Goal: Contribute content: Contribute content

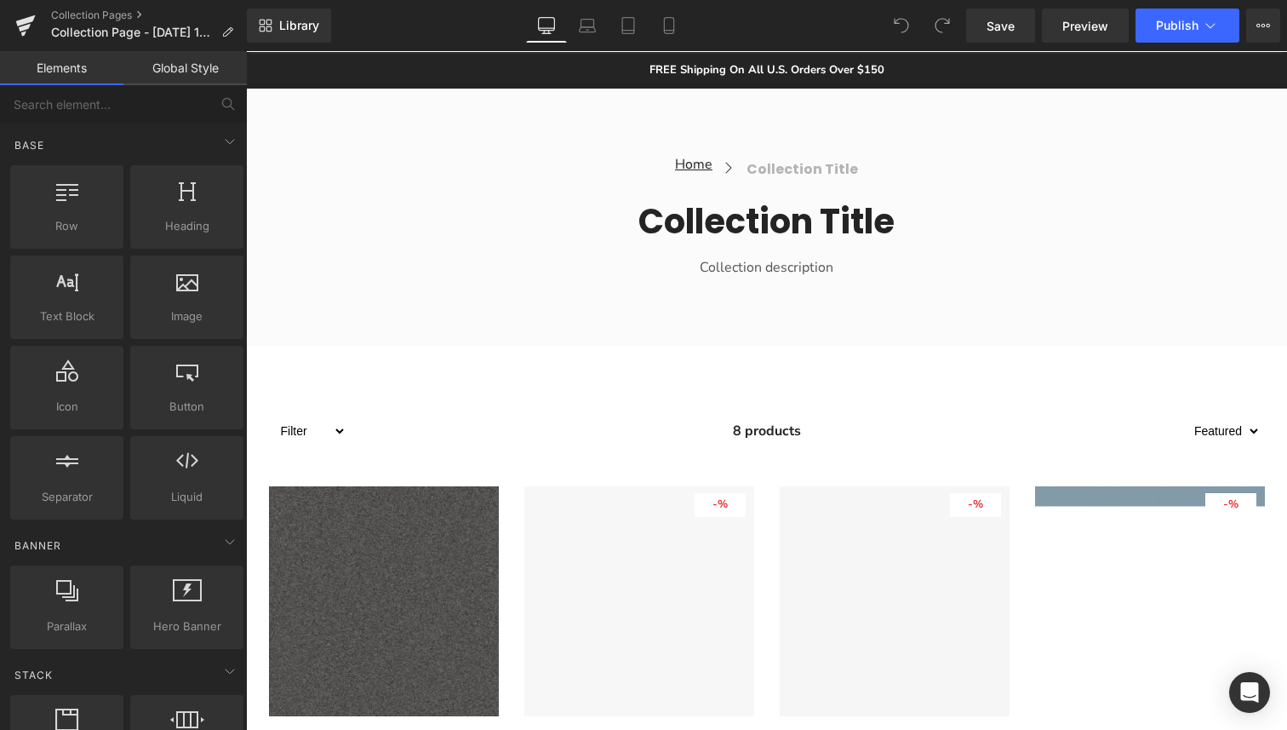
scroll to position [280, 0]
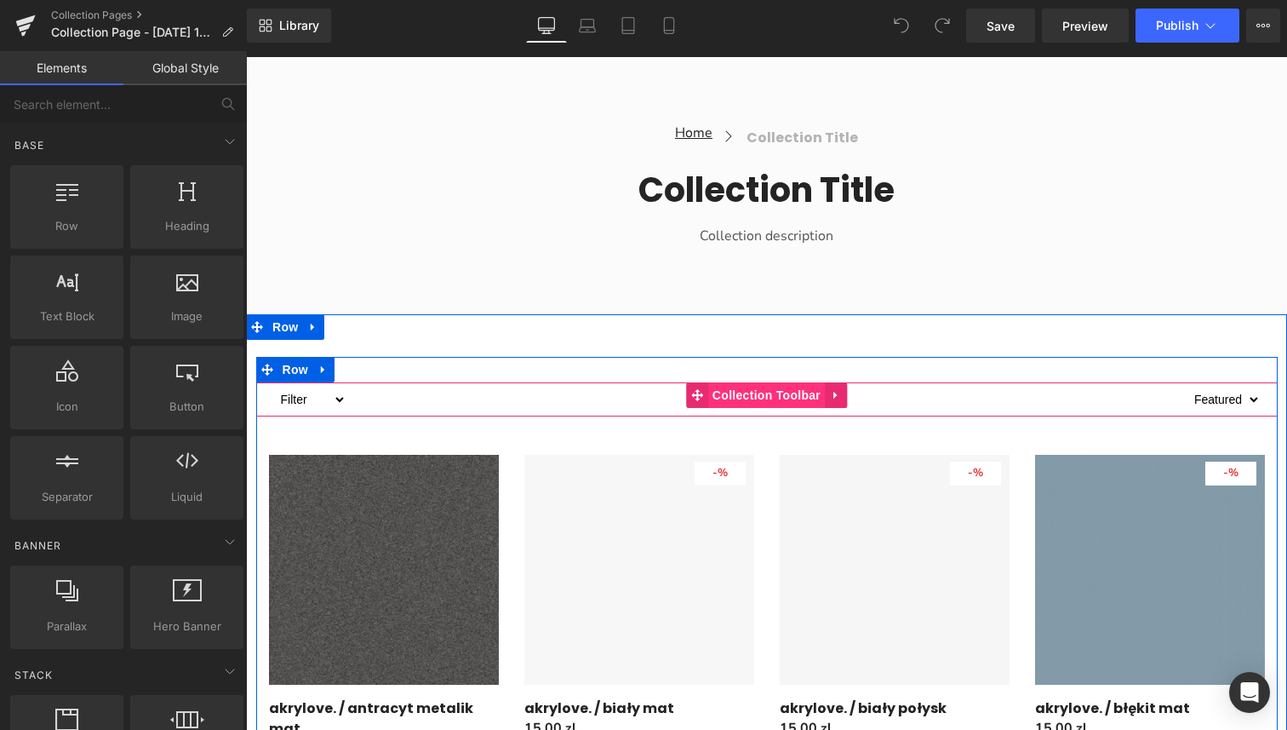
click at [771, 400] on span "Collection Toolbar" at bounding box center [766, 395] width 117 height 26
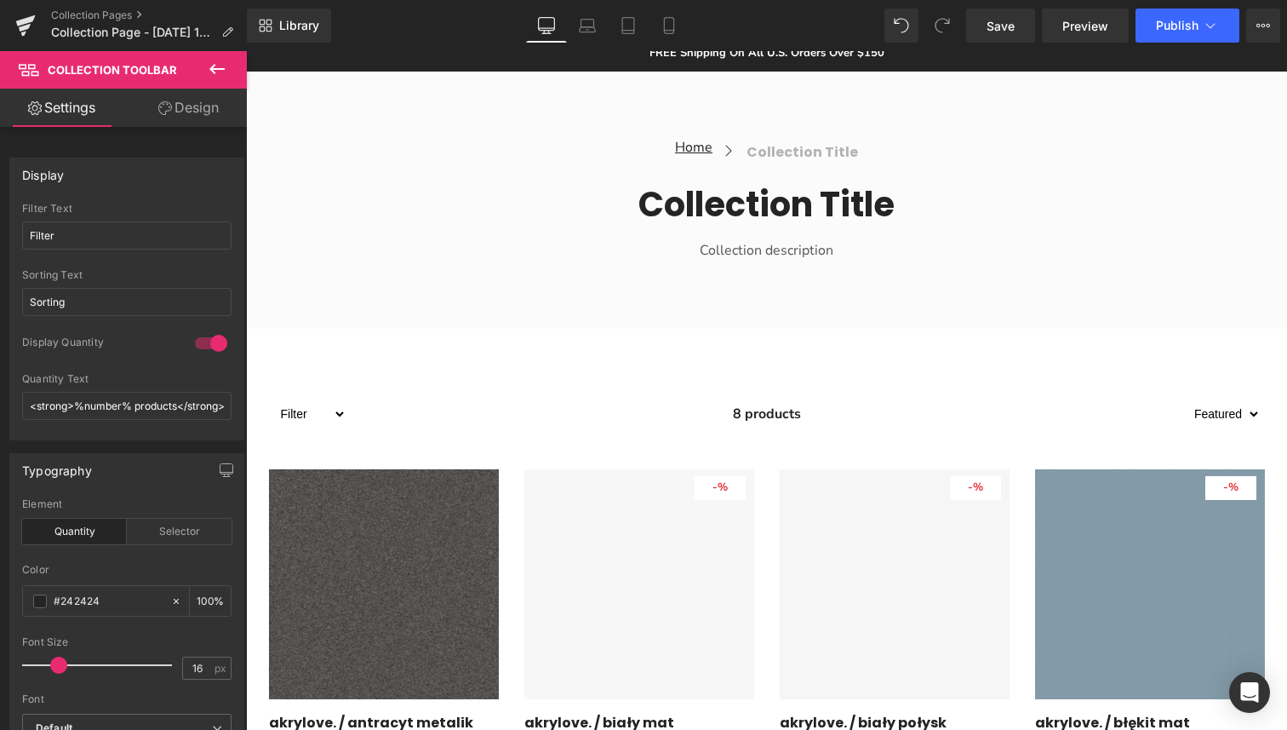
scroll to position [284, 0]
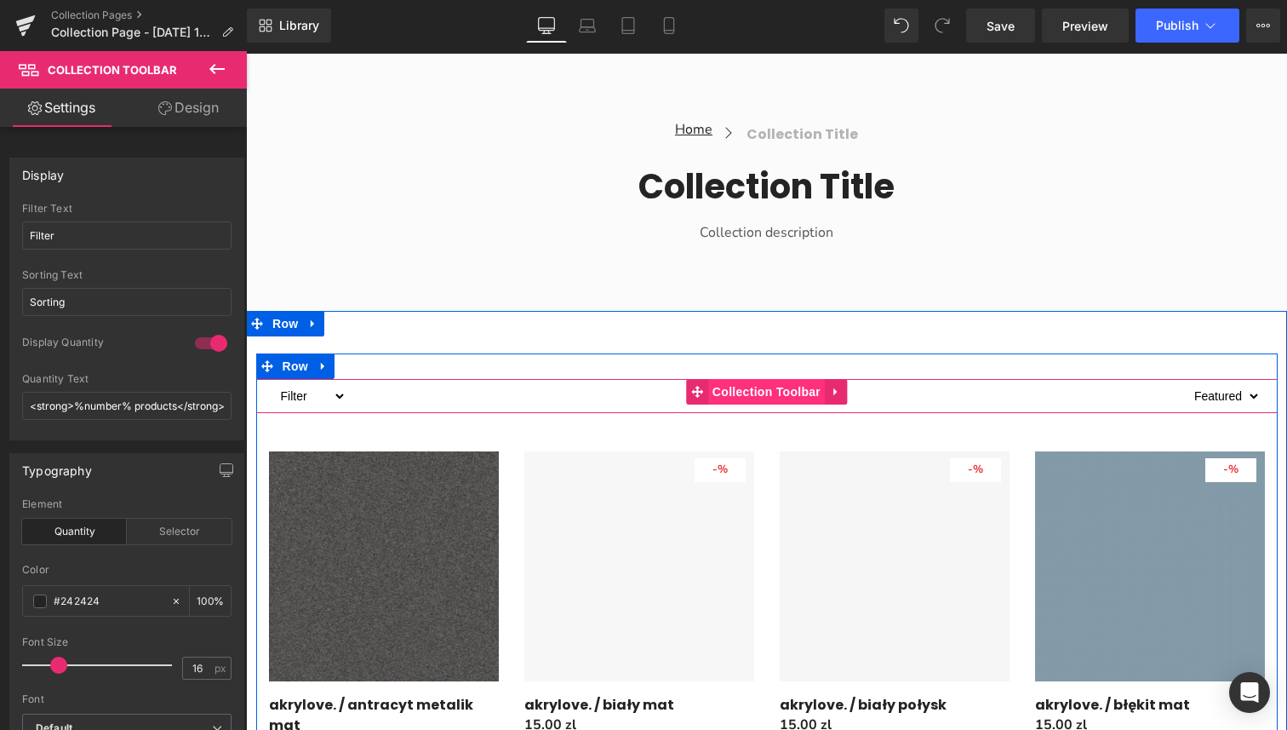
click at [806, 395] on span "Collection Toolbar" at bounding box center [766, 392] width 117 height 26
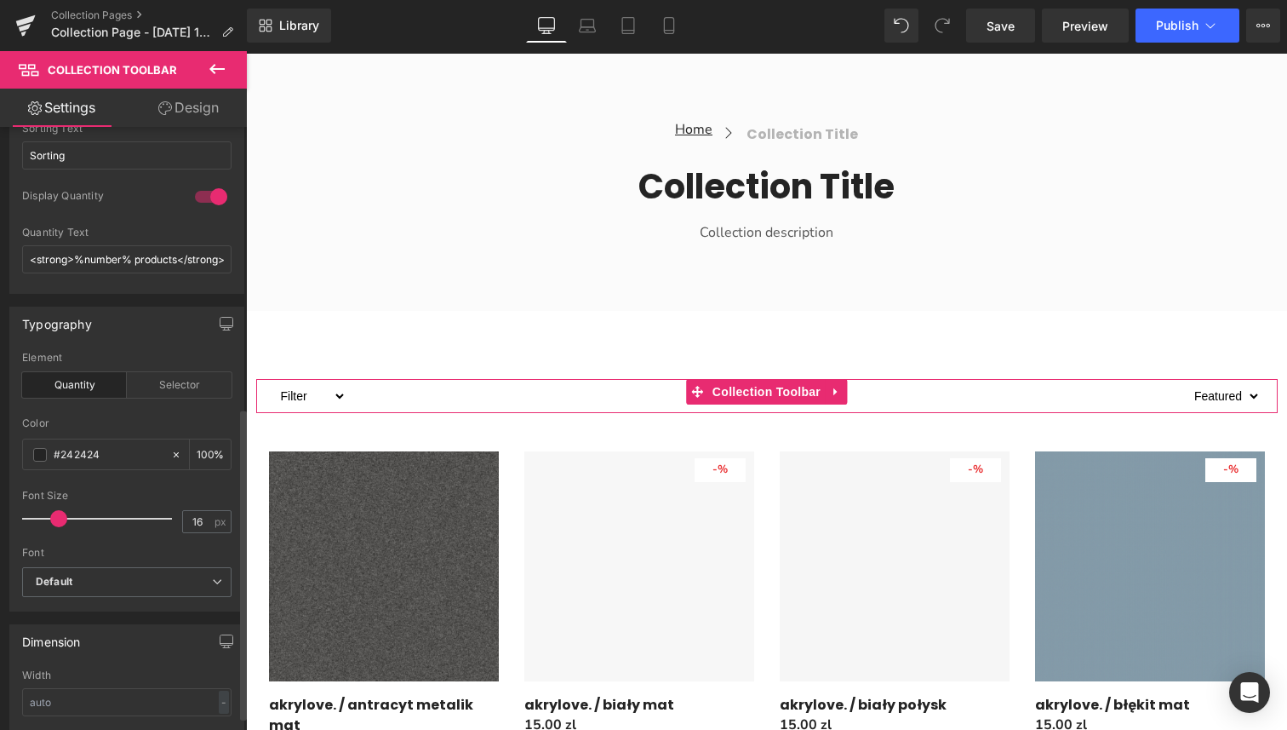
scroll to position [0, 0]
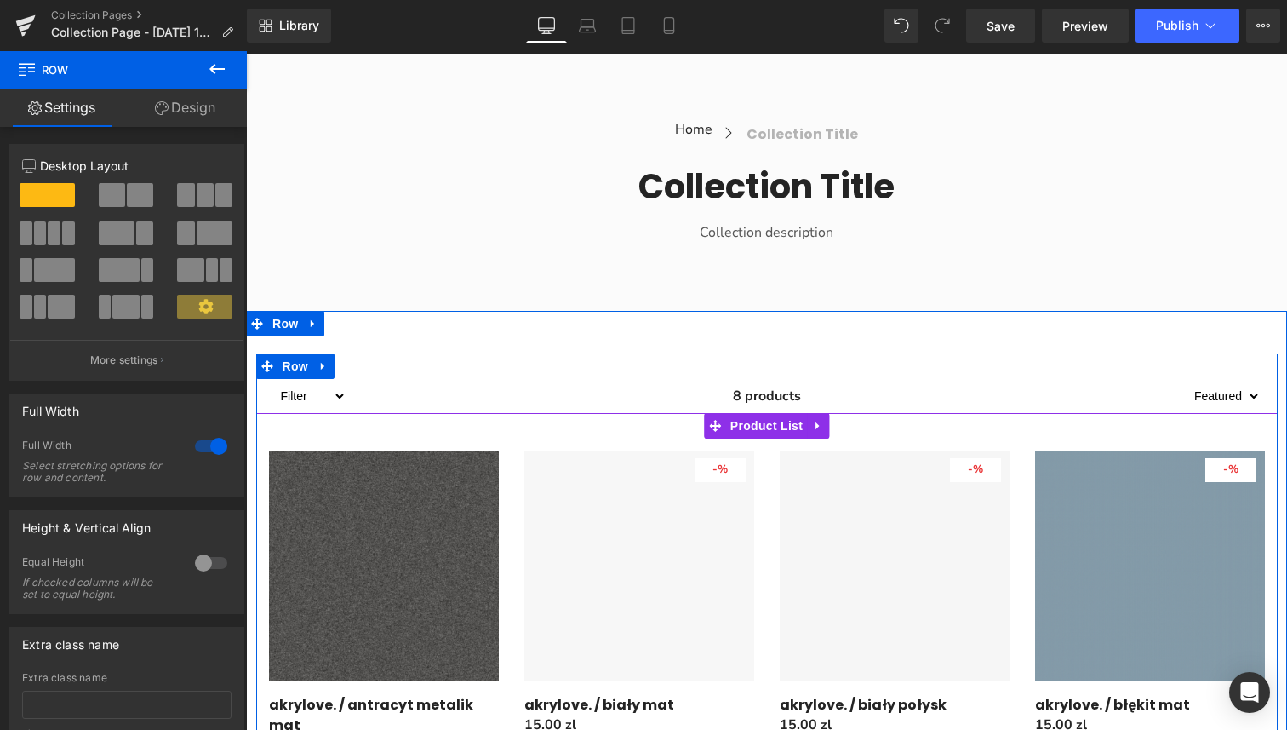
click at [509, 443] on div "- 1500 % (P) Image Row akrylove. / antracyt metalik mat (P) Title 15.00 zl 0 zl" at bounding box center [383, 634] width 255 height 390
click at [755, 422] on span "Product List" at bounding box center [766, 426] width 81 height 26
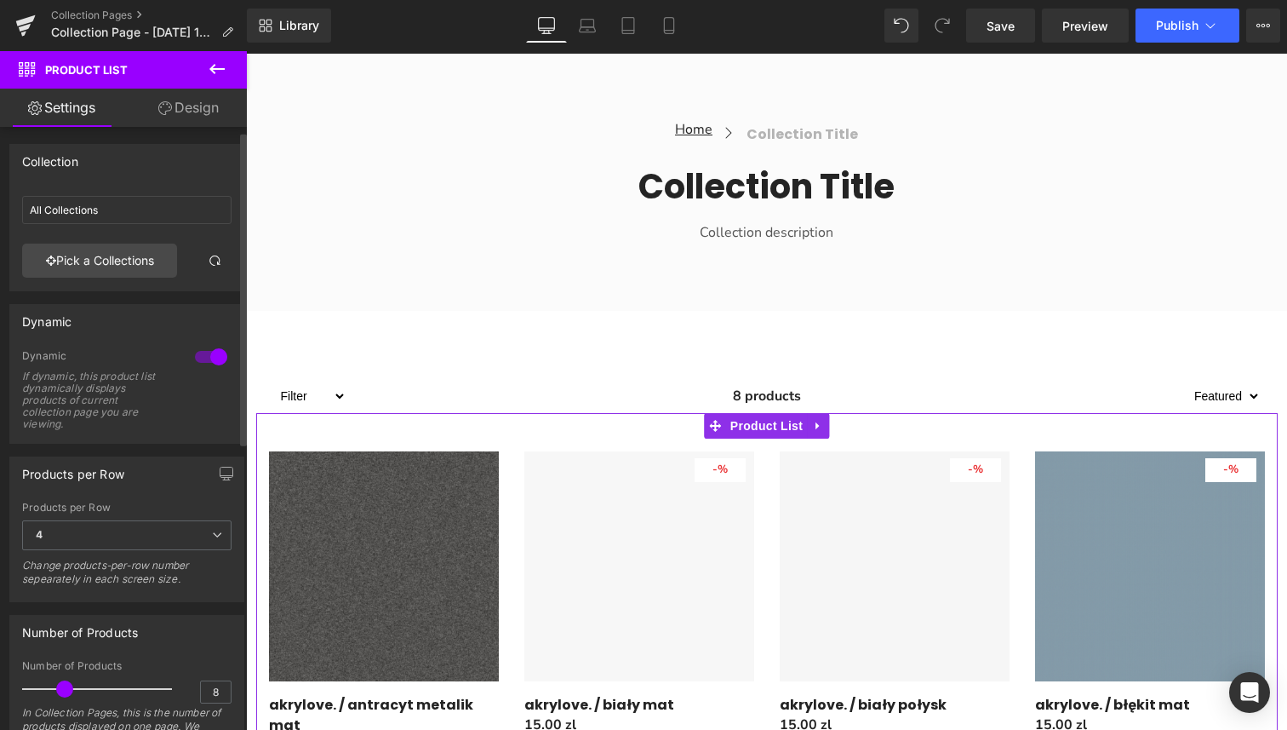
scroll to position [21, 0]
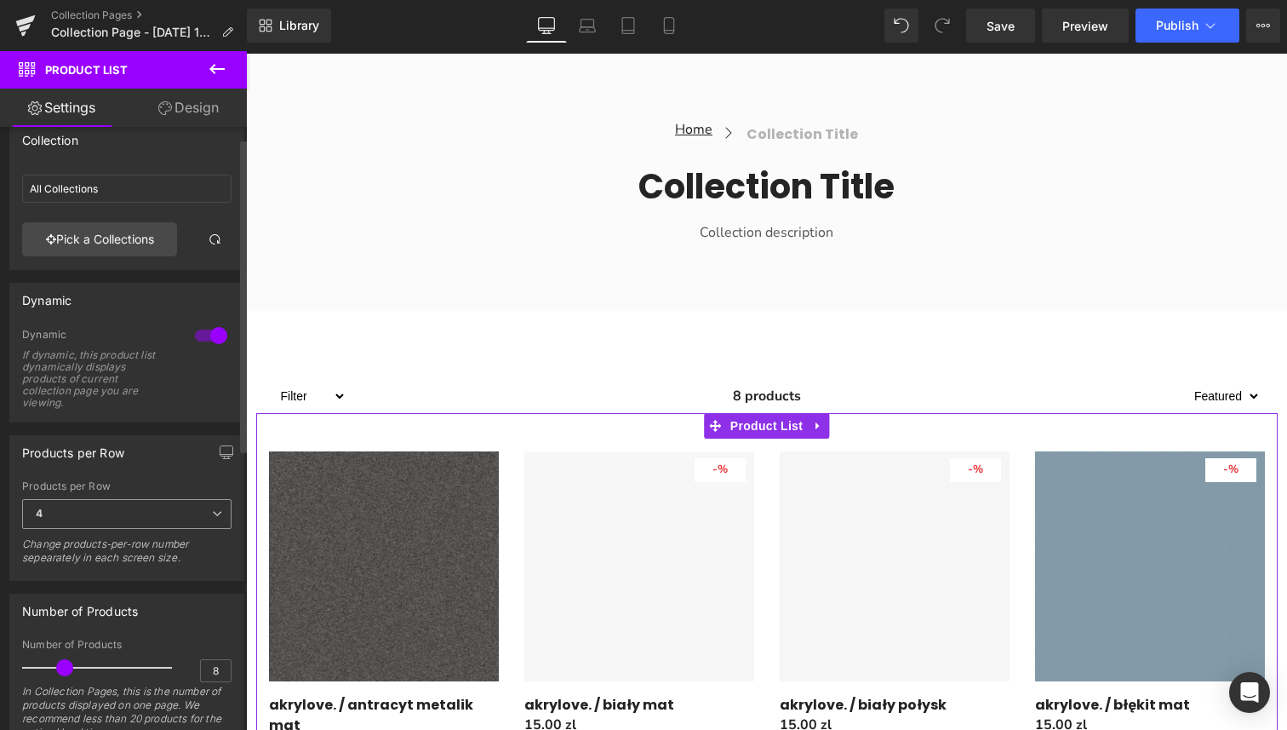
click at [212, 512] on icon at bounding box center [217, 513] width 10 height 10
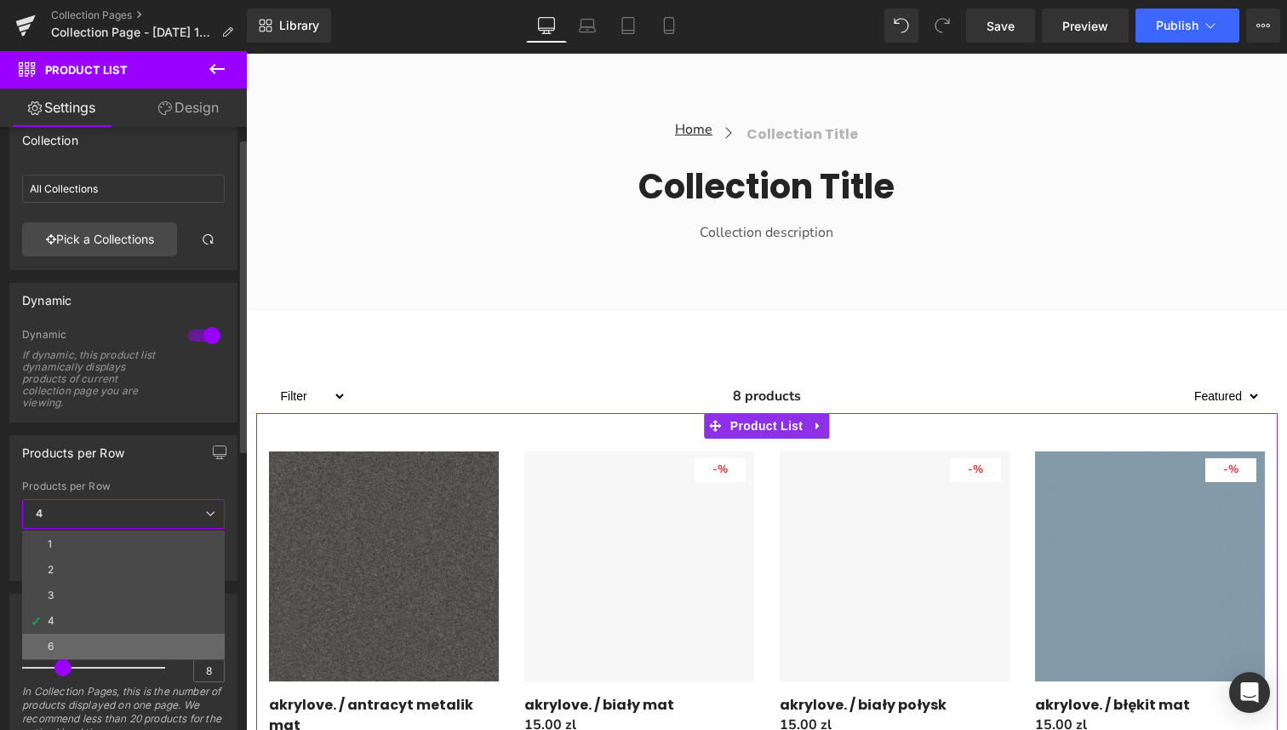
click at [124, 647] on li "6" at bounding box center [123, 647] width 203 height 26
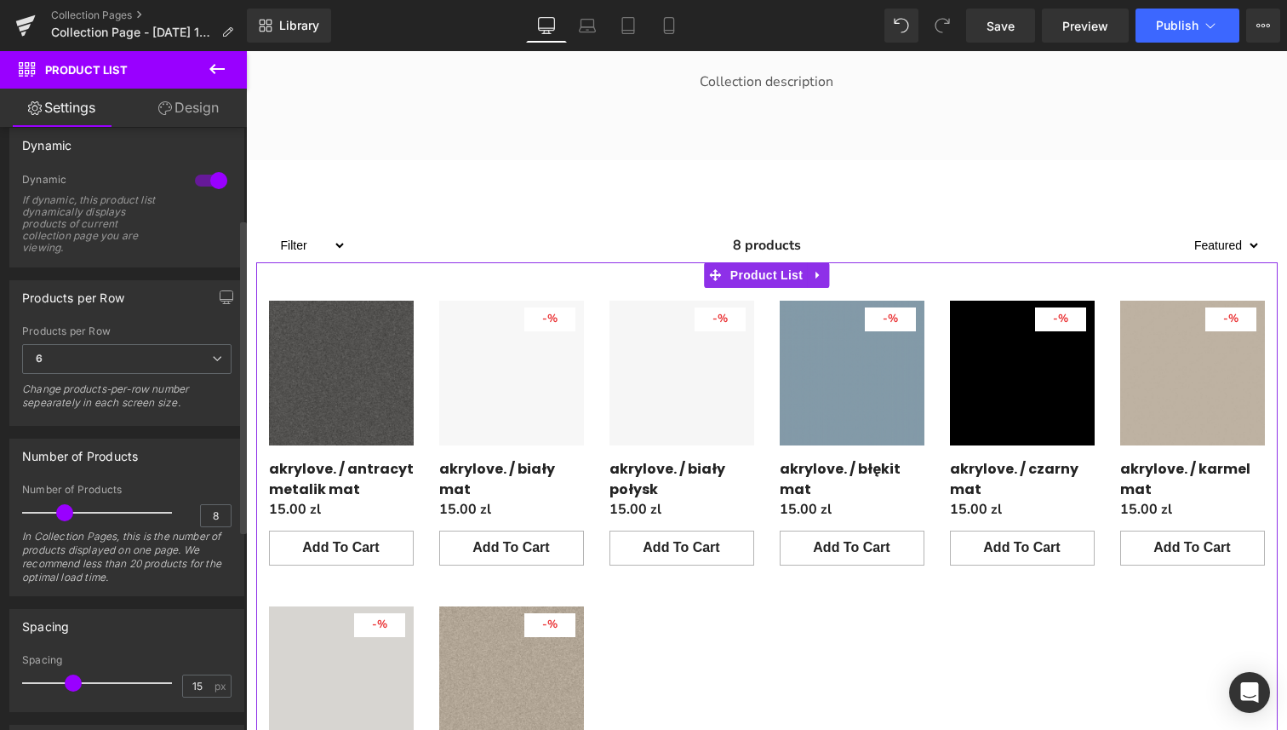
scroll to position [0, 0]
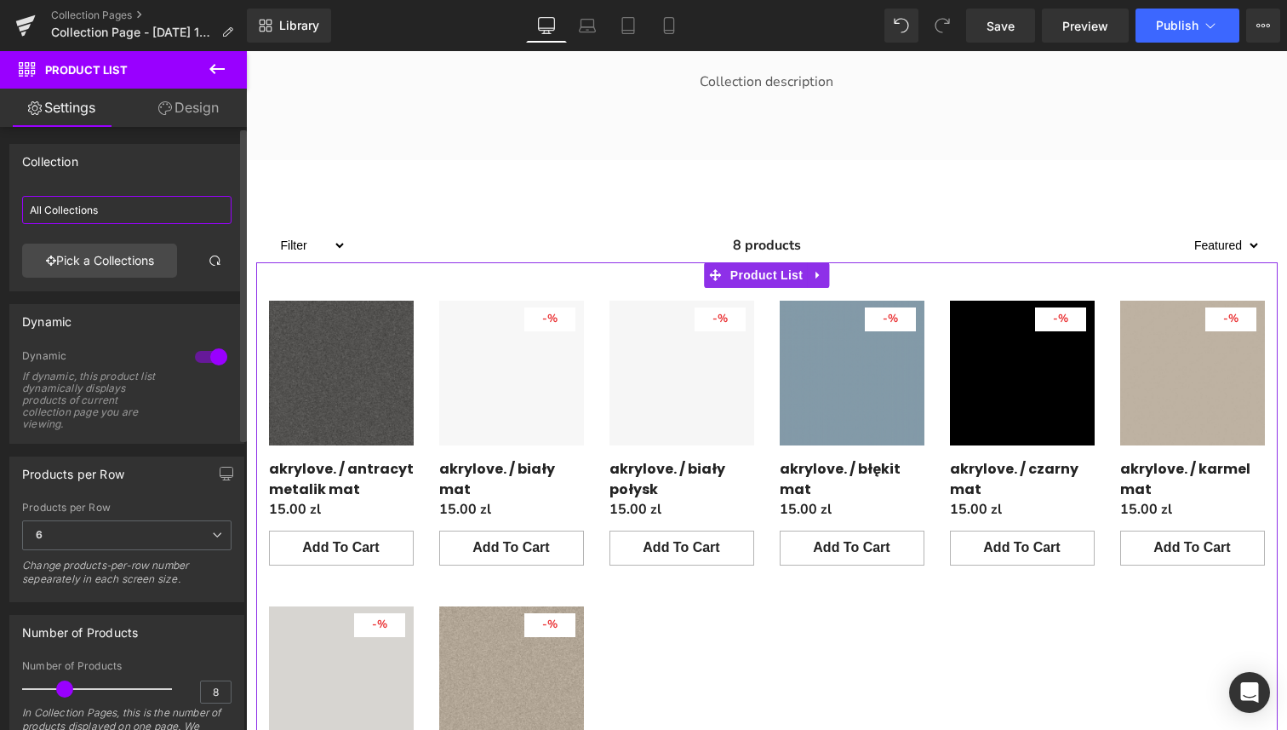
click at [133, 215] on input "All Collections" at bounding box center [126, 210] width 209 height 28
click at [127, 258] on link "Pick a Collections" at bounding box center [99, 261] width 155 height 34
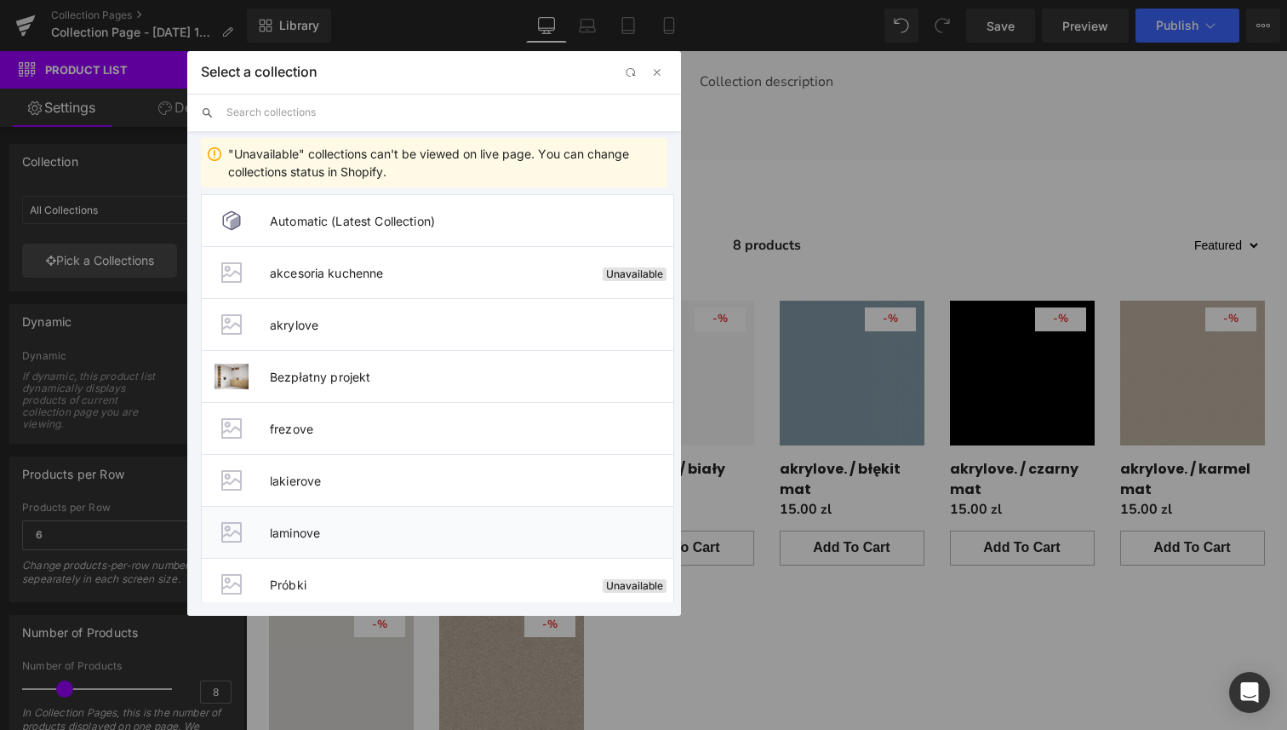
click at [307, 535] on span "laminove" at bounding box center [472, 532] width 404 height 14
type input "laminove"
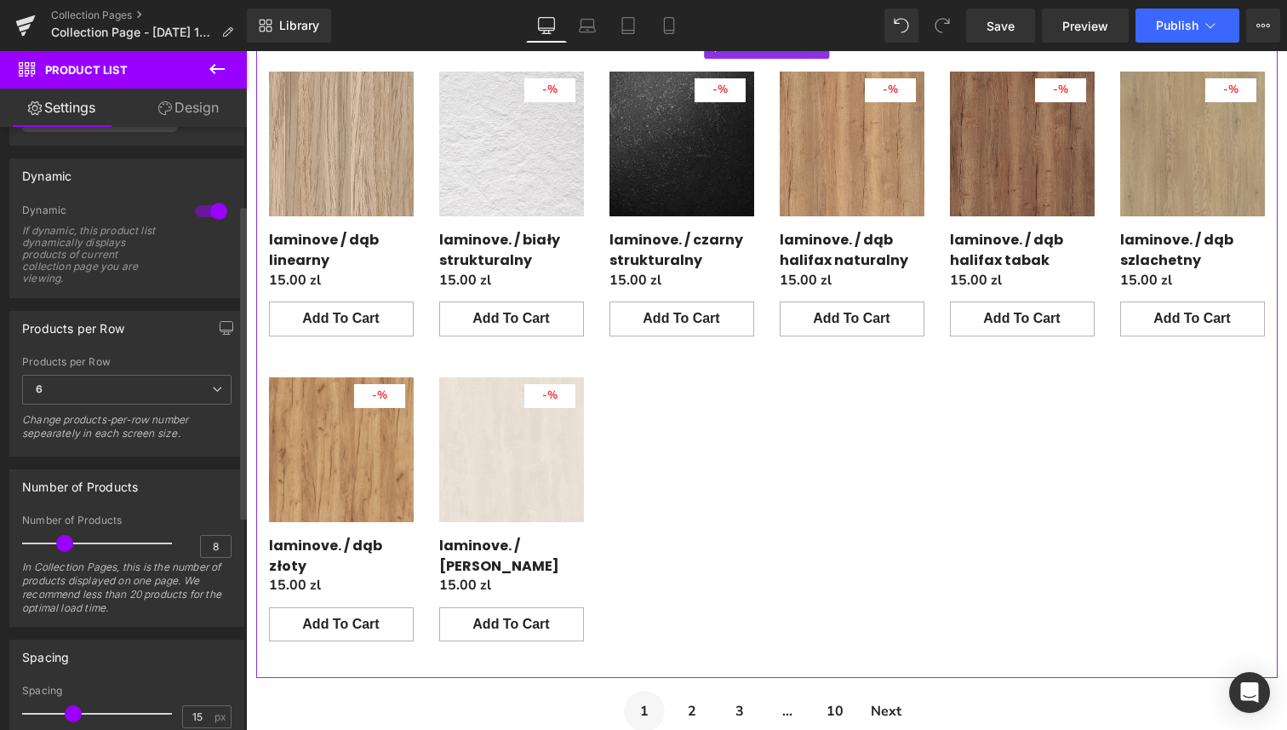
scroll to position [191, 0]
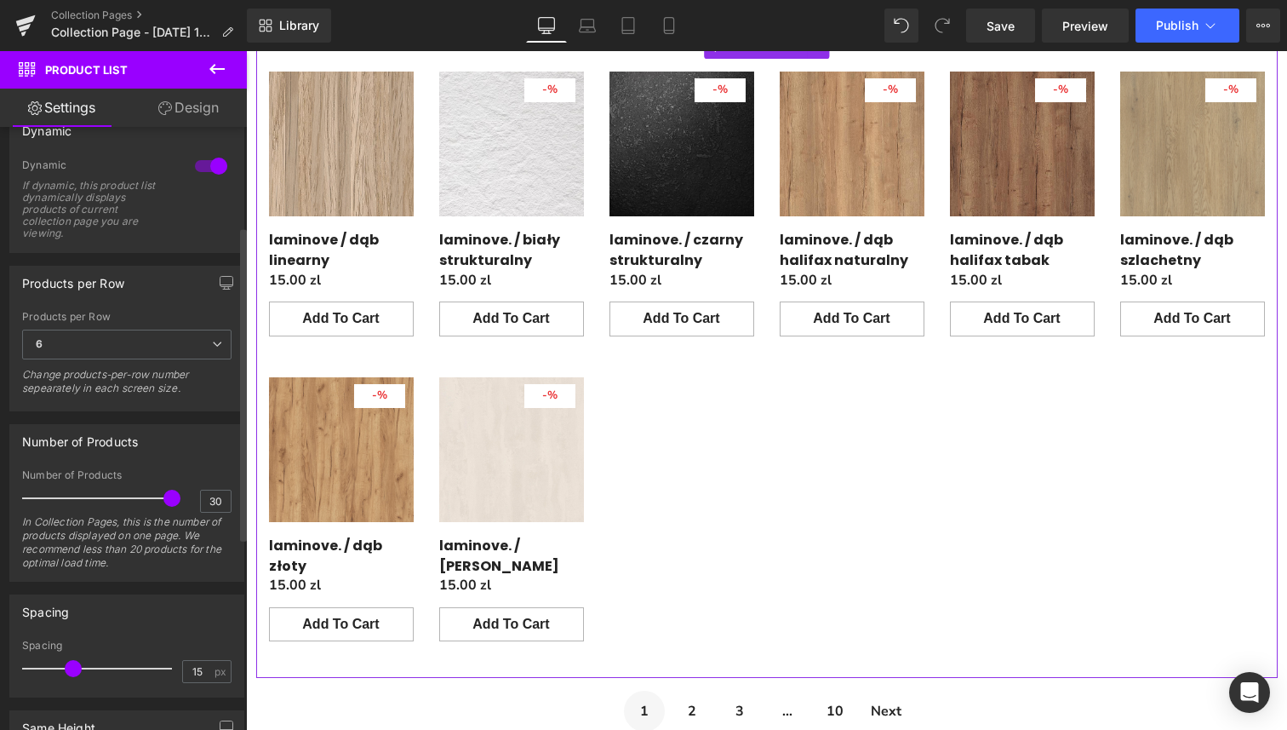
drag, startPoint x: 66, startPoint y: 498, endPoint x: 192, endPoint y: 500, distance: 126.0
click at [192, 500] on div "Number of Products 30 In Collection Pages, this is the number of products displ…" at bounding box center [126, 525] width 209 height 112
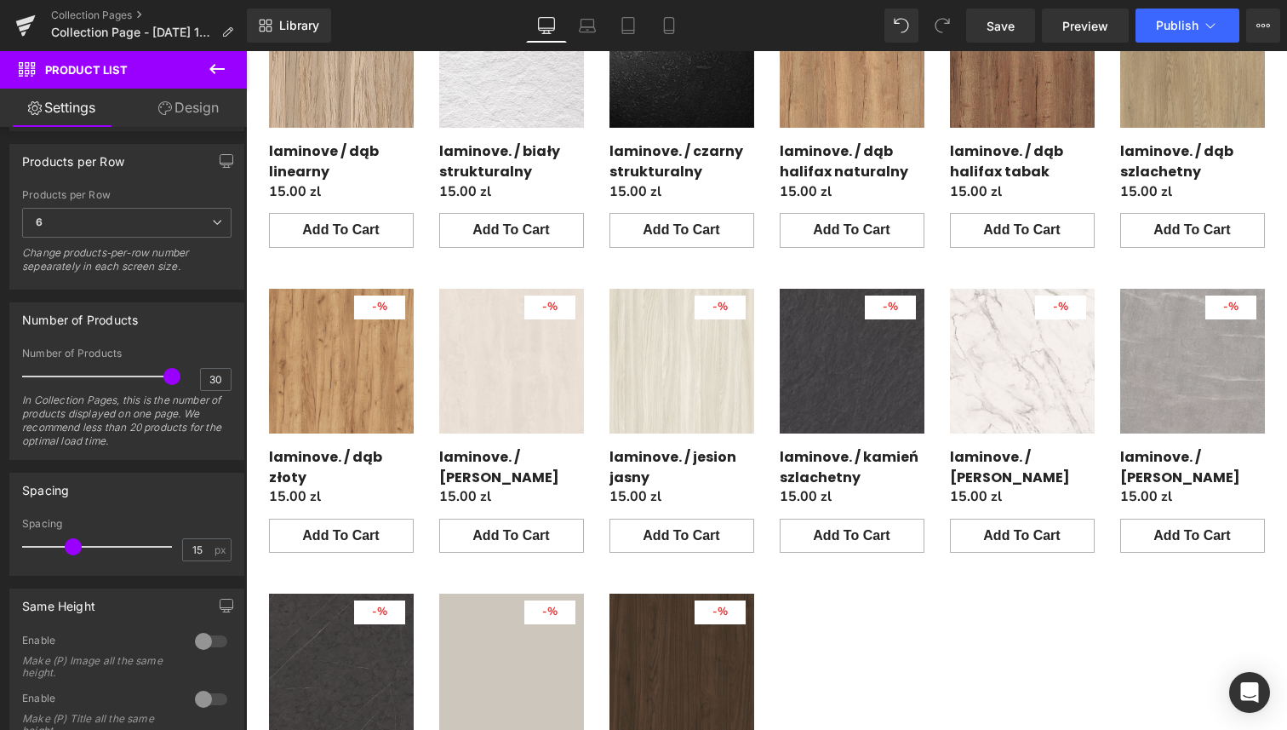
scroll to position [731, 0]
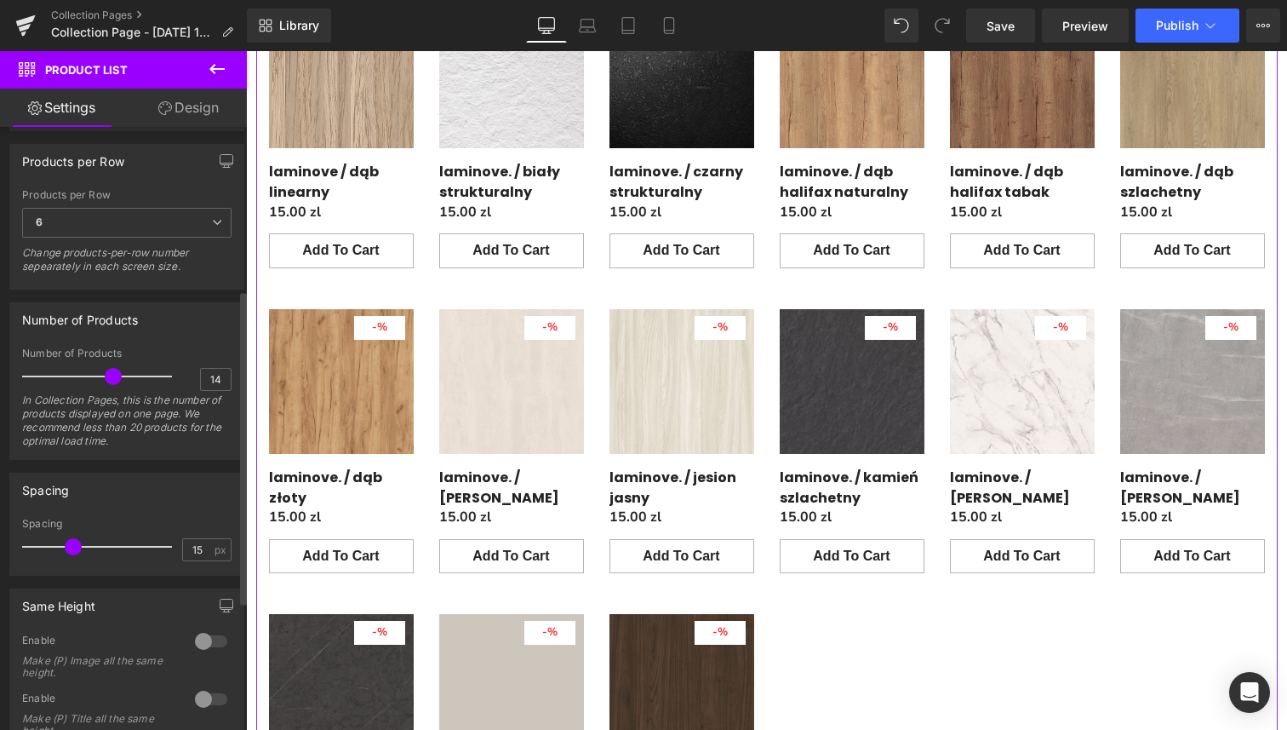
type input "13"
drag, startPoint x: 161, startPoint y: 381, endPoint x: 83, endPoint y: 381, distance: 78.3
click at [83, 381] on span at bounding box center [89, 376] width 17 height 17
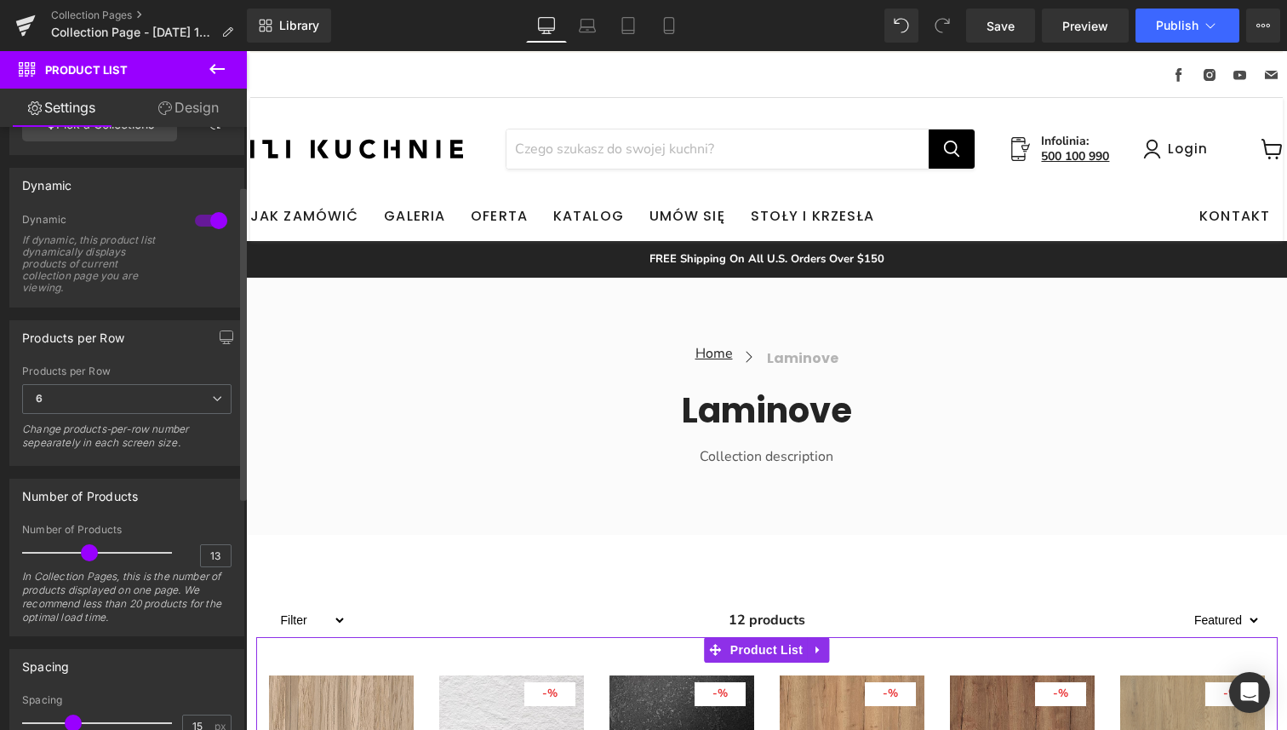
scroll to position [0, 0]
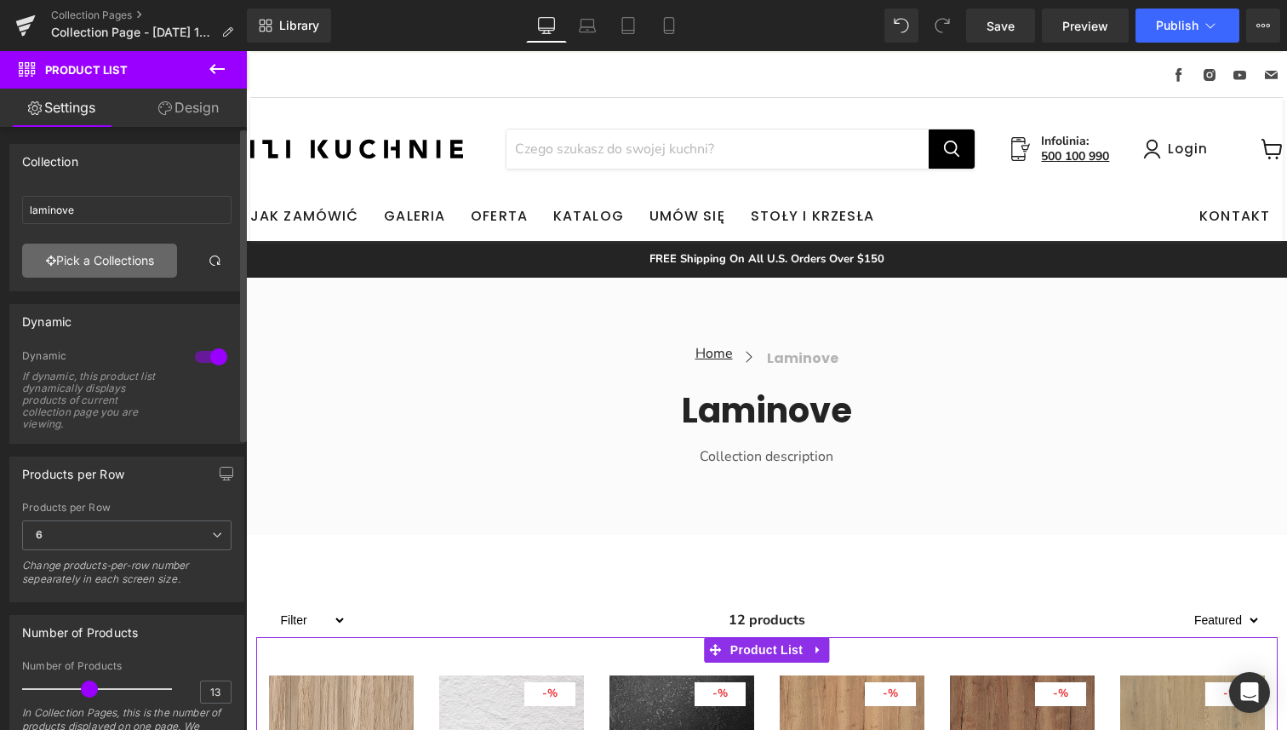
click at [139, 267] on link "Pick a Collections" at bounding box center [99, 261] width 155 height 34
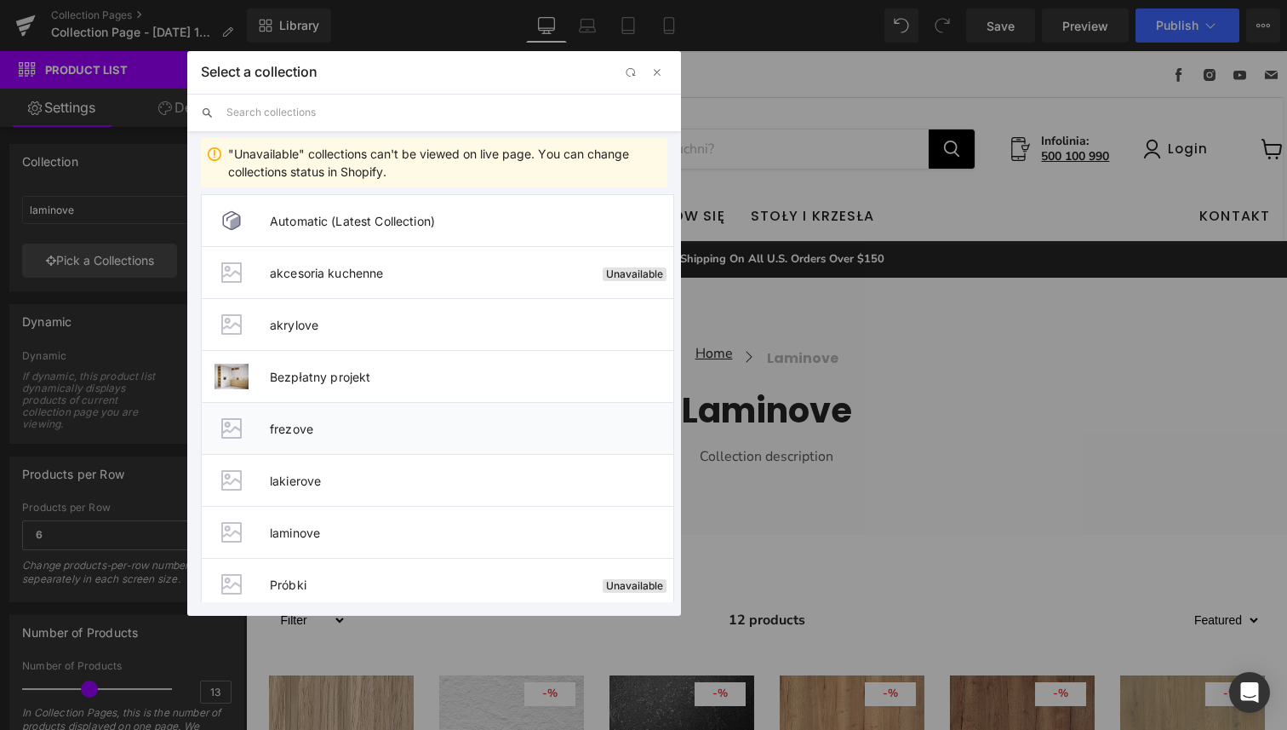
click at [307, 433] on span "frezove" at bounding box center [472, 429] width 404 height 14
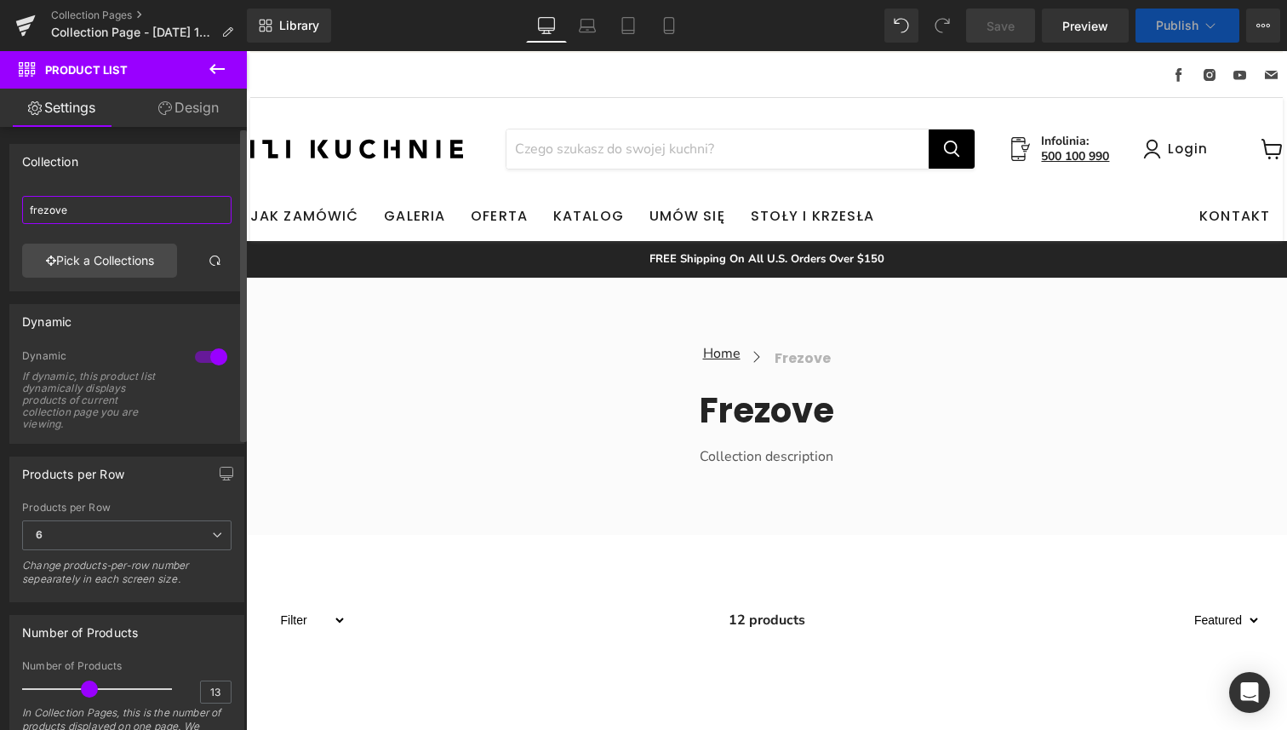
click at [200, 214] on input "frezove" at bounding box center [126, 210] width 209 height 28
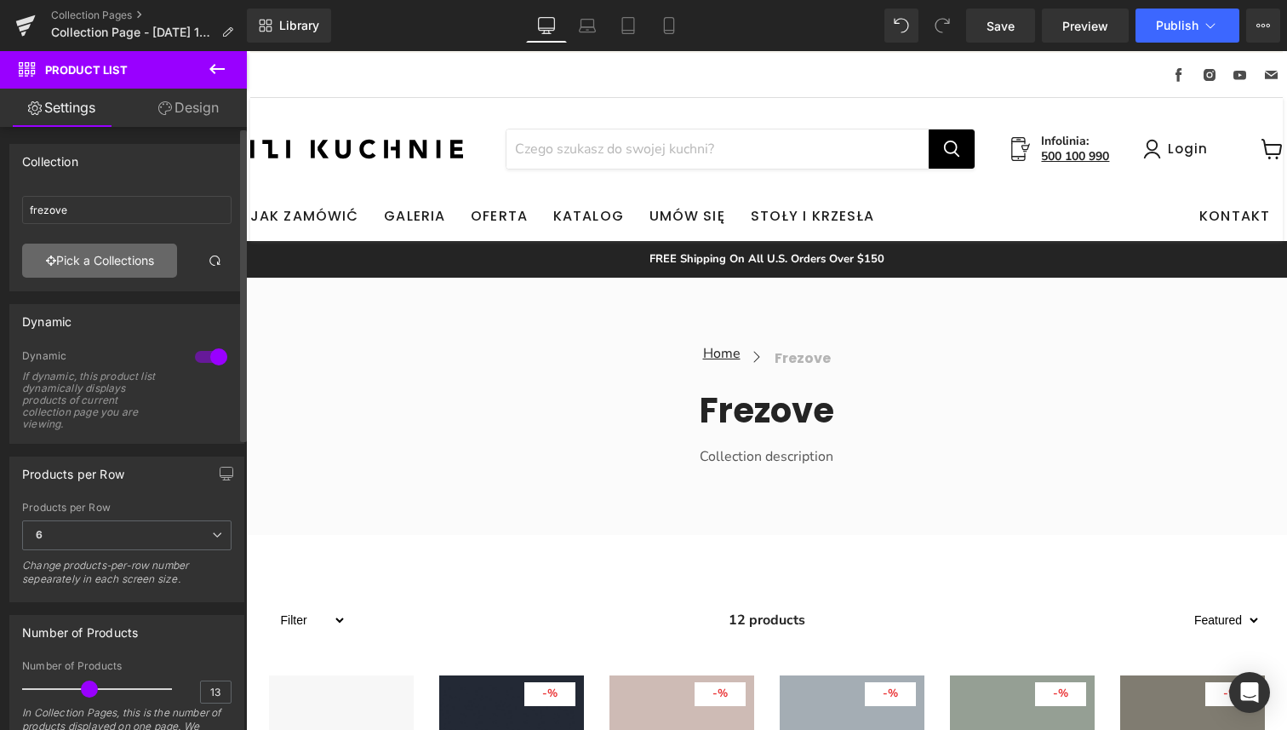
click at [146, 258] on link "Pick a Collections" at bounding box center [99, 261] width 155 height 34
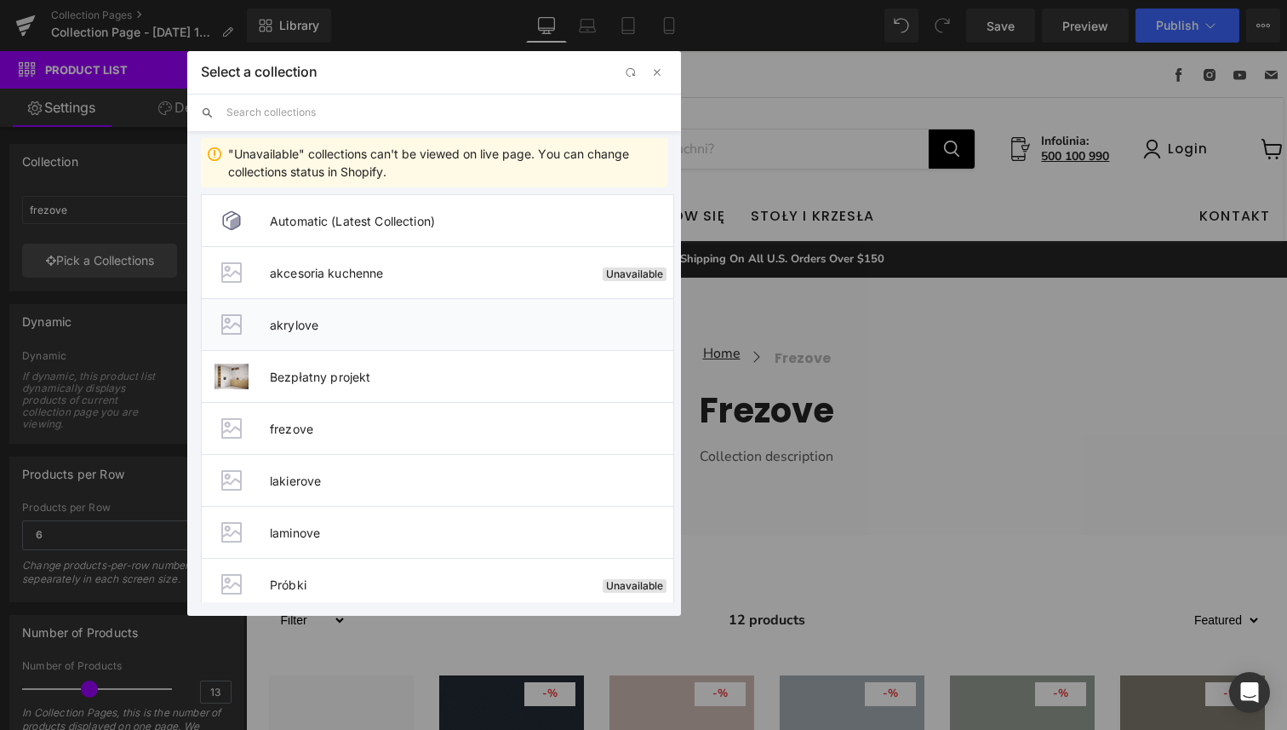
click at [351, 318] on span "akrylove" at bounding box center [472, 325] width 404 height 14
type input "akrylove"
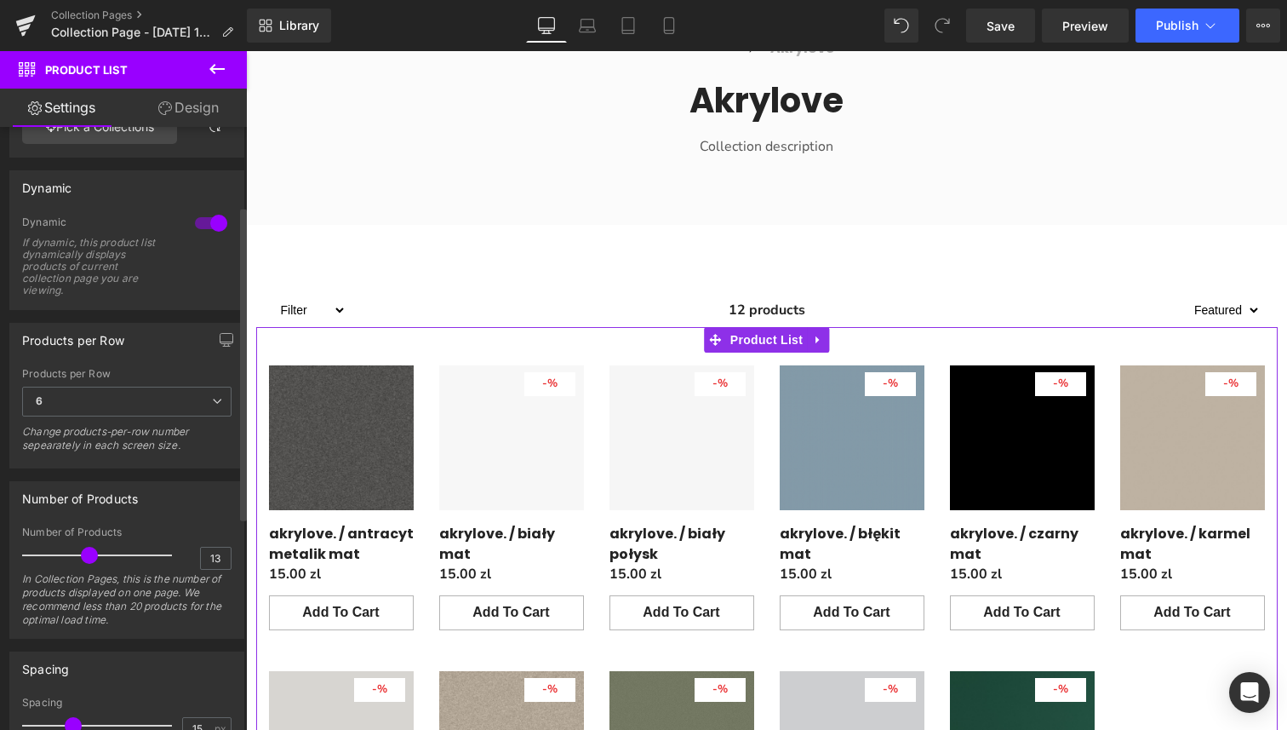
scroll to position [156, 0]
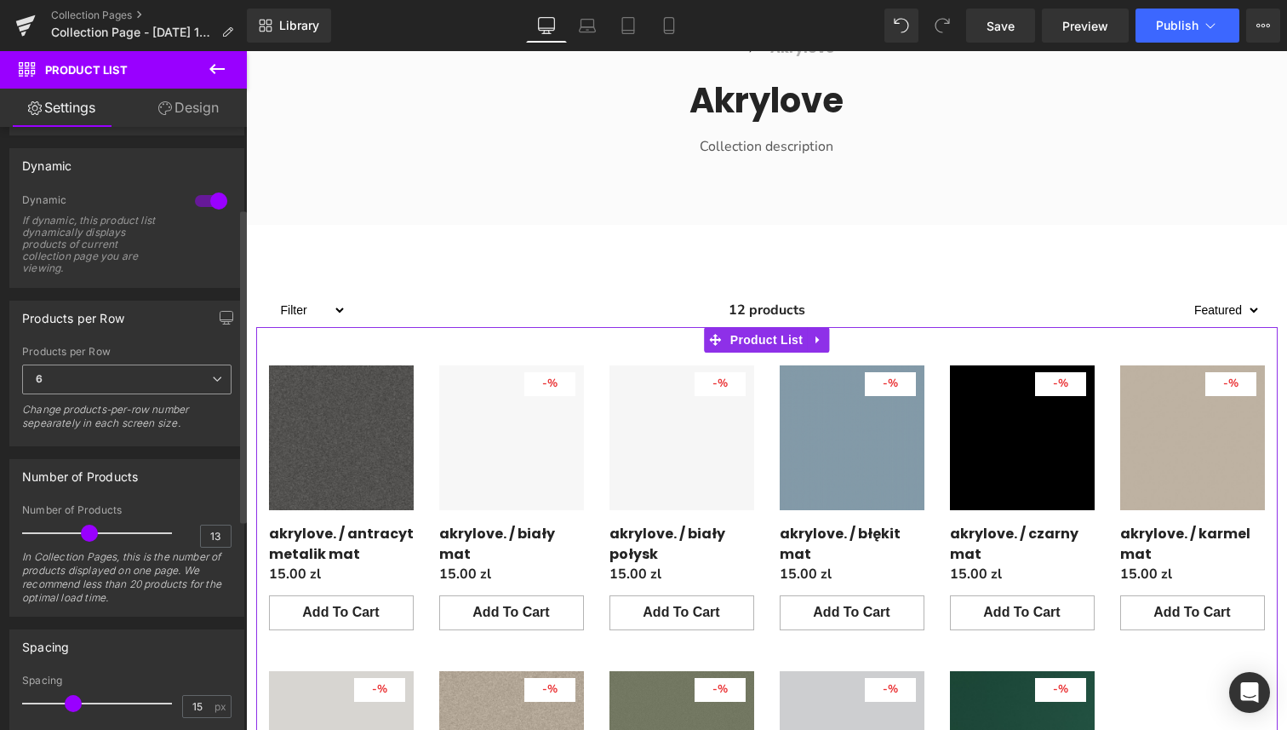
click at [209, 387] on span "6" at bounding box center [126, 379] width 209 height 30
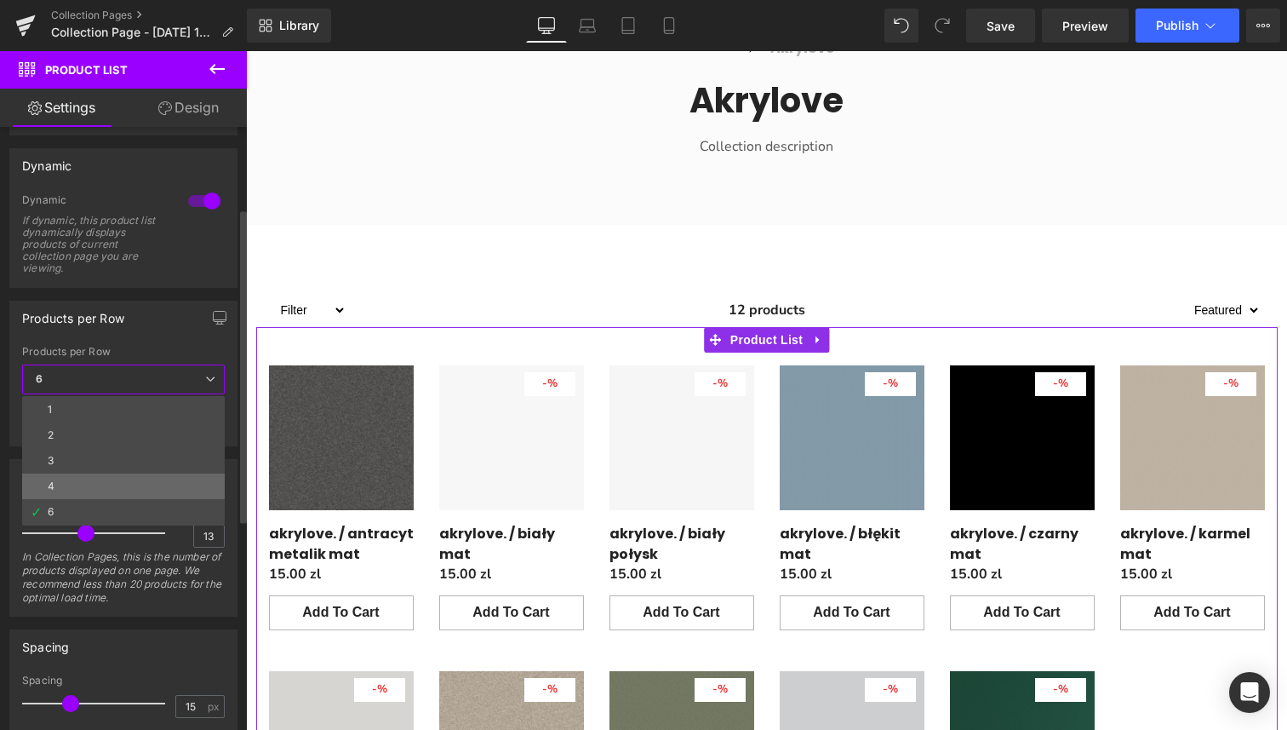
click at [156, 491] on li "4" at bounding box center [123, 486] width 203 height 26
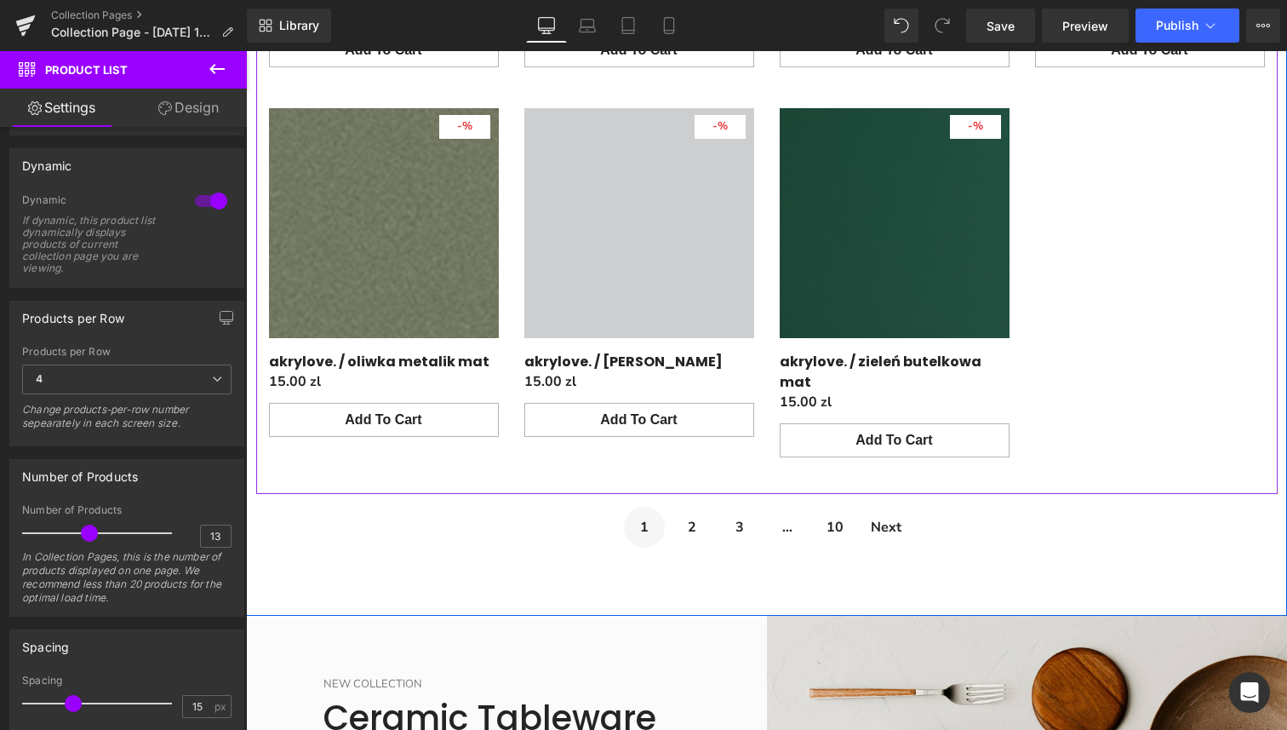
scroll to position [1396, 0]
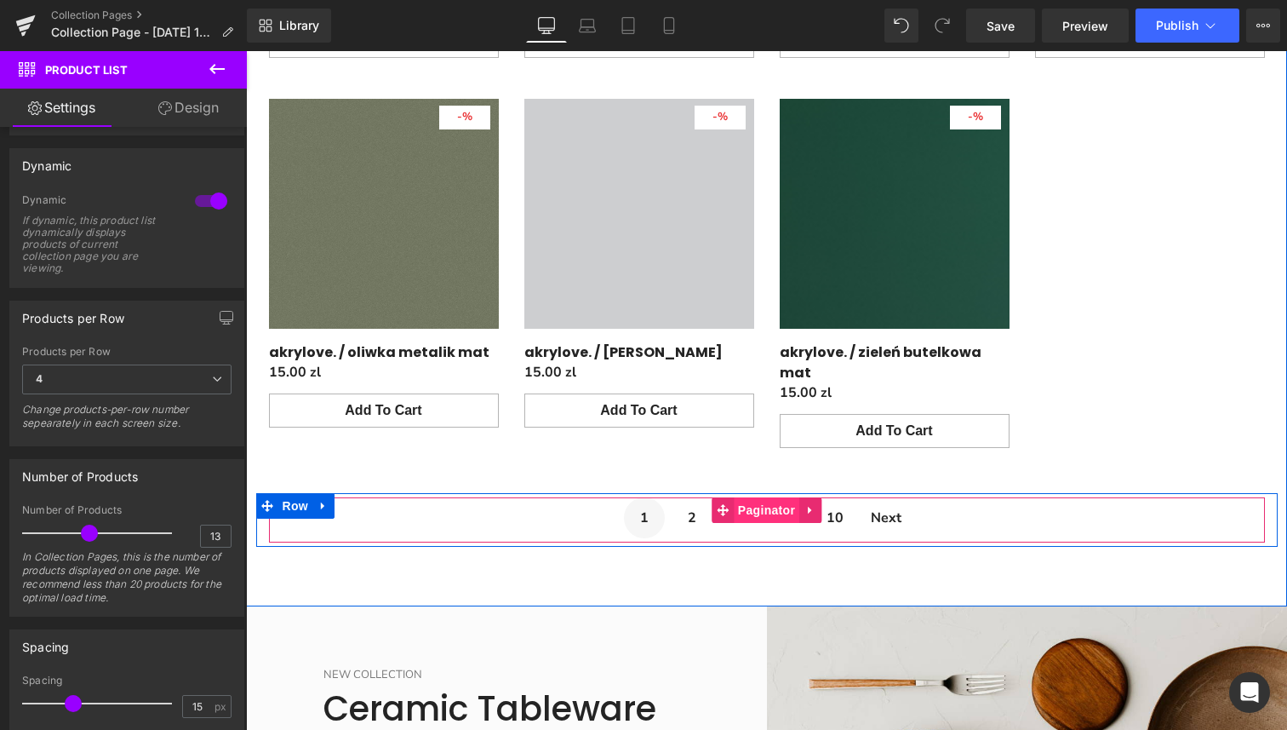
click at [785, 497] on span "Paginator" at bounding box center [767, 510] width 66 height 26
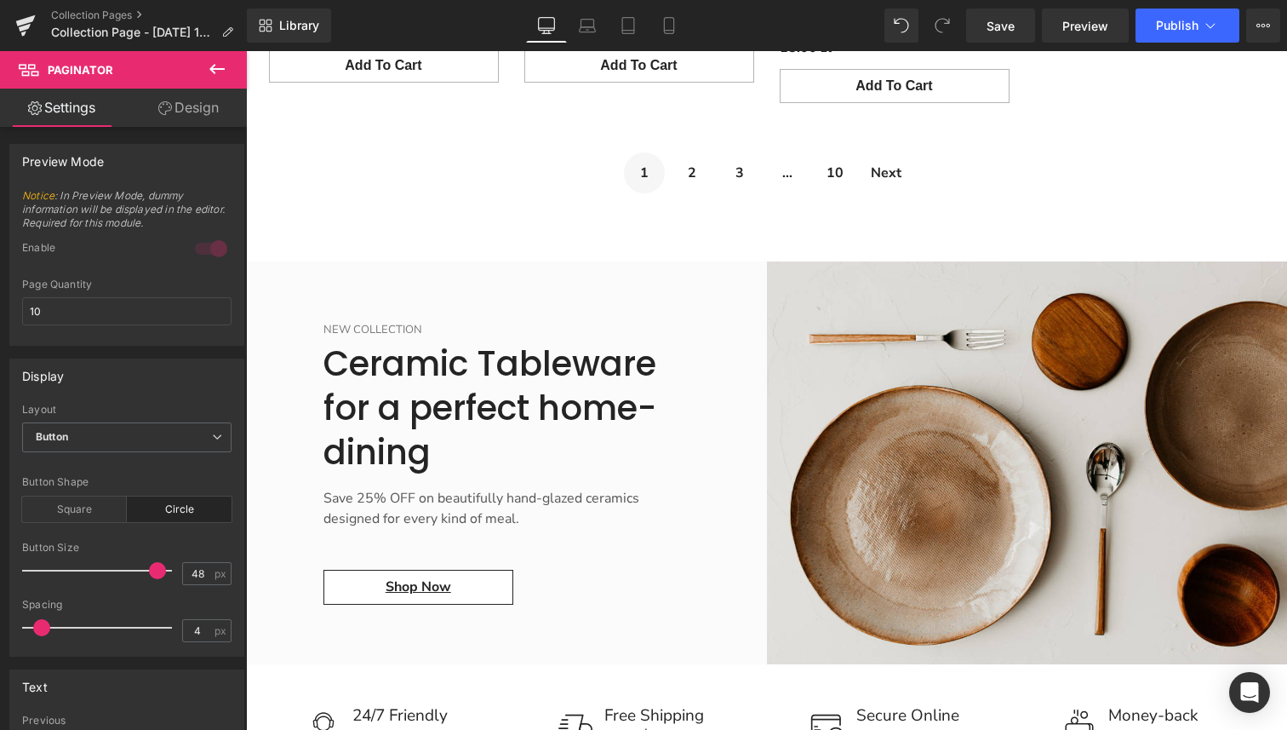
scroll to position [1761, 0]
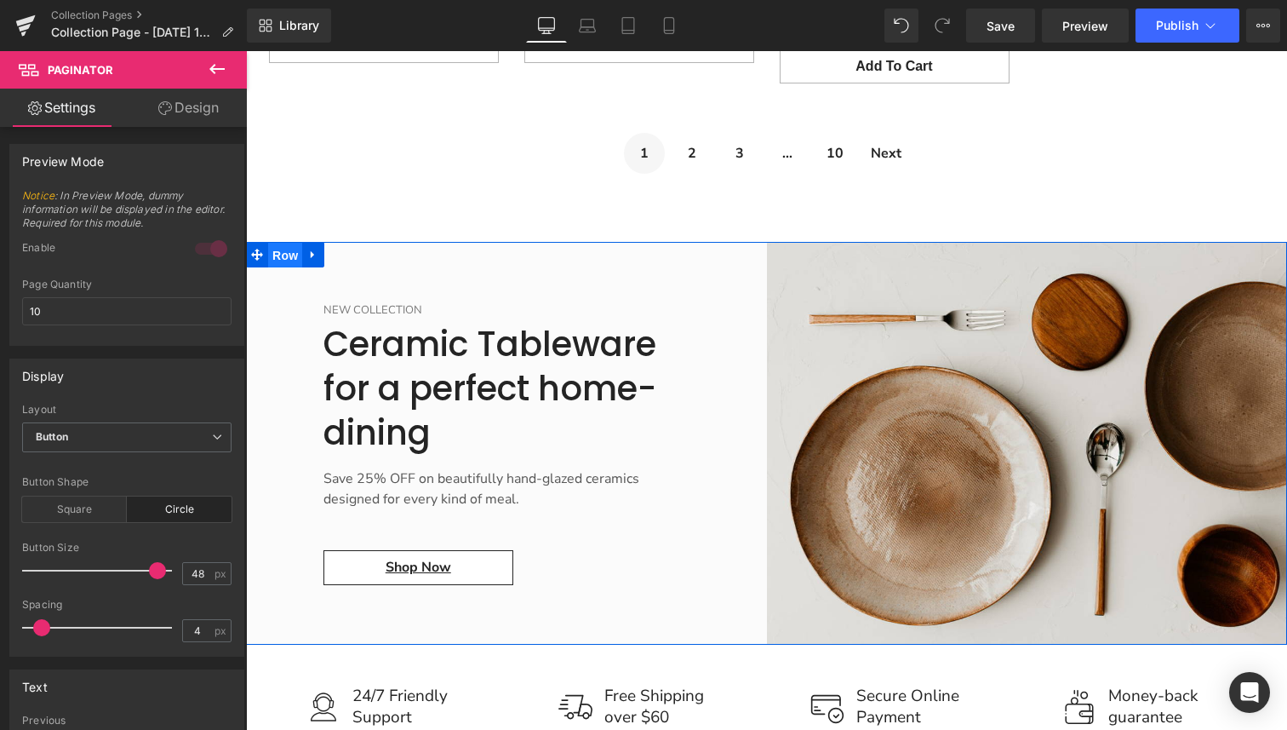
click at [278, 243] on span "Row" at bounding box center [285, 256] width 34 height 26
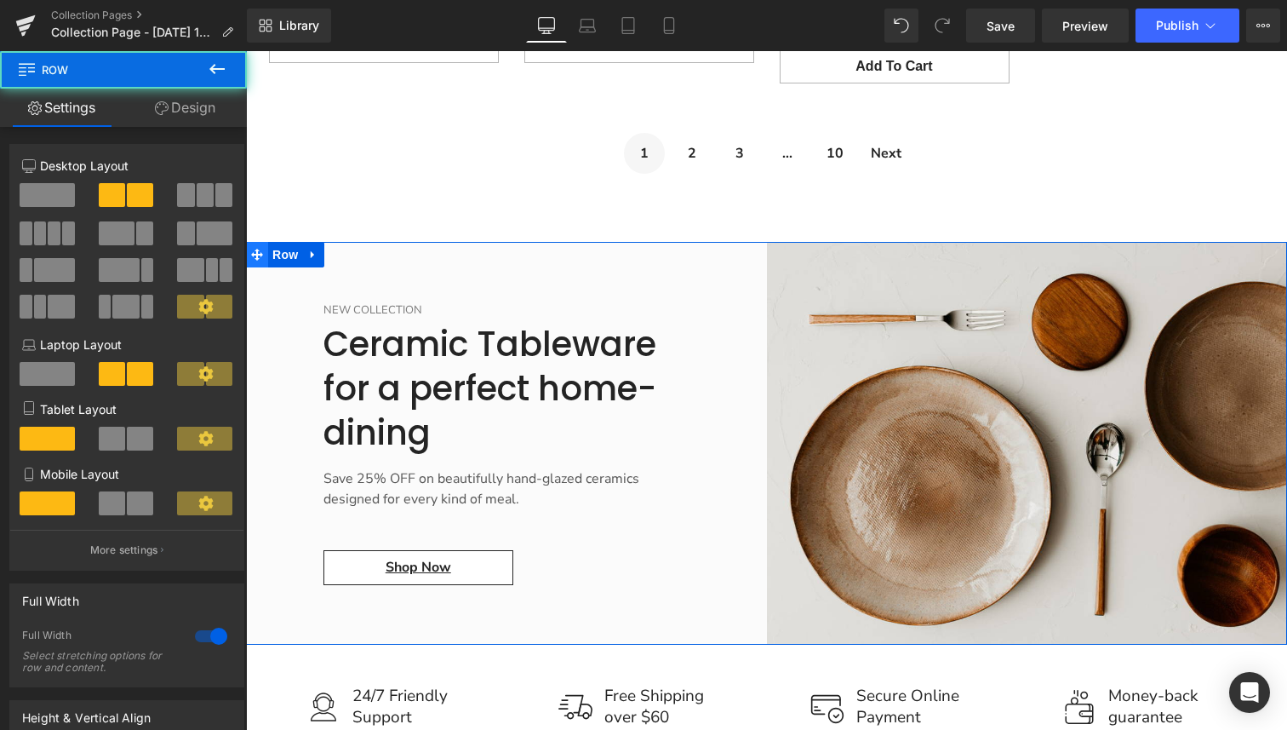
click at [261, 249] on icon "Main content" at bounding box center [257, 255] width 12 height 12
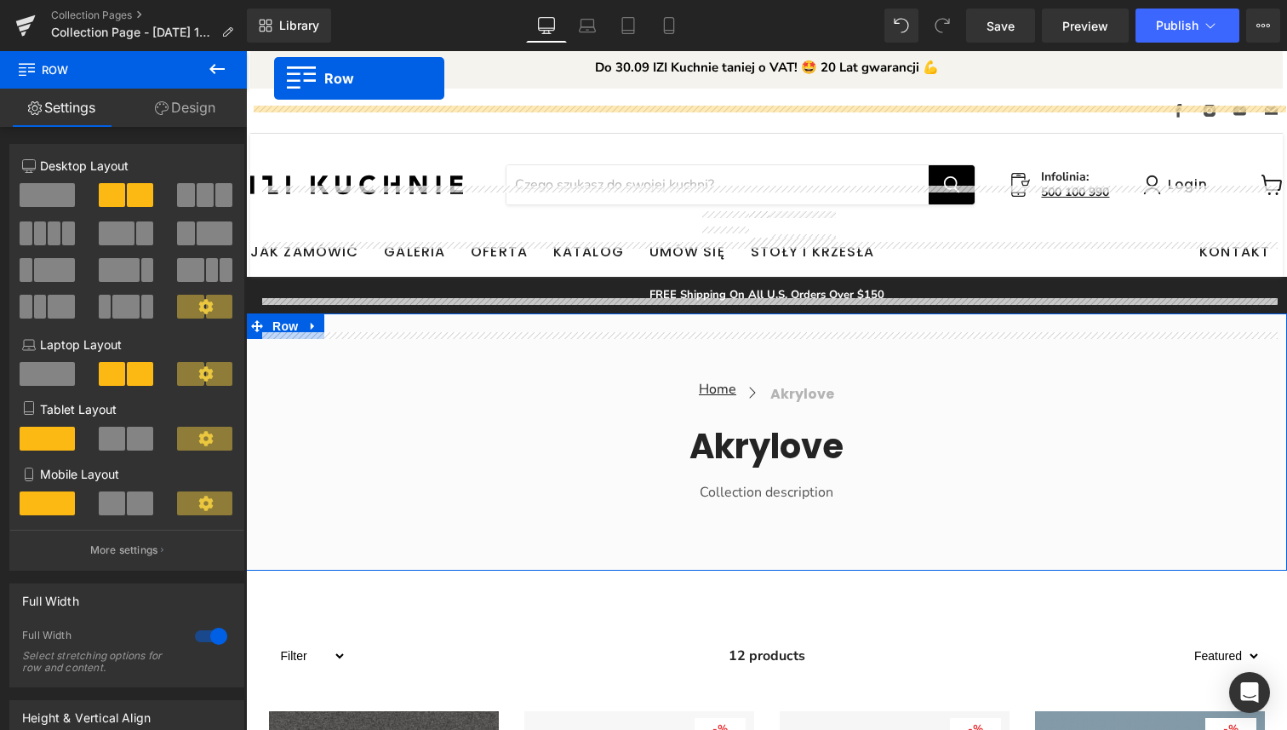
scroll to position [0, 0]
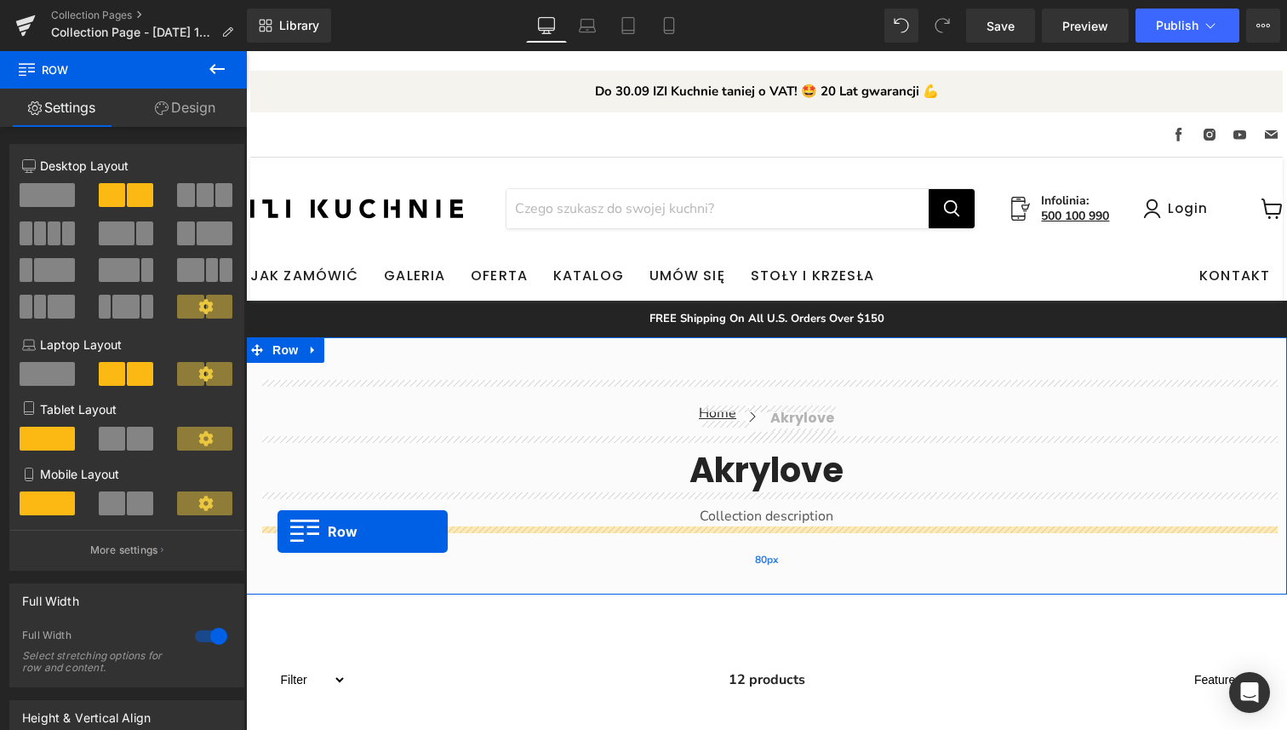
drag, startPoint x: 259, startPoint y: 215, endPoint x: 278, endPoint y: 531, distance: 317.3
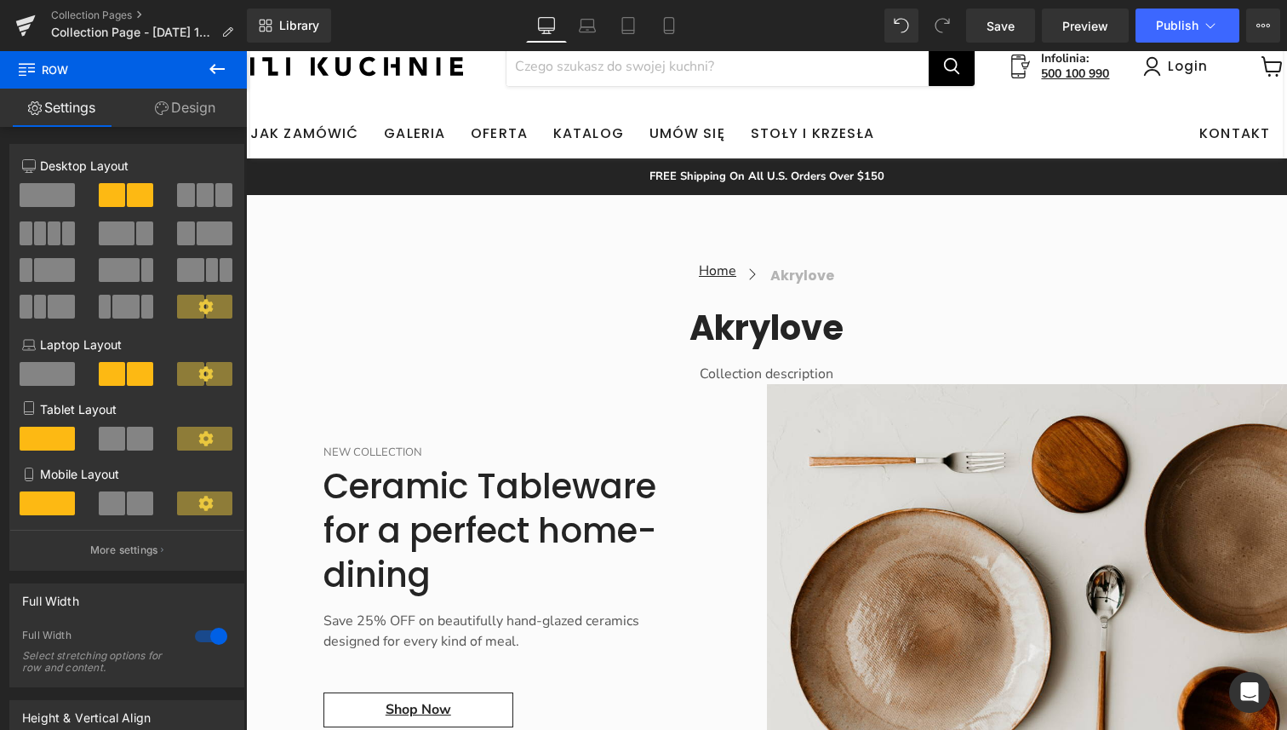
scroll to position [140, 0]
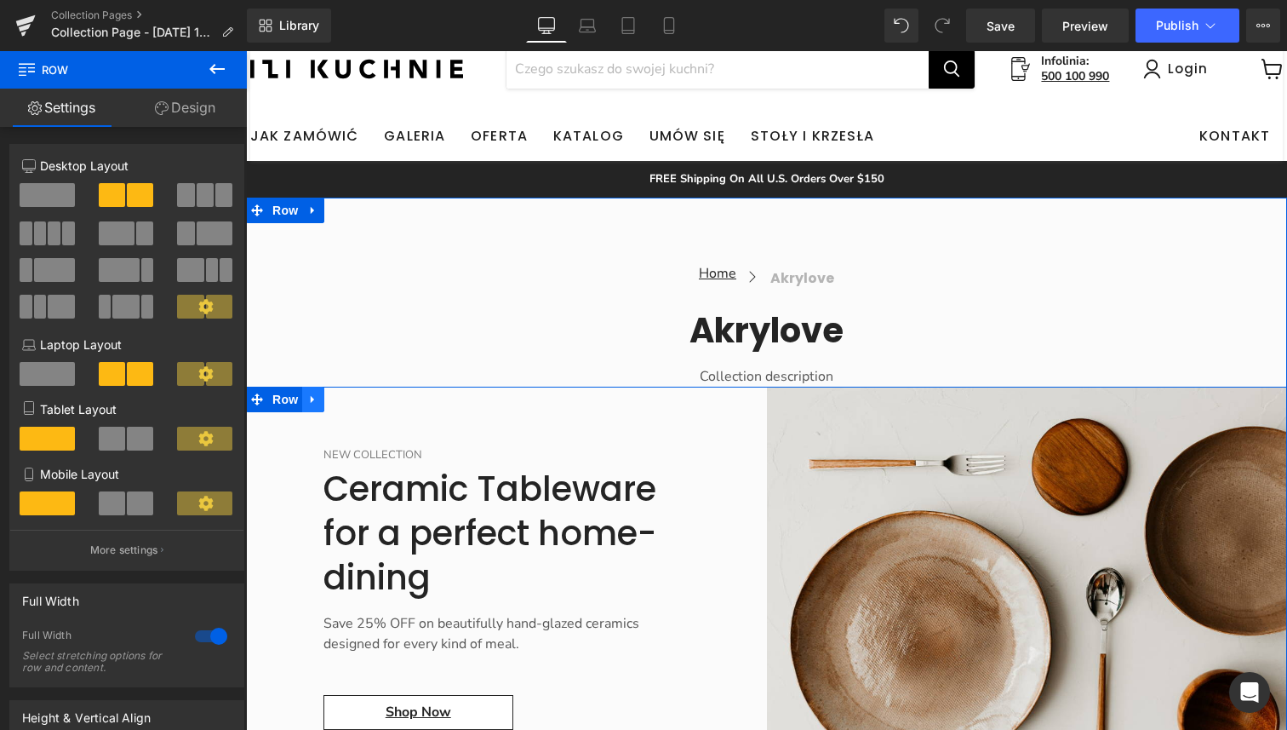
click at [311, 398] on icon "Main content" at bounding box center [312, 400] width 3 height 8
click at [341, 404] on icon "Main content" at bounding box center [336, 399] width 12 height 12
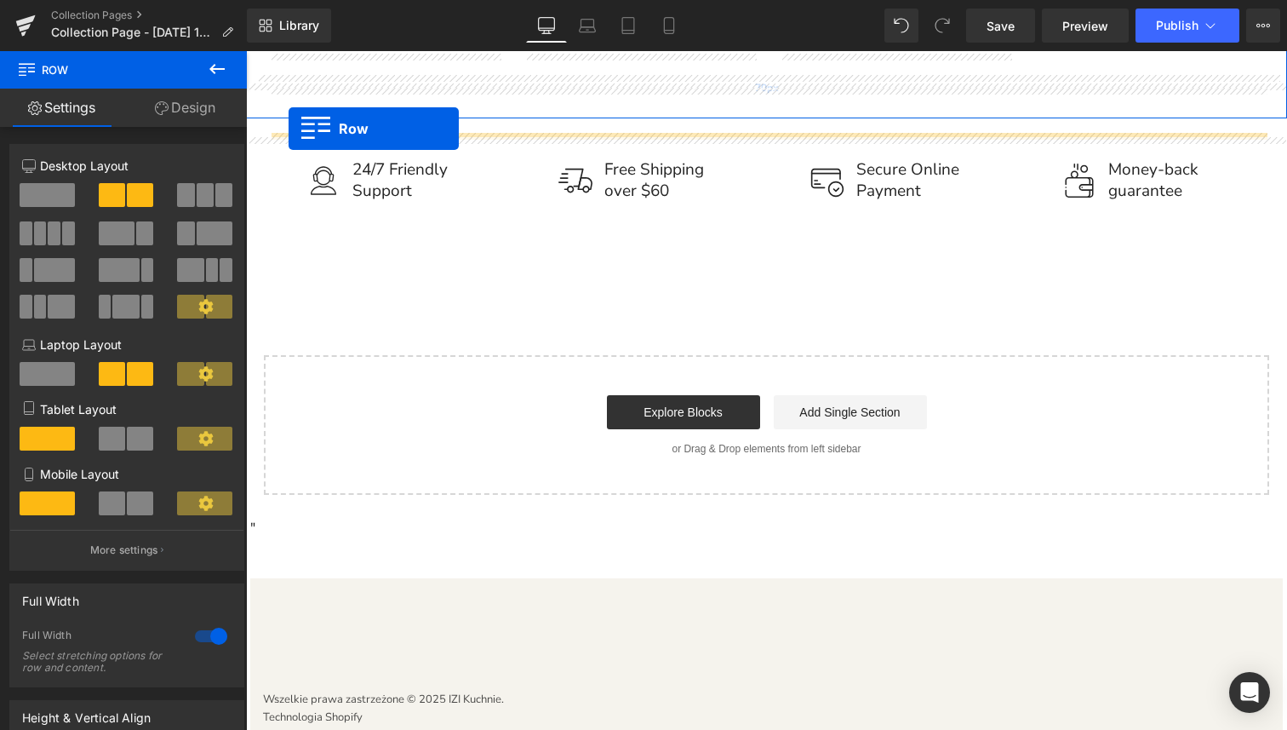
scroll to position [2211, 0]
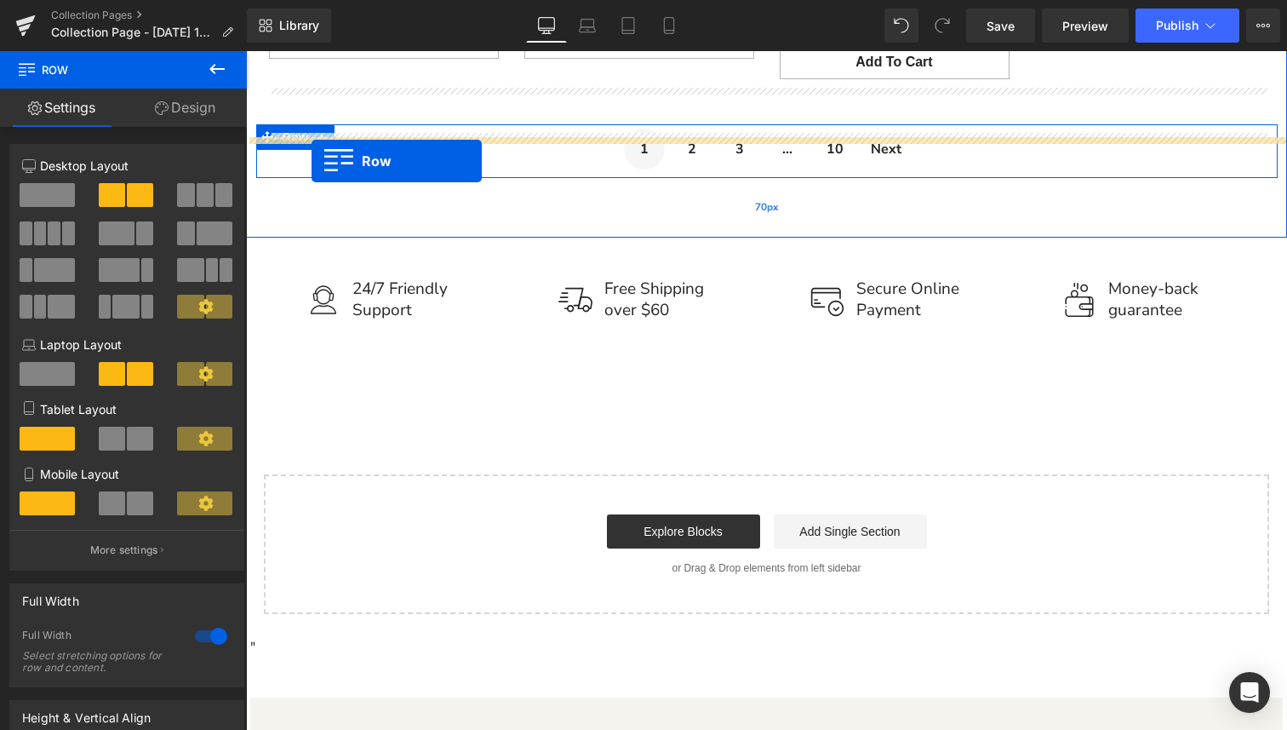
drag, startPoint x: 263, startPoint y: 273, endPoint x: 312, endPoint y: 161, distance: 122.4
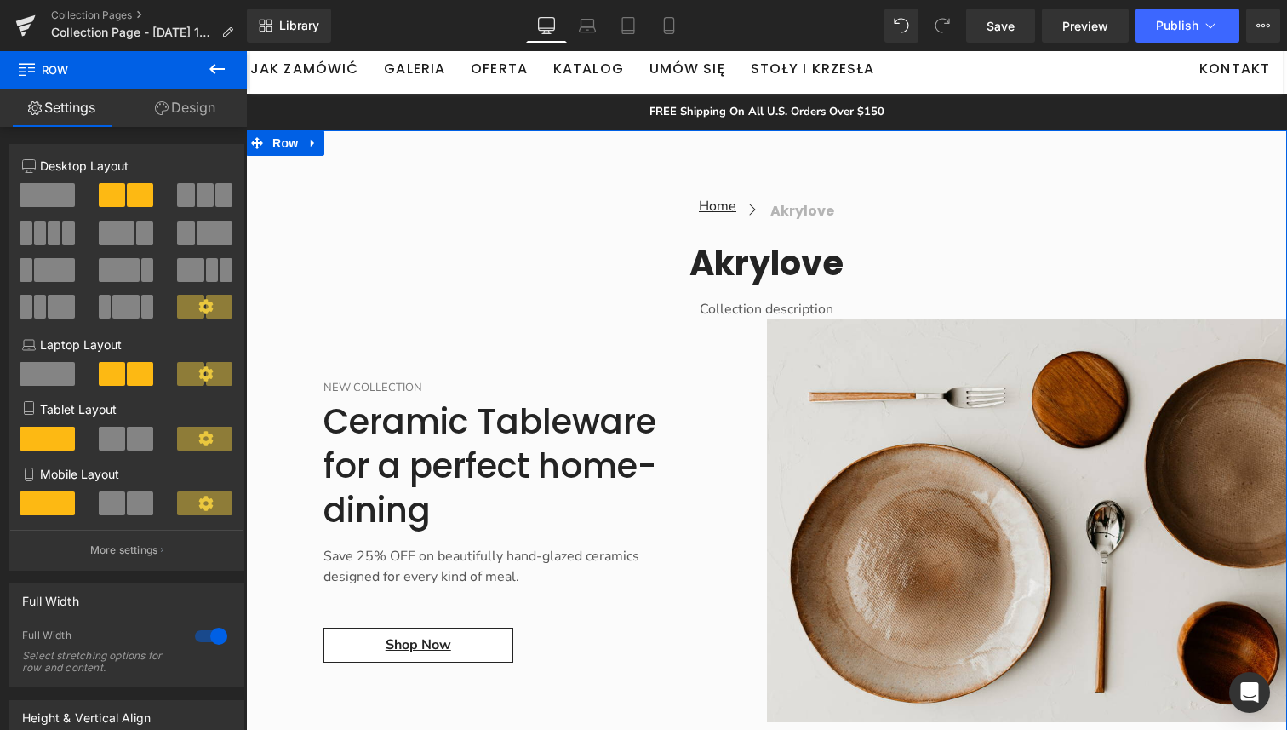
scroll to position [0, 0]
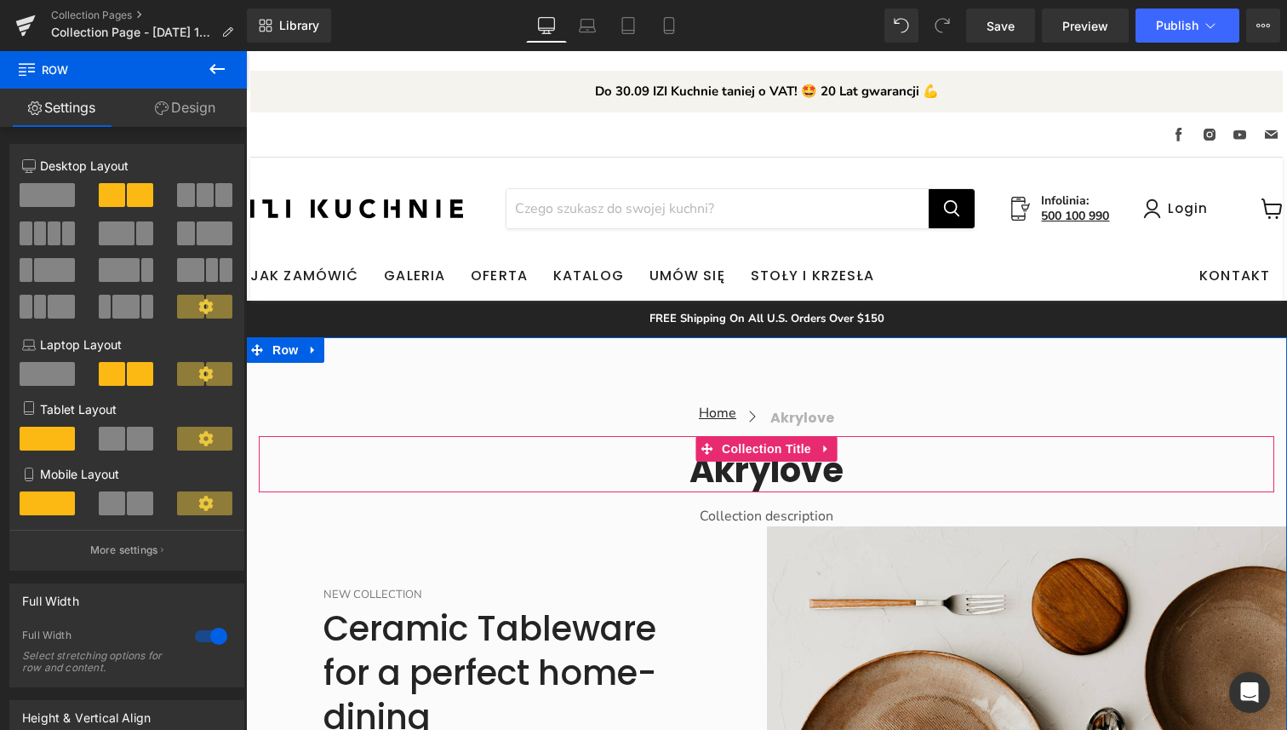
click at [488, 452] on h1 "akrylove" at bounding box center [767, 470] width 1016 height 44
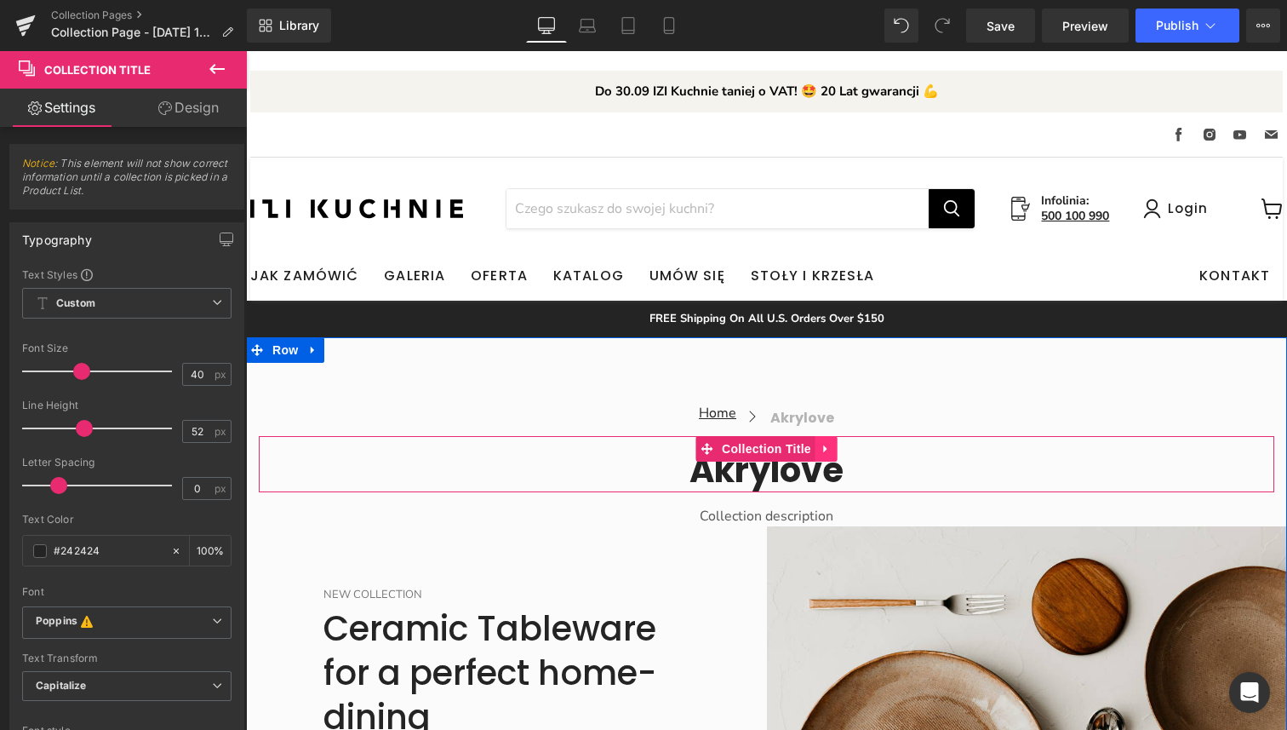
click at [829, 454] on icon "Main content" at bounding box center [827, 449] width 12 height 13
click at [818, 448] on icon "Main content" at bounding box center [816, 449] width 12 height 12
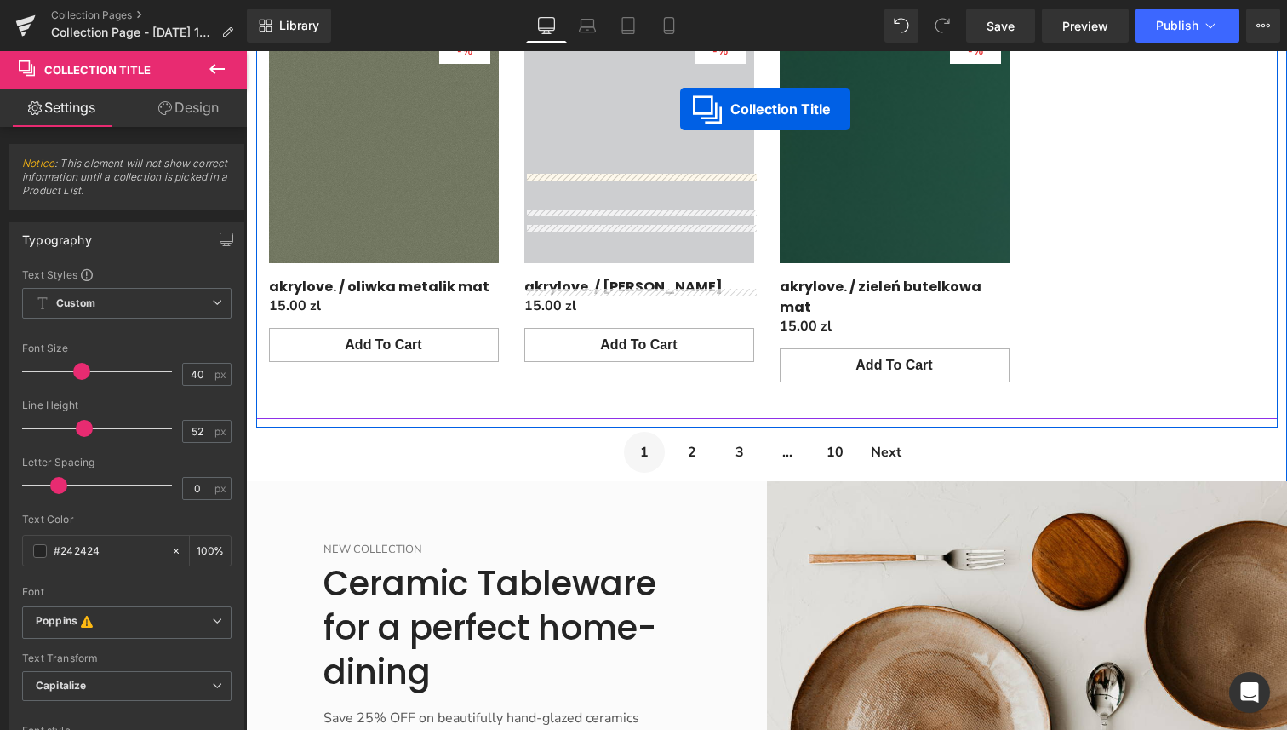
scroll to position [1754, 0]
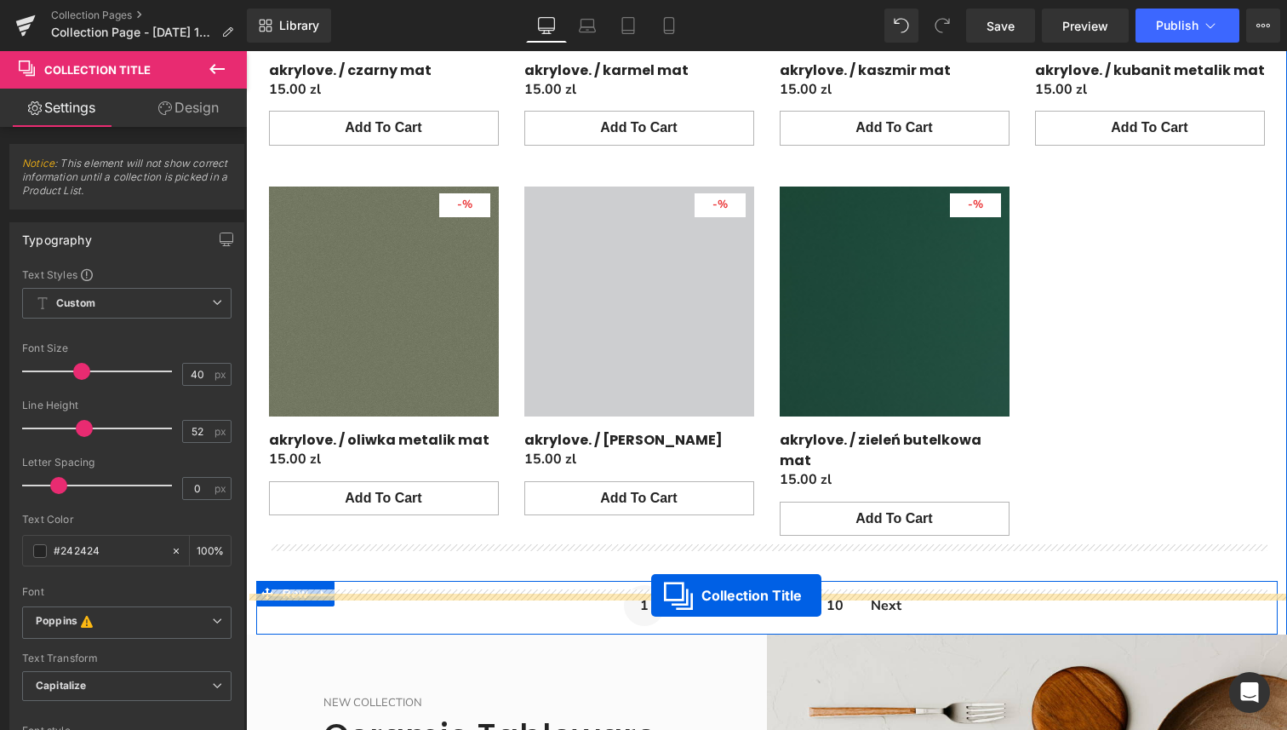
drag, startPoint x: 708, startPoint y: 503, endPoint x: 651, endPoint y: 595, distance: 108.2
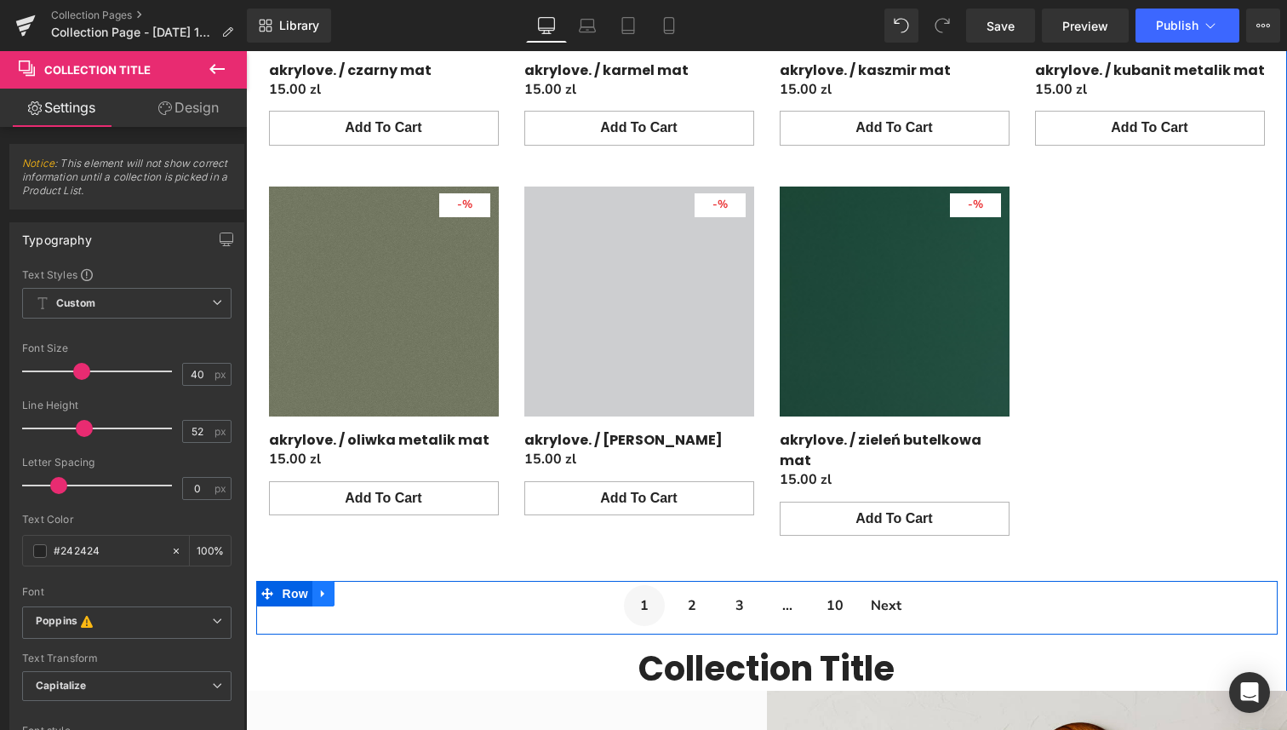
click at [319, 588] on icon "Main content" at bounding box center [324, 594] width 12 height 13
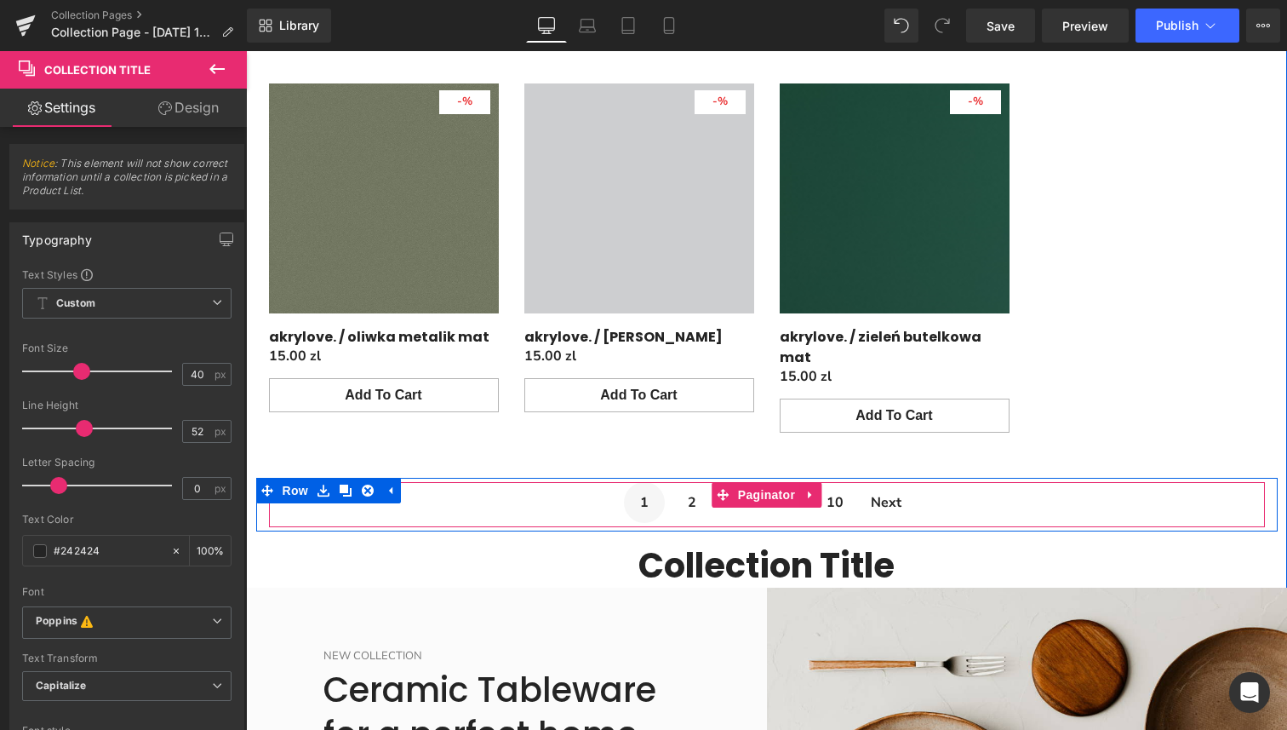
scroll to position [1816, 0]
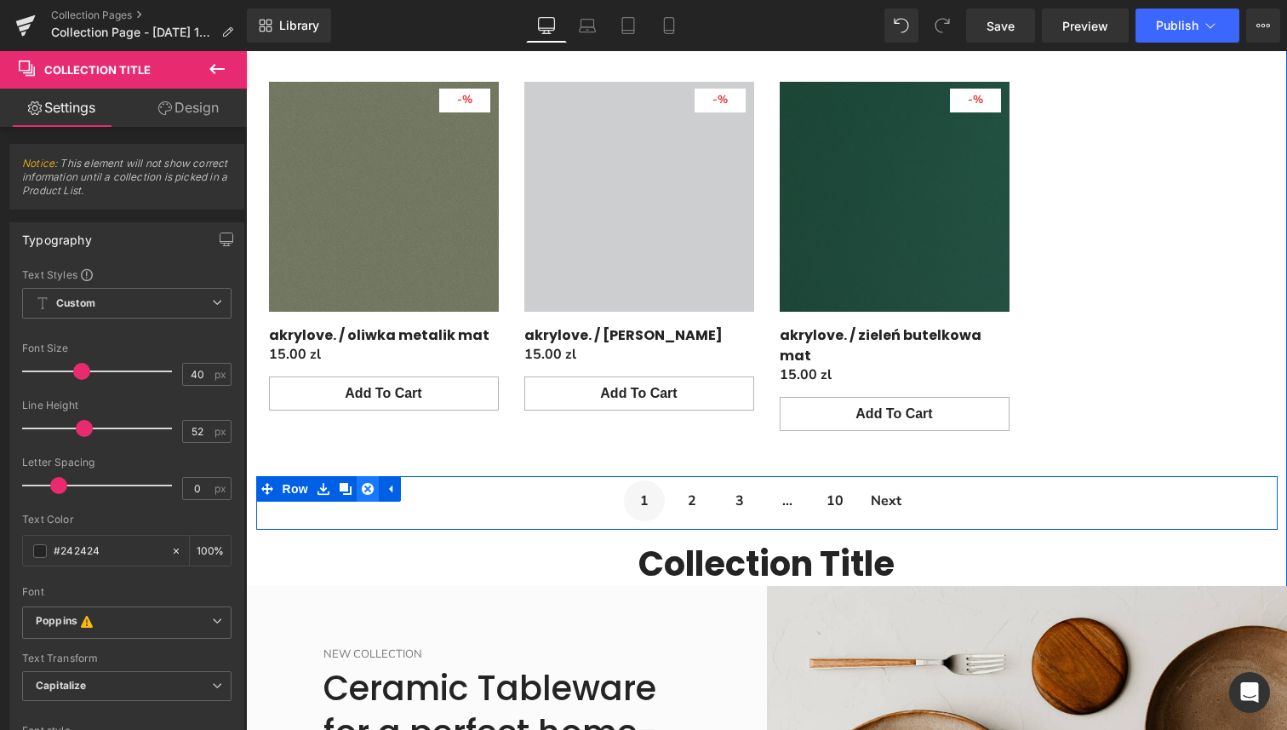
click at [370, 483] on icon "Main content" at bounding box center [368, 489] width 12 height 12
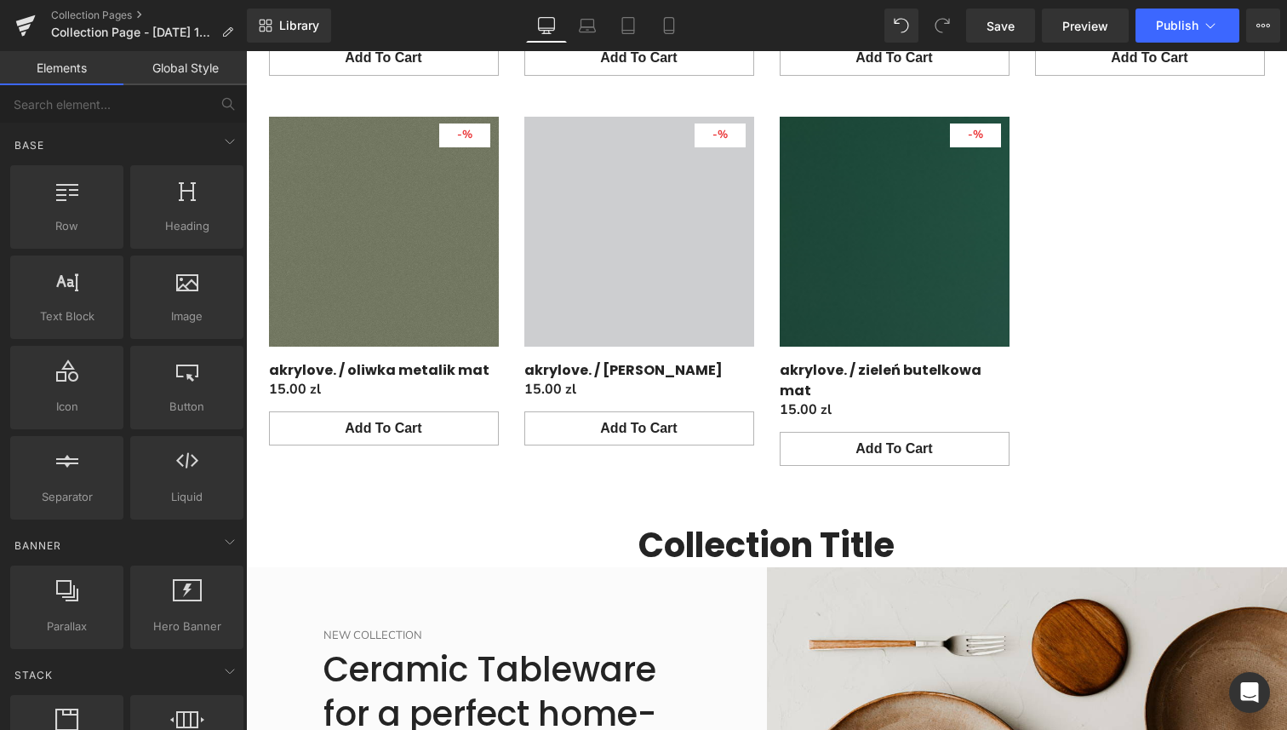
scroll to position [1783, 0]
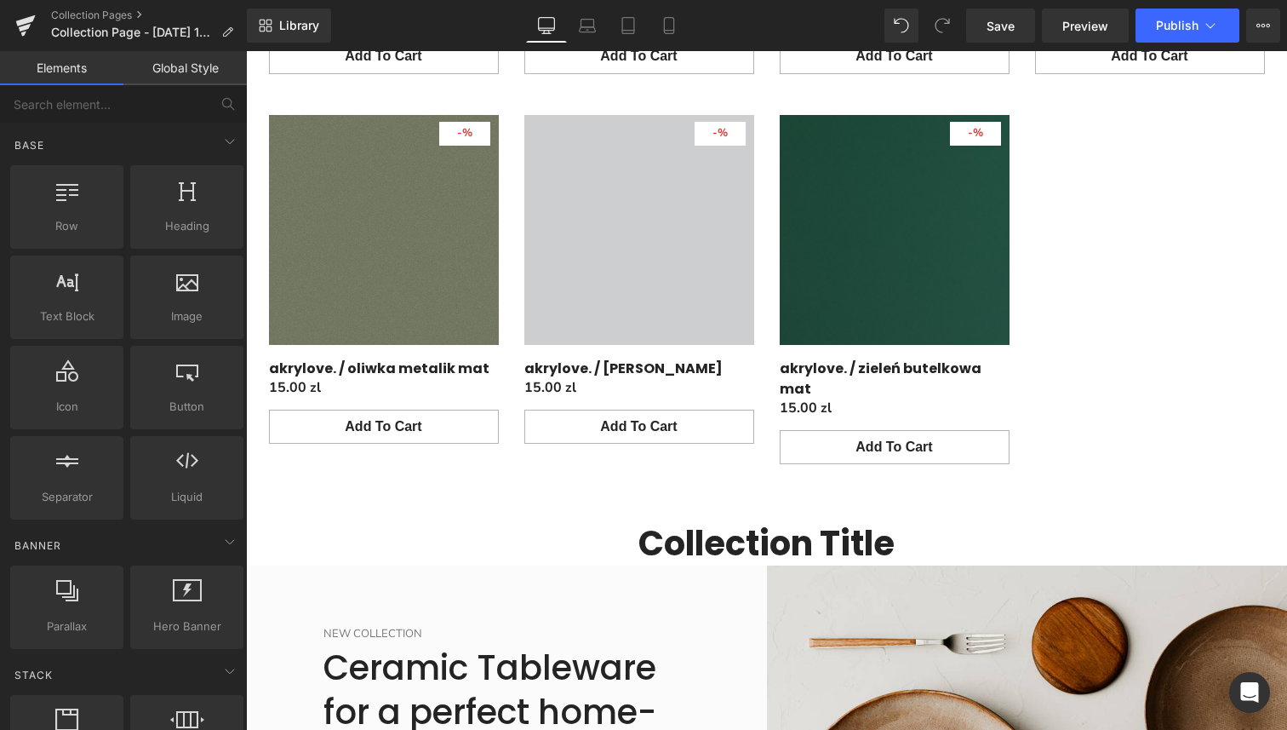
click at [846, 521] on h1 "Collection title" at bounding box center [766, 543] width 1041 height 44
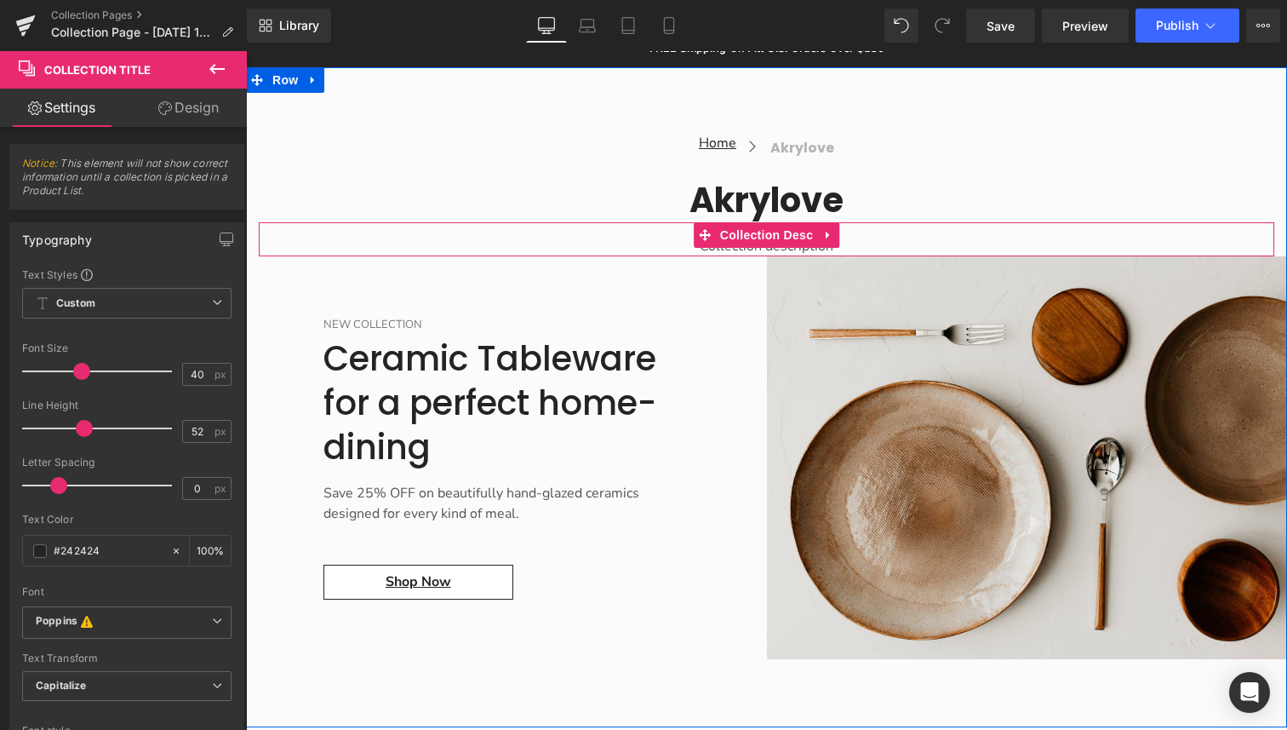
scroll to position [276, 0]
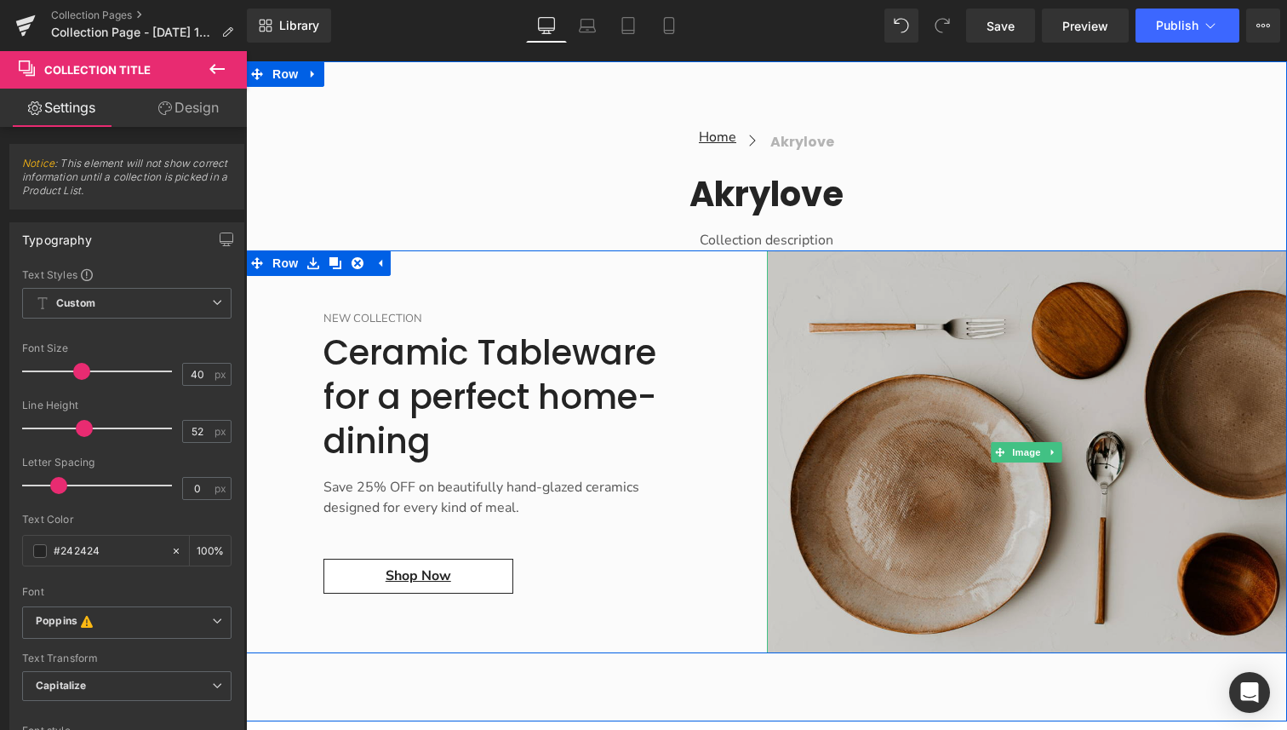
click at [852, 412] on img "Main content" at bounding box center [1027, 451] width 521 height 403
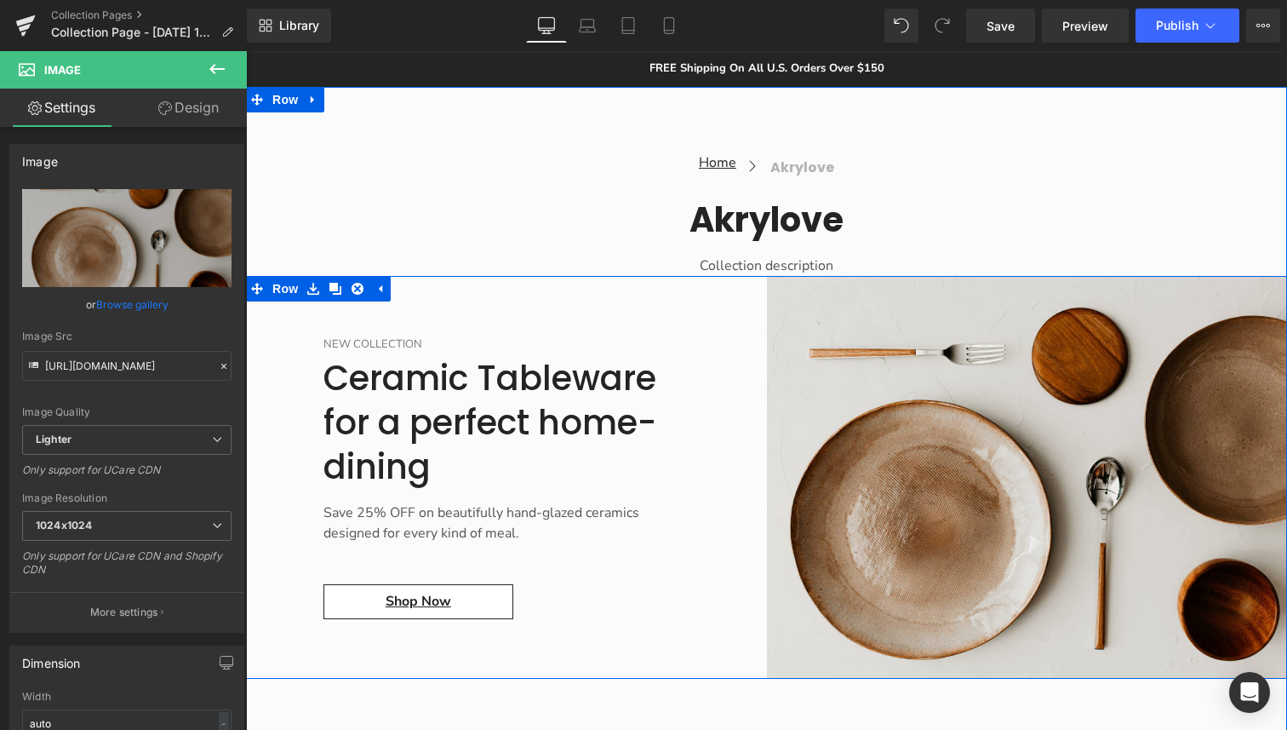
scroll to position [221, 0]
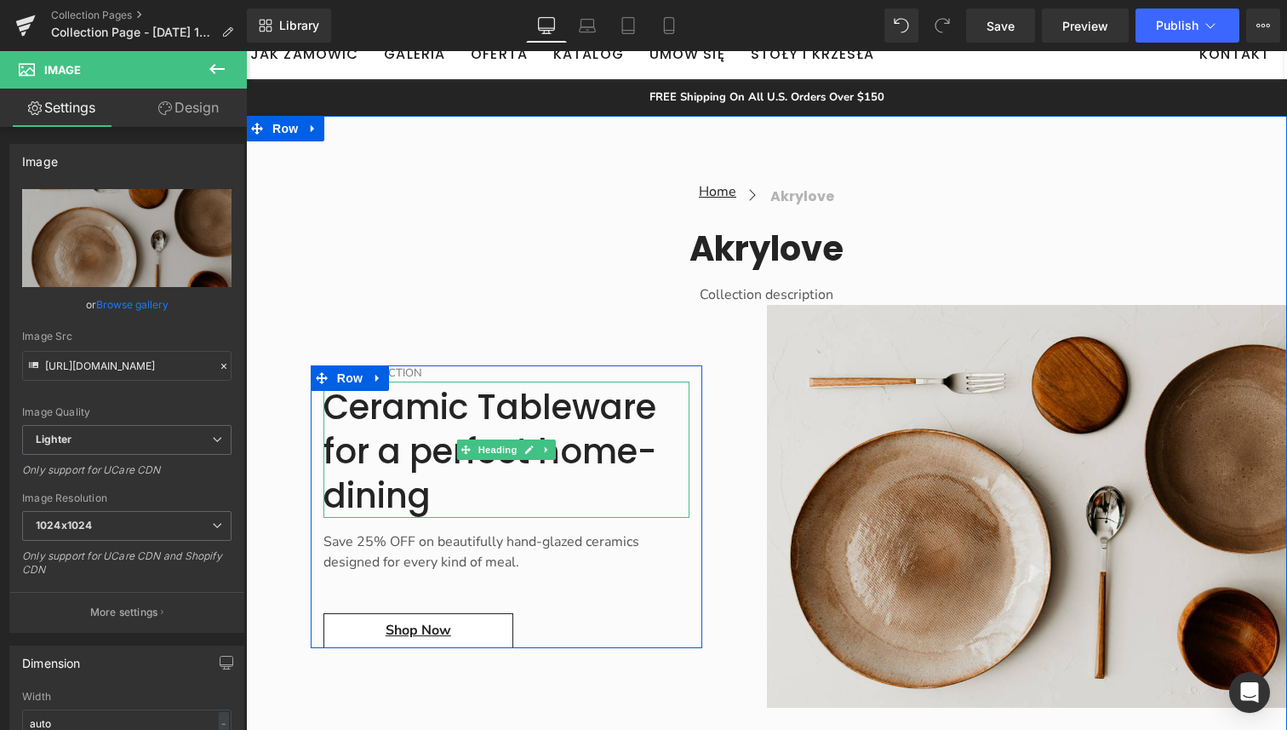
click at [435, 500] on h2 "Ceramic Tableware for a perfect home-dining" at bounding box center [507, 451] width 366 height 133
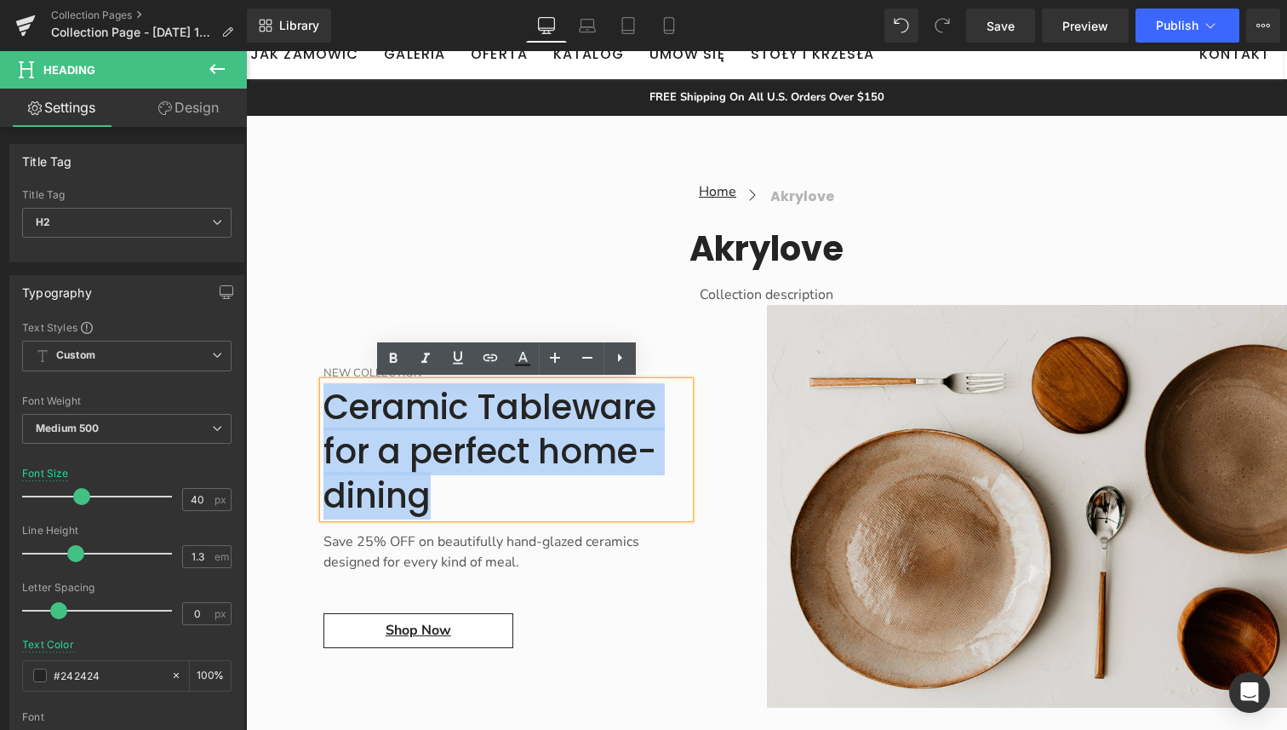
drag, startPoint x: 439, startPoint y: 496, endPoint x: 325, endPoint y: 417, distance: 138.2
click at [325, 417] on h2 "Ceramic Tableware for a perfect home-dining" at bounding box center [507, 451] width 366 height 133
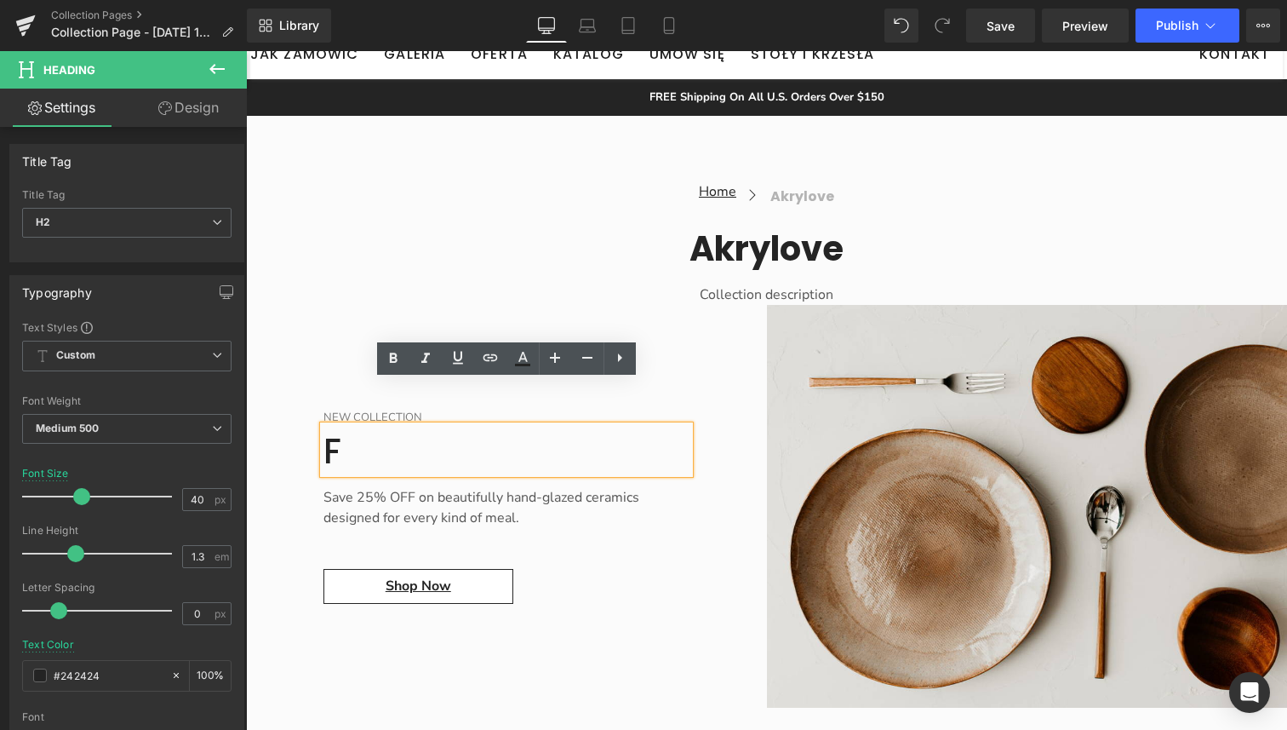
scroll to position [266, 0]
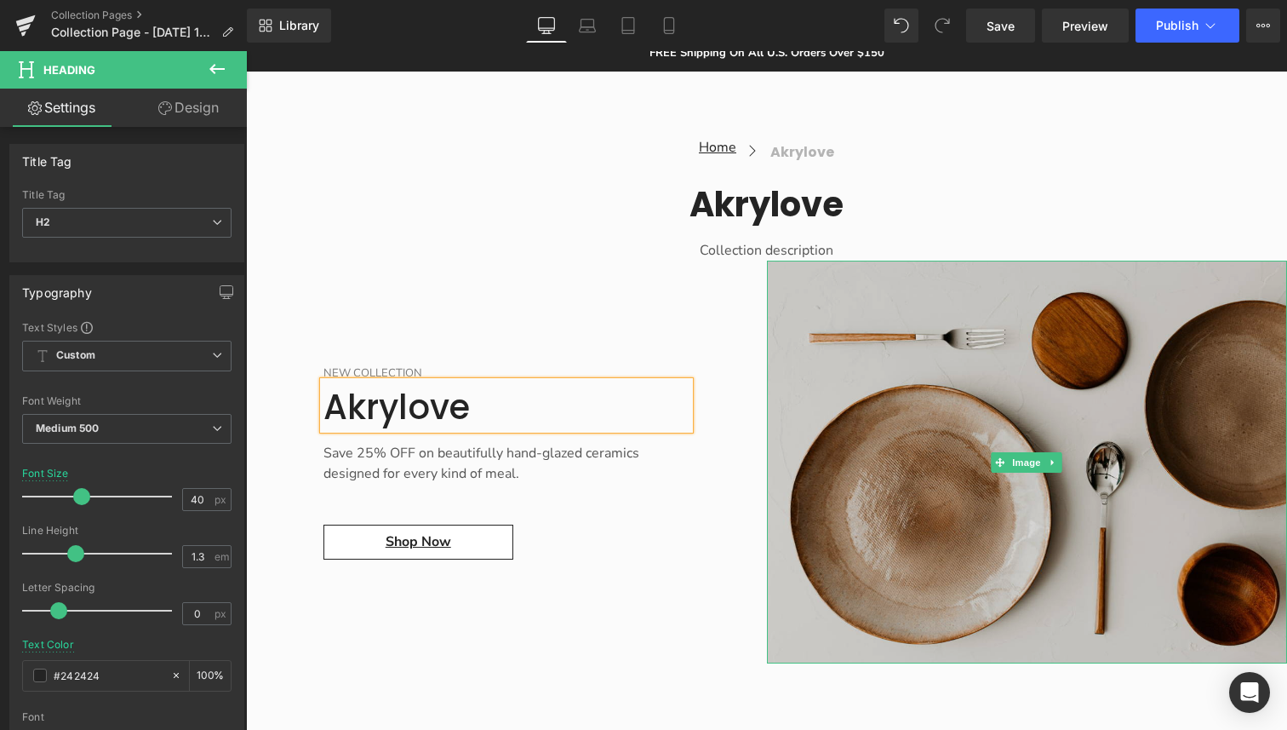
click at [989, 568] on img "Main content" at bounding box center [1027, 462] width 521 height 403
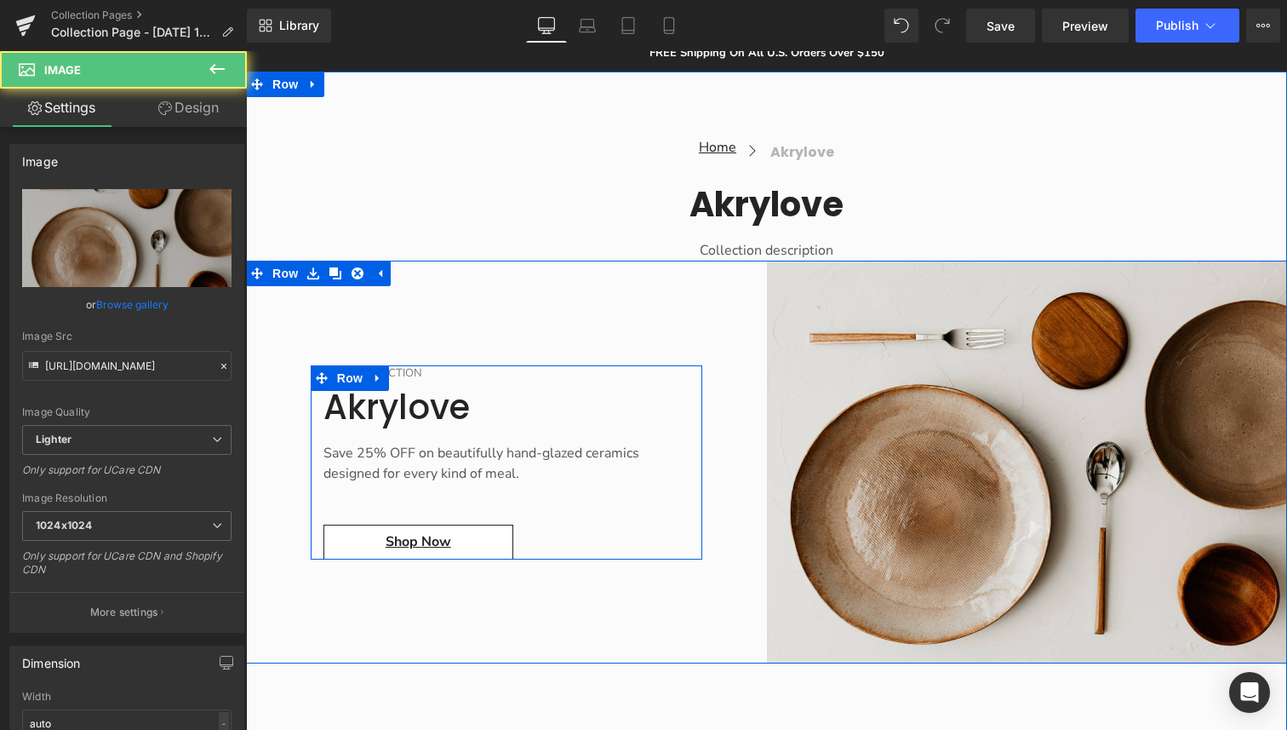
scroll to position [335, 0]
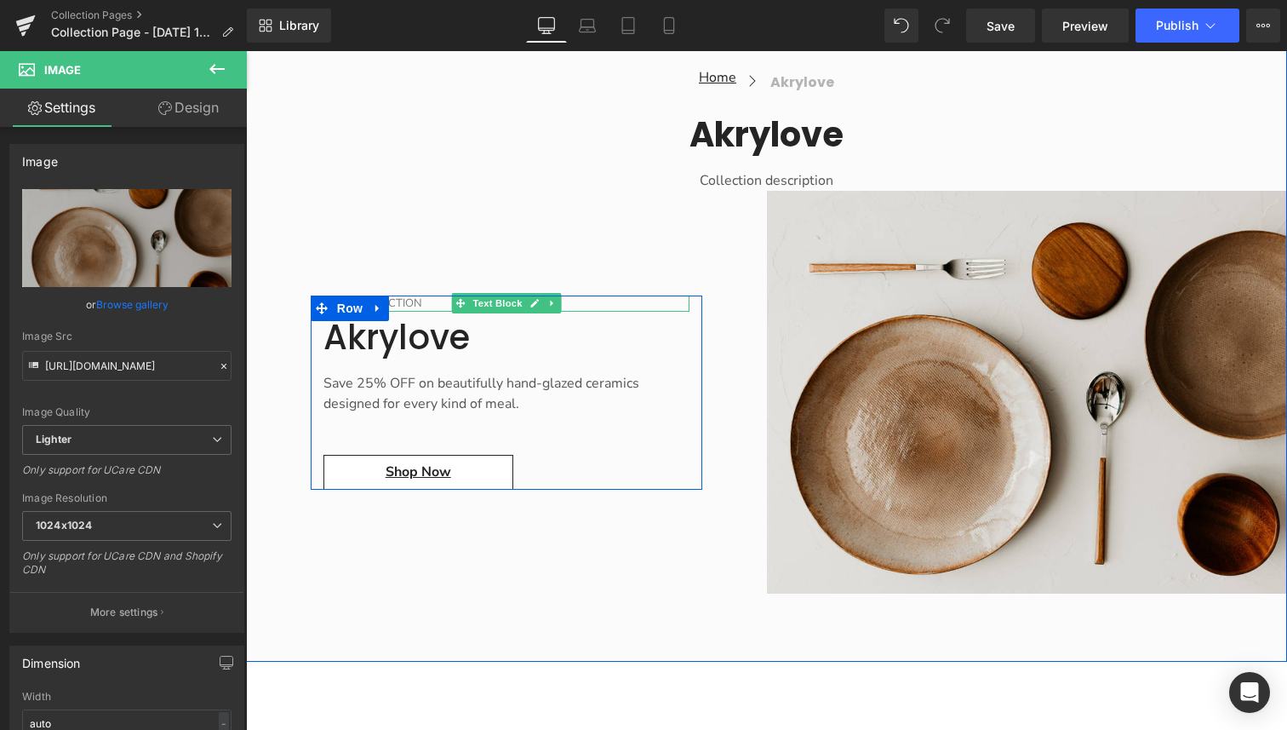
click at [411, 301] on p "New Collection" at bounding box center [507, 303] width 366 height 17
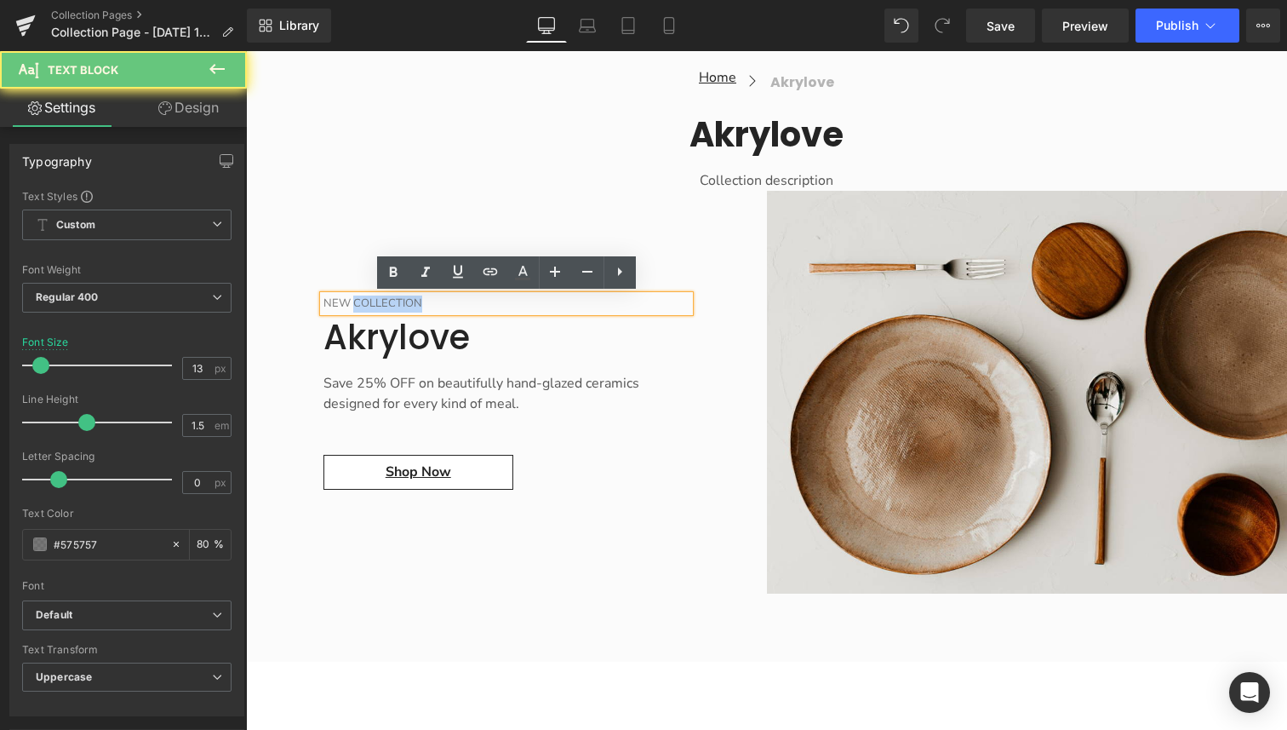
click at [411, 301] on p "New Collection" at bounding box center [507, 303] width 366 height 17
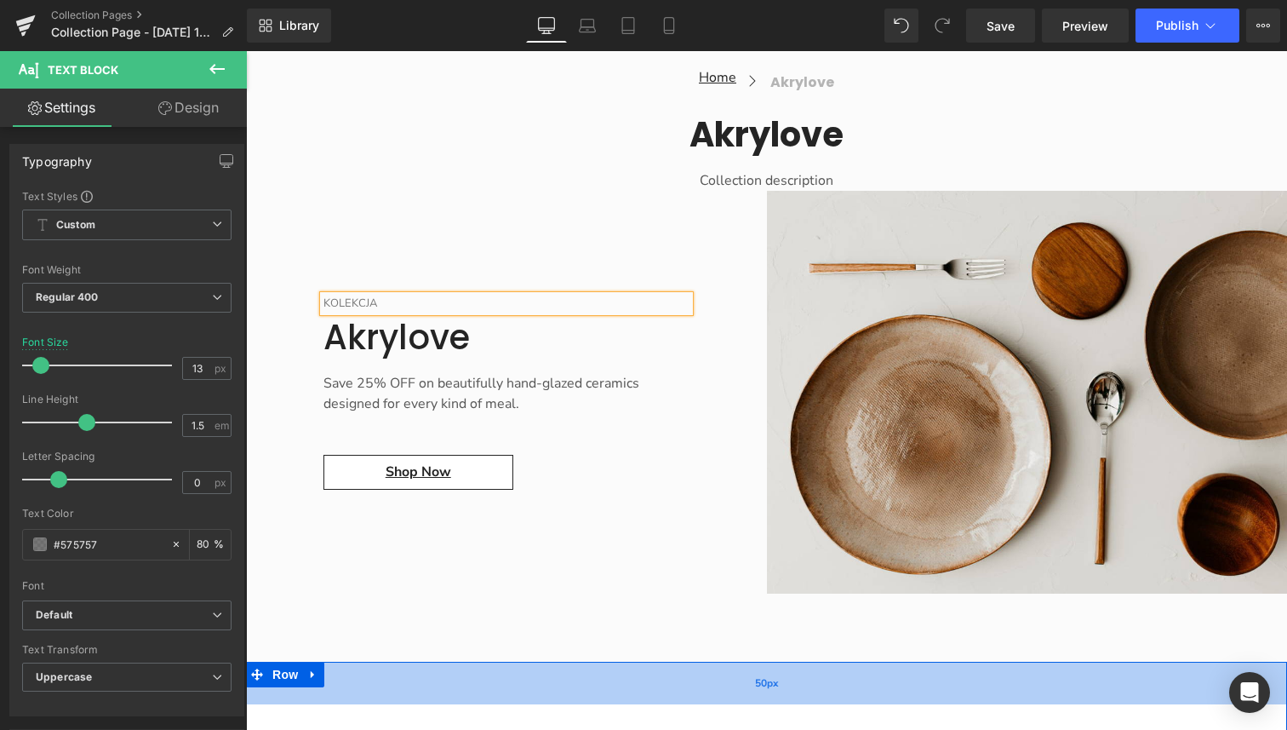
click at [716, 668] on div "50px" at bounding box center [766, 683] width 1041 height 43
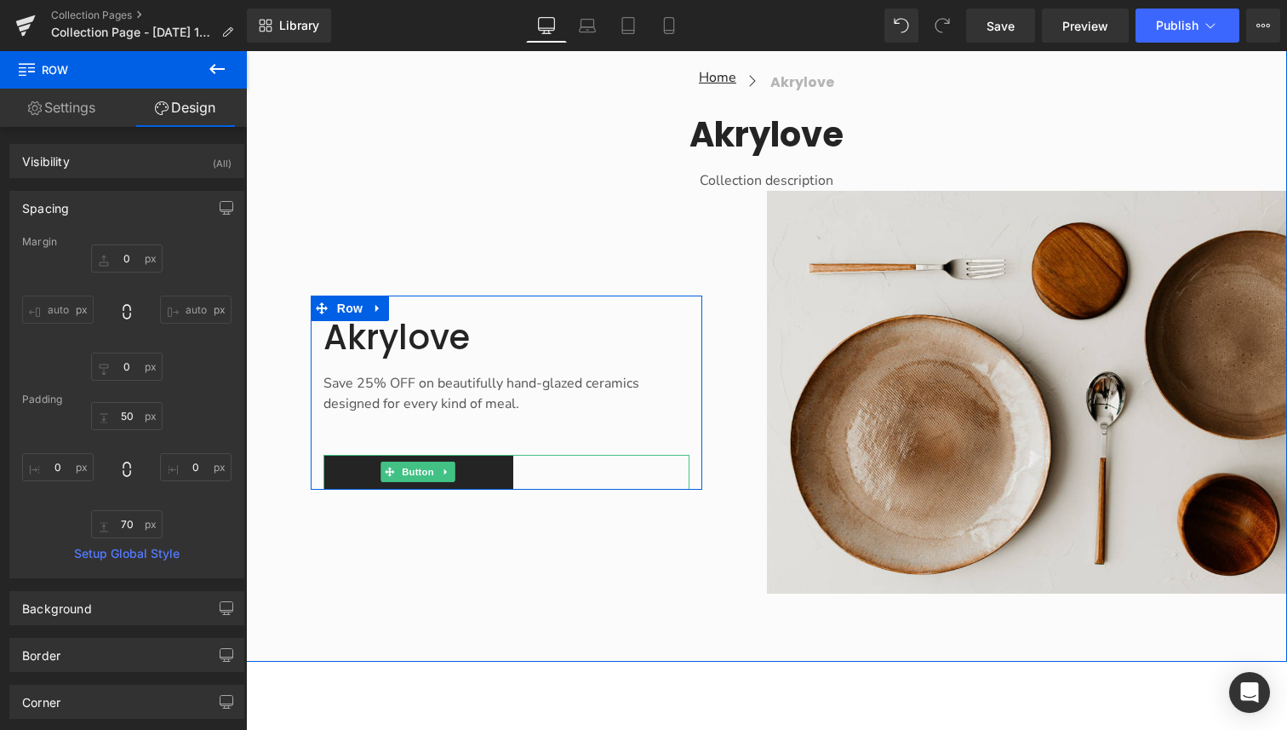
click at [497, 473] on link "Shop now" at bounding box center [419, 472] width 190 height 34
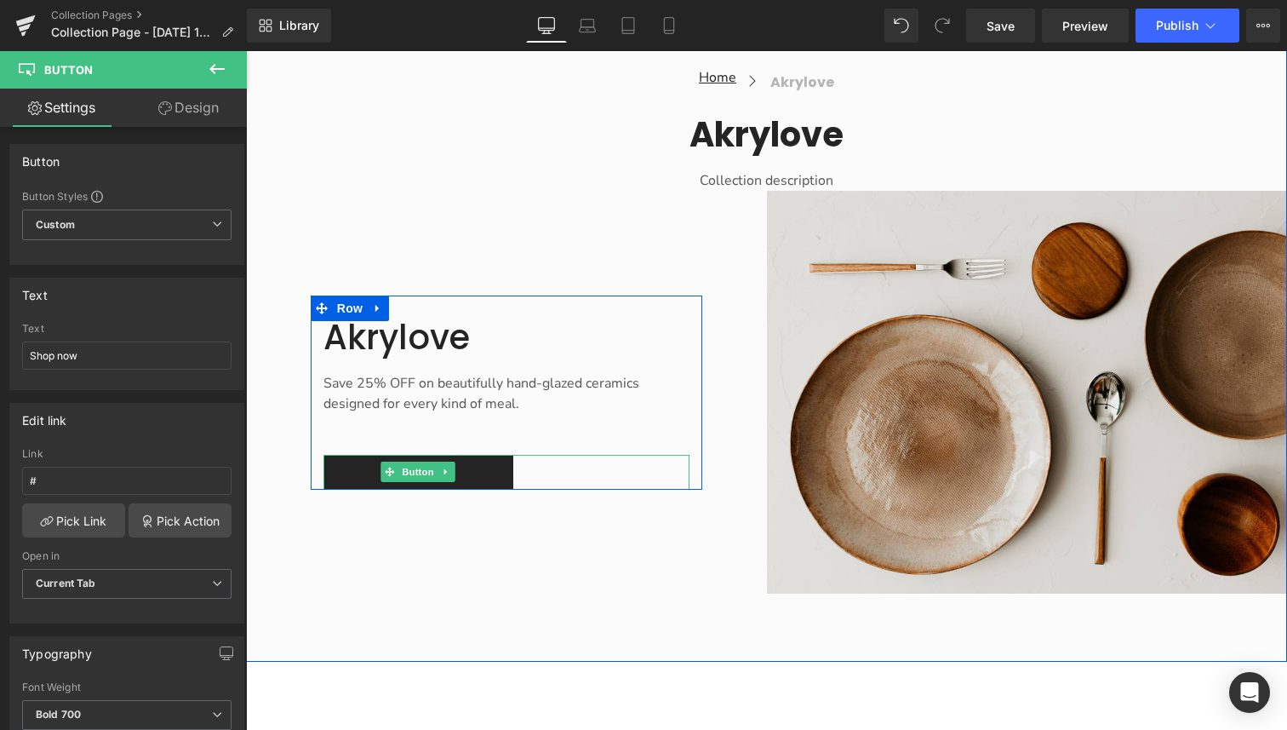
click at [332, 463] on link "Shop now" at bounding box center [419, 472] width 190 height 34
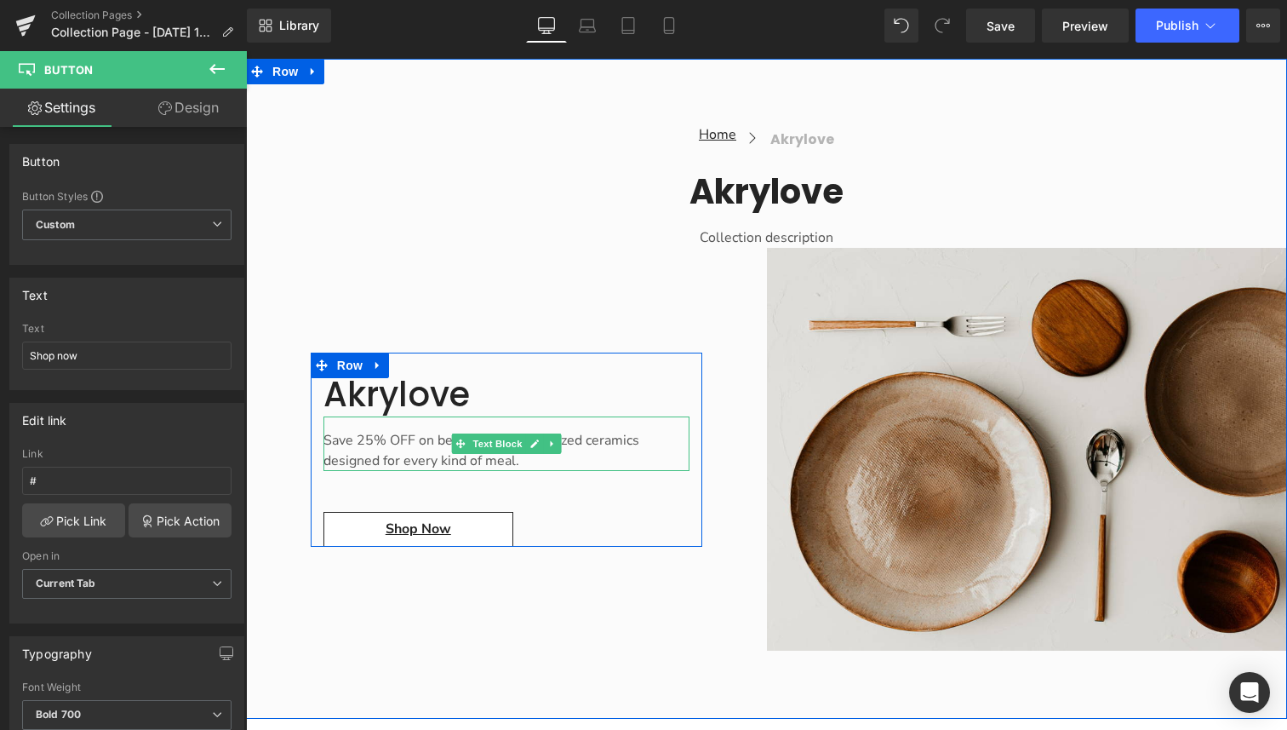
scroll to position [276, 0]
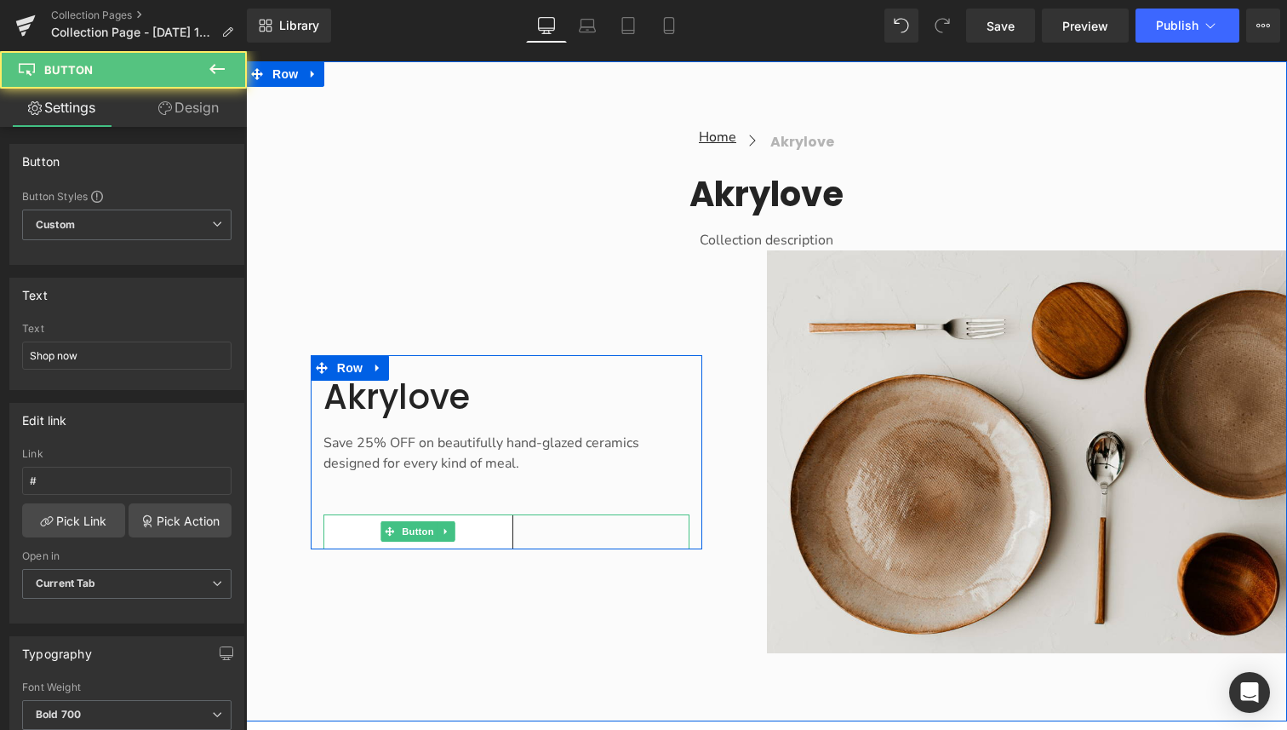
click at [566, 528] on div "Shop now" at bounding box center [507, 531] width 366 height 34
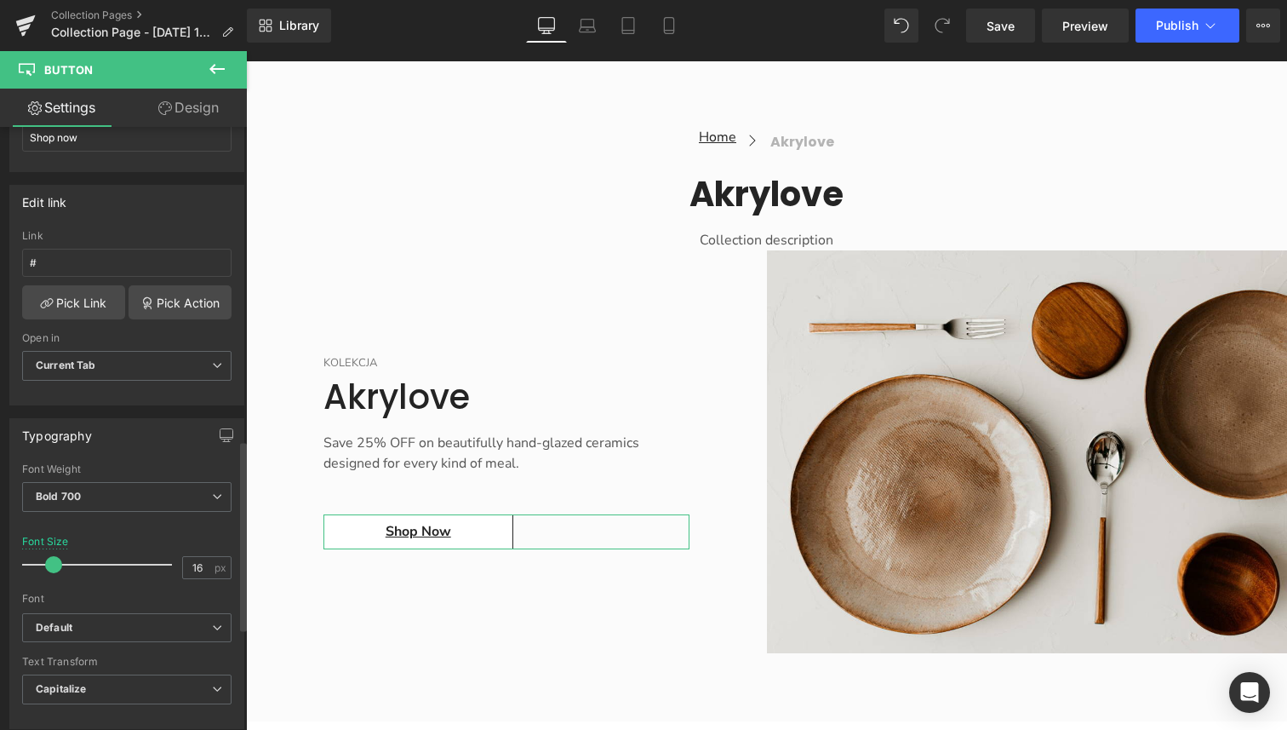
scroll to position [0, 0]
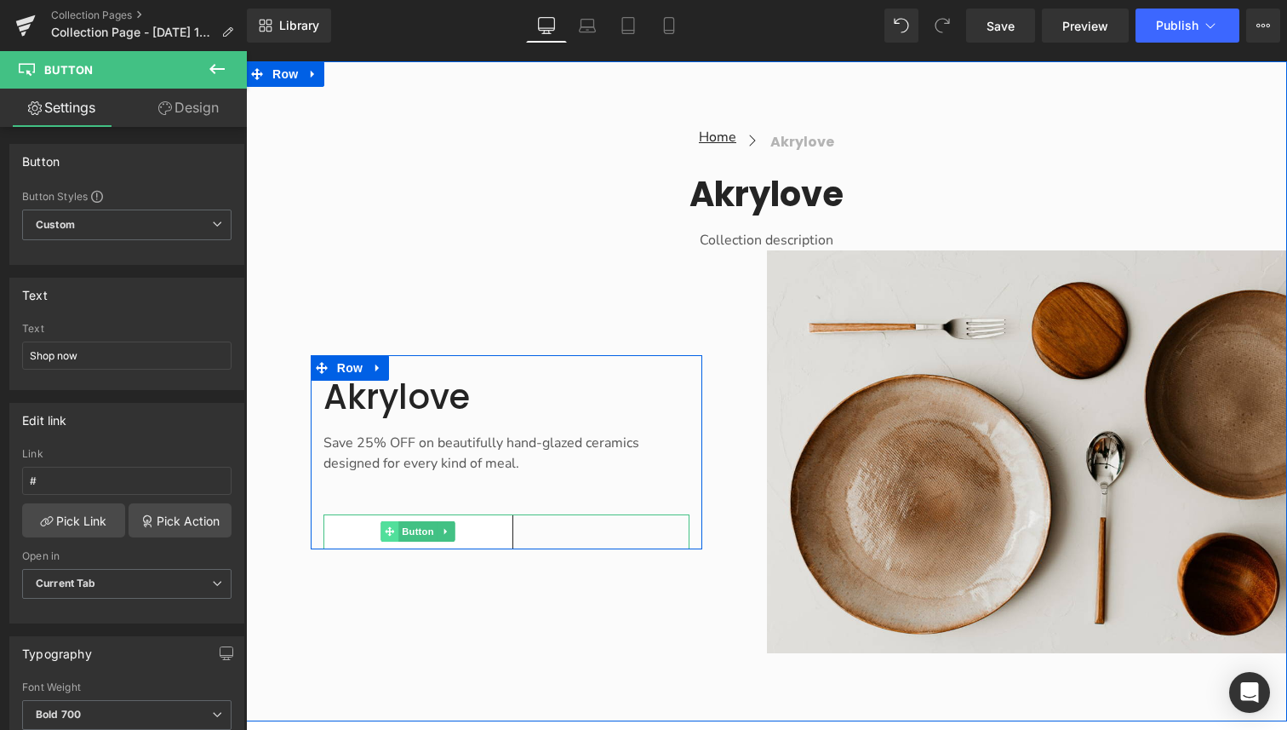
click at [392, 532] on icon "Main content" at bounding box center [390, 531] width 9 height 9
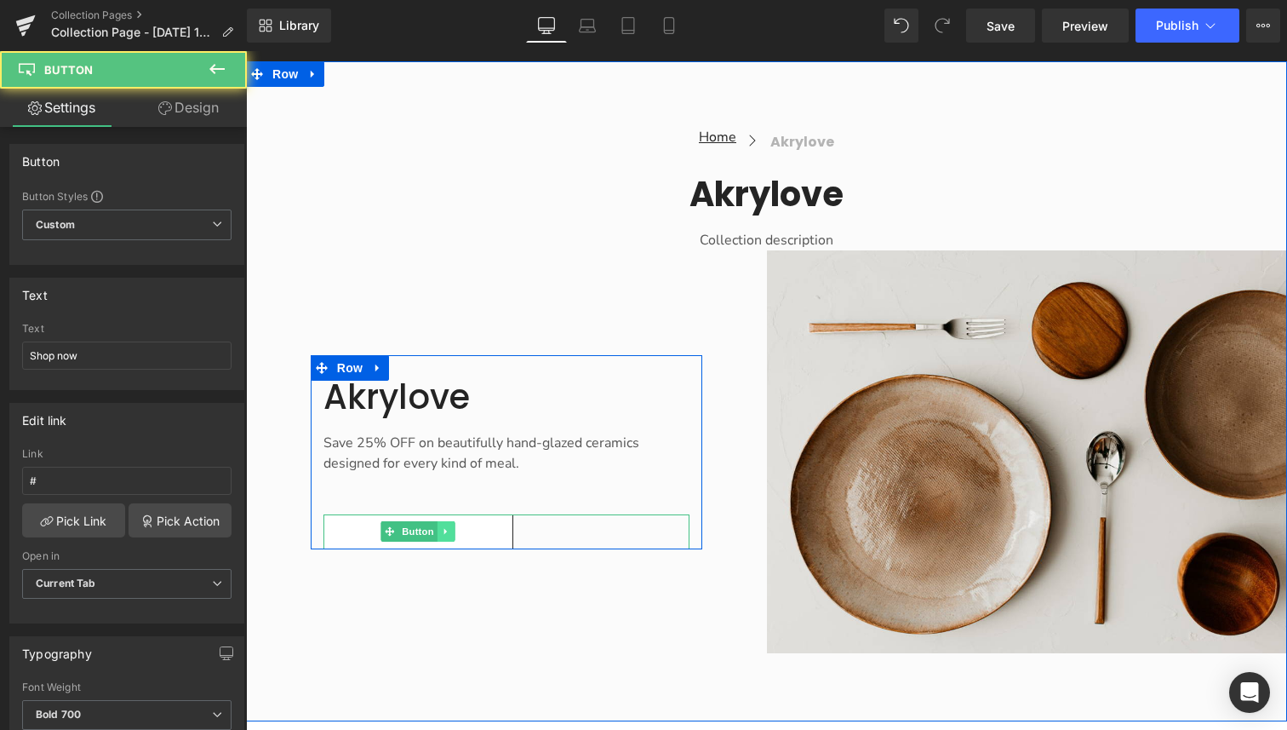
click at [447, 534] on icon "Main content" at bounding box center [446, 531] width 9 height 10
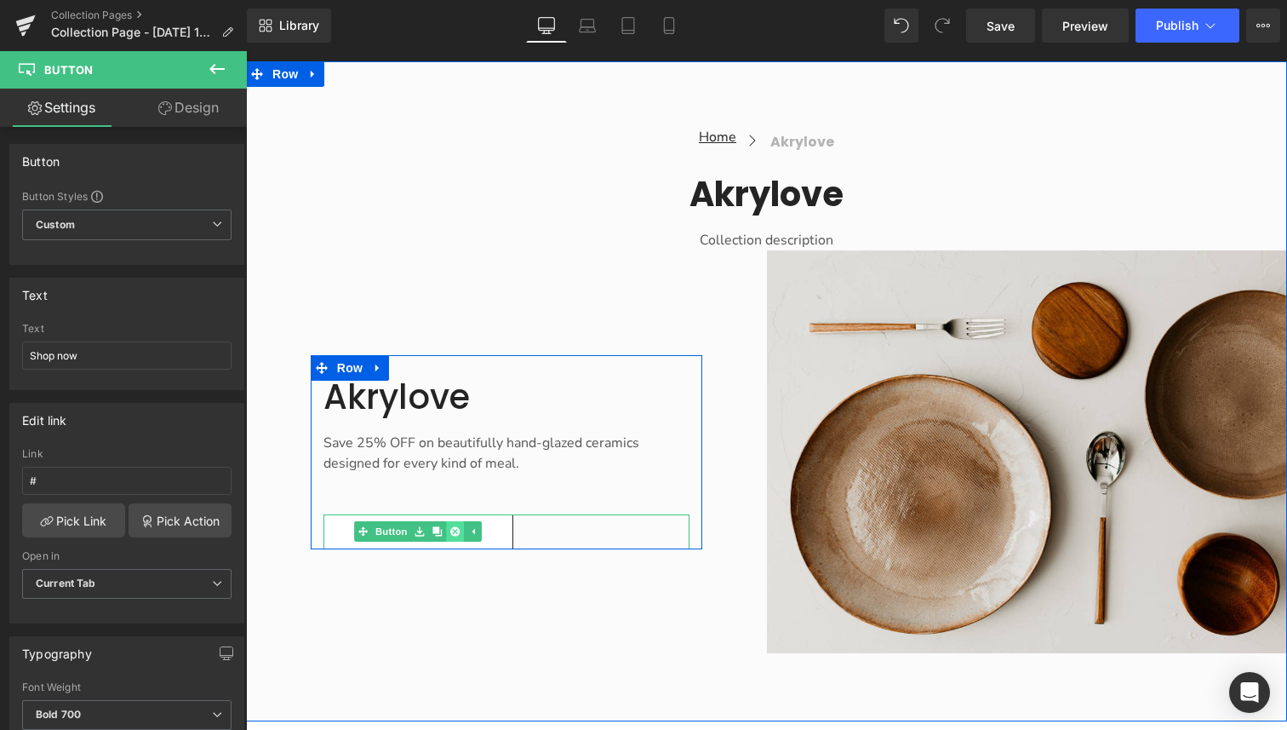
click at [455, 534] on icon "Main content" at bounding box center [454, 531] width 9 height 9
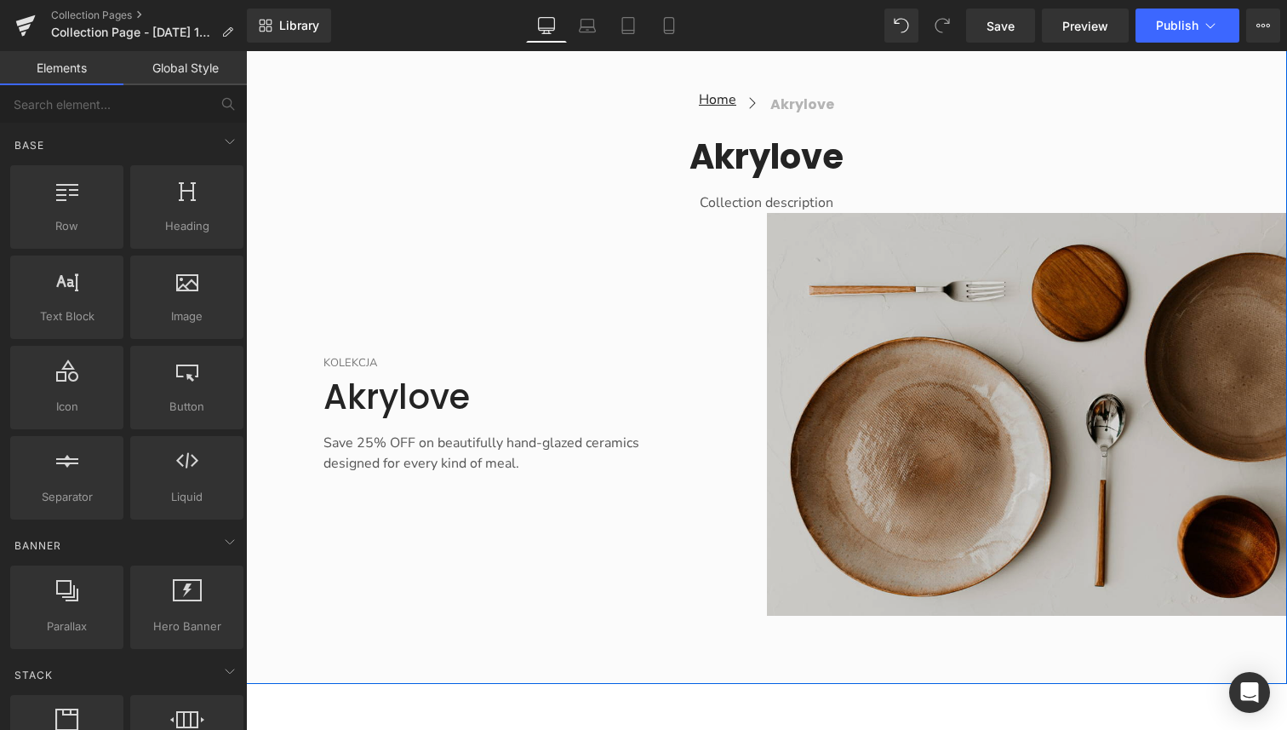
scroll to position [318, 0]
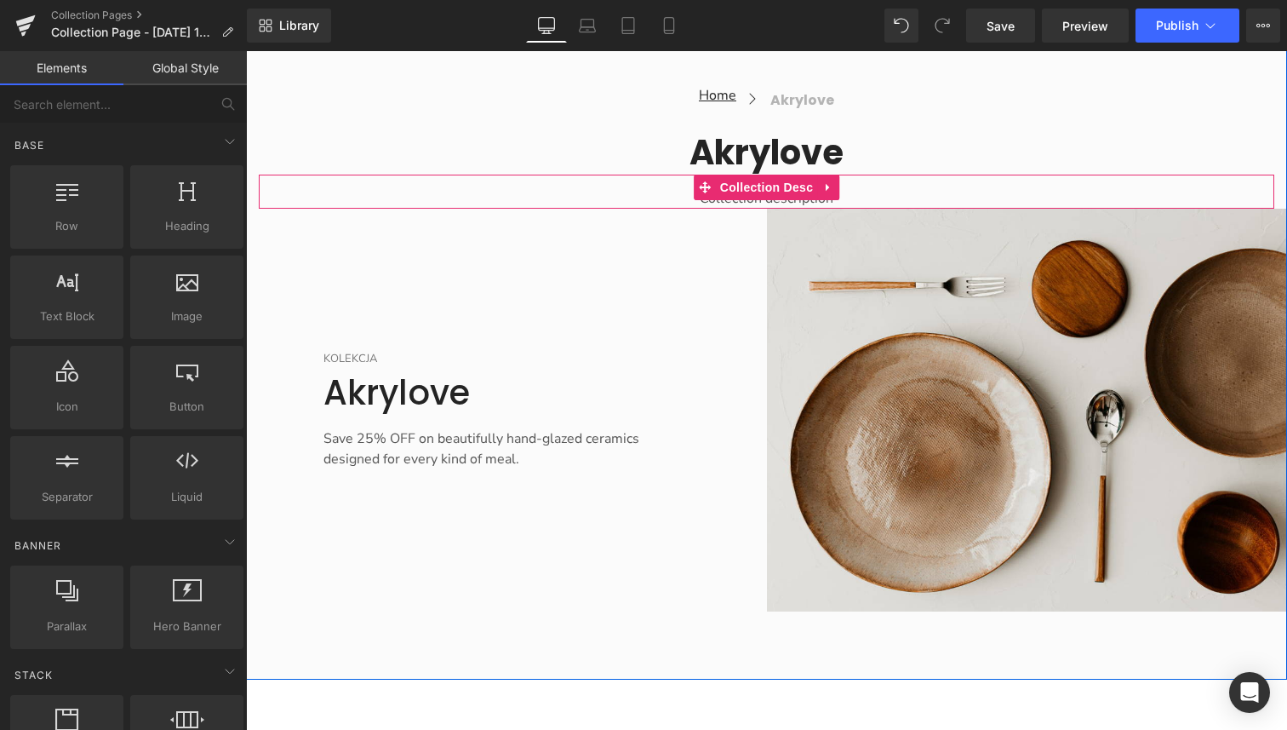
click at [902, 192] on div "Collection description" at bounding box center [767, 198] width 1016 height 20
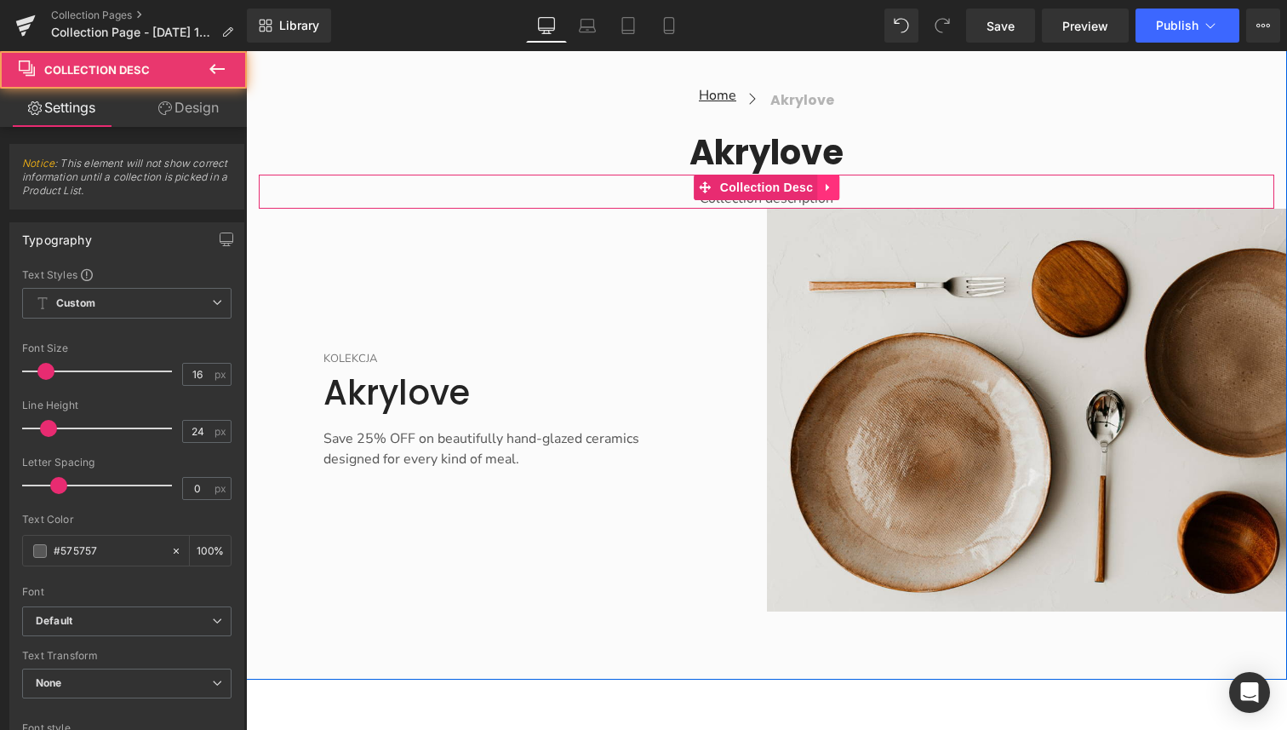
click at [829, 186] on icon "Main content" at bounding box center [829, 187] width 12 height 13
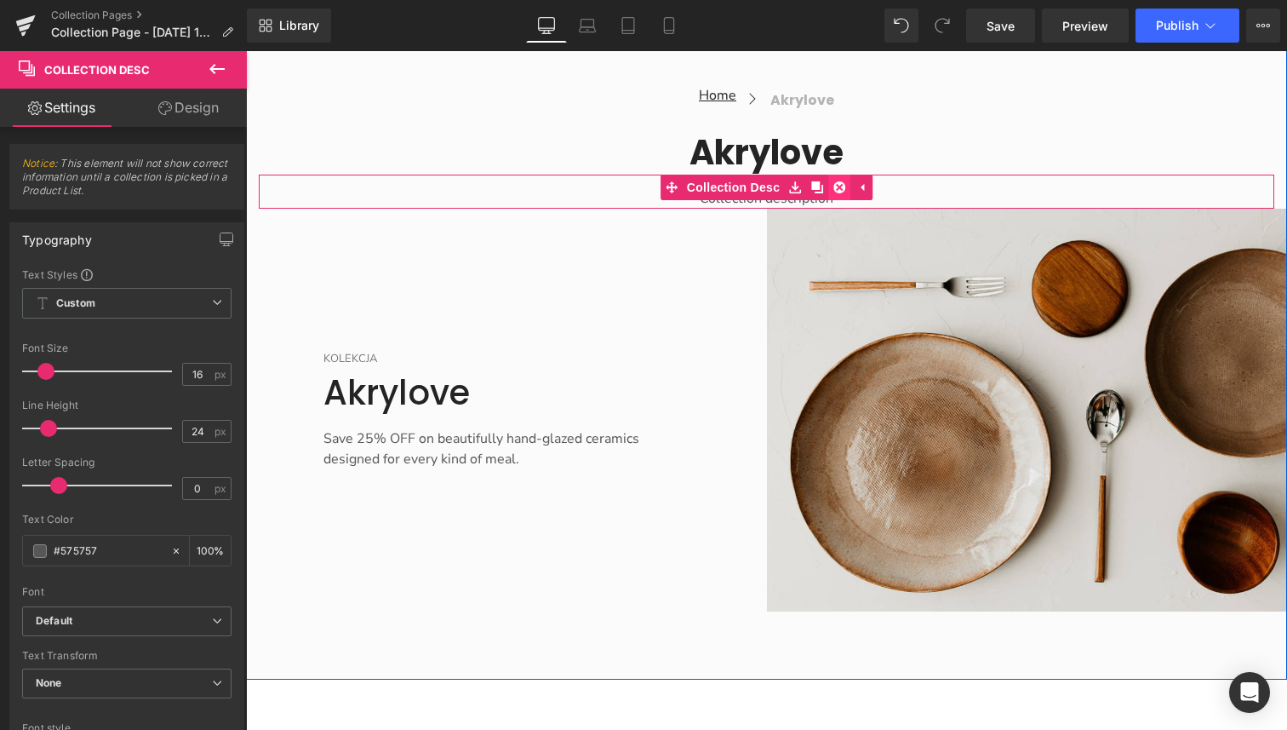
click at [841, 187] on icon "Main content" at bounding box center [840, 187] width 12 height 12
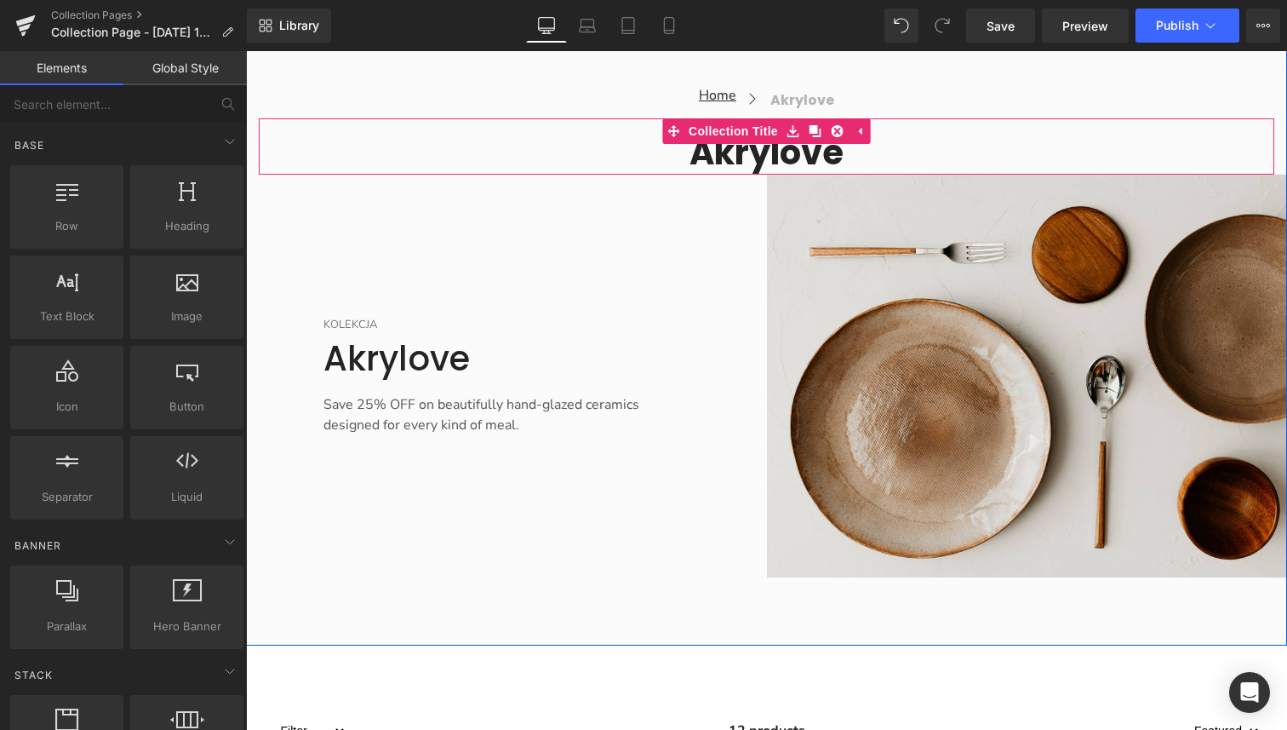
click at [827, 152] on h1 "akrylove" at bounding box center [767, 152] width 1016 height 44
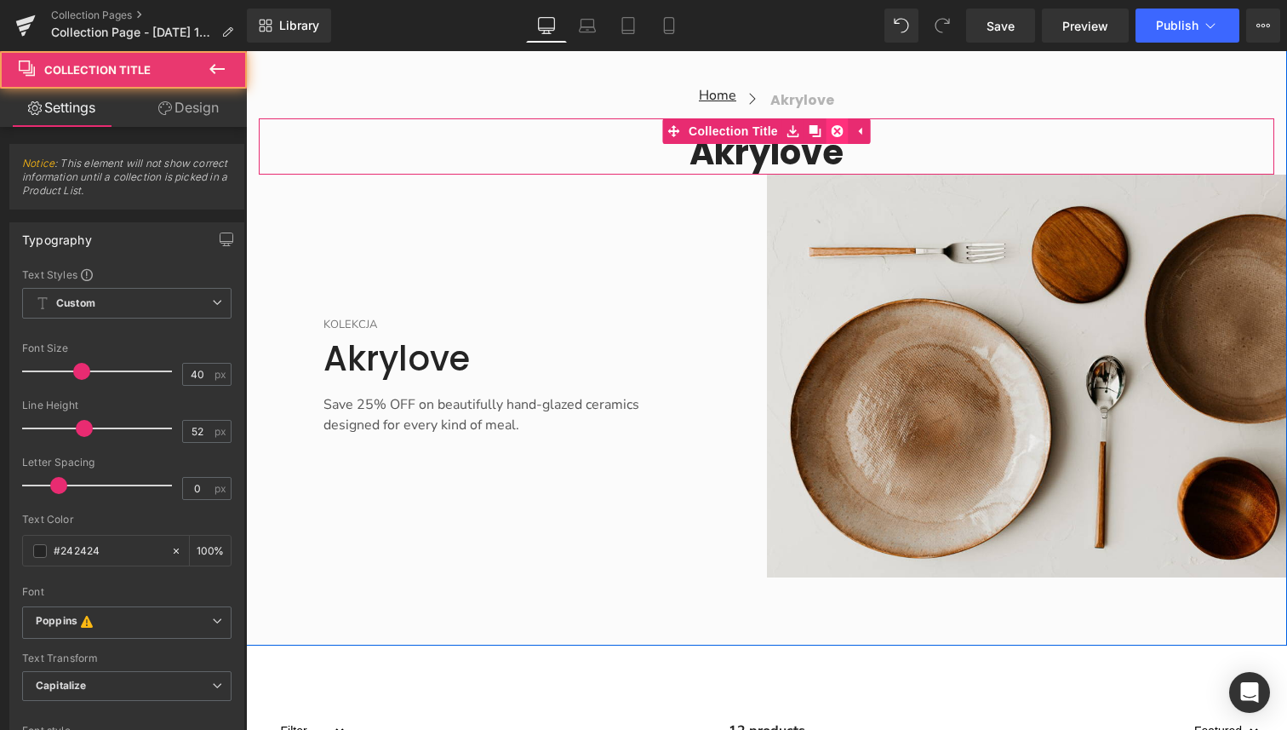
click at [836, 132] on icon "Main content" at bounding box center [838, 131] width 12 height 13
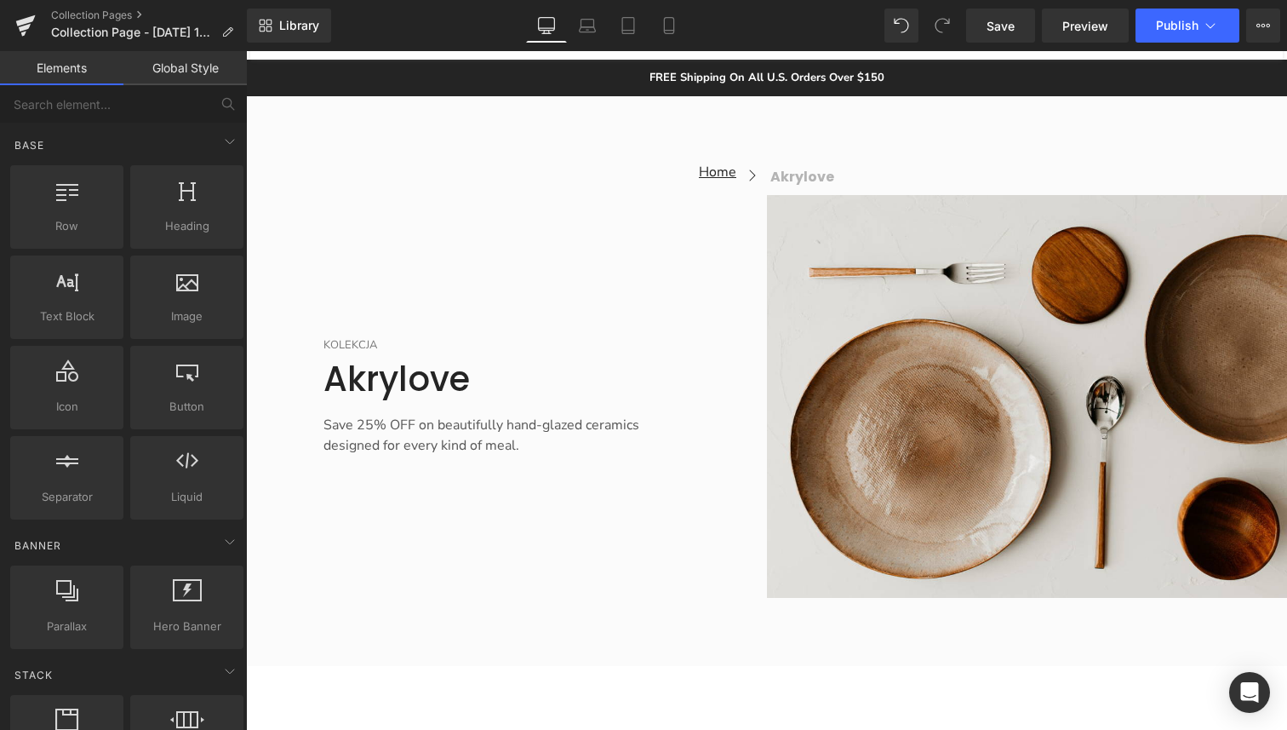
scroll to position [268, 0]
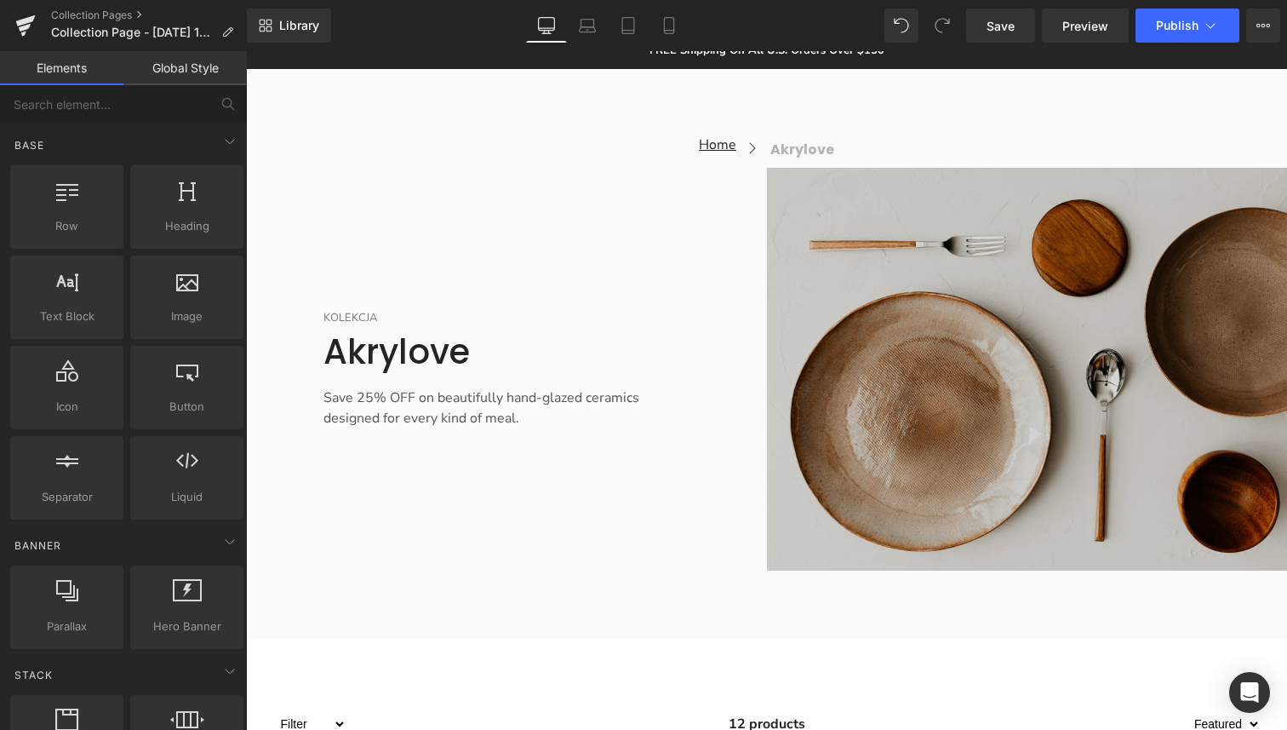
click at [1011, 350] on img "Main content" at bounding box center [1027, 369] width 521 height 403
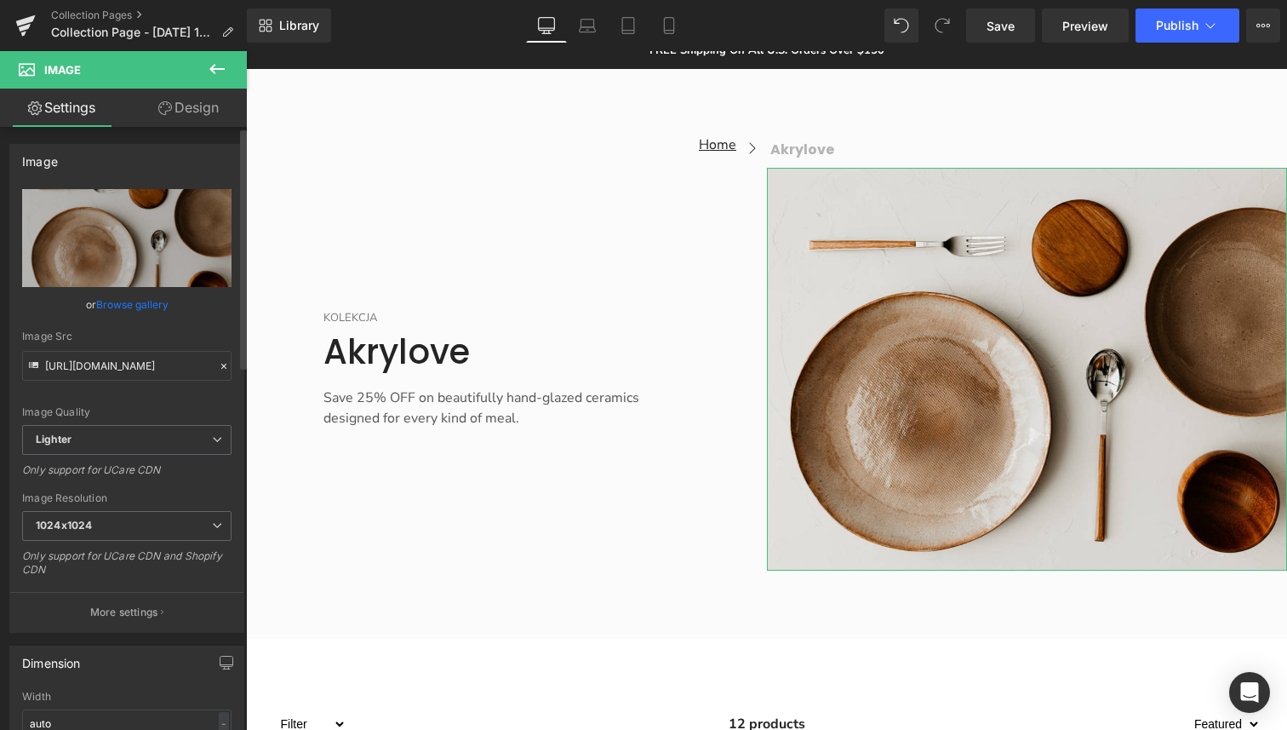
click at [142, 307] on link "Browse gallery" at bounding box center [132, 305] width 72 height 30
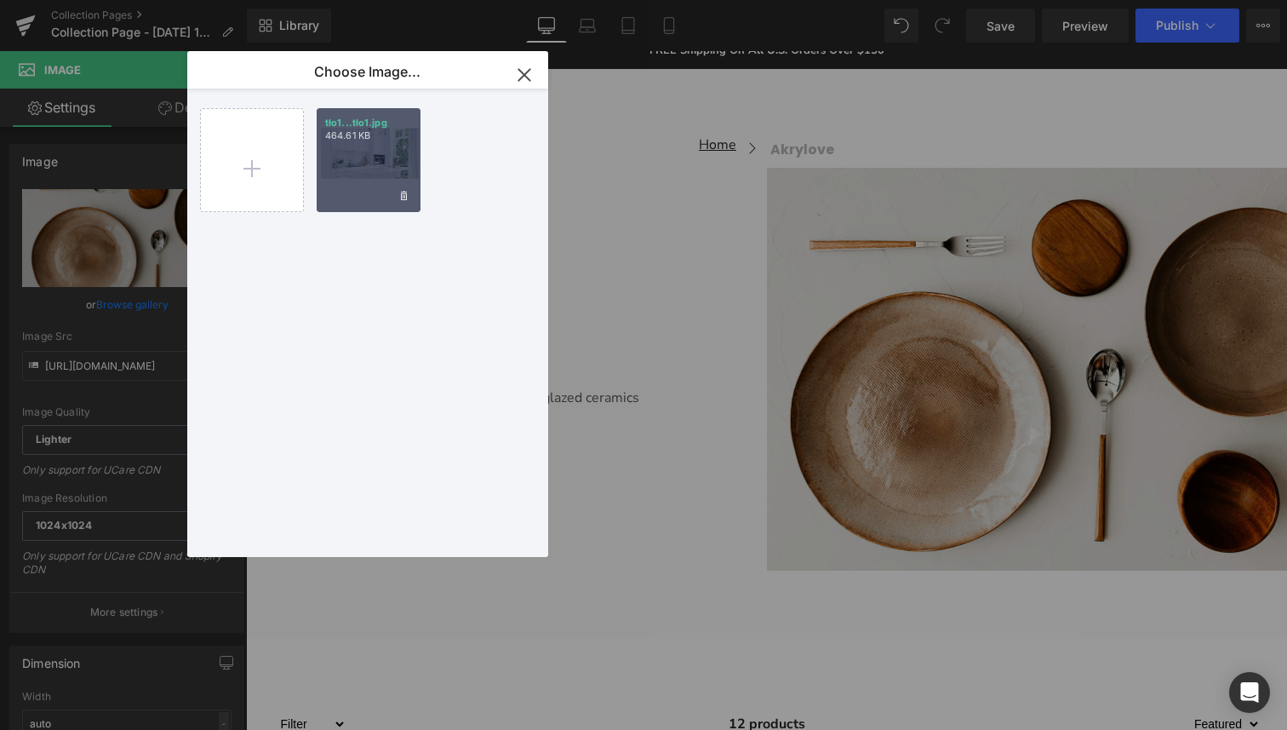
click at [383, 160] on div "tło1...tło1.jpg 464.61 KB" at bounding box center [369, 160] width 104 height 104
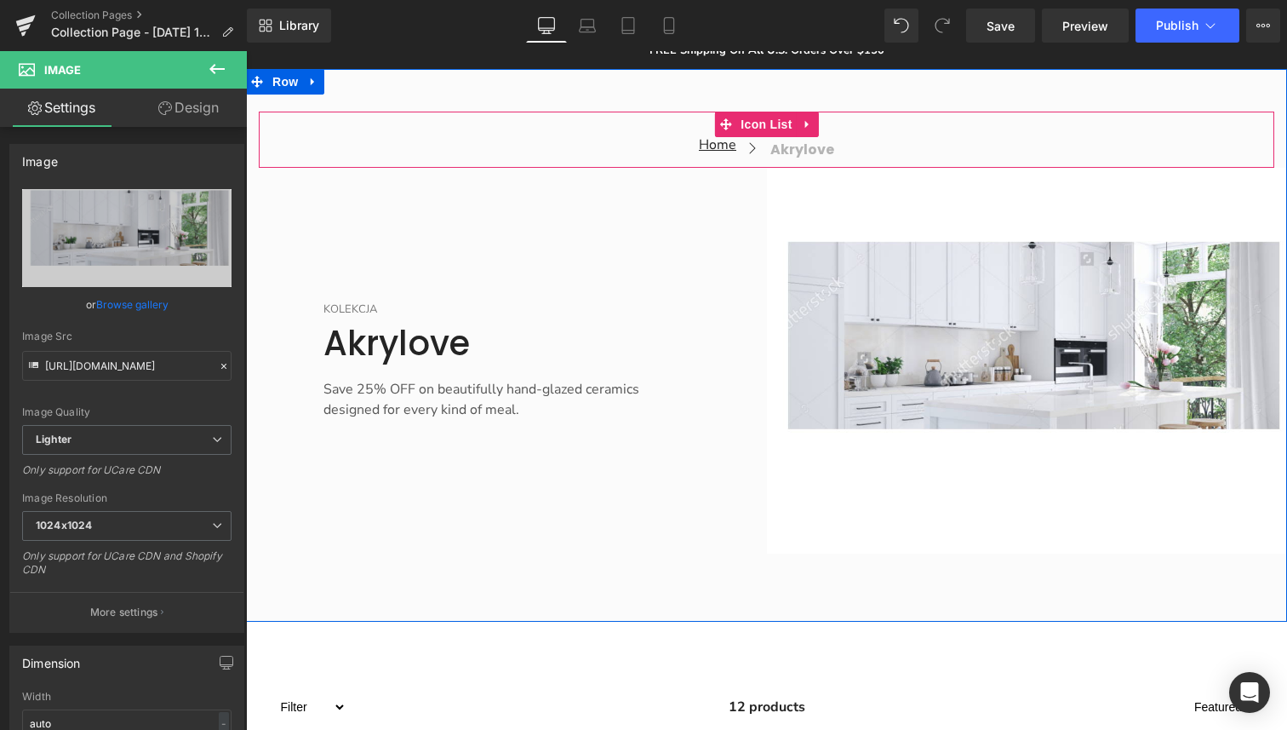
type input "[URL][DOMAIN_NAME]"
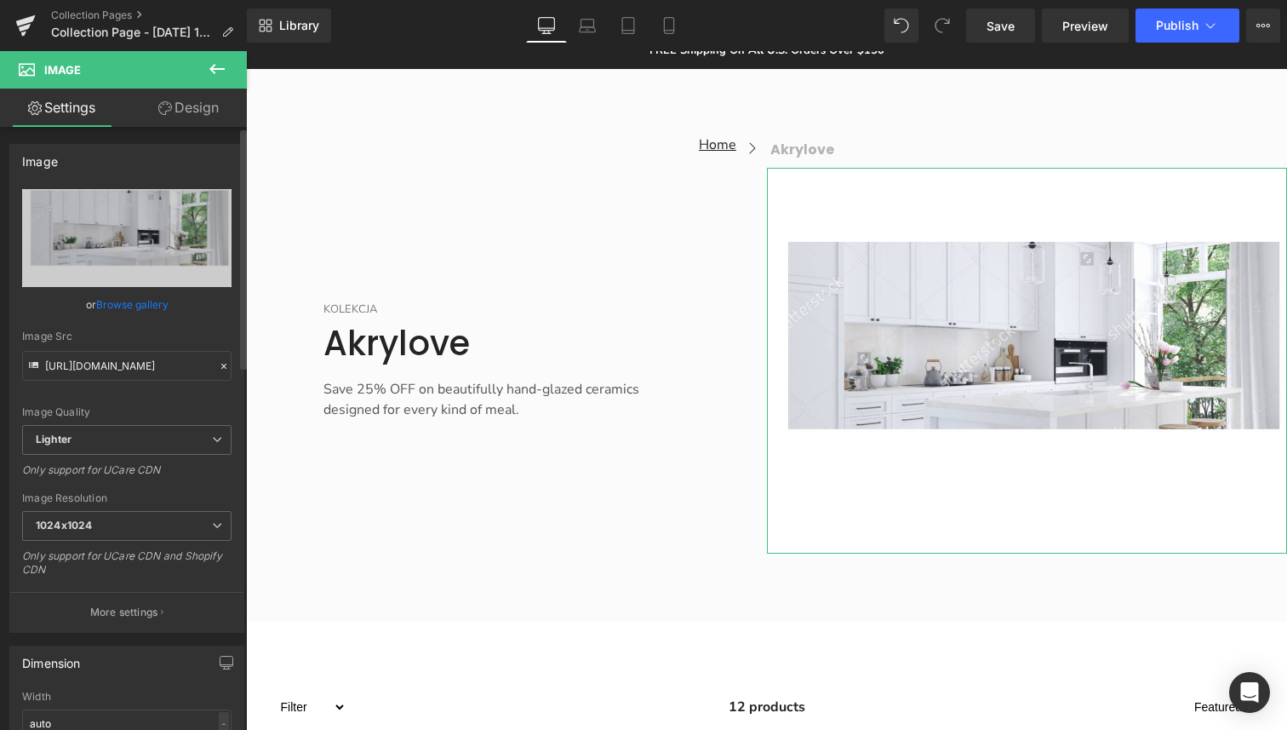
click at [128, 302] on link "Browse gallery" at bounding box center [132, 305] width 72 height 30
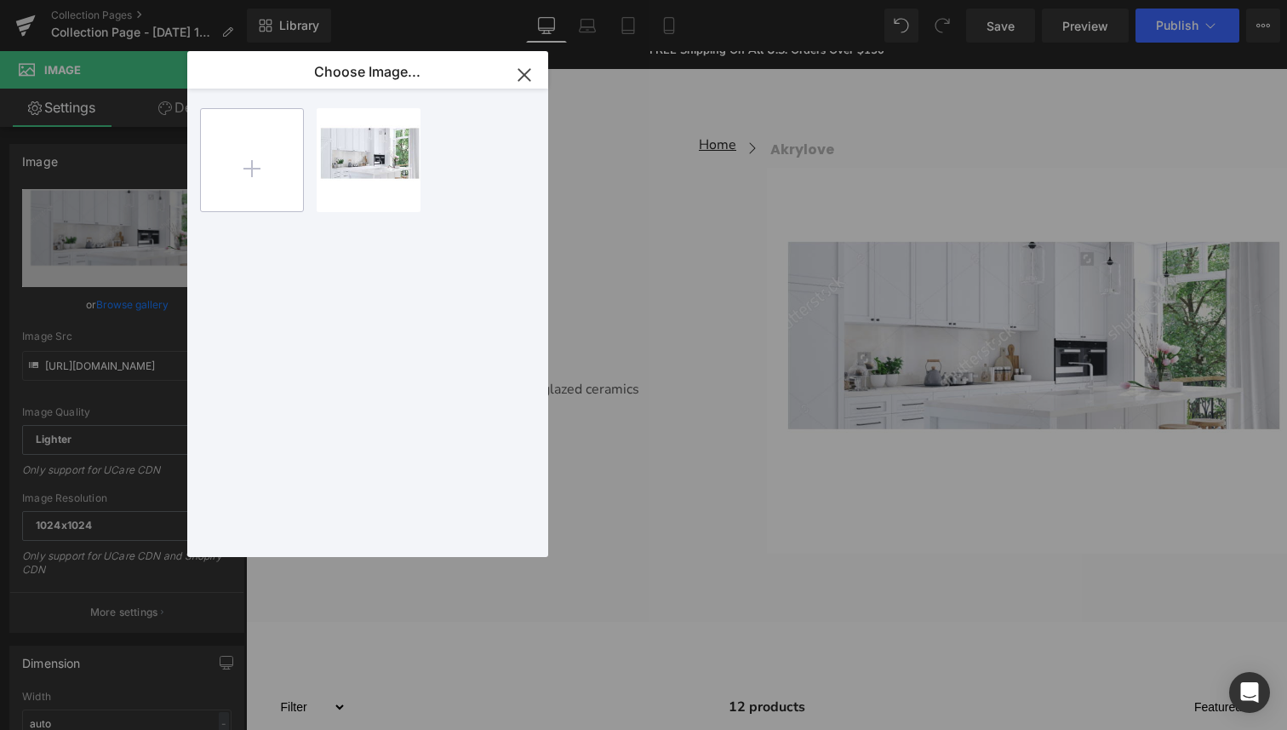
click at [255, 167] on input "file" at bounding box center [252, 160] width 102 height 102
type input "C:\fakepath\f3675d91-8d9d-4801-87d3-9ff2b59947d7.png"
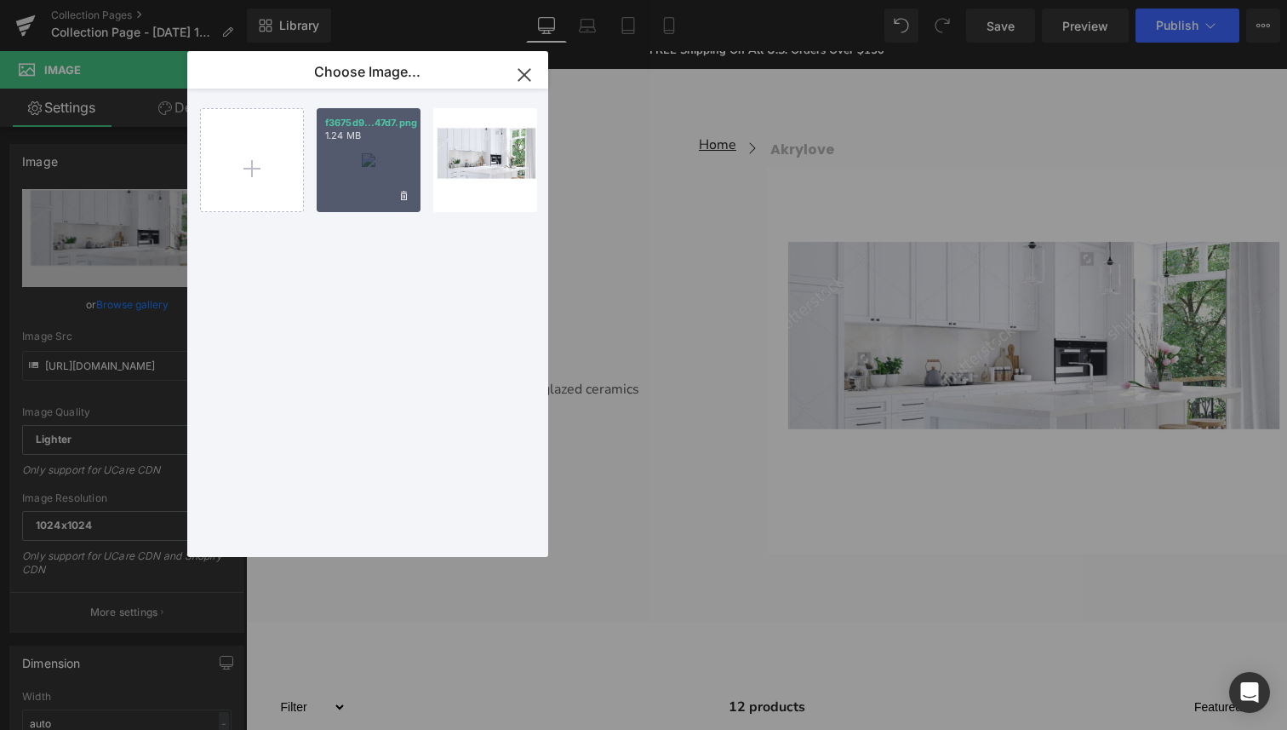
click at [374, 158] on div "f3675d9...47d7.png 1.24 MB" at bounding box center [369, 160] width 104 height 104
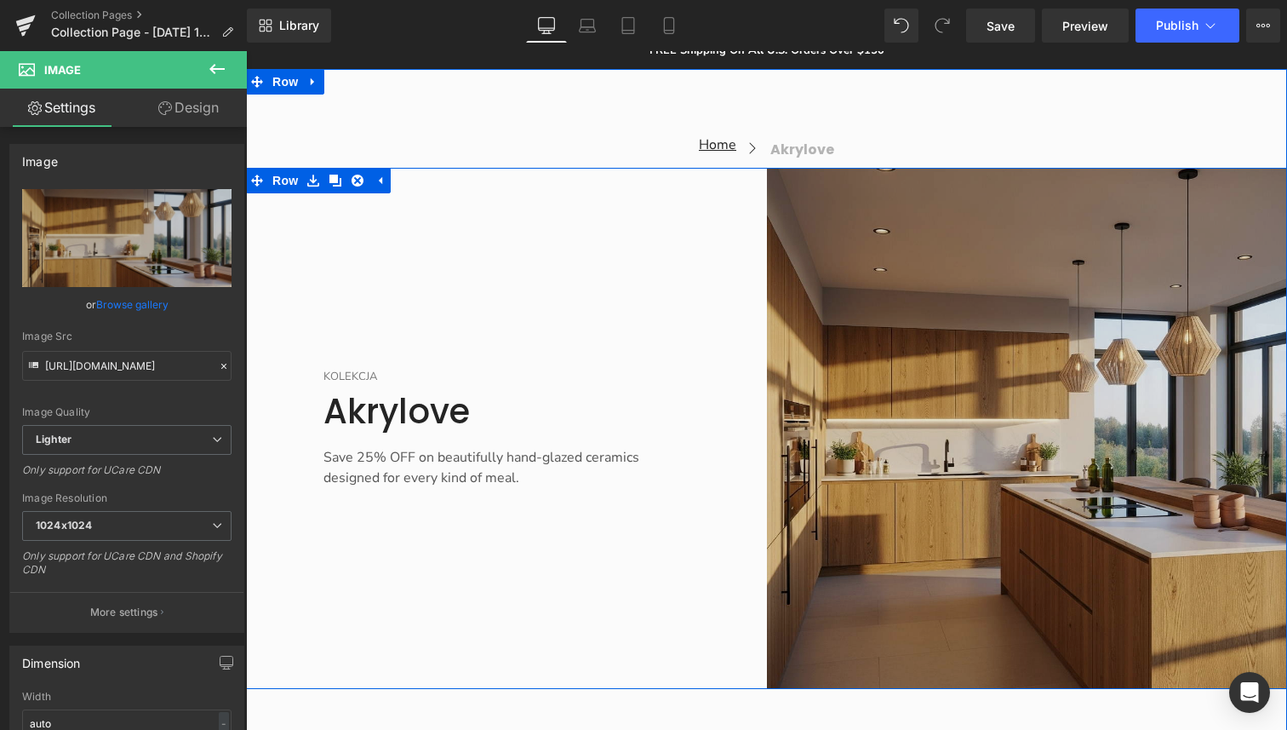
type input "[URL][DOMAIN_NAME]"
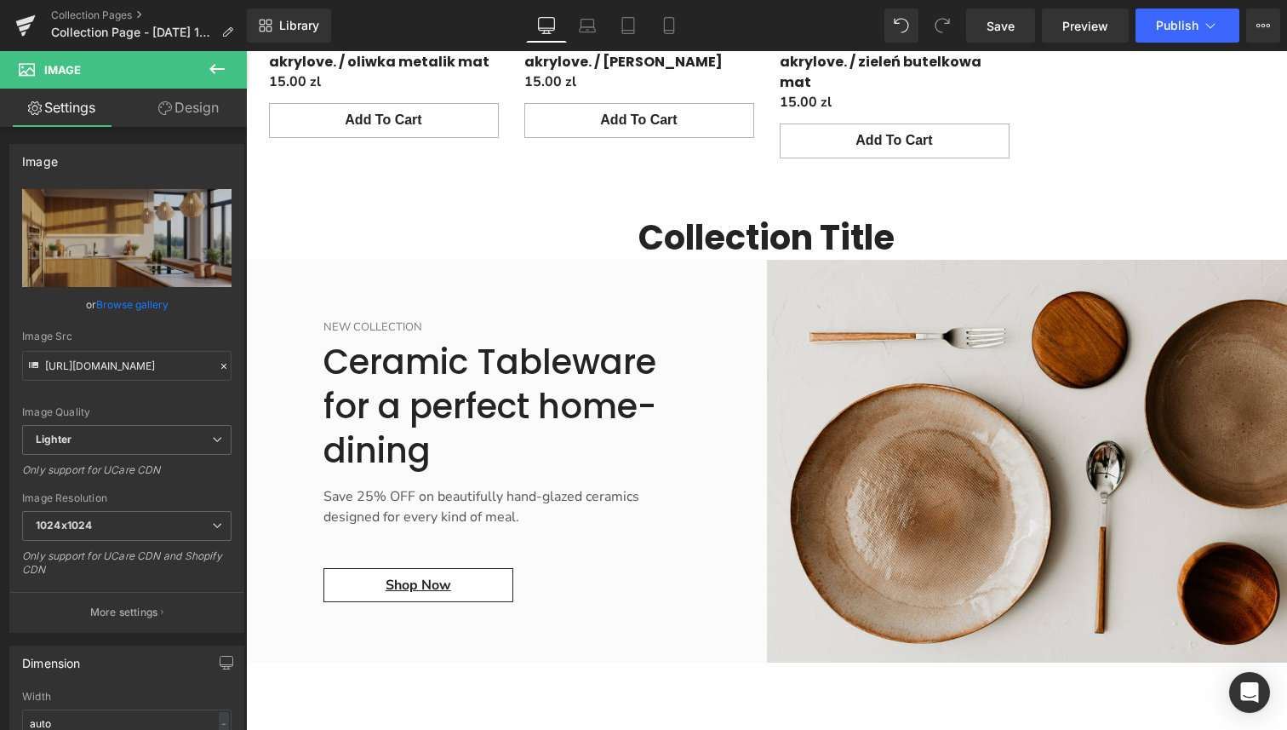
scroll to position [2127, 0]
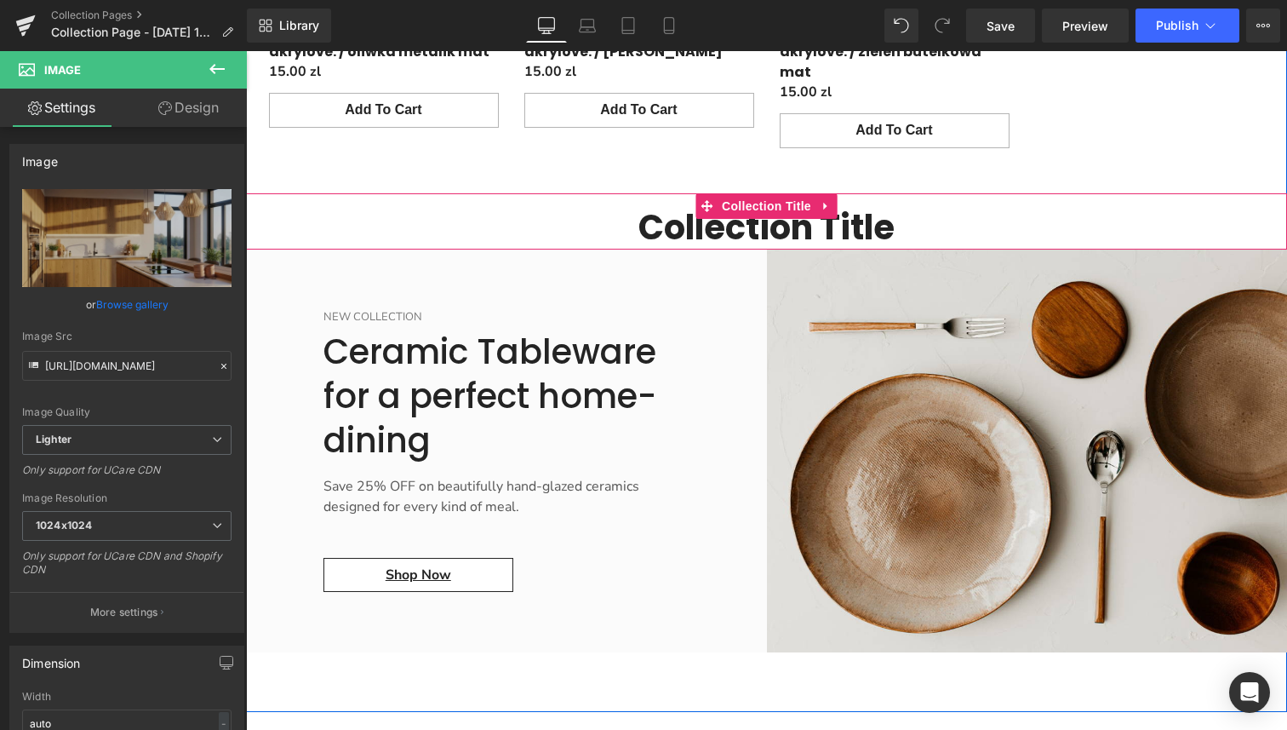
click at [849, 205] on h1 "Collection title" at bounding box center [766, 227] width 1041 height 44
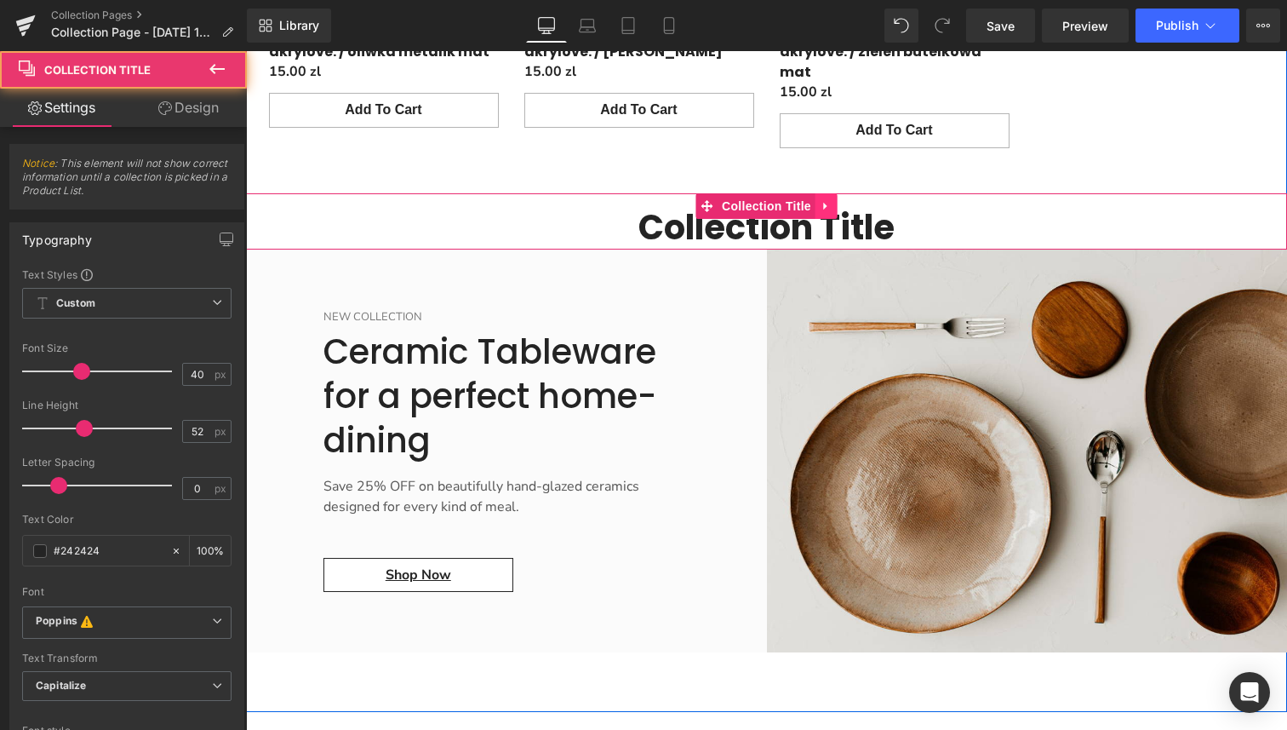
click at [829, 193] on link "Main content" at bounding box center [827, 206] width 22 height 26
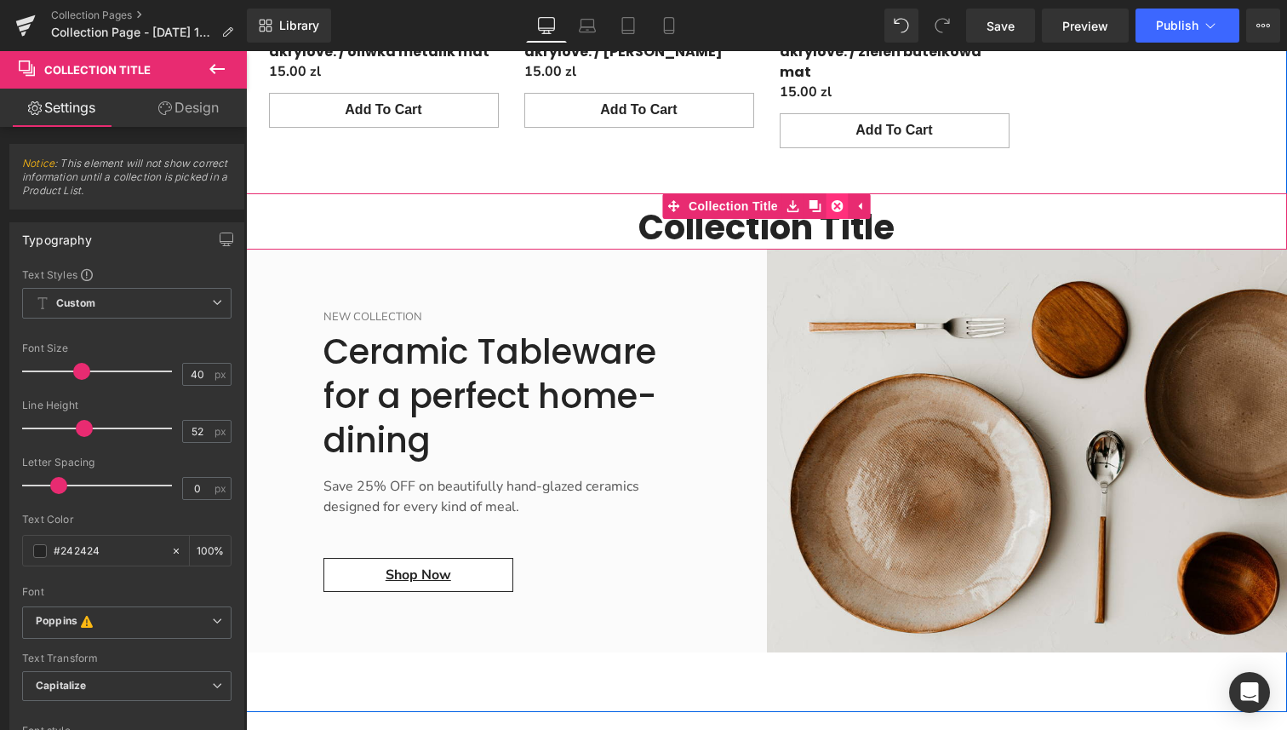
click at [840, 200] on icon "Main content" at bounding box center [838, 206] width 12 height 12
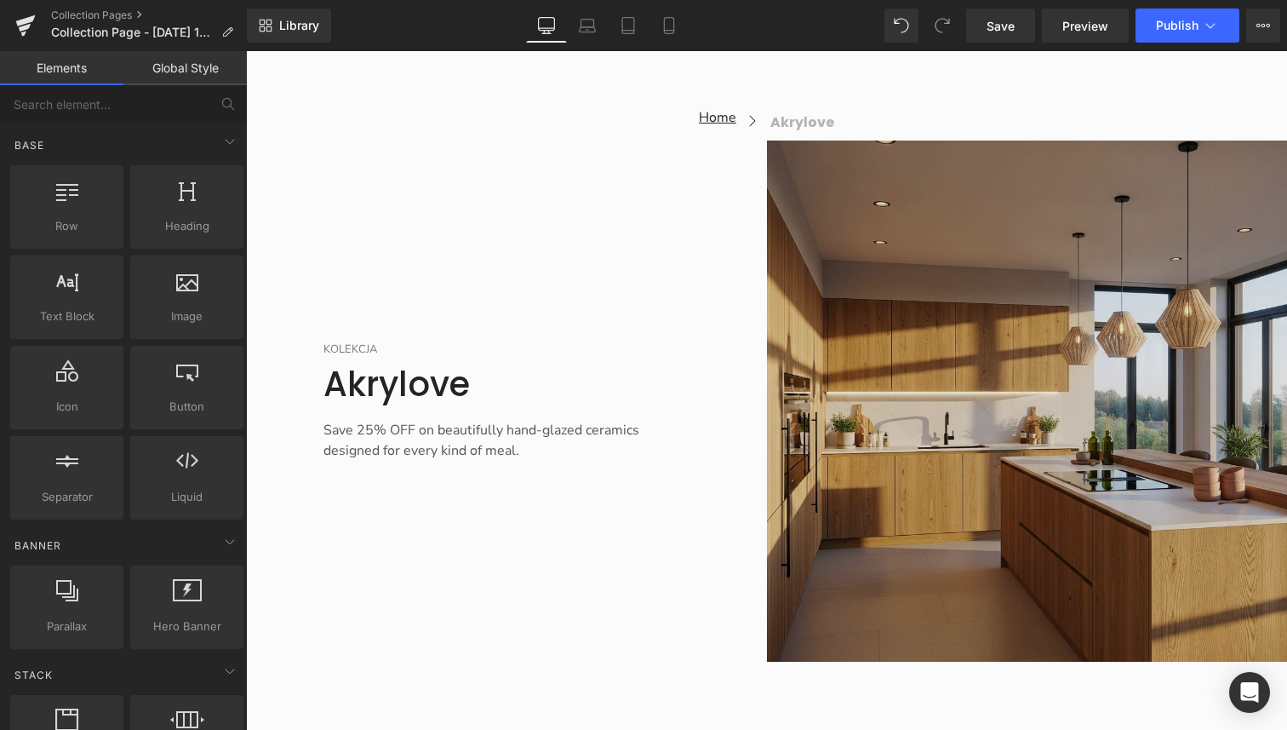
scroll to position [293, 0]
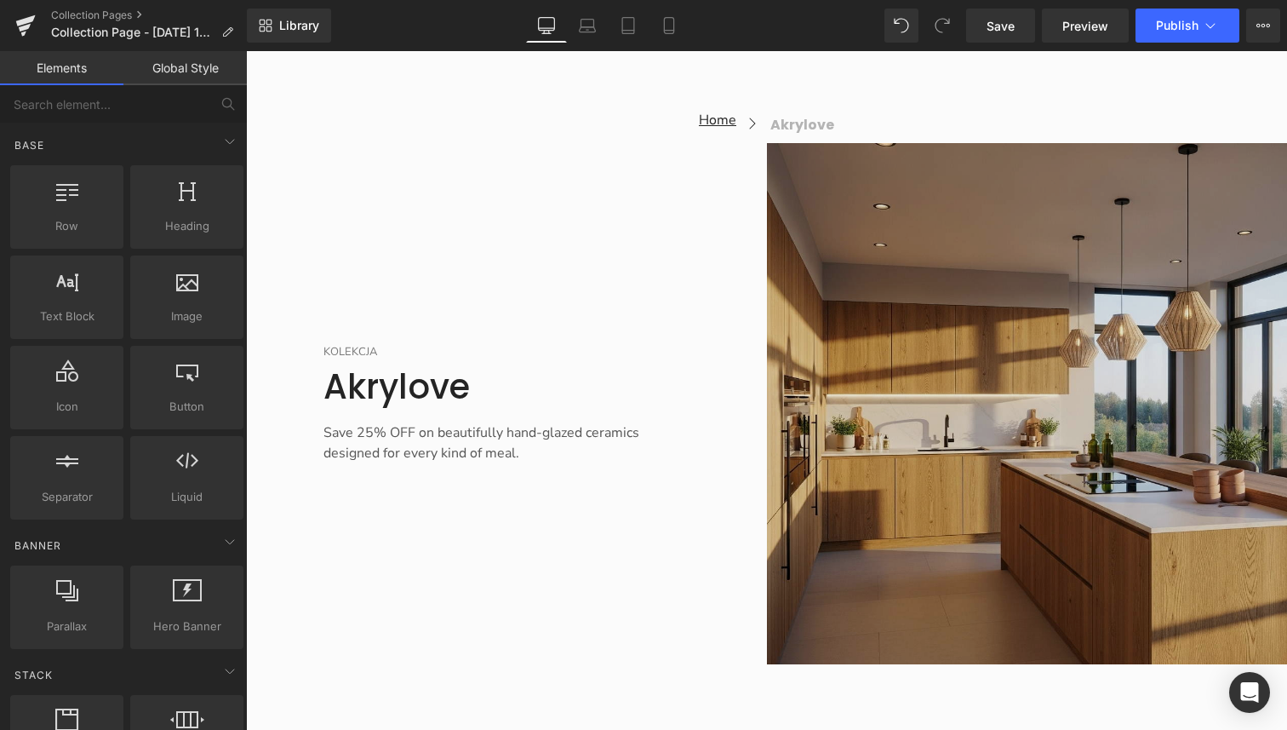
click at [1029, 467] on img "Main content" at bounding box center [1027, 403] width 521 height 521
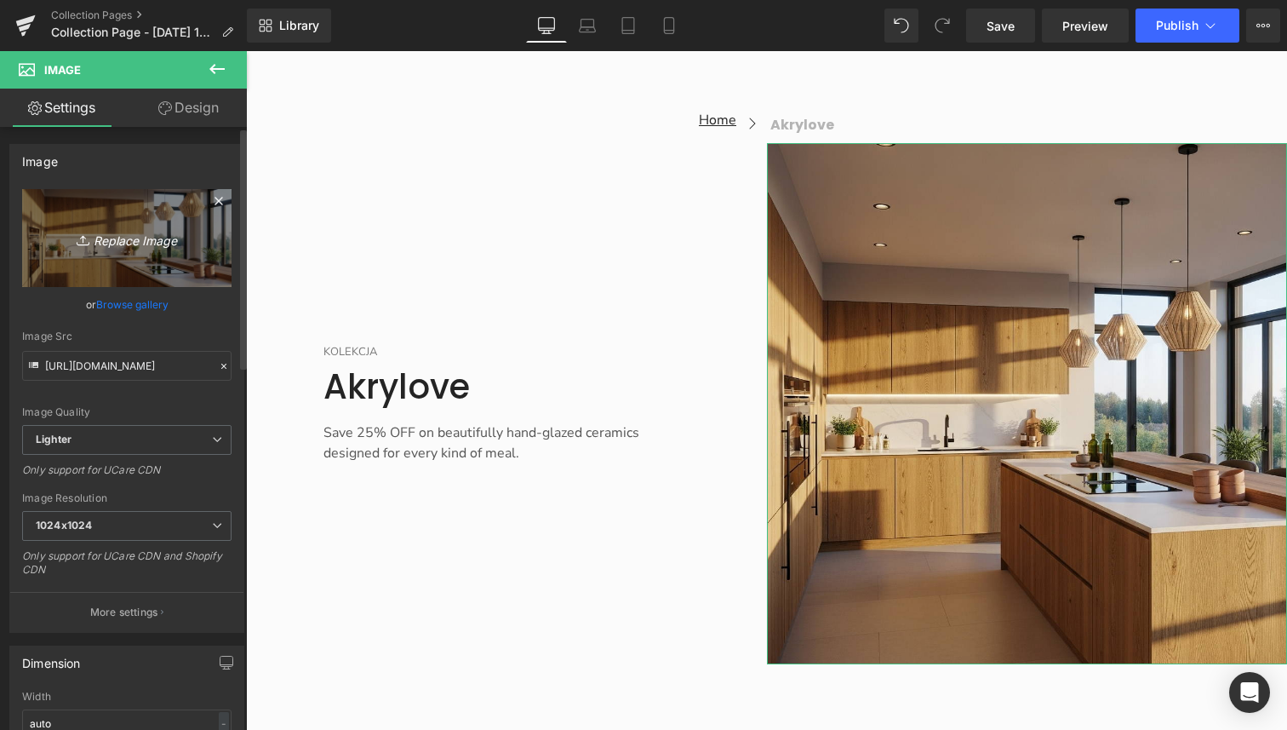
click at [137, 230] on icon "Replace Image" at bounding box center [127, 237] width 136 height 21
type input "C:\fakepath\99792812-6c47-48a5-ba37-ccfcbb525c45.png"
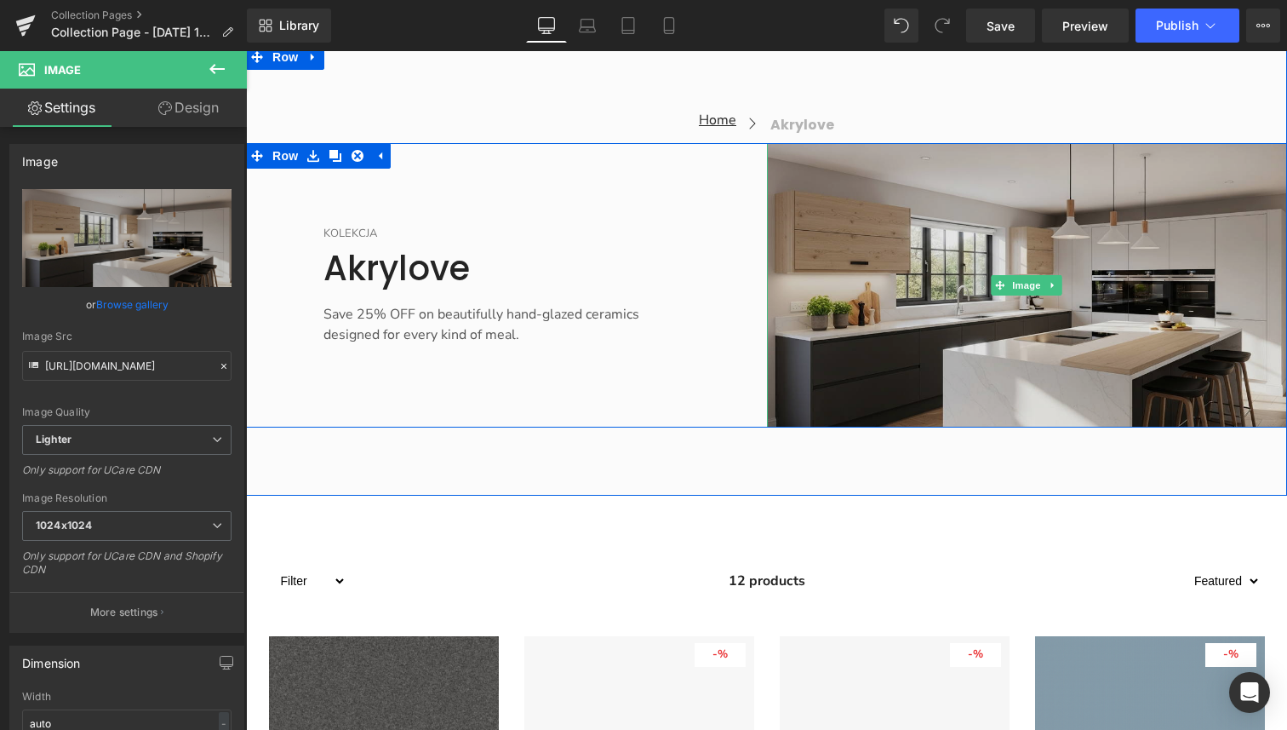
type input "[URL][DOMAIN_NAME]"
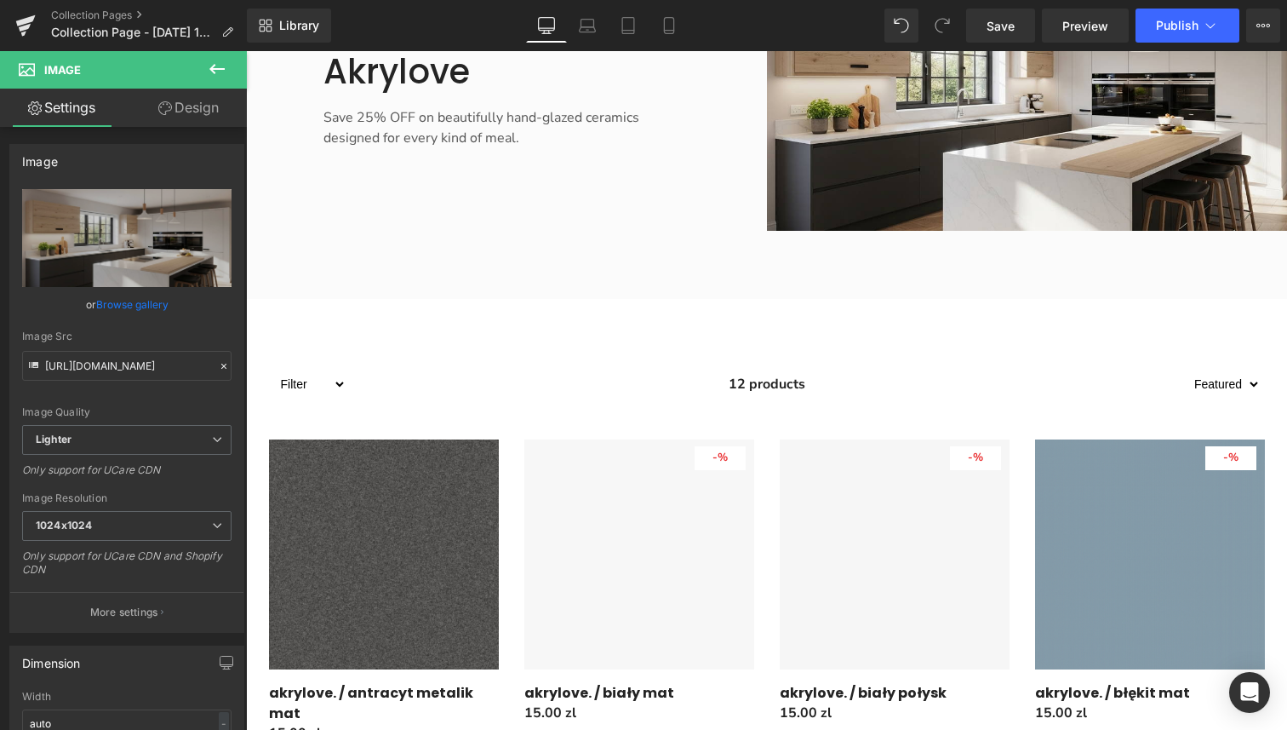
scroll to position [479, 0]
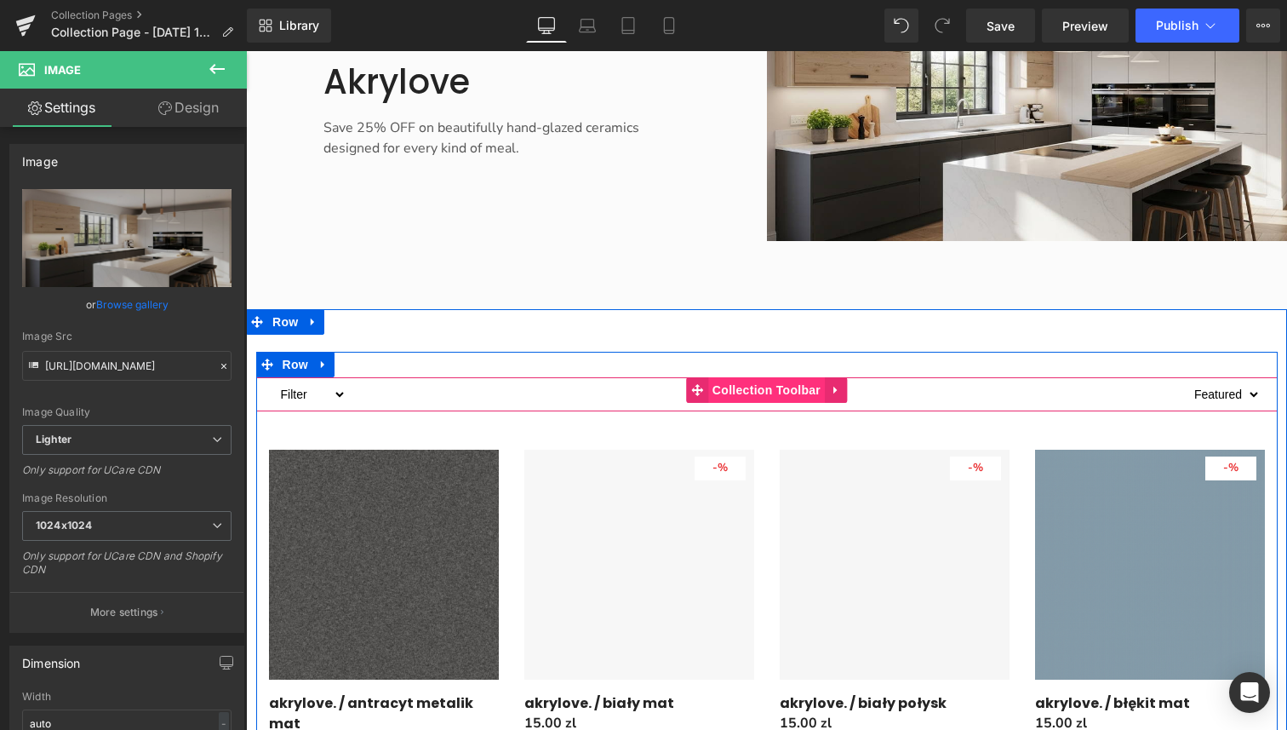
click at [790, 393] on span "Collection Toolbar" at bounding box center [766, 390] width 117 height 26
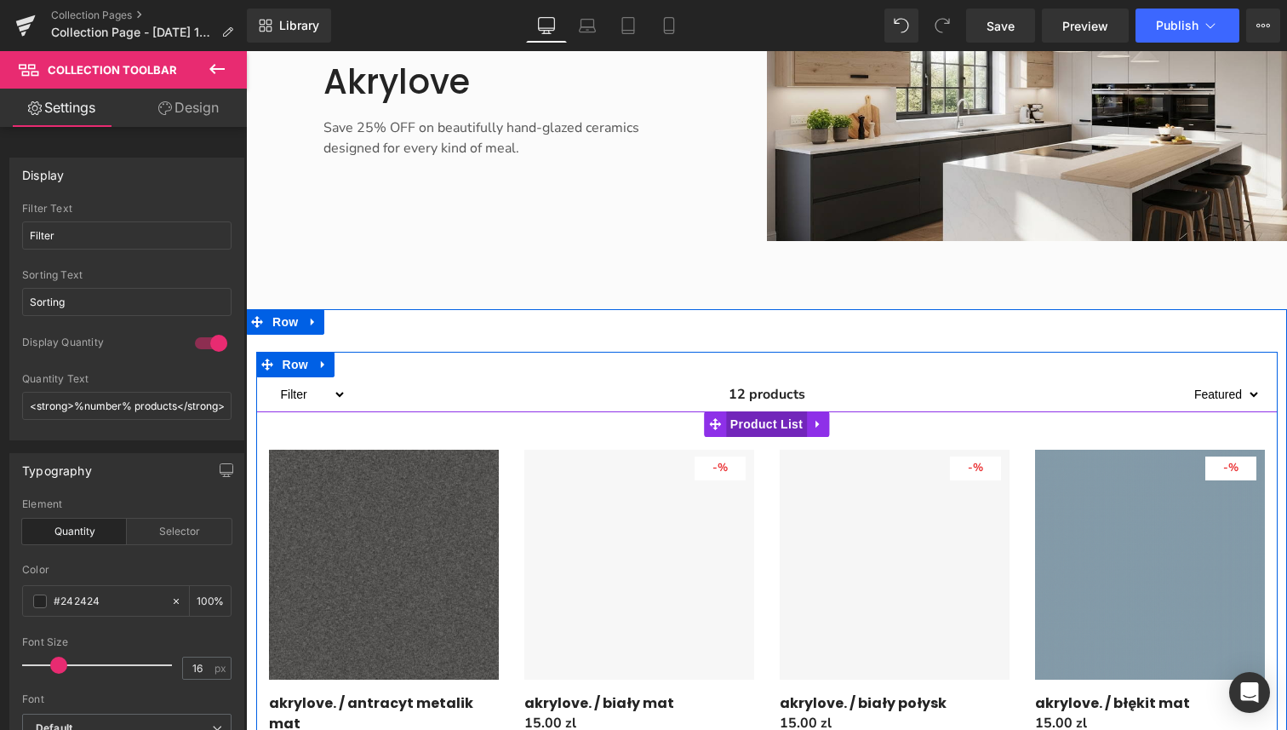
click at [765, 428] on span "Product List" at bounding box center [766, 424] width 81 height 26
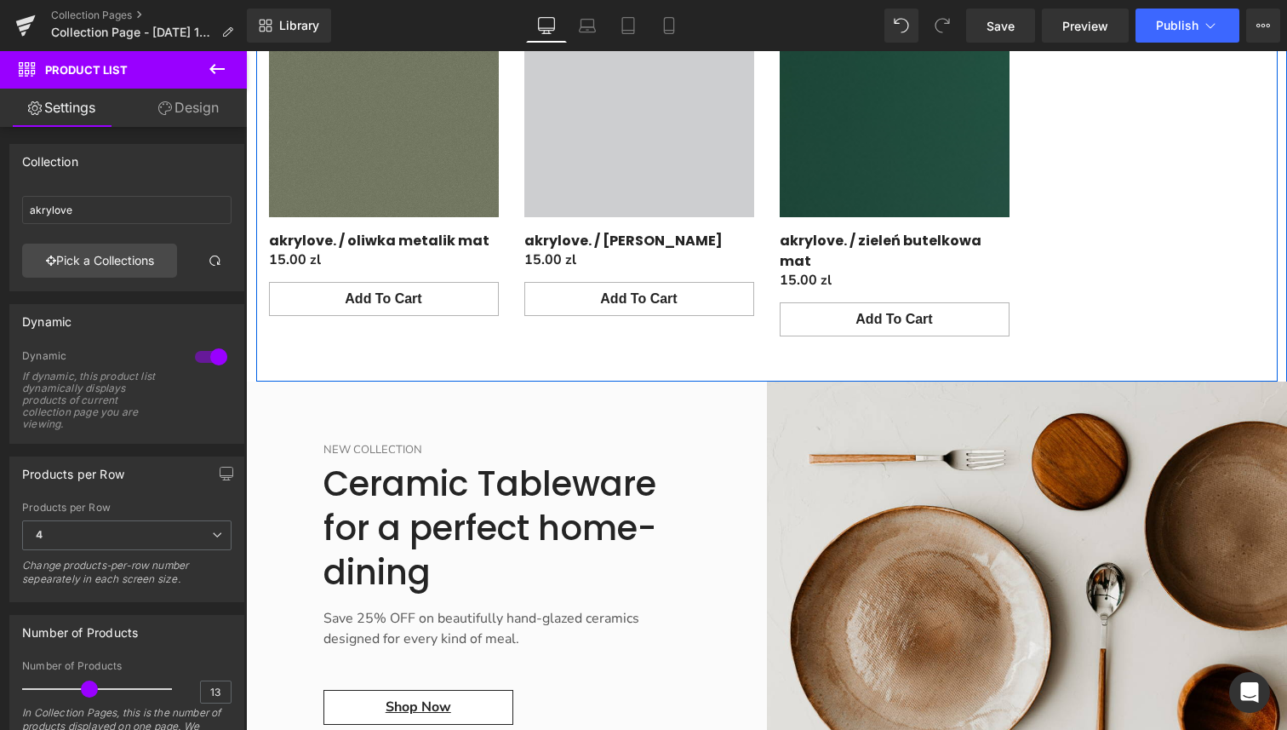
scroll to position [1714, 0]
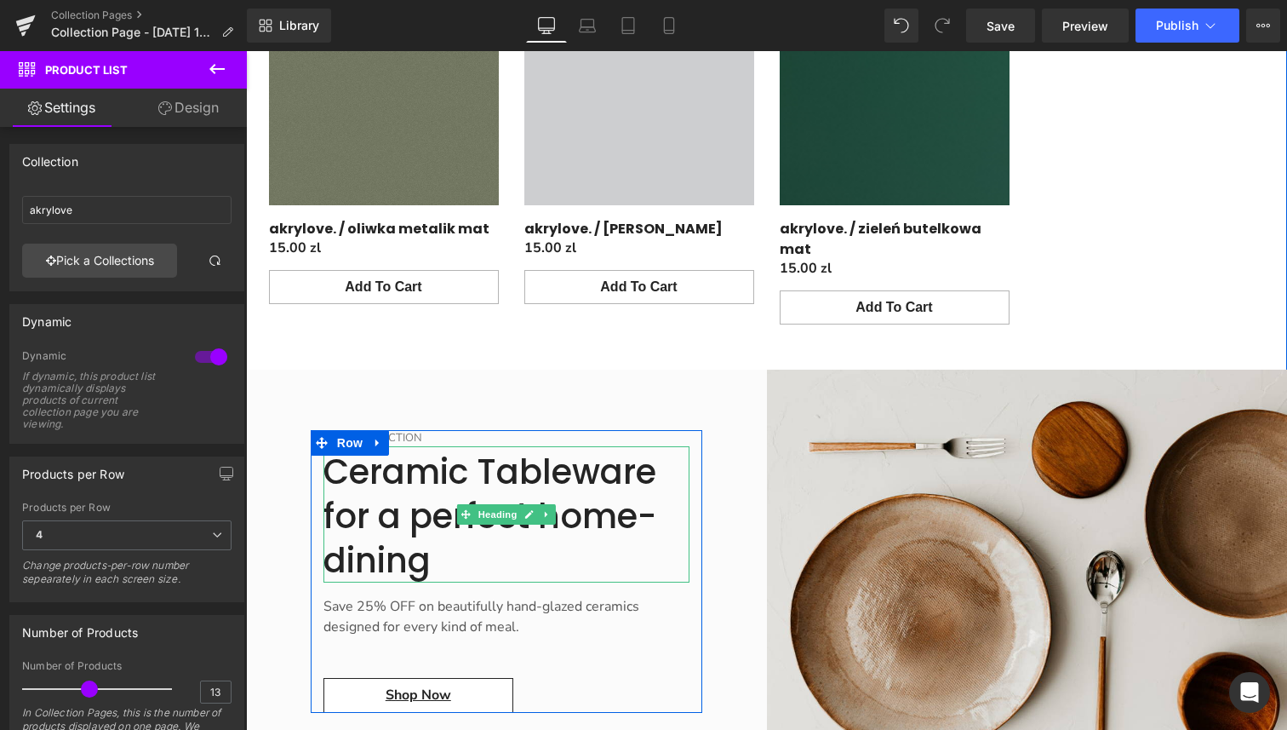
click at [488, 524] on h2 "Ceramic Tableware for a perfect home-dining" at bounding box center [507, 516] width 366 height 133
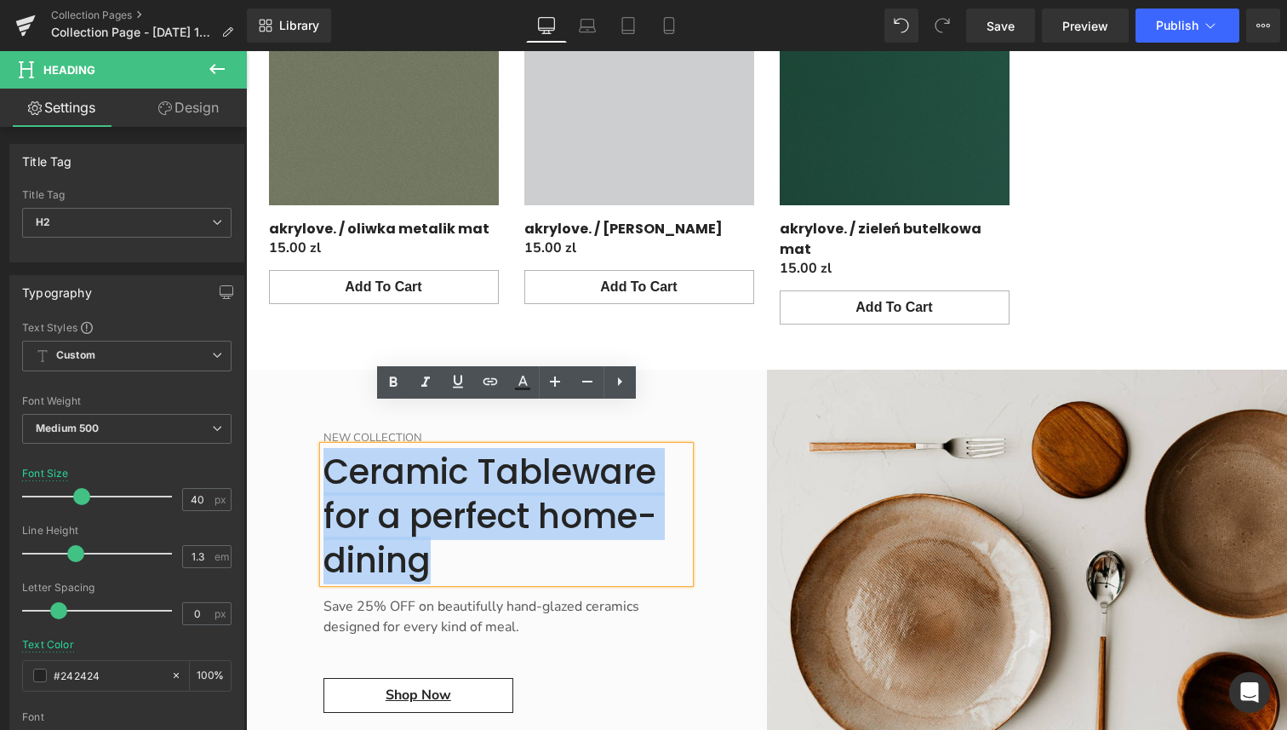
drag, startPoint x: 435, startPoint y: 517, endPoint x: 316, endPoint y: 433, distance: 145.5
click at [316, 433] on div "New Collection Text Block Ceramic Tableware for a perfect home-dining Heading S…" at bounding box center [507, 571] width 392 height 283
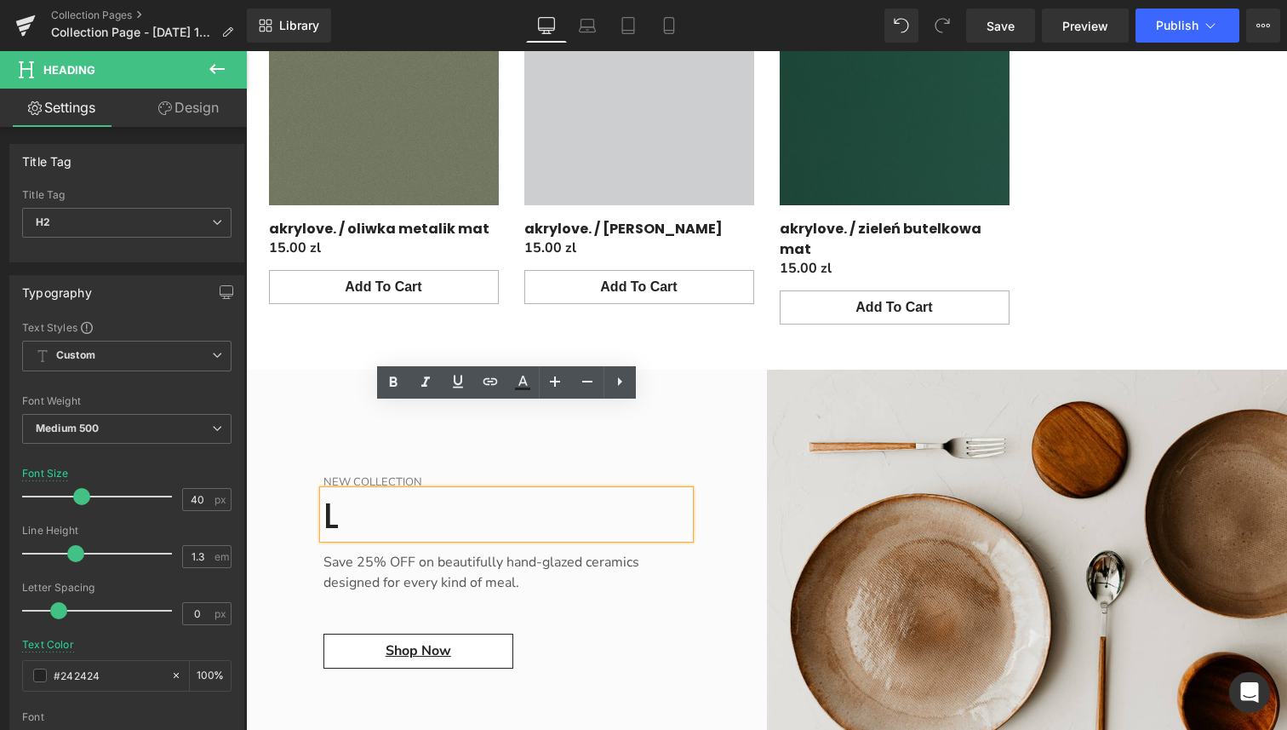
scroll to position [1758, 0]
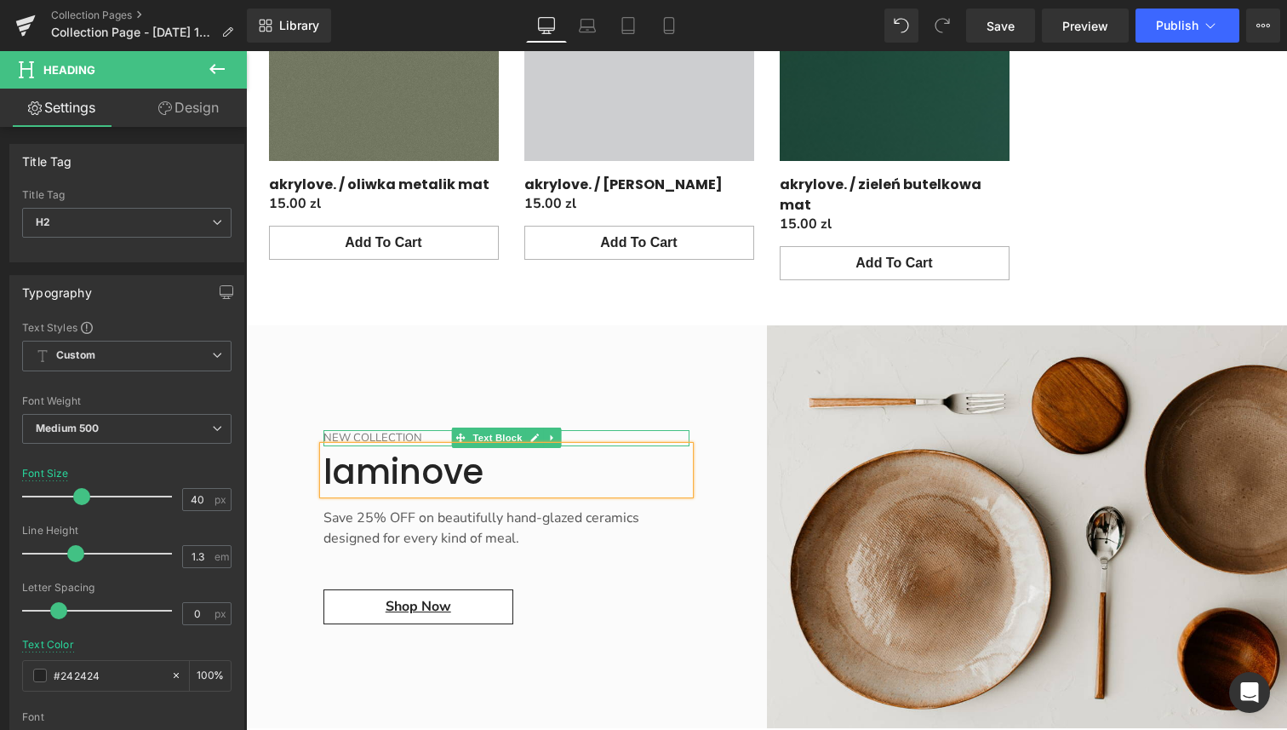
click at [380, 430] on p "New Collection" at bounding box center [507, 438] width 366 height 17
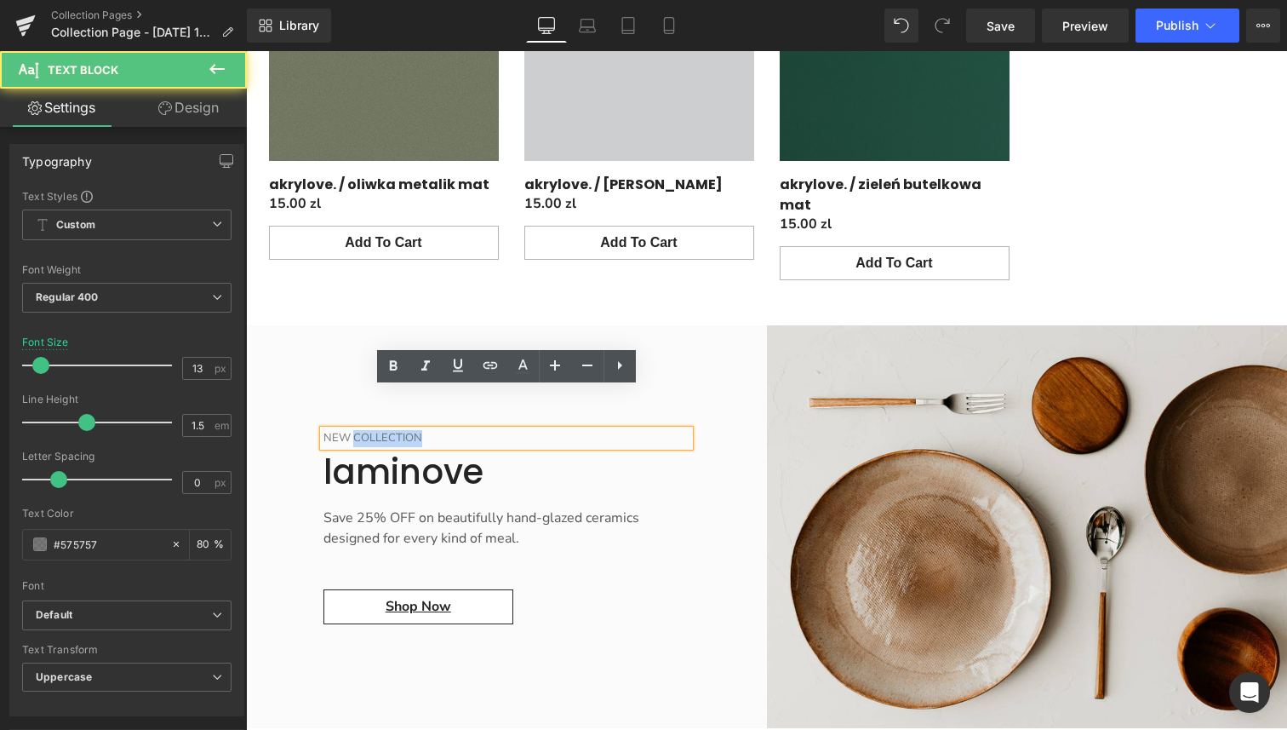
click at [380, 430] on p "New Collection" at bounding box center [507, 438] width 366 height 17
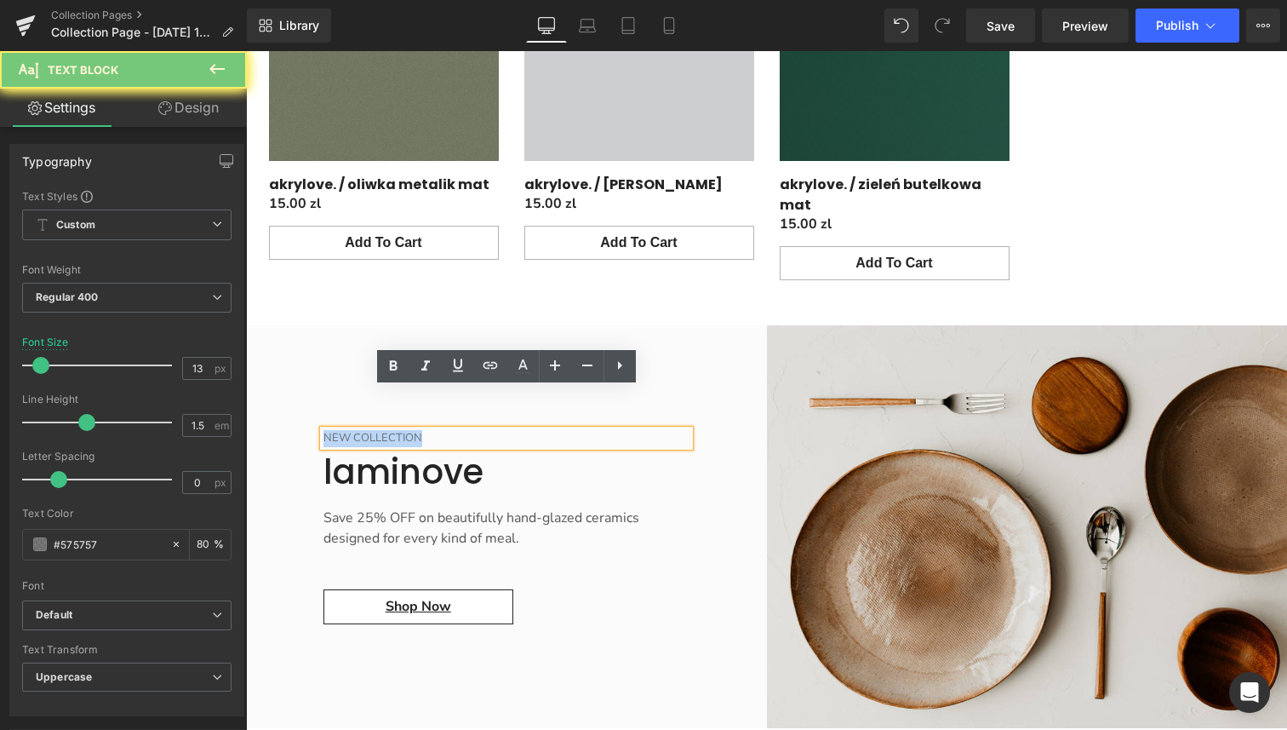
click at [380, 430] on p "New Collection" at bounding box center [507, 438] width 366 height 17
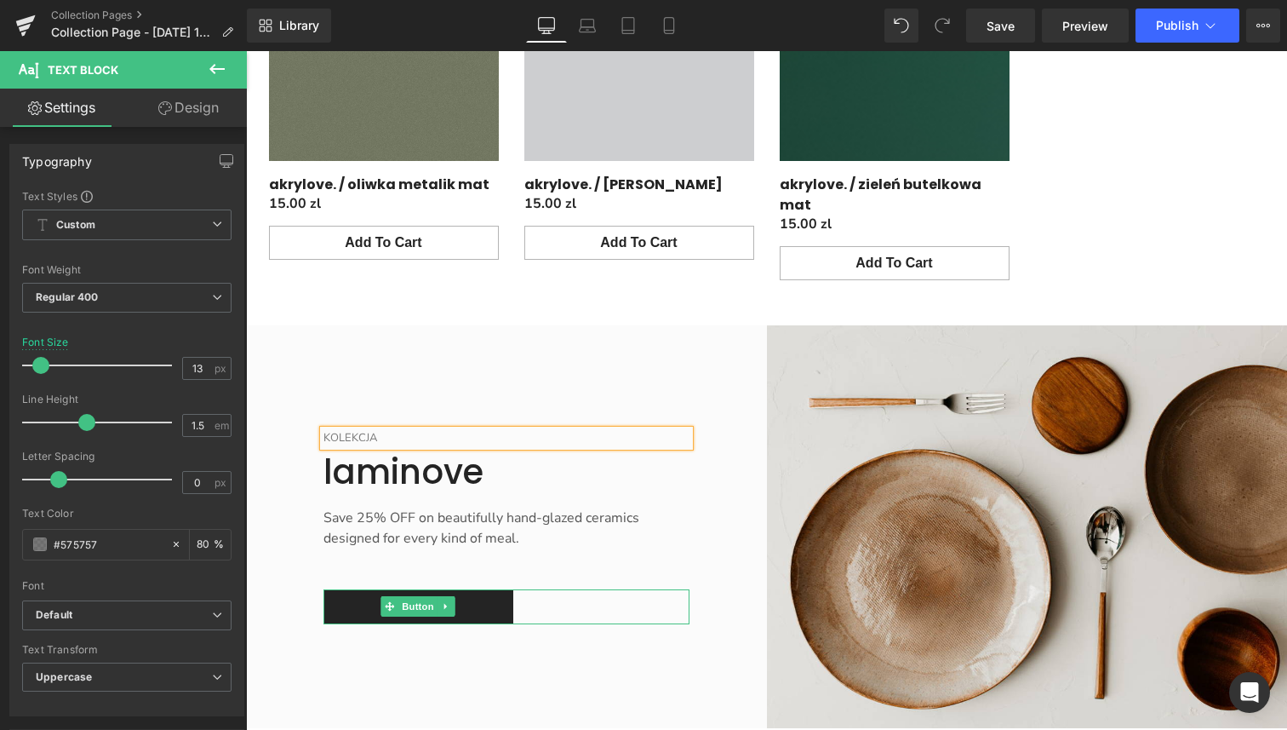
click at [494, 589] on link "Shop now" at bounding box center [419, 606] width 190 height 34
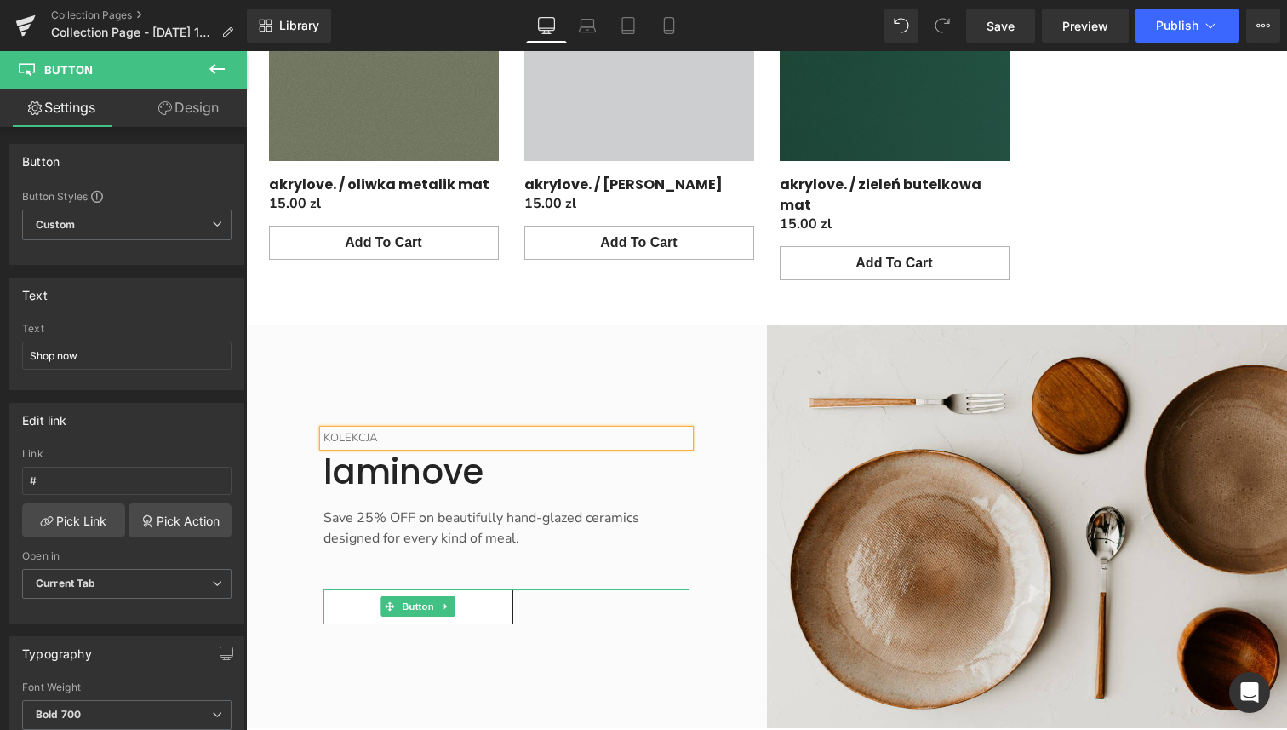
click at [527, 589] on div "Shop now" at bounding box center [507, 606] width 366 height 34
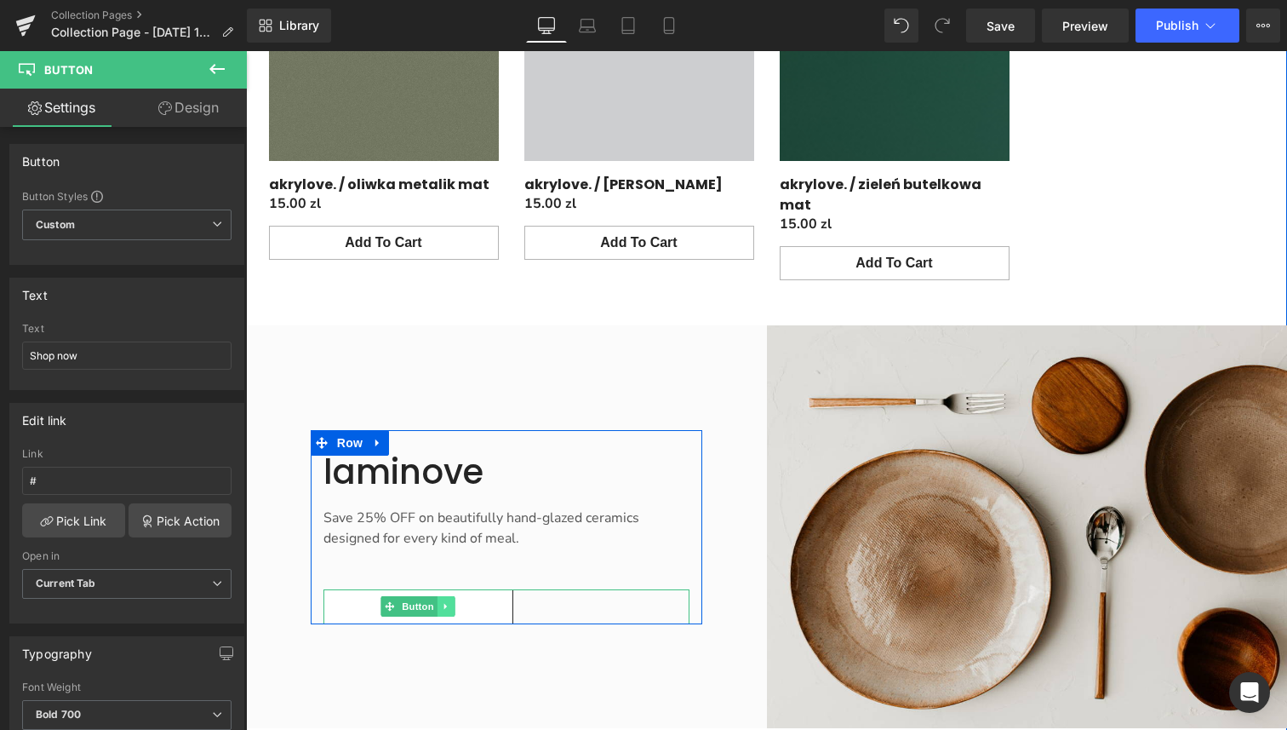
click at [443, 601] on icon "Main content" at bounding box center [446, 606] width 9 height 10
click at [461, 596] on link "Main content" at bounding box center [456, 606] width 18 height 20
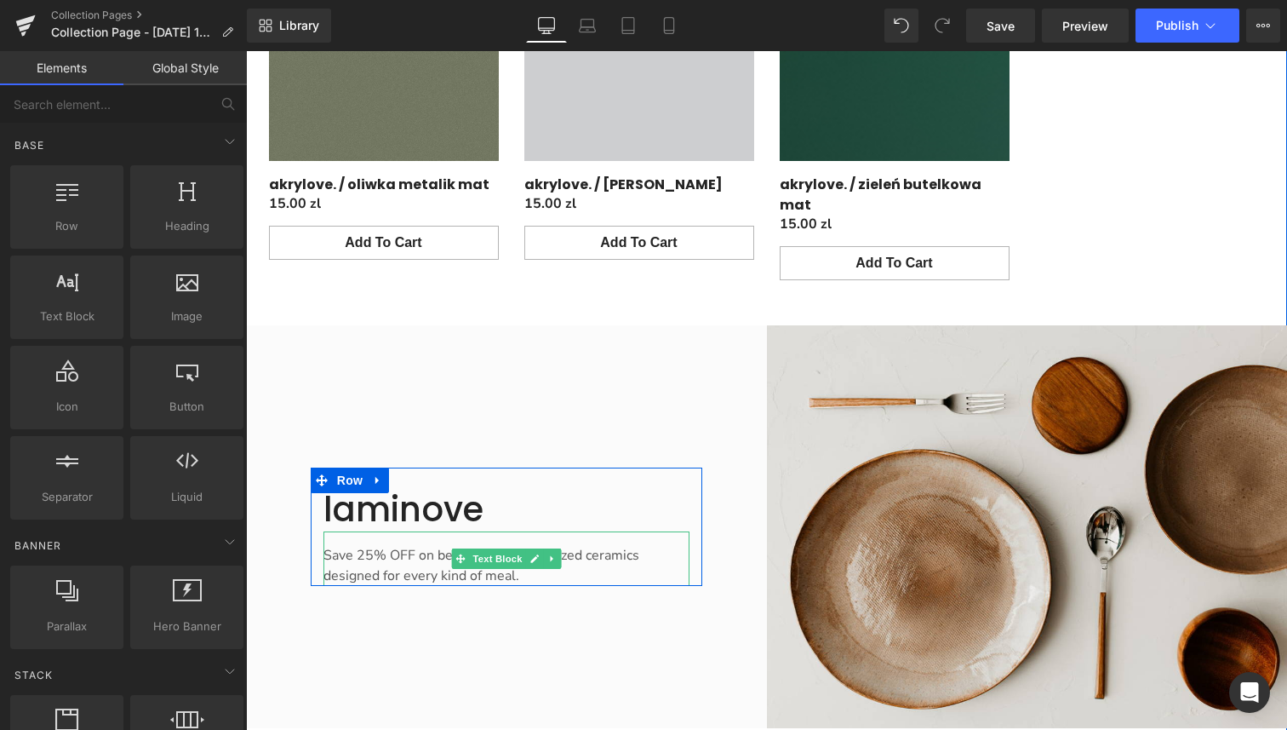
click at [595, 545] on p "Save 25% OFF on beautifully hand-glazed ceramics designed for every kind of mea…" at bounding box center [507, 565] width 366 height 41
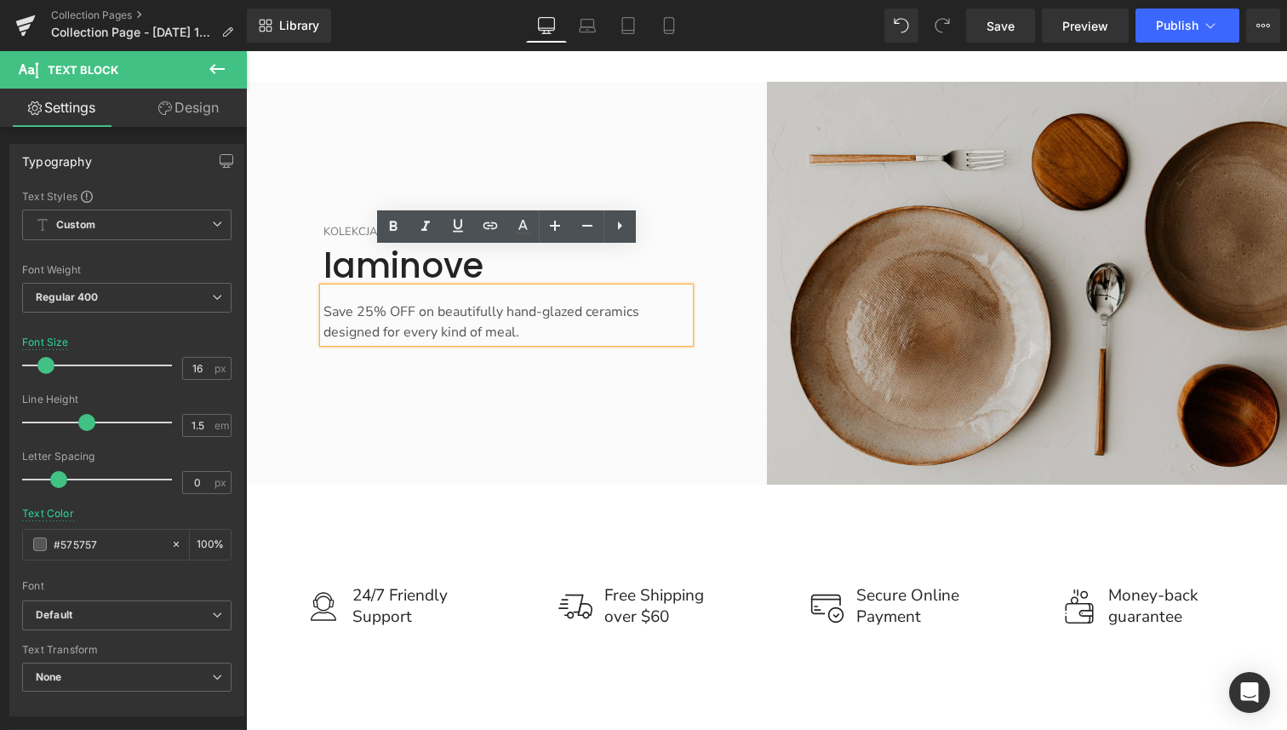
scroll to position [2017, 0]
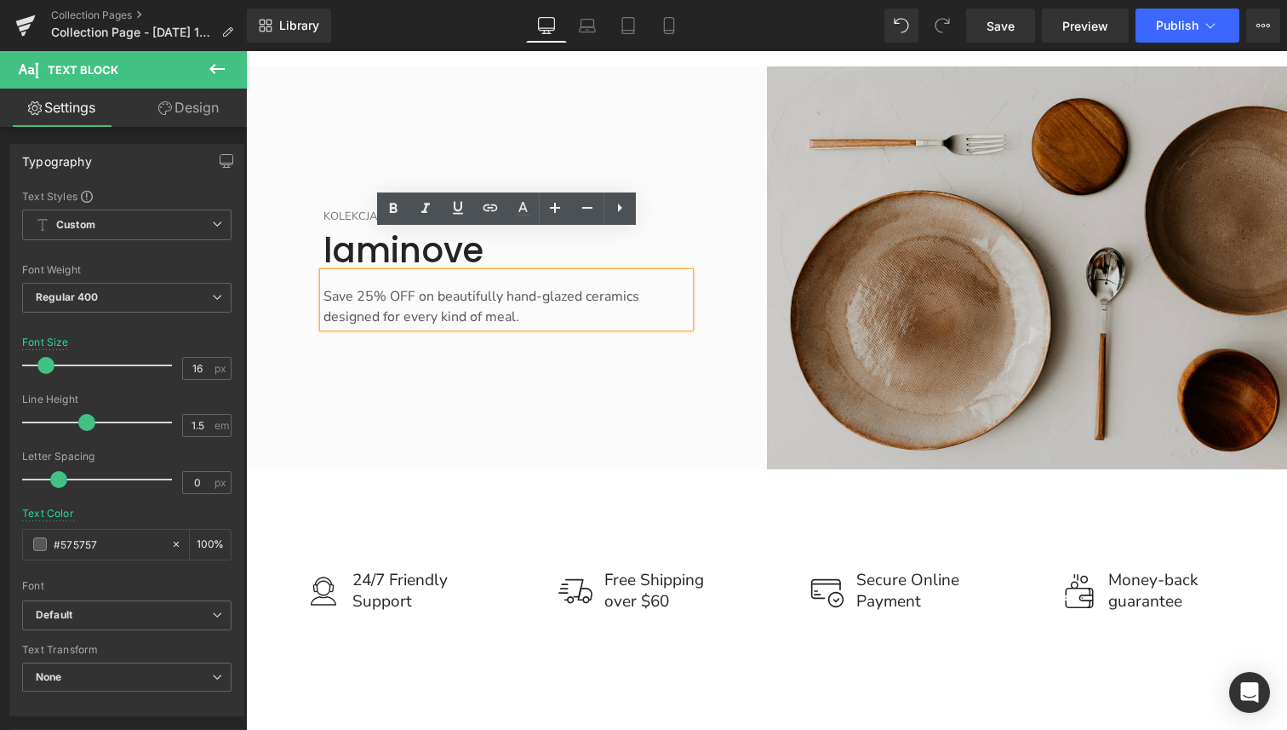
click at [882, 305] on img "Main content" at bounding box center [1027, 267] width 521 height 403
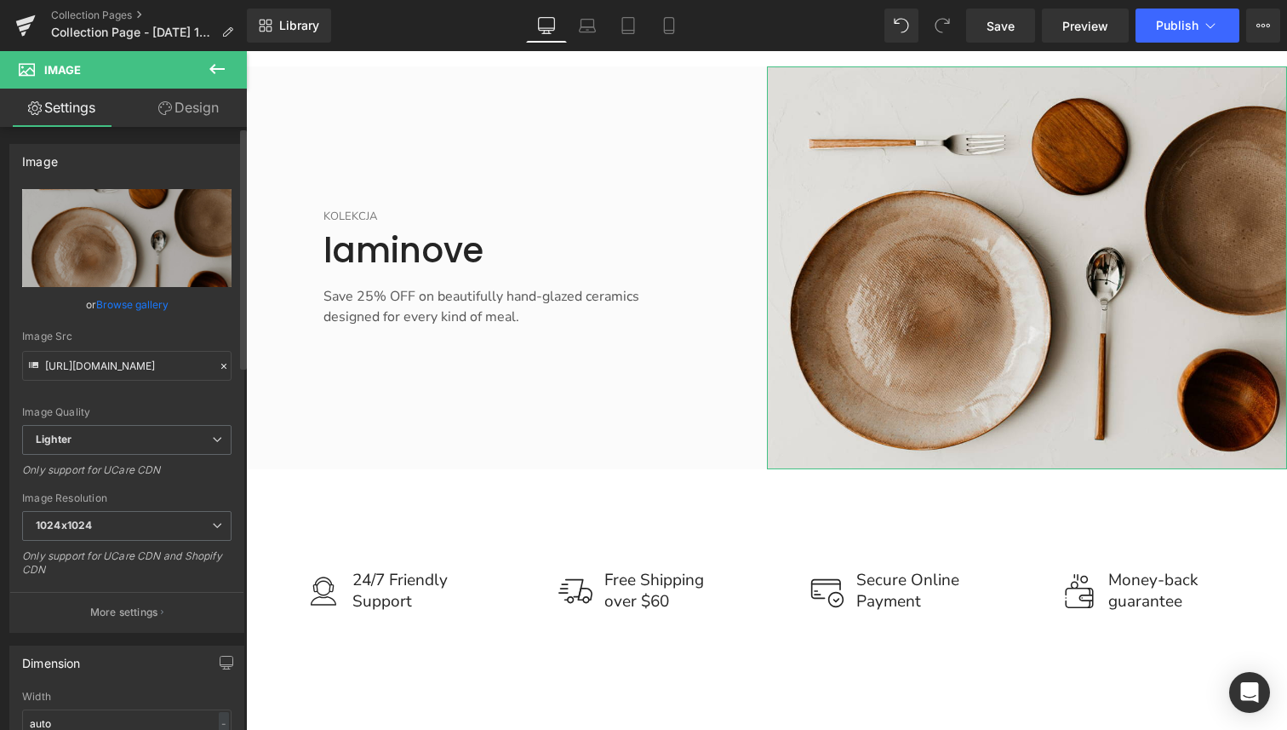
click at [142, 303] on link "Browse gallery" at bounding box center [132, 305] width 72 height 30
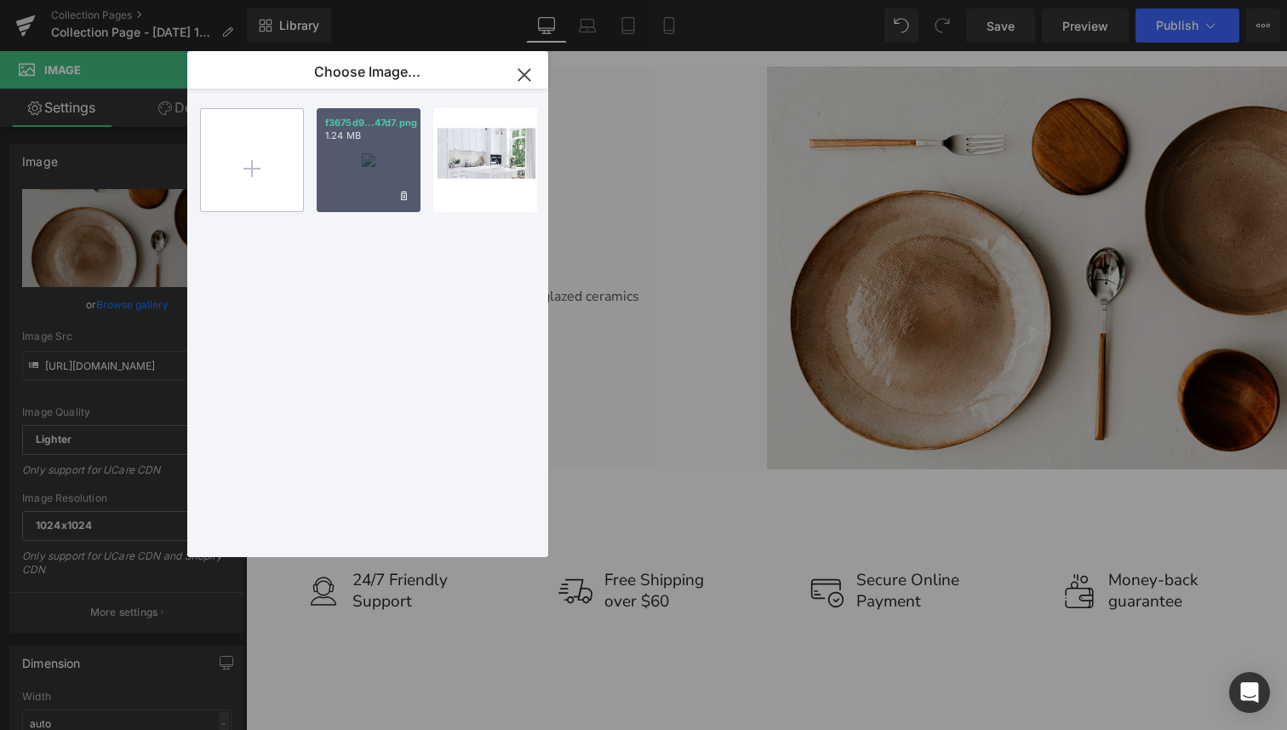
click at [270, 158] on input "file" at bounding box center [252, 160] width 102 height 102
type input "C:\fakepath\23306be0-dd89-4a59-96f1-a76d51bf6426.png"
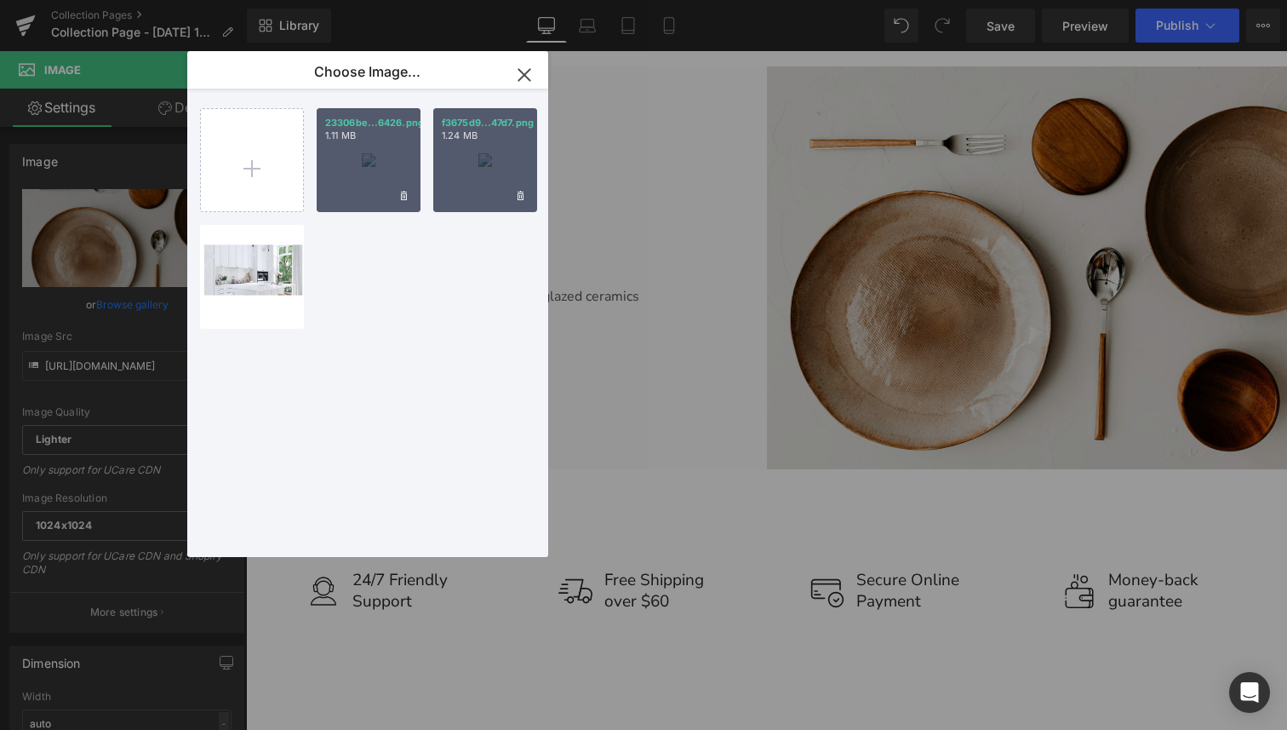
click at [378, 138] on p "1.11 MB" at bounding box center [368, 135] width 87 height 13
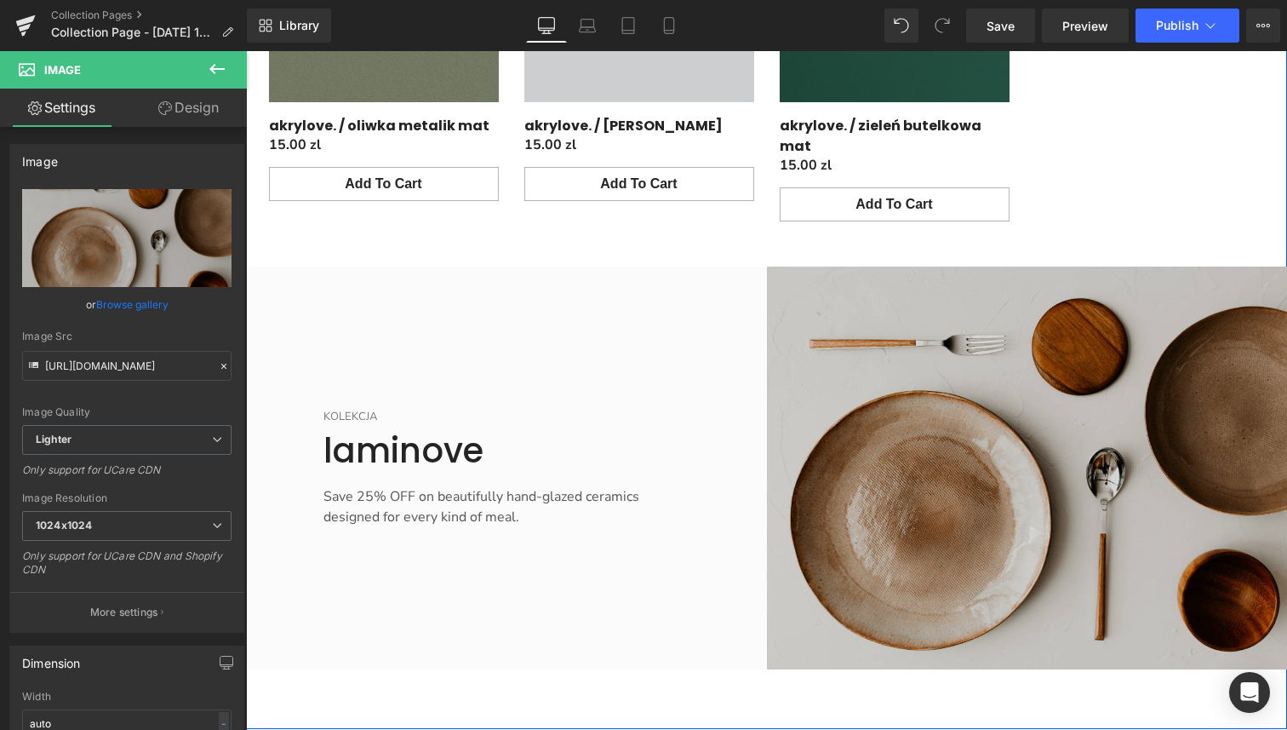
scroll to position [1819, 0]
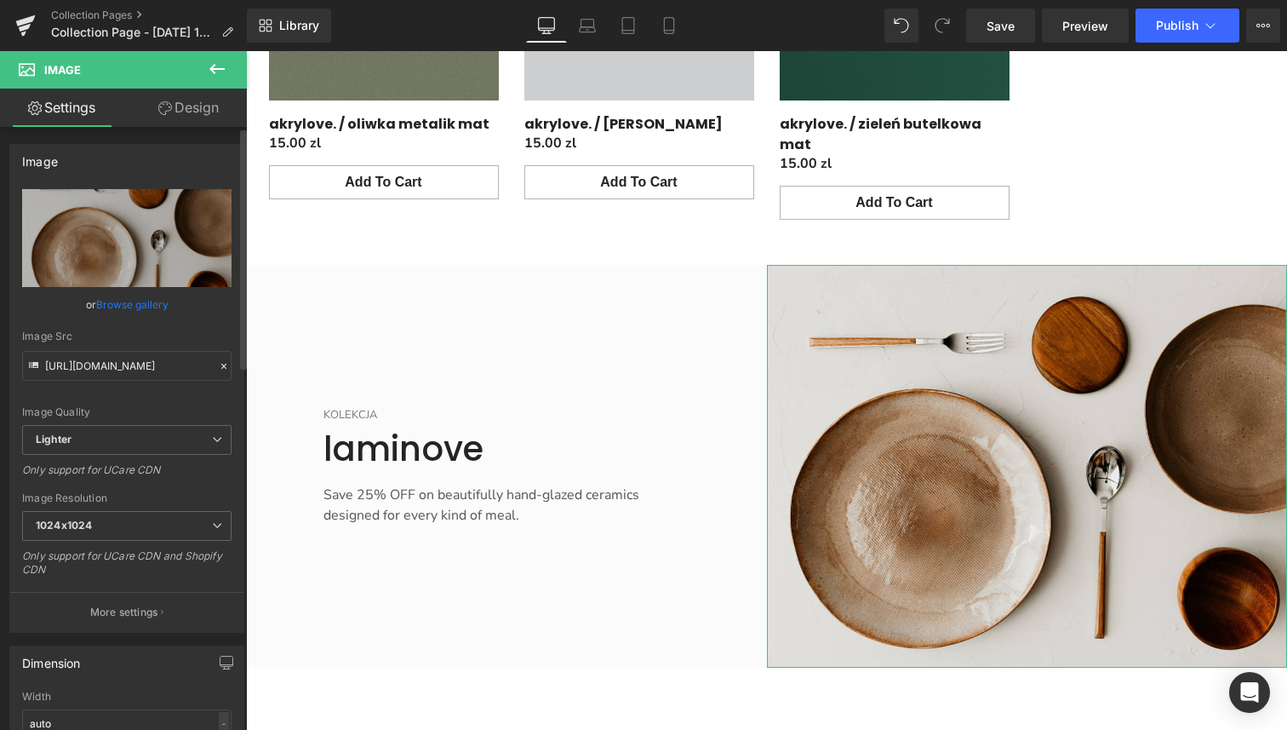
click at [120, 301] on link "Browse gallery" at bounding box center [132, 305] width 72 height 30
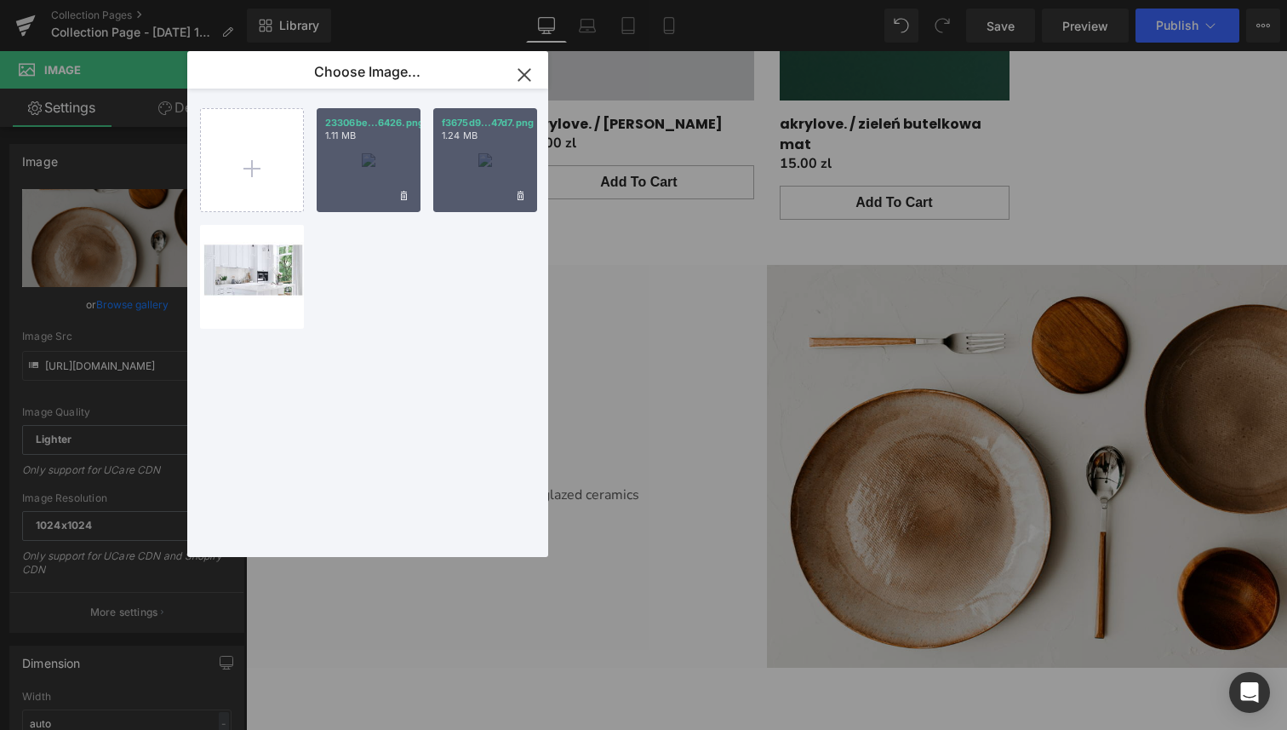
click at [361, 168] on div "23306be...6426.png 1.11 MB" at bounding box center [369, 160] width 104 height 104
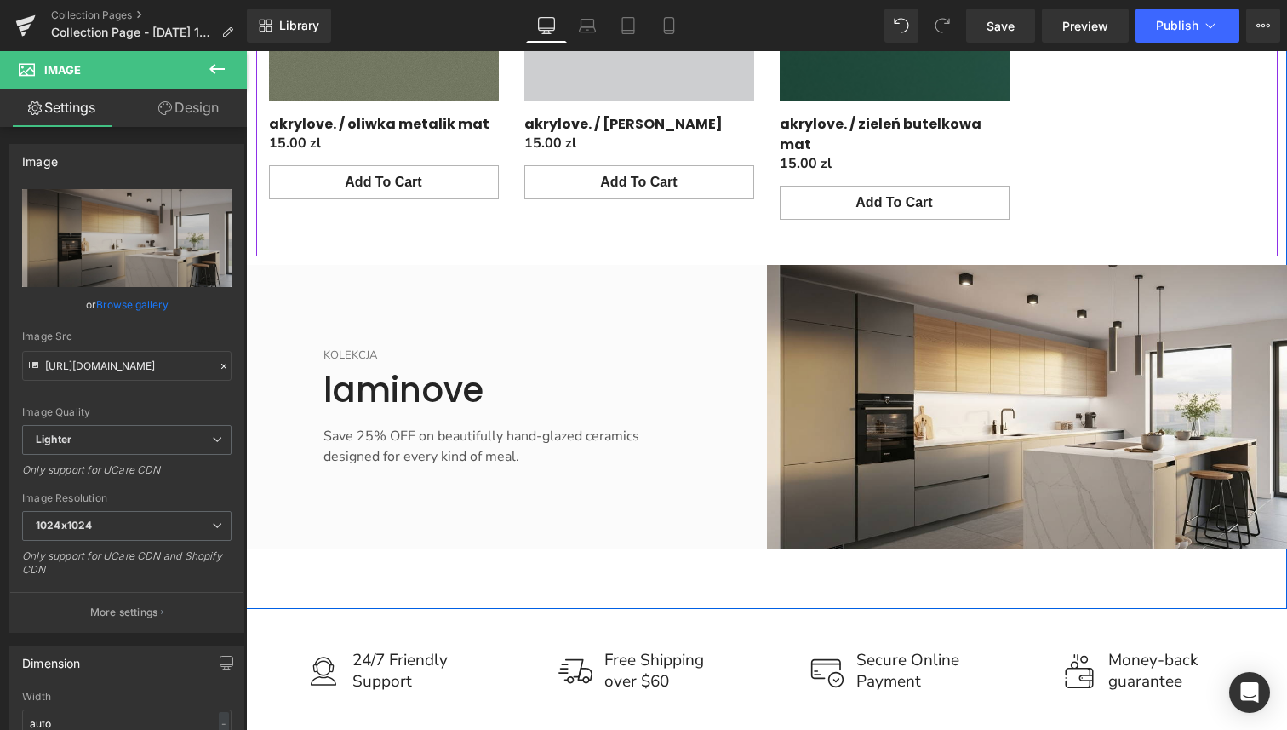
type input "[URL][DOMAIN_NAME]"
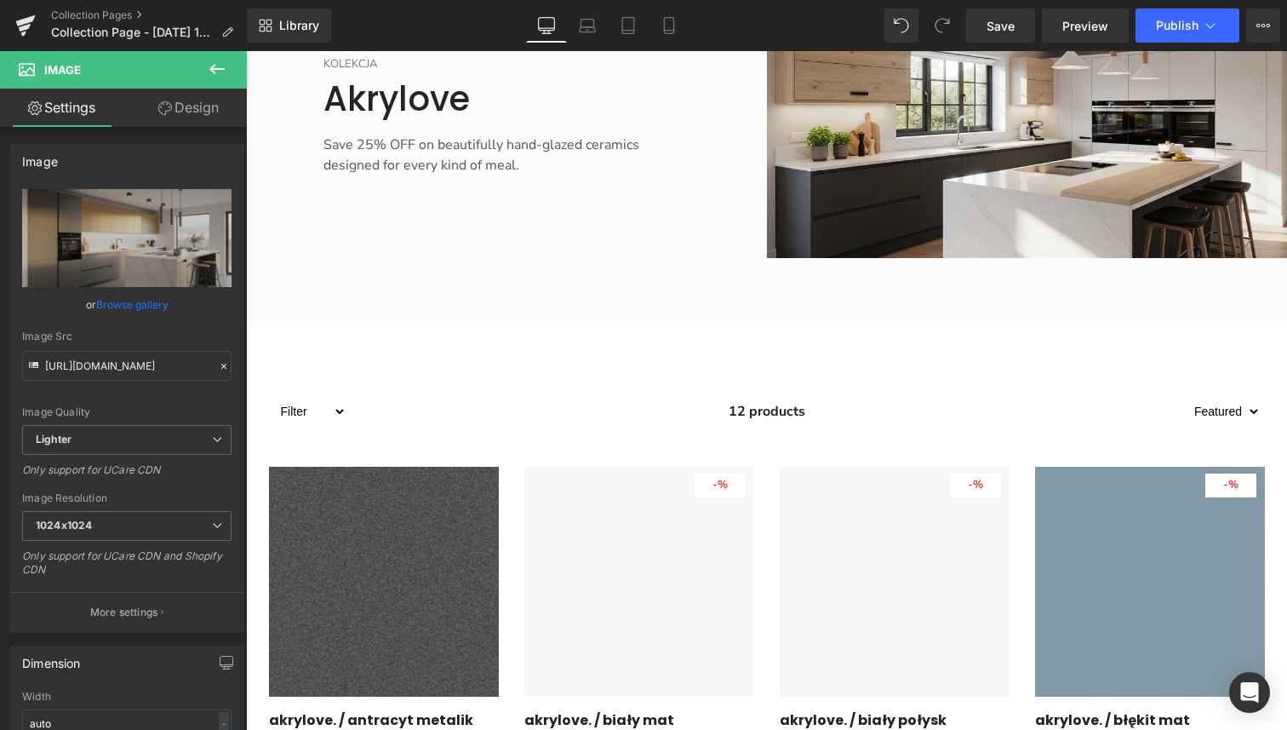
scroll to position [466, 0]
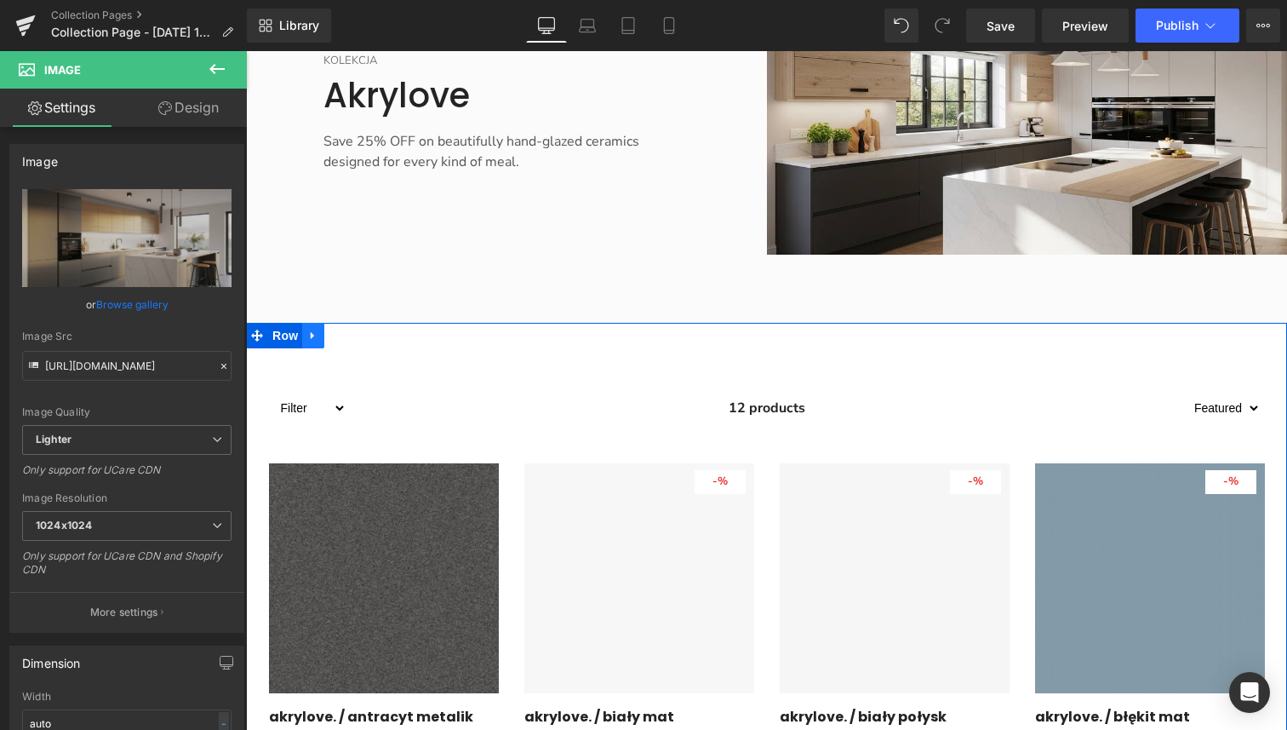
click at [317, 339] on icon "Main content" at bounding box center [313, 335] width 12 height 13
click at [338, 336] on icon "Main content" at bounding box center [336, 336] width 12 height 12
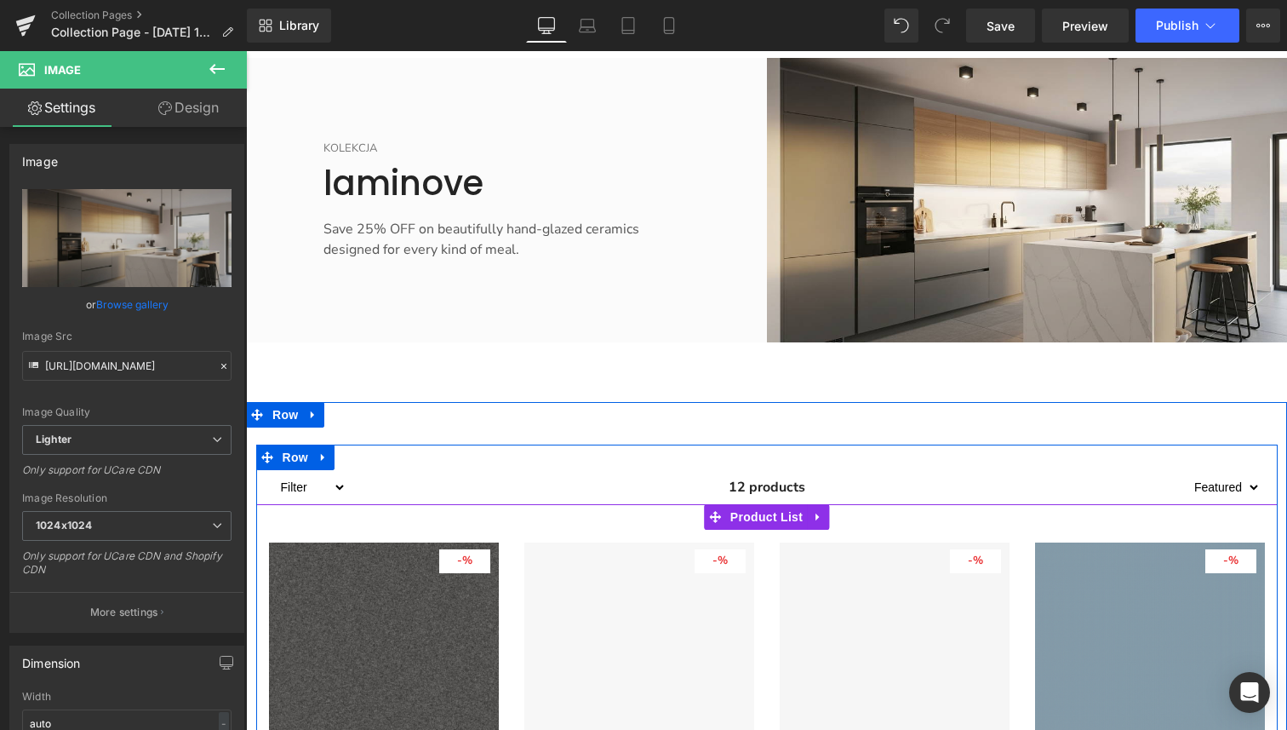
scroll to position [2002, 0]
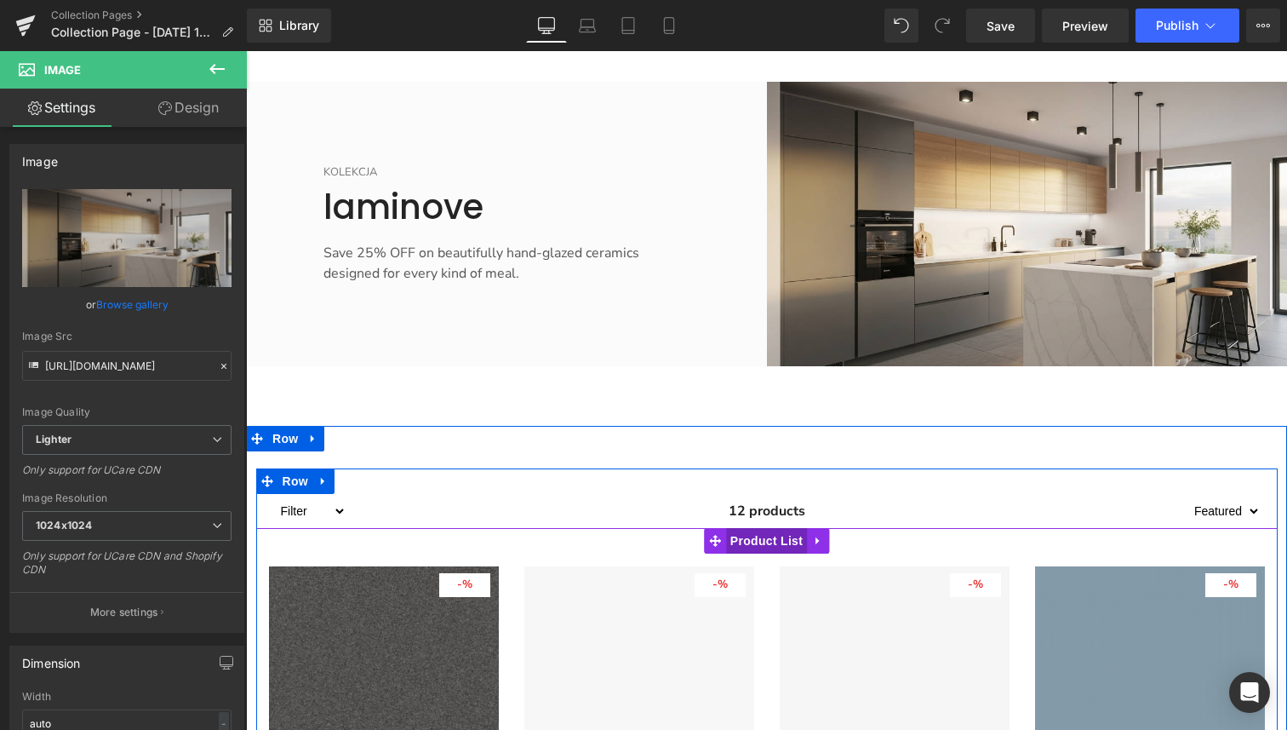
click at [766, 528] on span "Product List" at bounding box center [766, 541] width 81 height 26
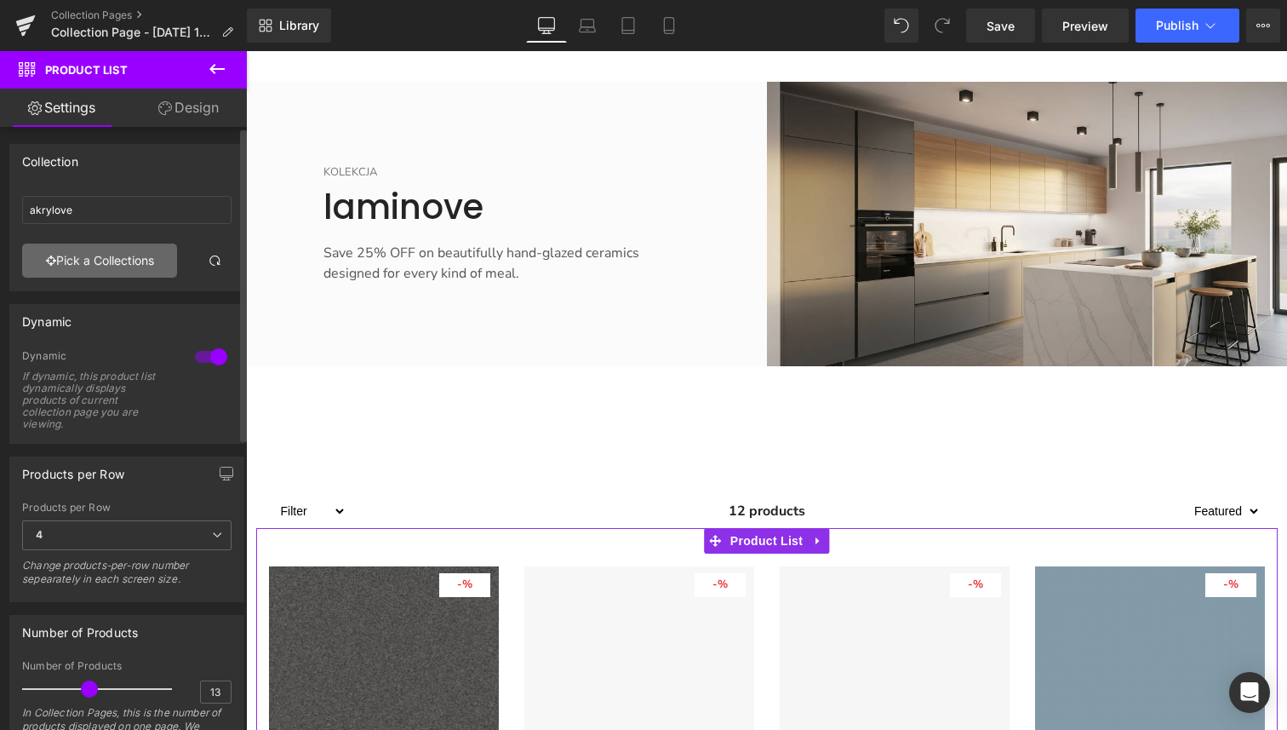
click at [100, 265] on link "Pick a Collections" at bounding box center [99, 261] width 155 height 34
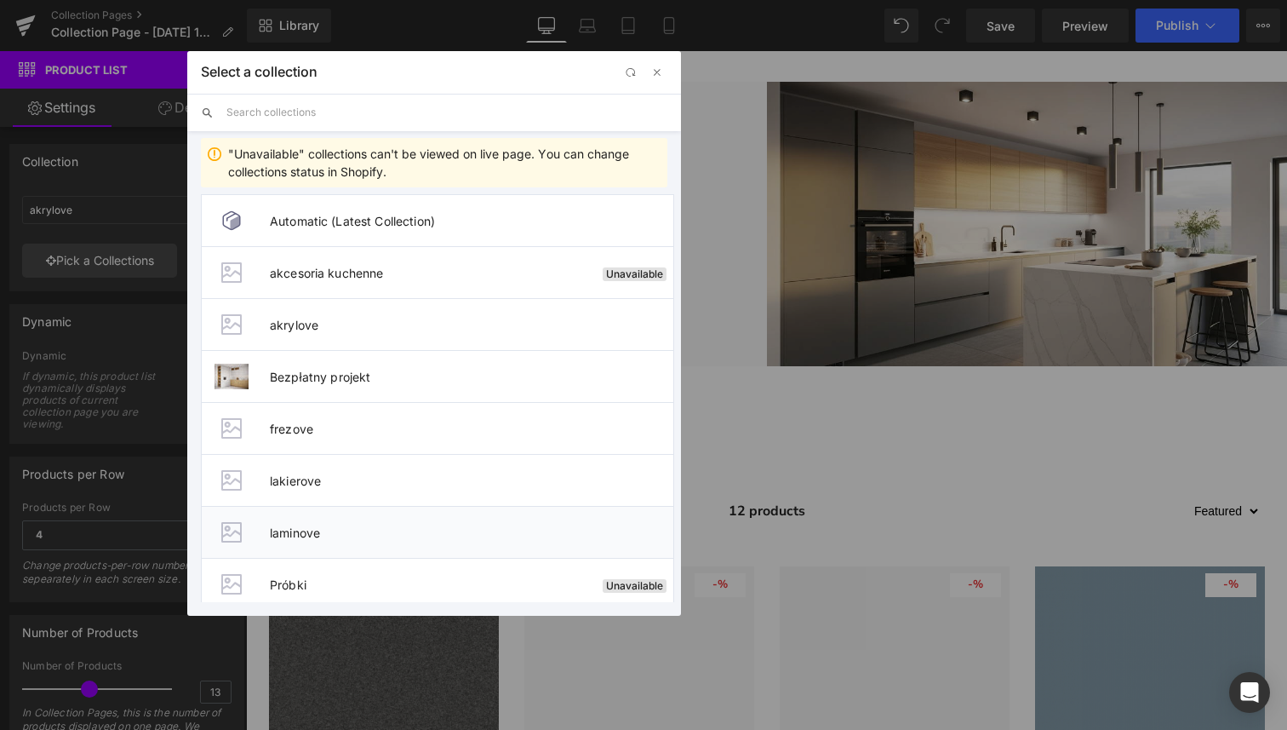
drag, startPoint x: 309, startPoint y: 537, endPoint x: 497, endPoint y: 434, distance: 214.5
click at [309, 537] on span "laminove" at bounding box center [472, 532] width 404 height 14
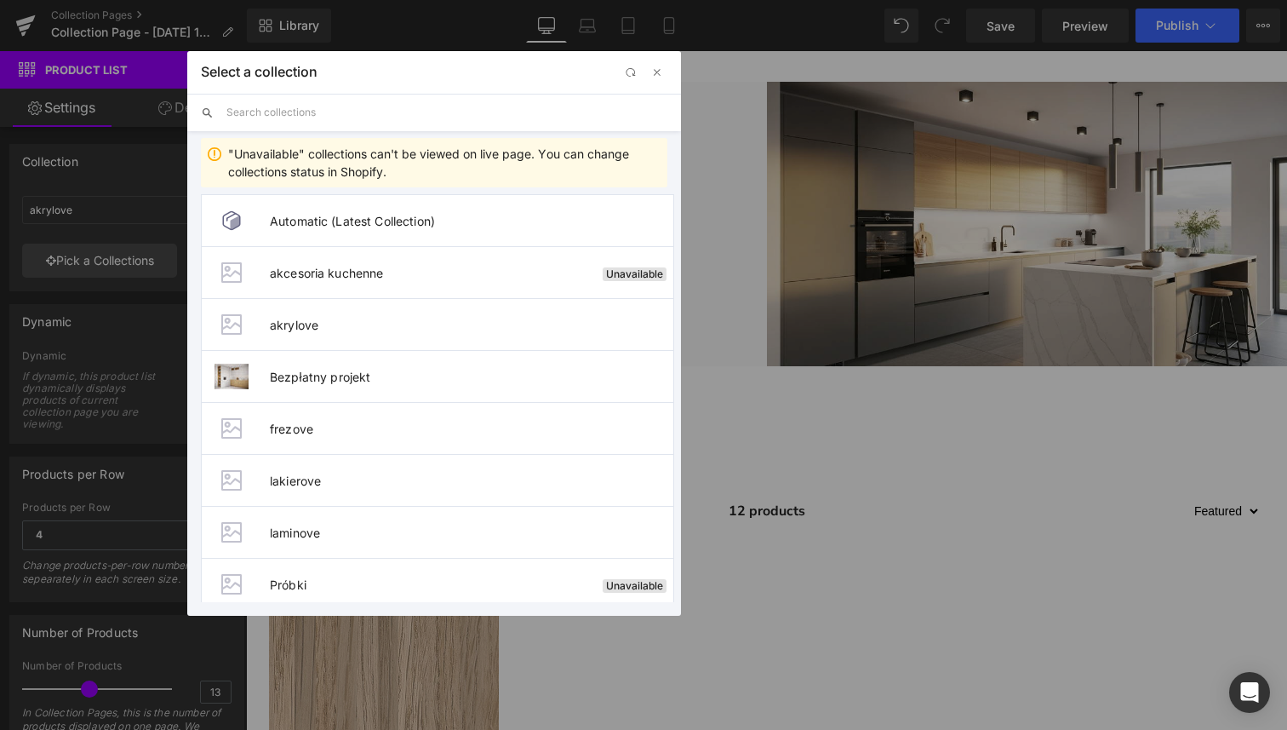
type input "laminove"
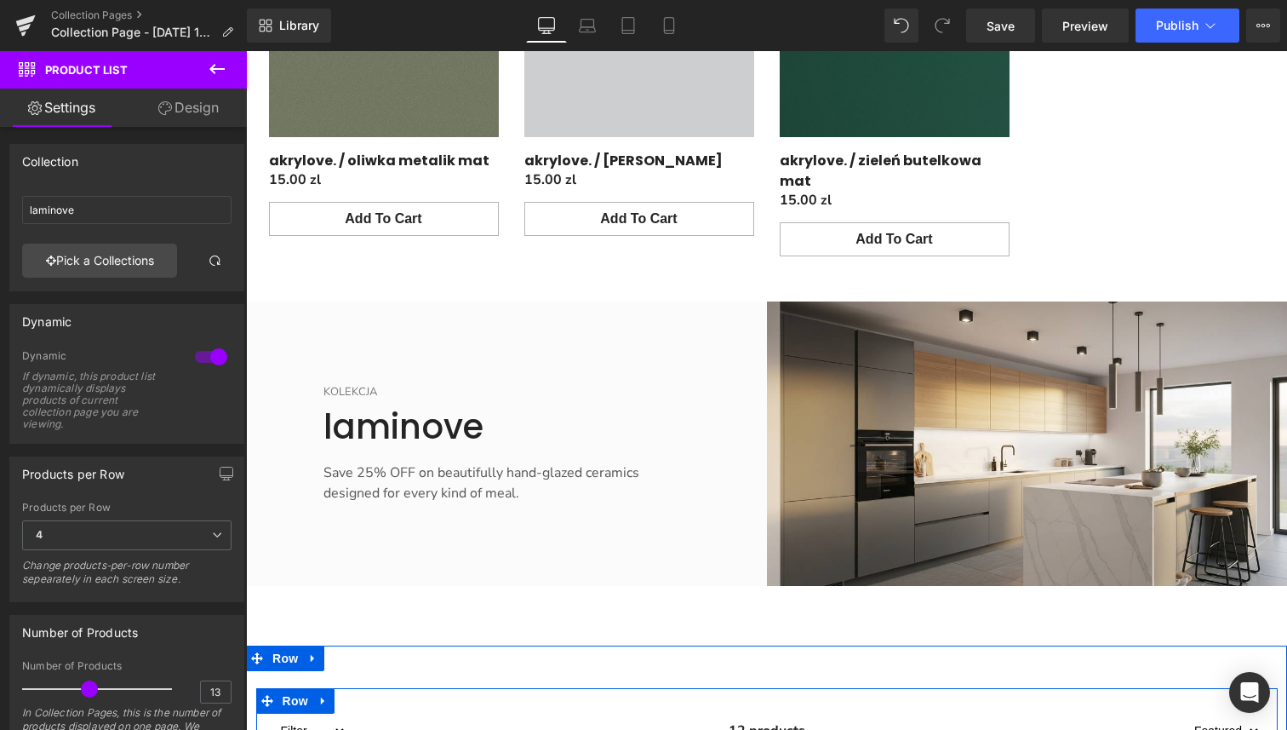
scroll to position [1772, 0]
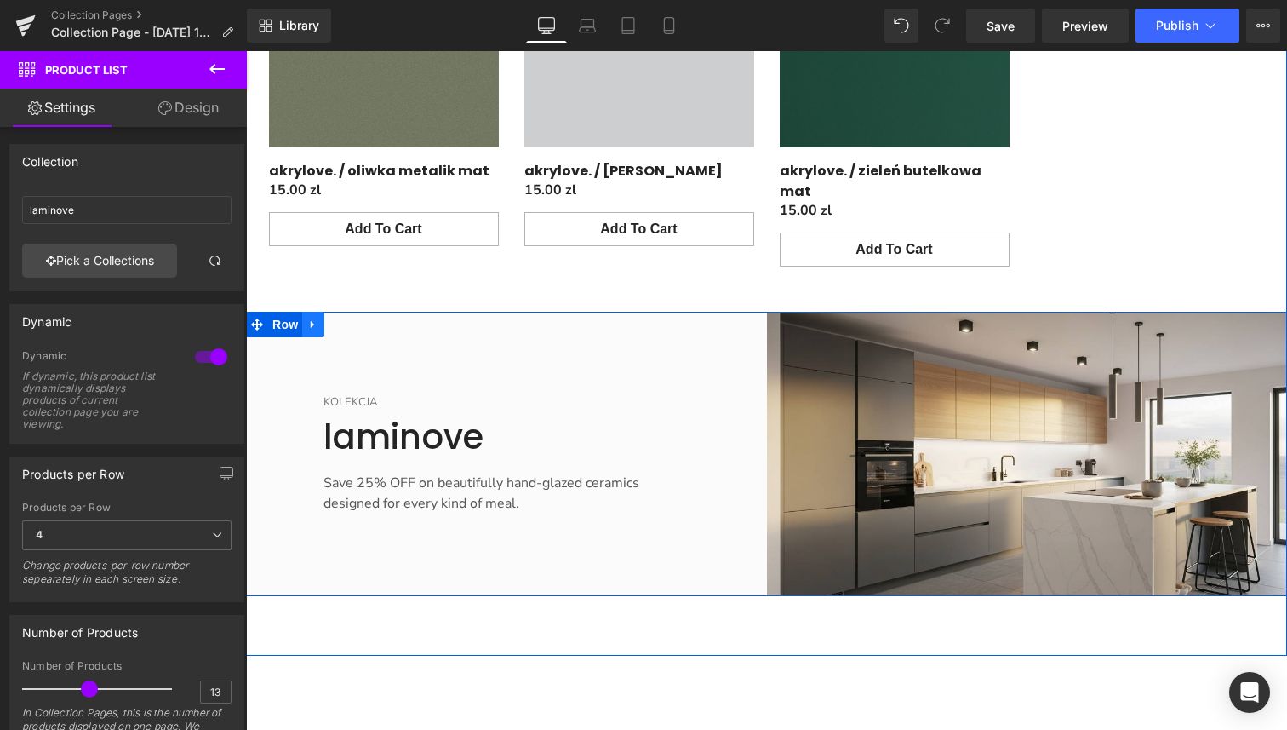
click at [315, 318] on icon "Main content" at bounding box center [313, 324] width 12 height 13
click at [334, 318] on icon "Main content" at bounding box center [336, 324] width 12 height 12
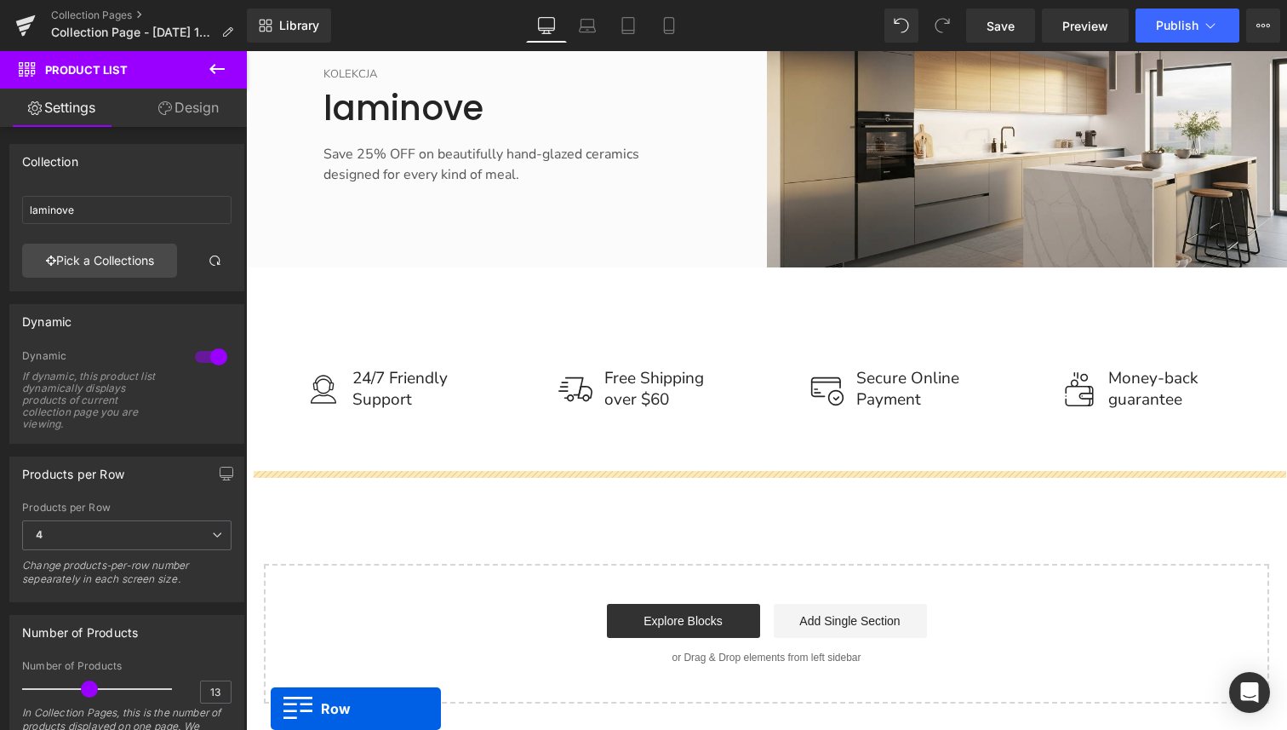
scroll to position [4200, 0]
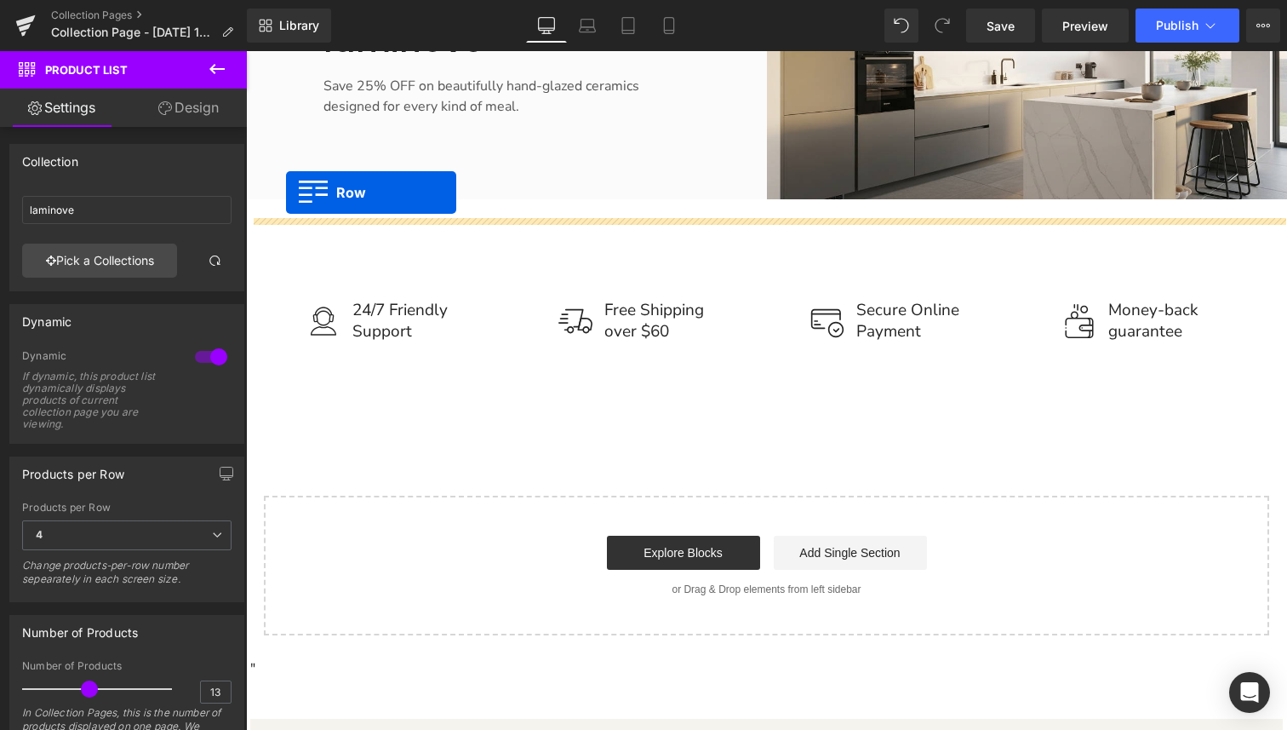
drag, startPoint x: 259, startPoint y: 238, endPoint x: 286, endPoint y: 192, distance: 52.7
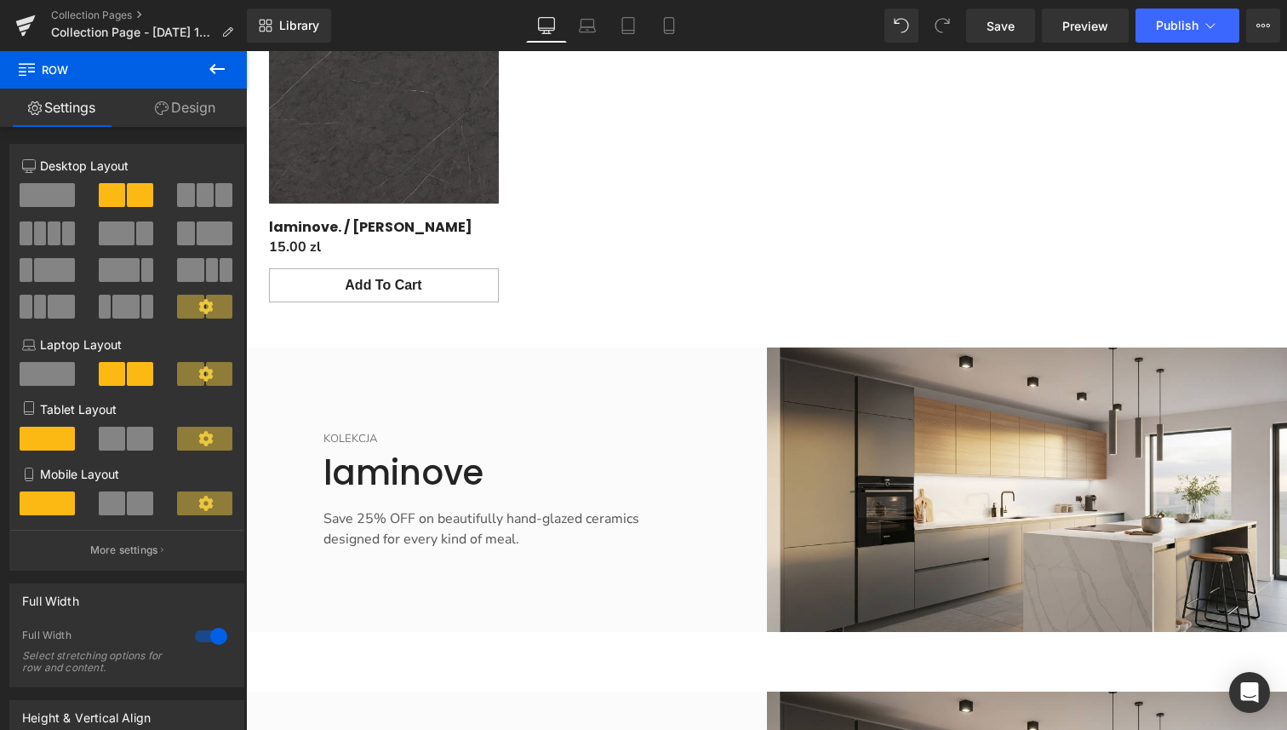
scroll to position [3726, 0]
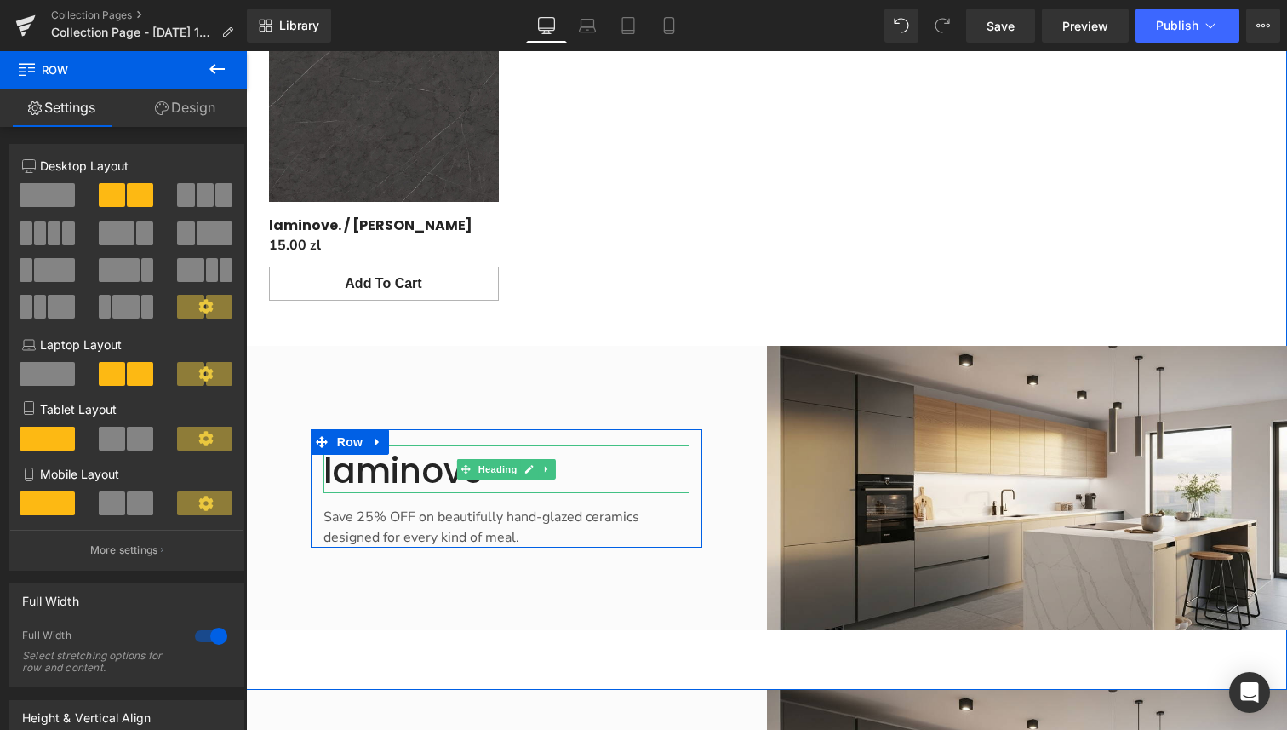
click at [426, 449] on h2 "laminove" at bounding box center [507, 471] width 366 height 44
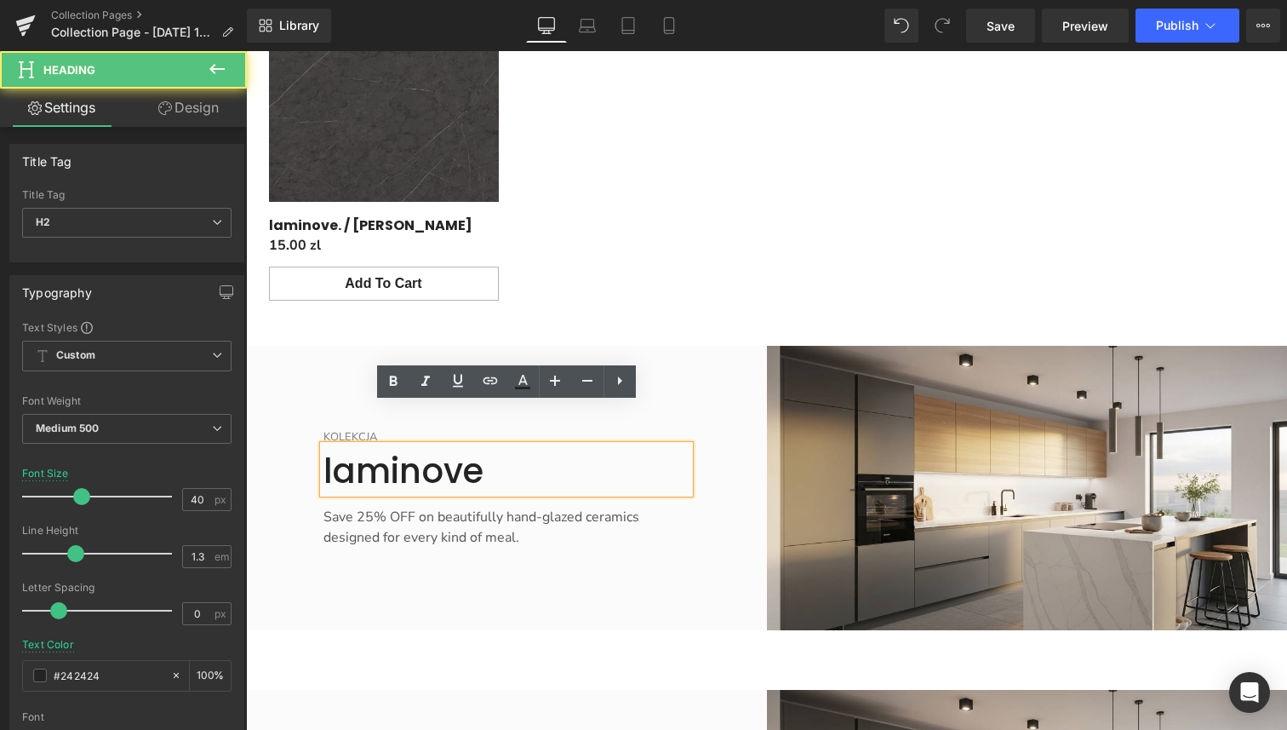
click at [495, 449] on h2 "laminove" at bounding box center [507, 471] width 366 height 44
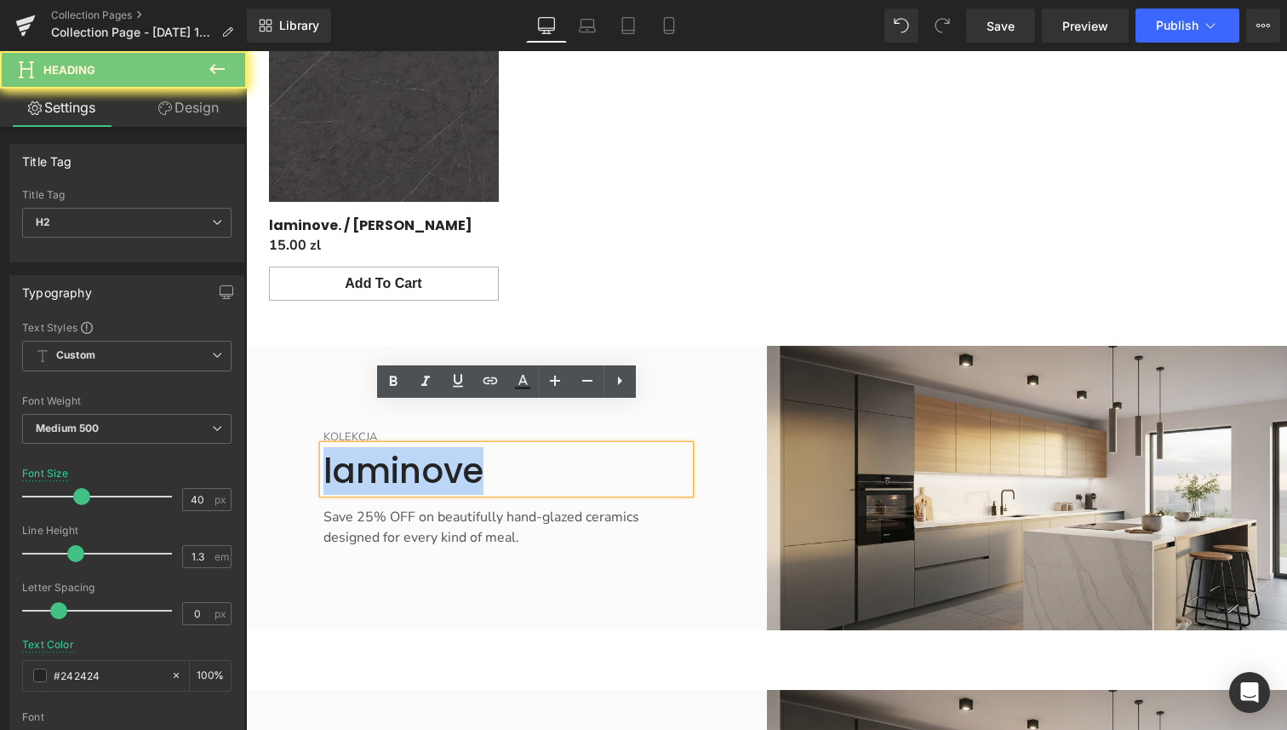
click at [495, 449] on h2 "laminove" at bounding box center [507, 471] width 366 height 44
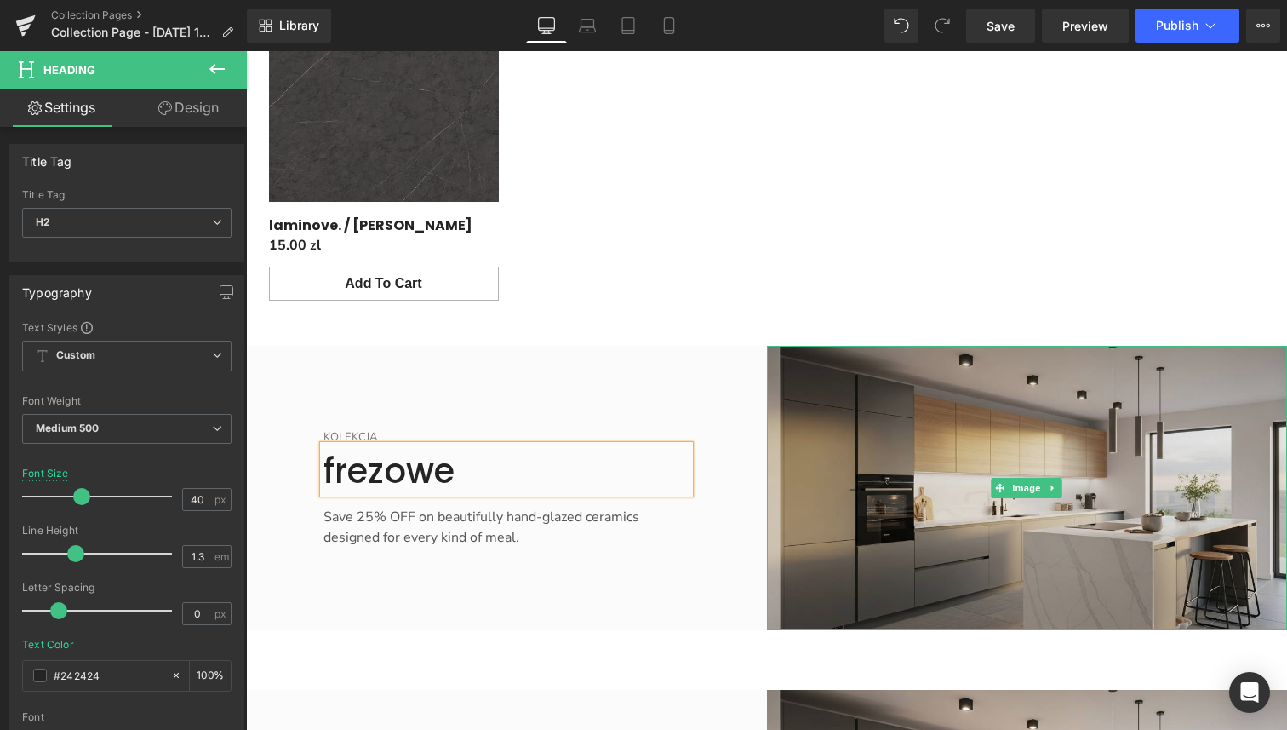
click at [929, 456] on img "Main content" at bounding box center [1027, 488] width 521 height 284
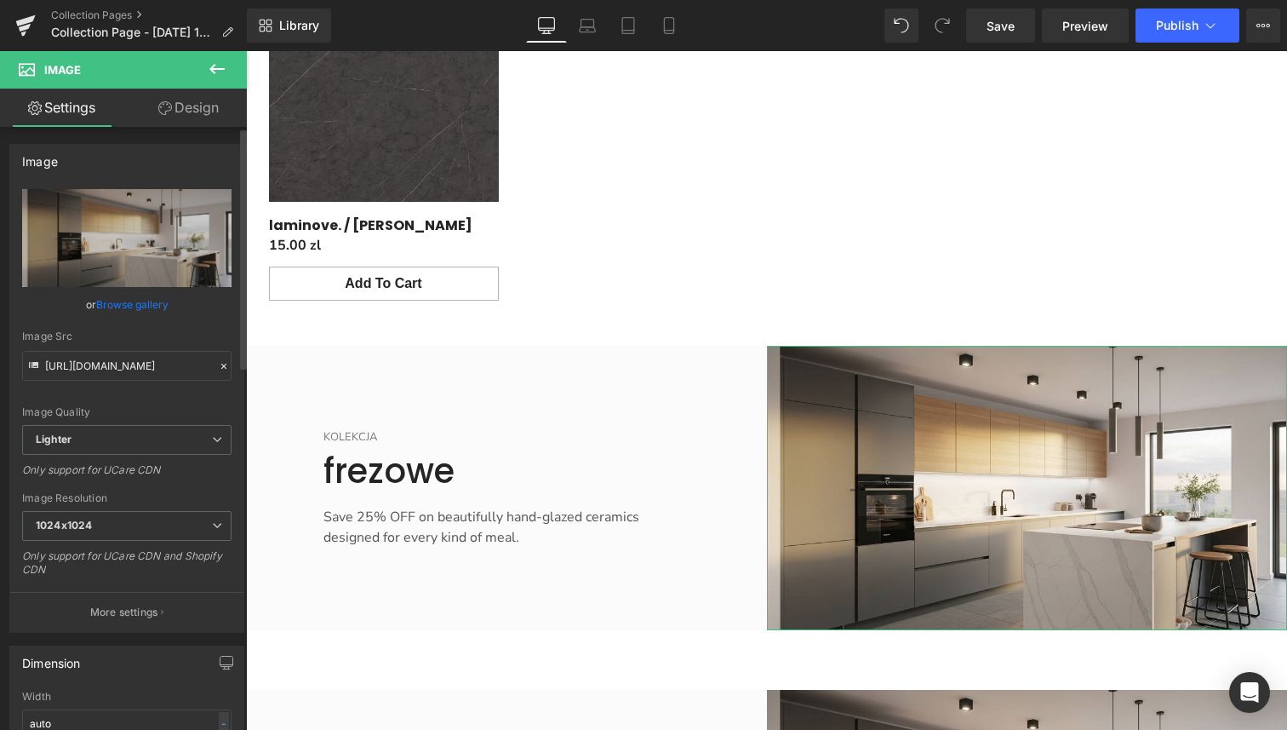
click at [121, 303] on link "Browse gallery" at bounding box center [132, 305] width 72 height 30
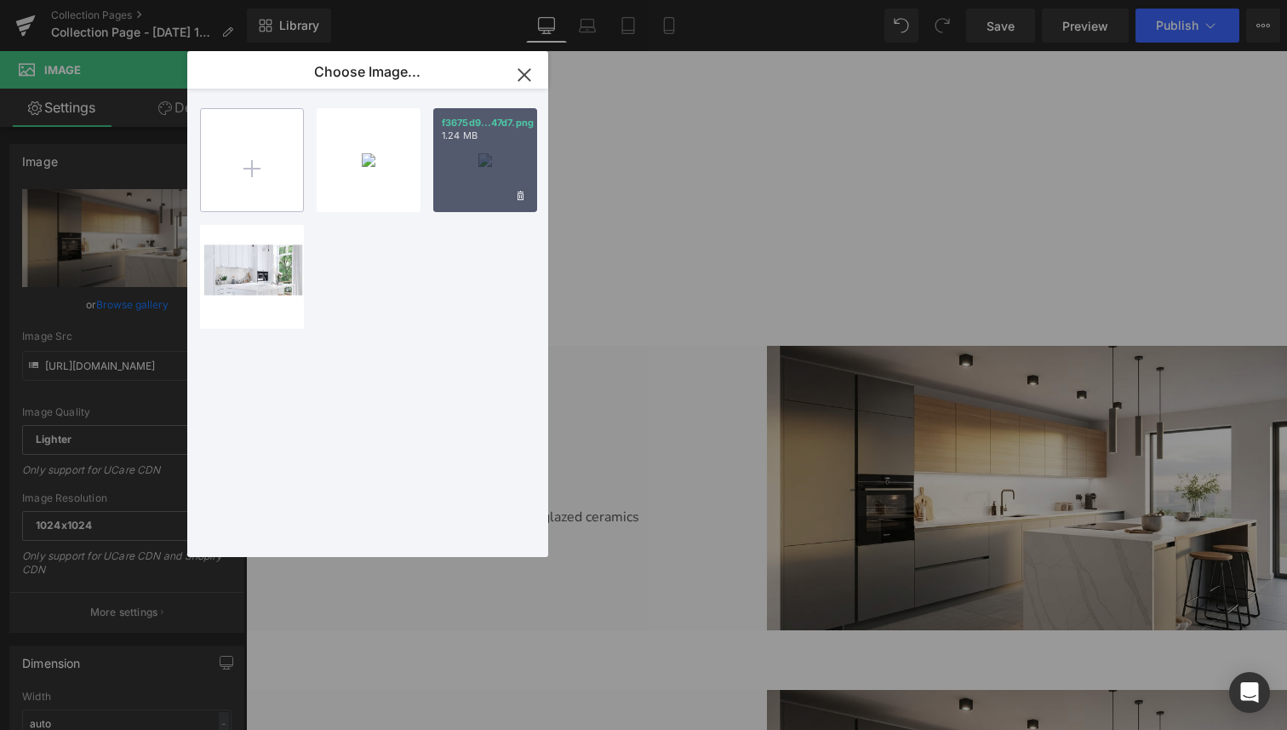
click at [260, 170] on input "file" at bounding box center [252, 160] width 102 height 102
type input "C:\fakepath\4941861a-1e31-40ce-a00e-2cdd49ce28e4.png"
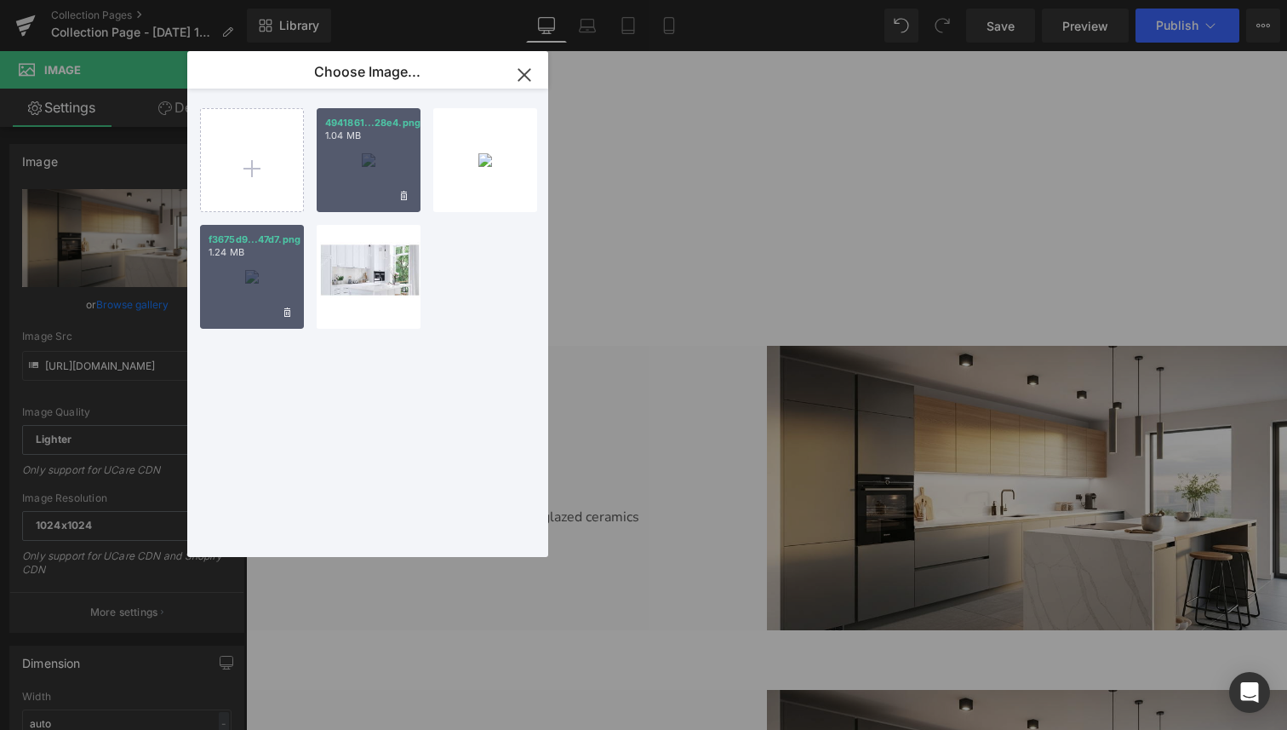
click at [374, 155] on div "4941861...28e4.png 1.04 MB" at bounding box center [369, 160] width 104 height 104
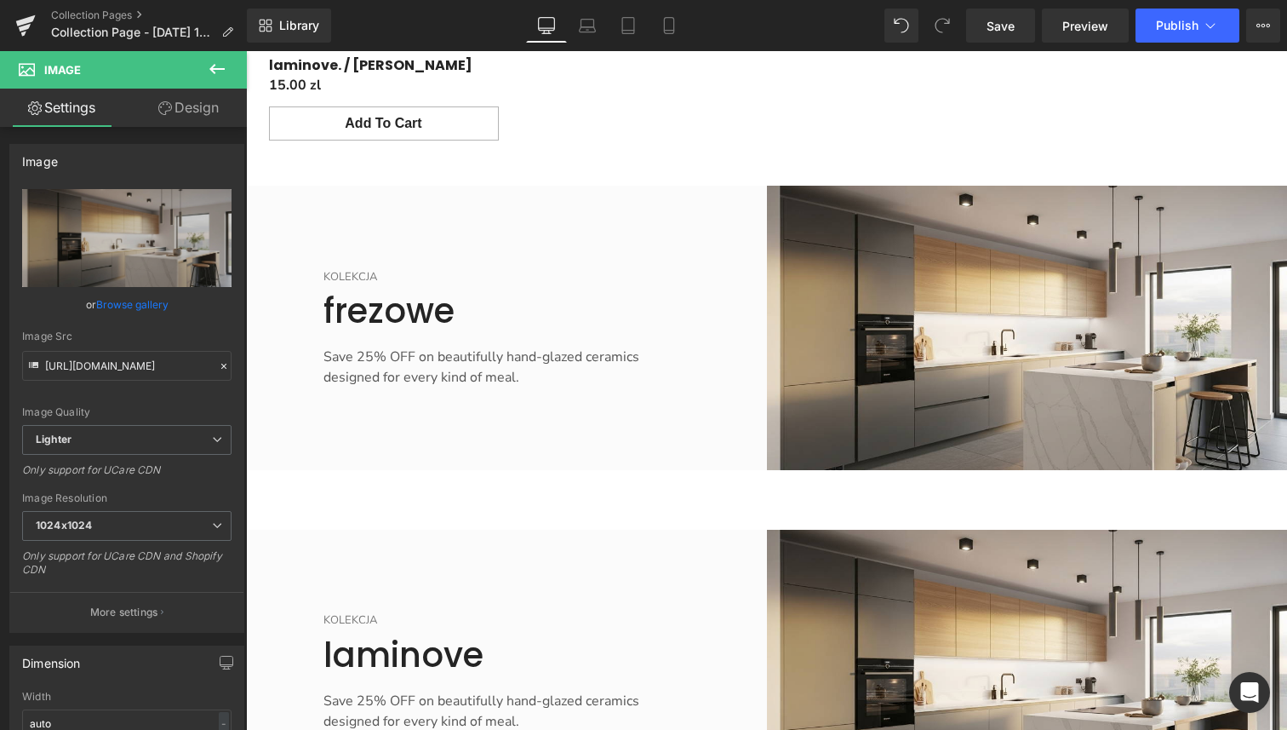
scroll to position [3828, 0]
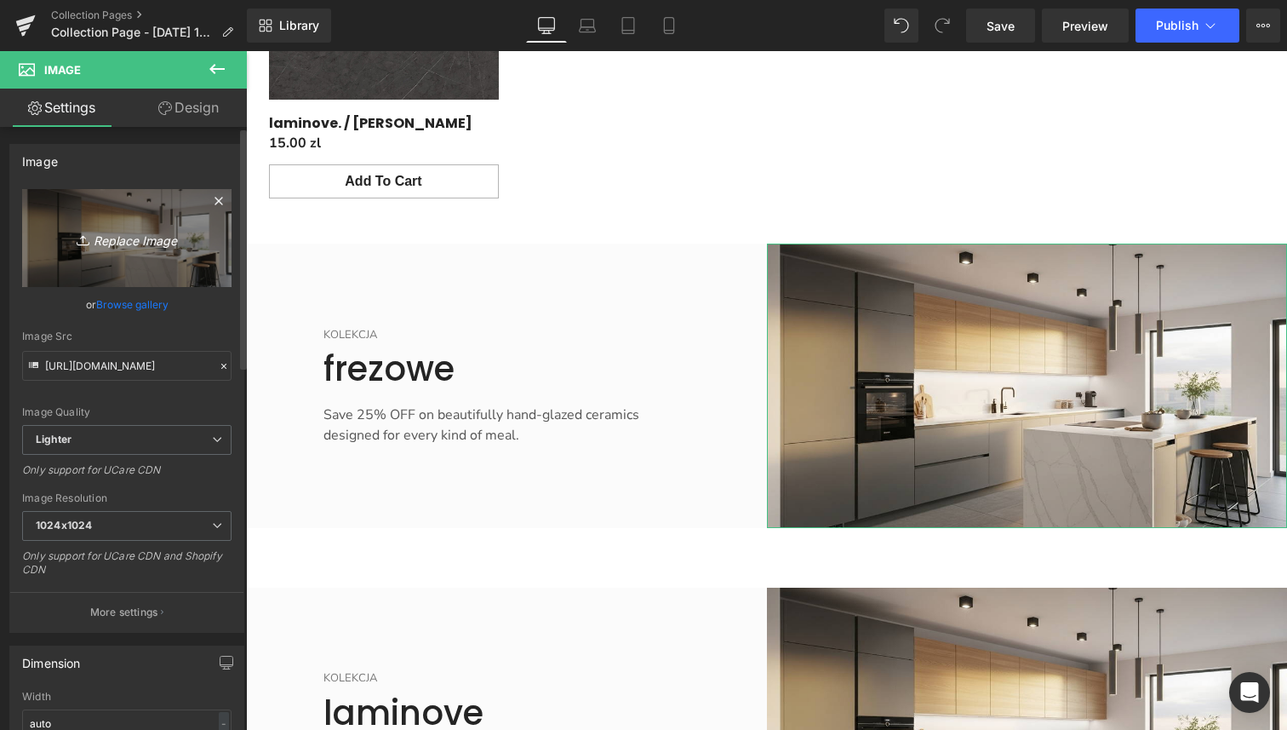
click at [120, 250] on link "Replace Image" at bounding box center [126, 238] width 209 height 98
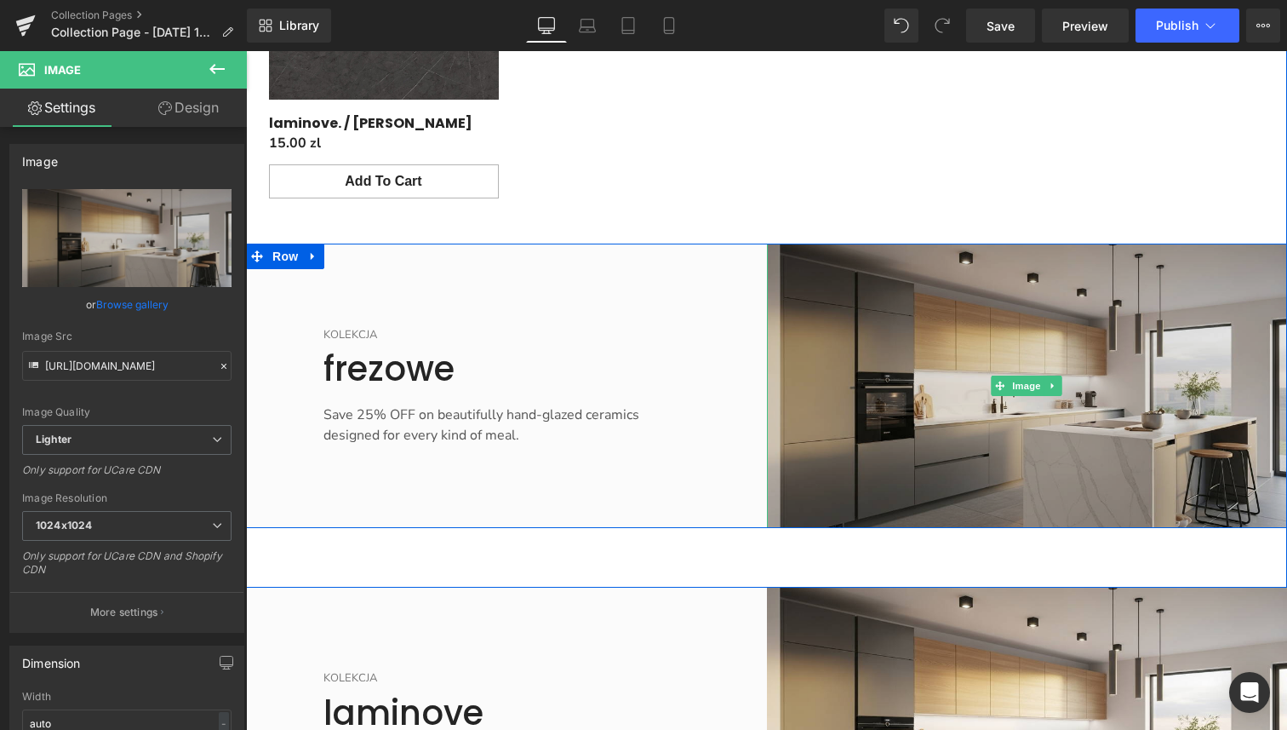
click at [914, 394] on img "Main content" at bounding box center [1027, 386] width 521 height 284
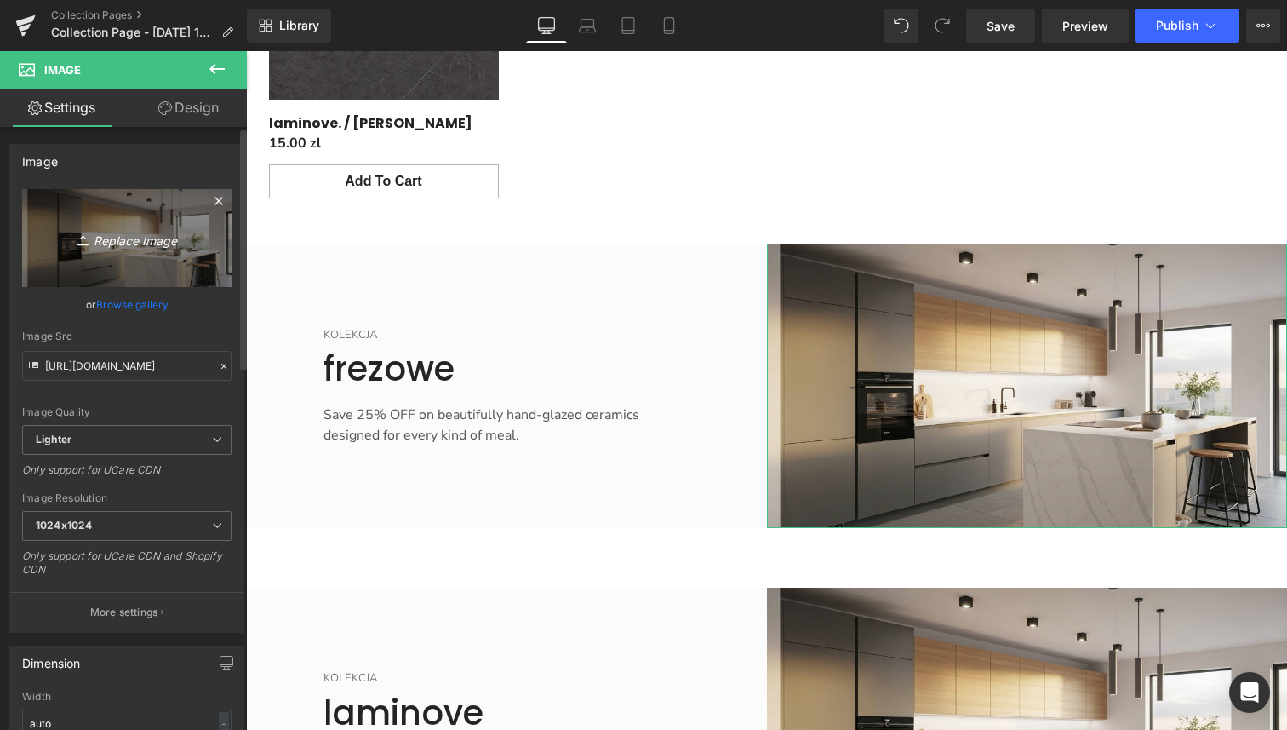
click at [128, 237] on icon "Replace Image" at bounding box center [127, 237] width 136 height 21
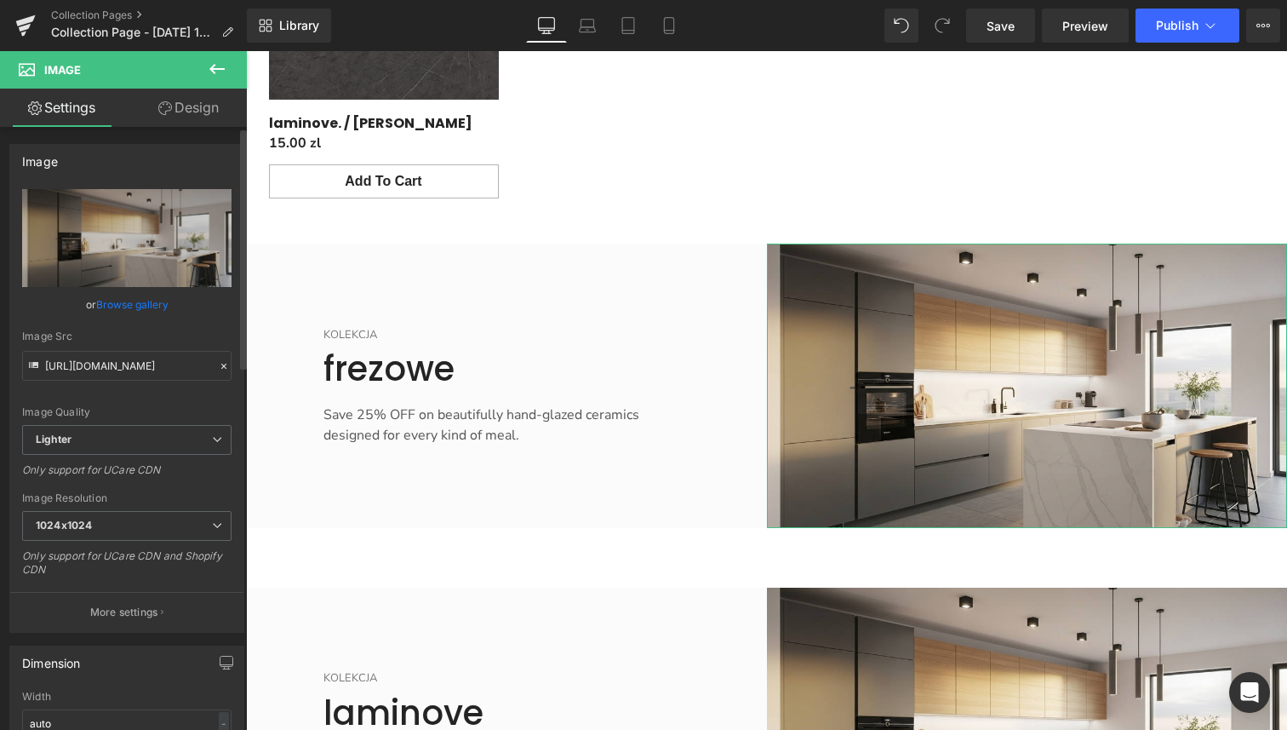
click at [127, 305] on link "Browse gallery" at bounding box center [132, 305] width 72 height 30
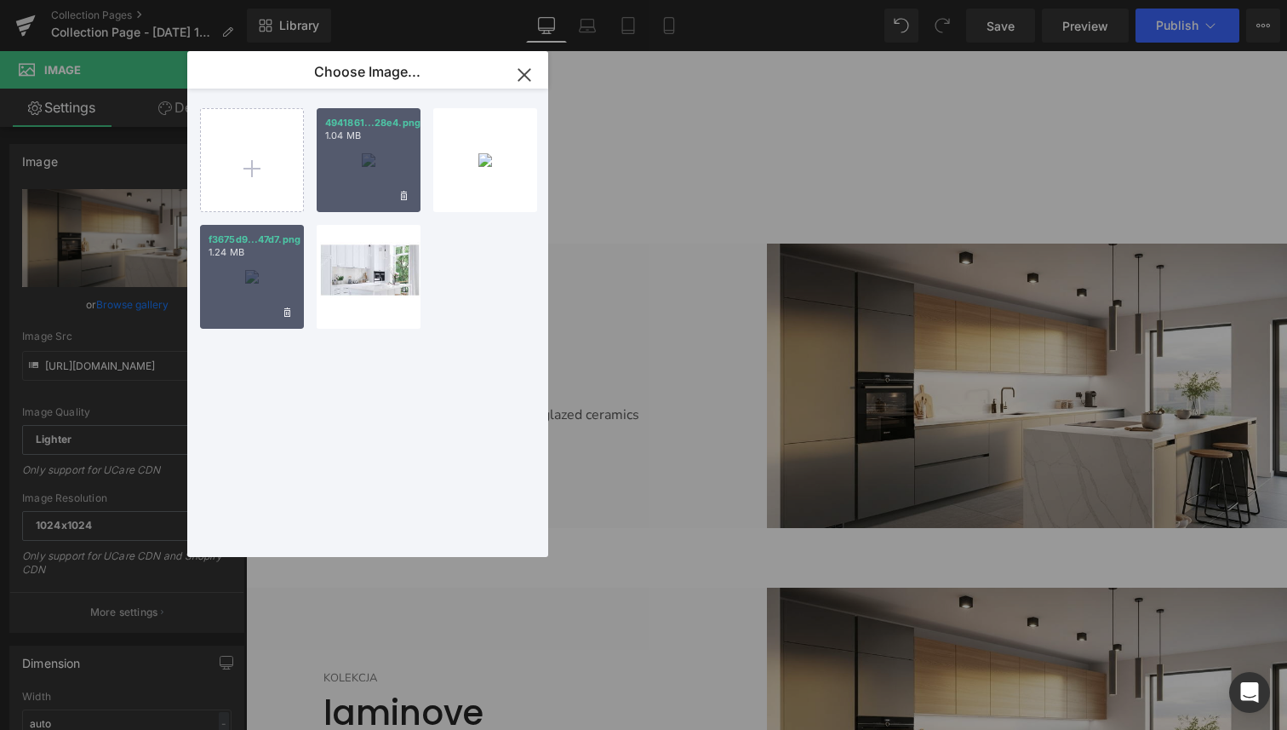
click at [387, 169] on div "4941861...28e4.png 1.04 MB" at bounding box center [369, 160] width 104 height 104
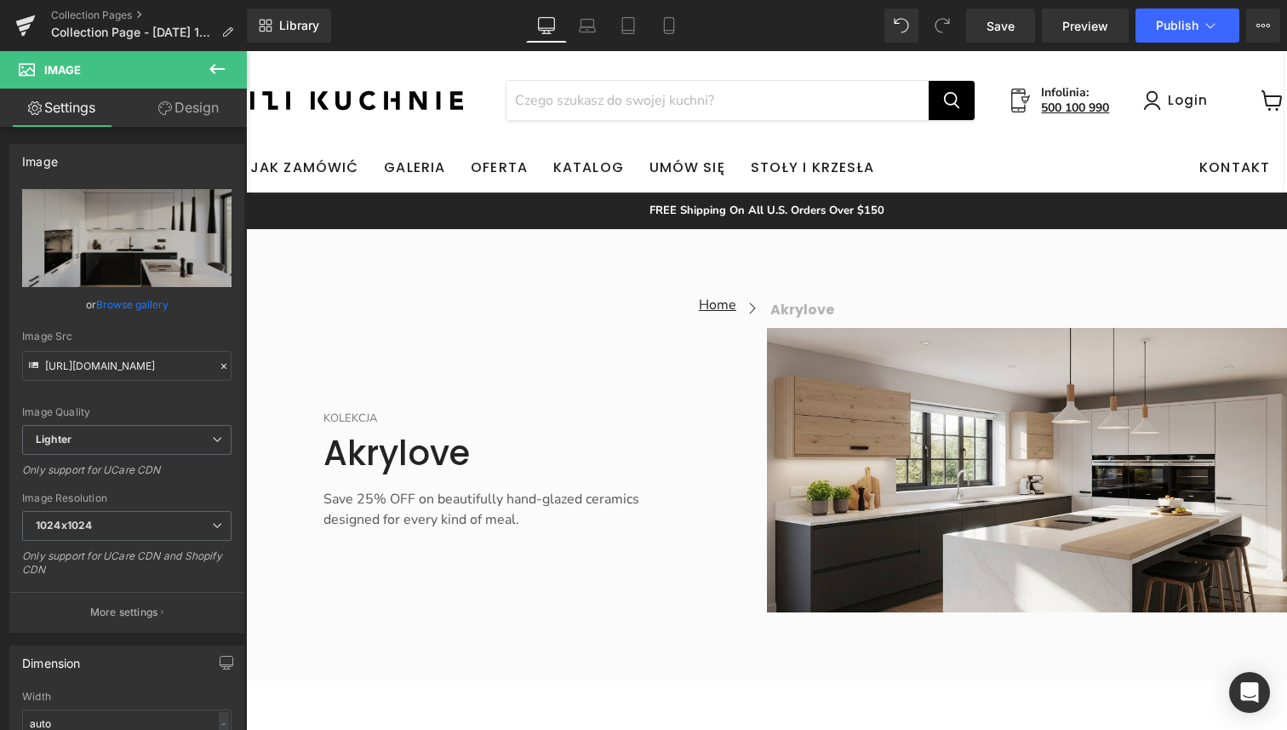
scroll to position [123, 0]
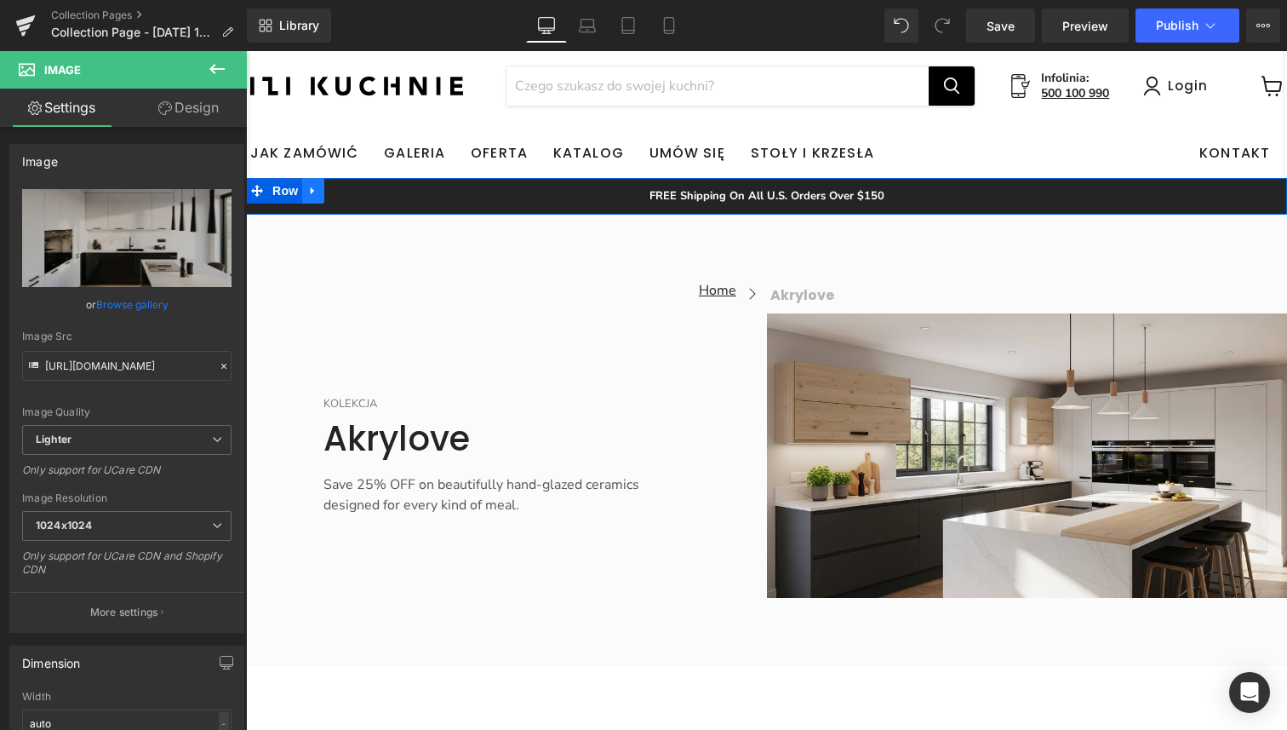
click at [319, 191] on icon "Main content" at bounding box center [313, 190] width 12 height 13
click at [353, 190] on icon "Main content" at bounding box center [358, 191] width 12 height 12
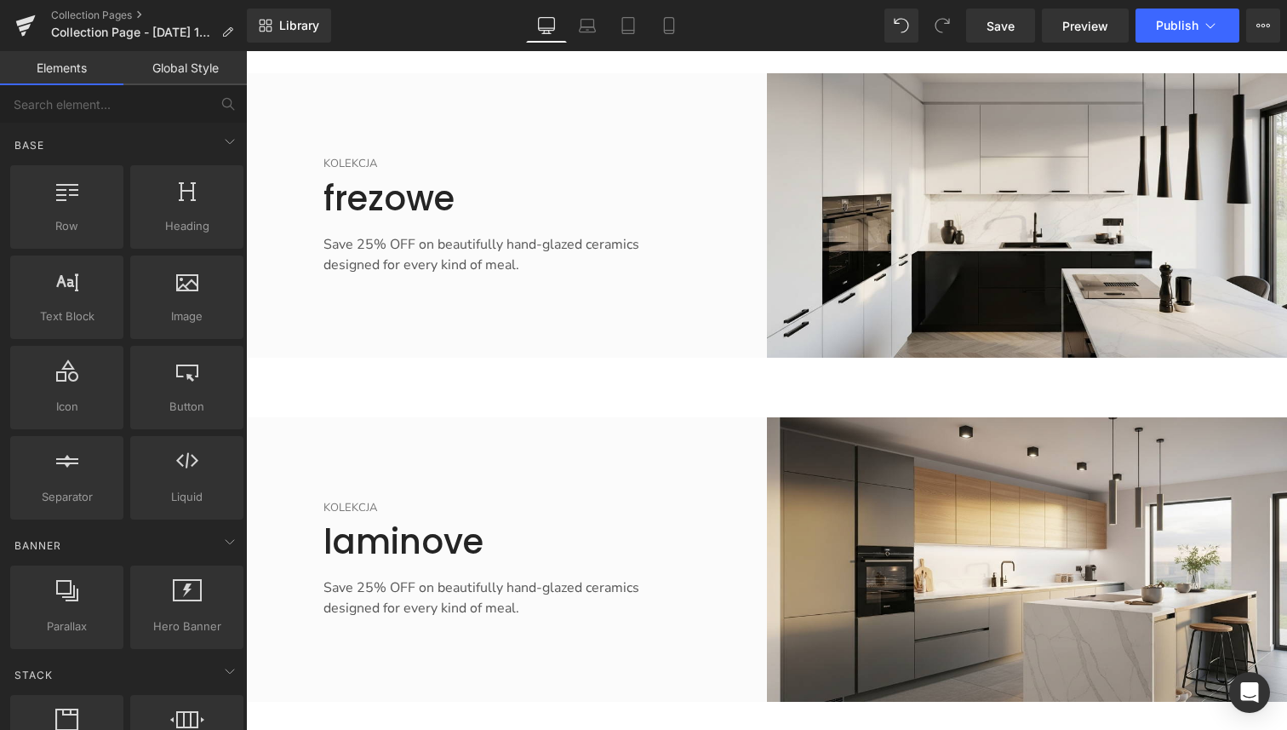
scroll to position [3952, 0]
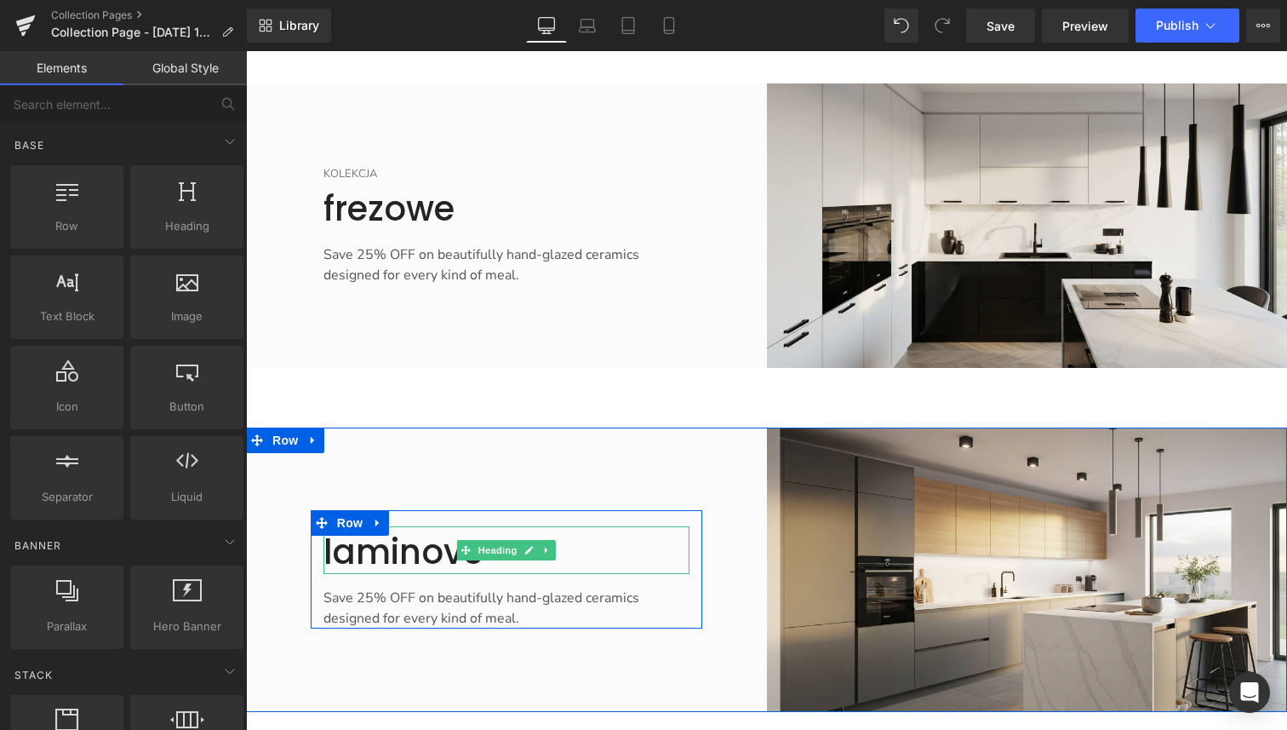
click at [424, 530] on h2 "laminove" at bounding box center [507, 552] width 366 height 44
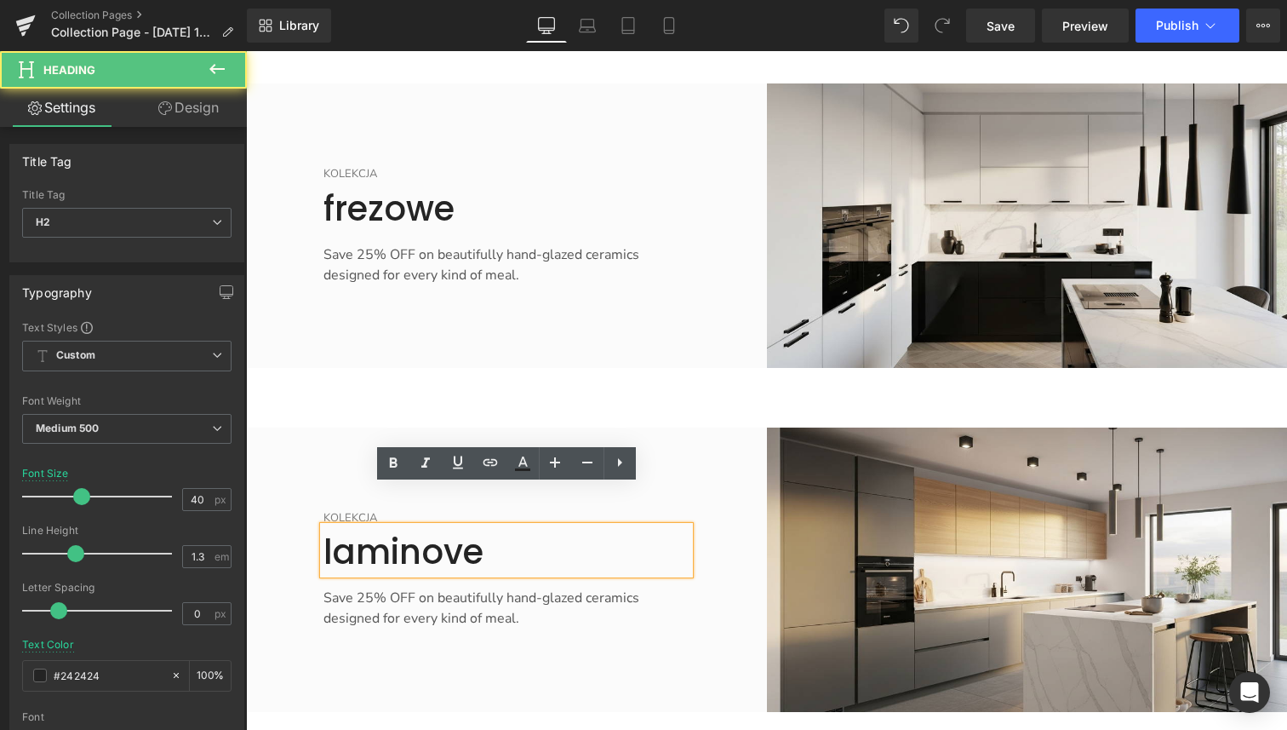
click at [424, 530] on h2 "laminove" at bounding box center [507, 552] width 366 height 44
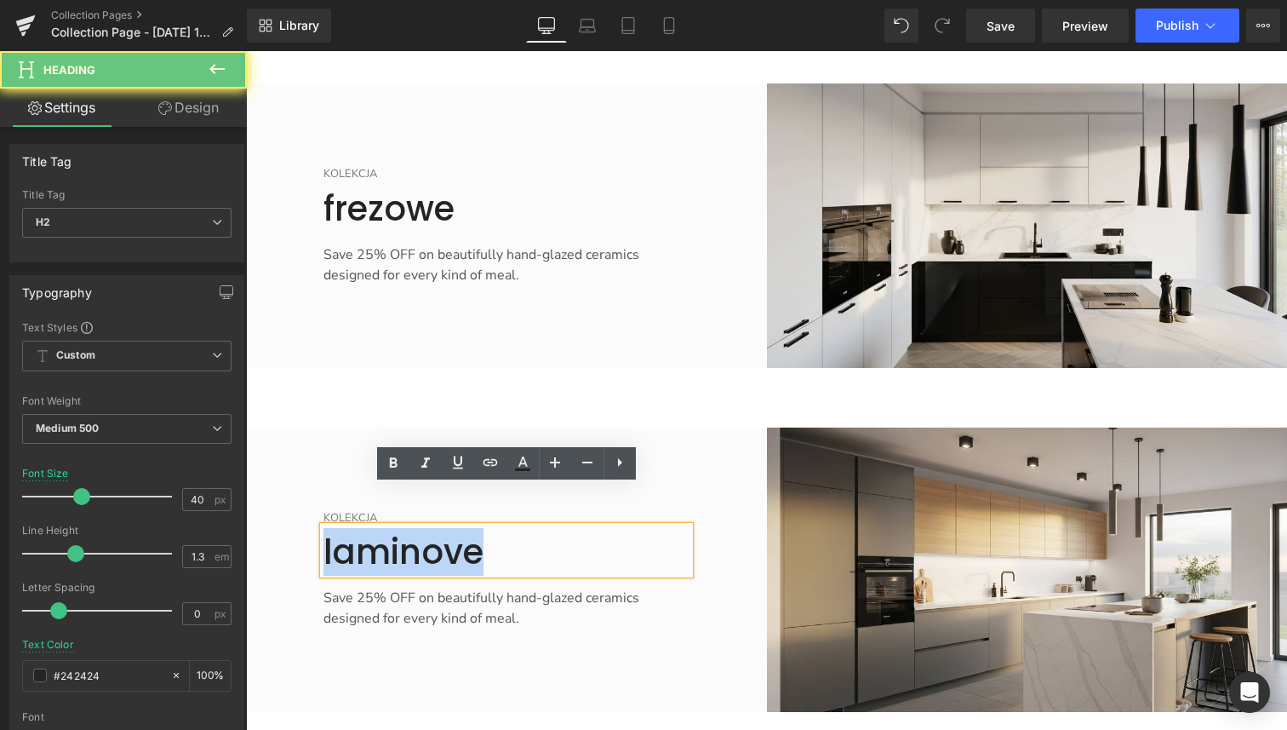
click at [424, 530] on h2 "laminove" at bounding box center [507, 552] width 366 height 44
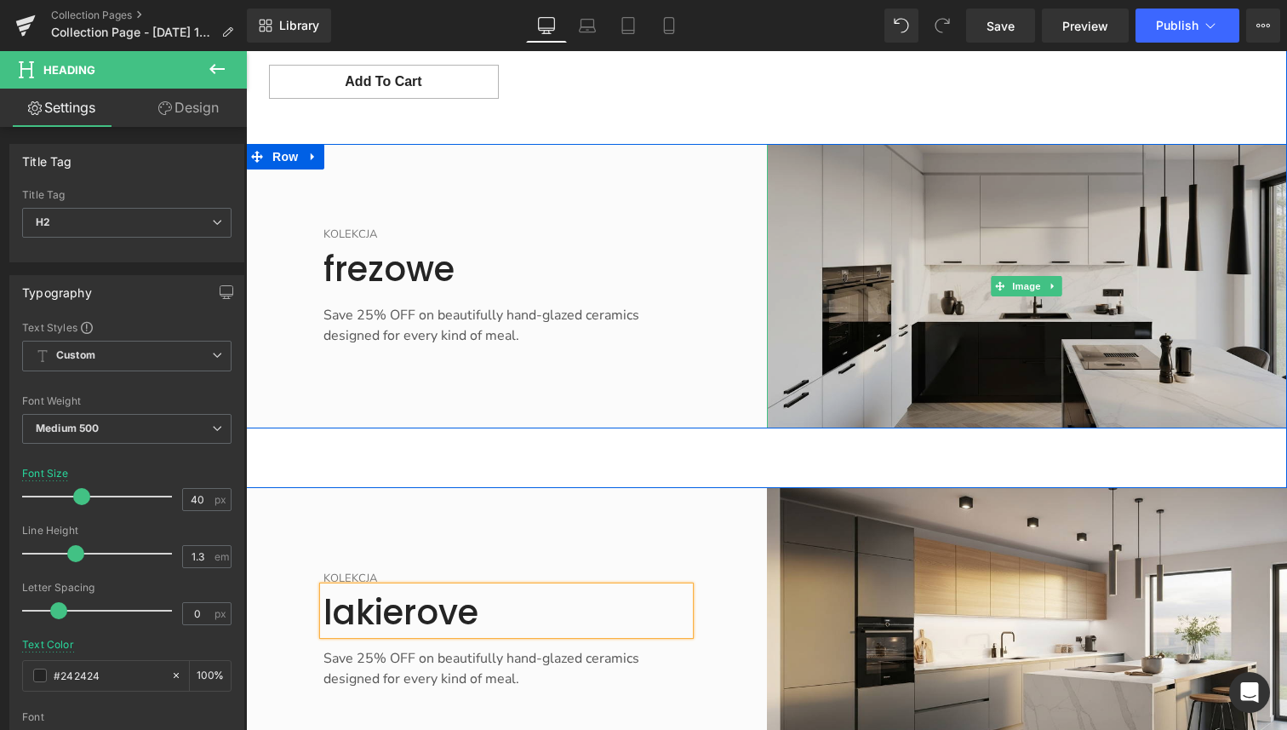
scroll to position [3890, 0]
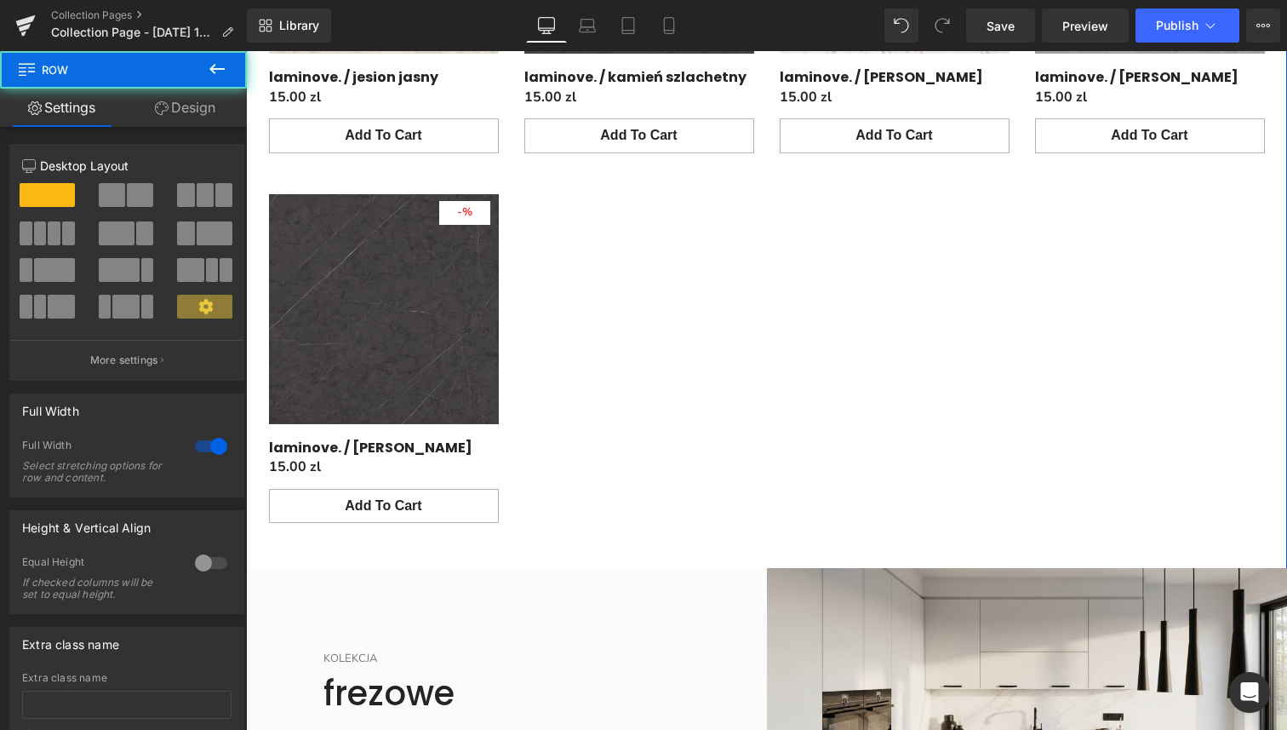
scroll to position [3324, 0]
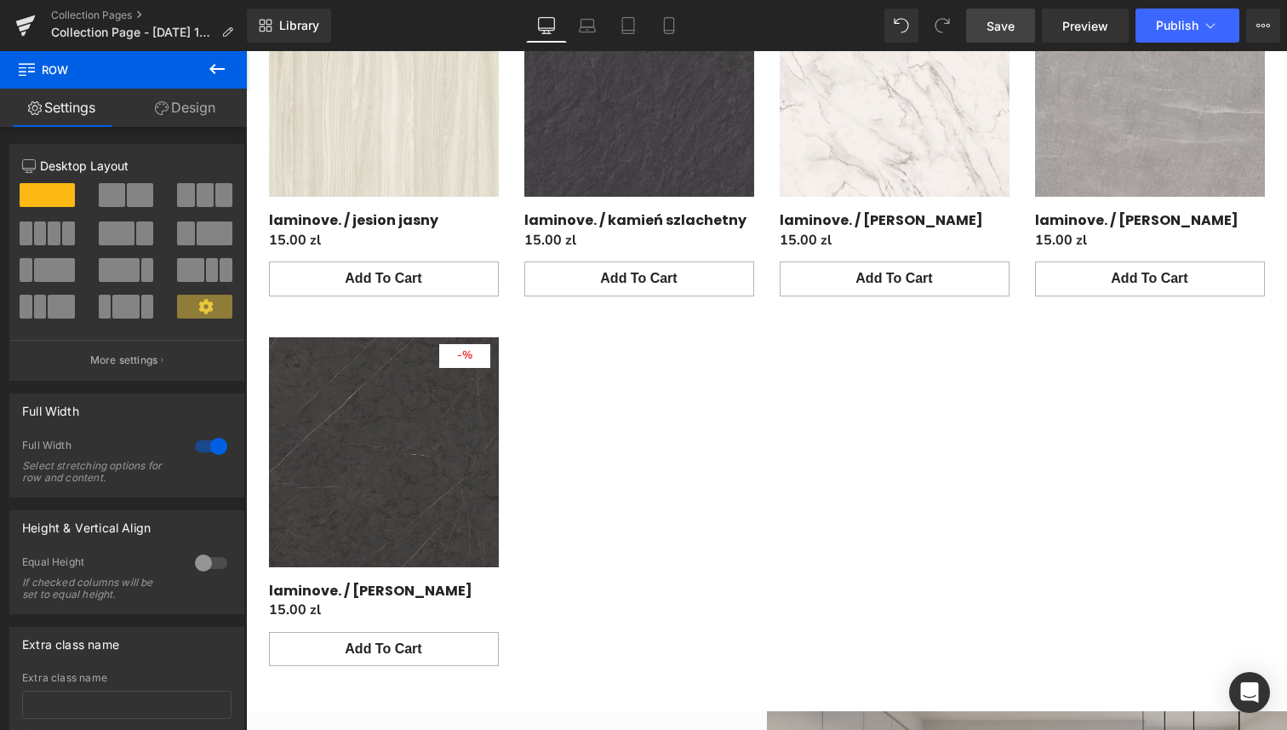
click at [1013, 25] on span "Save" at bounding box center [1001, 26] width 28 height 18
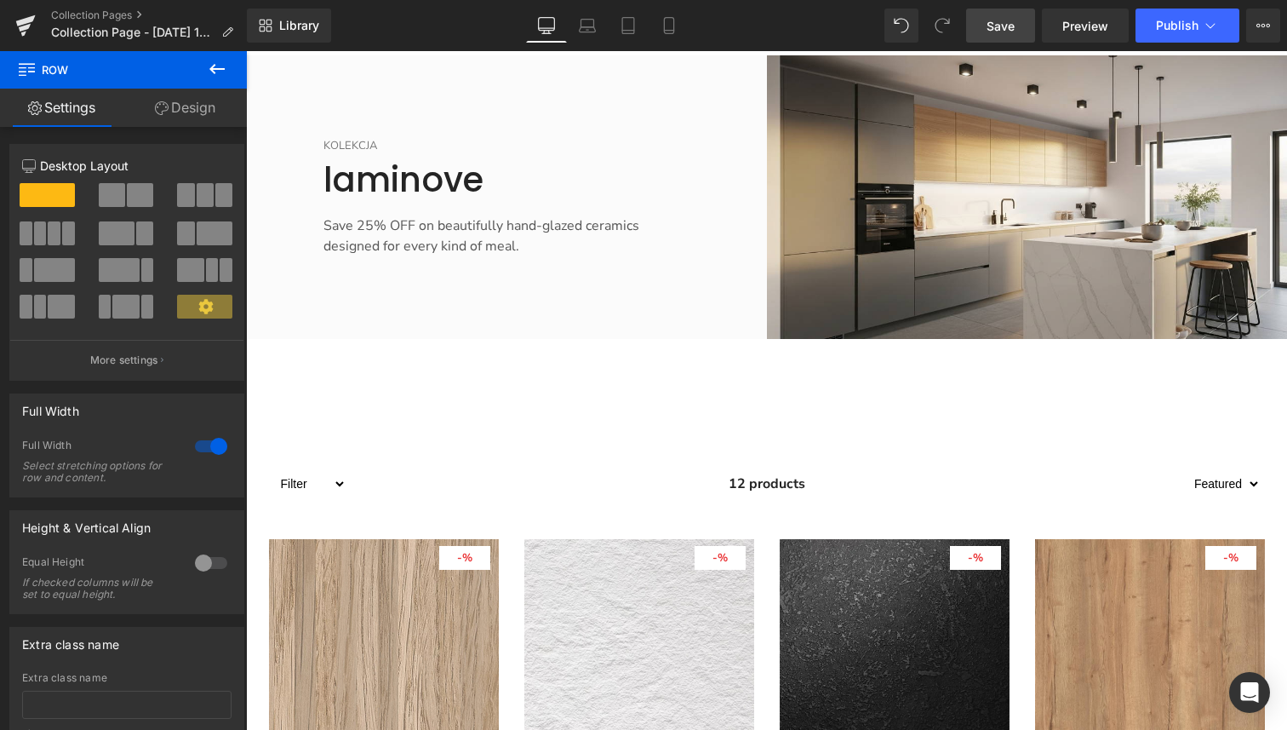
scroll to position [1961, 0]
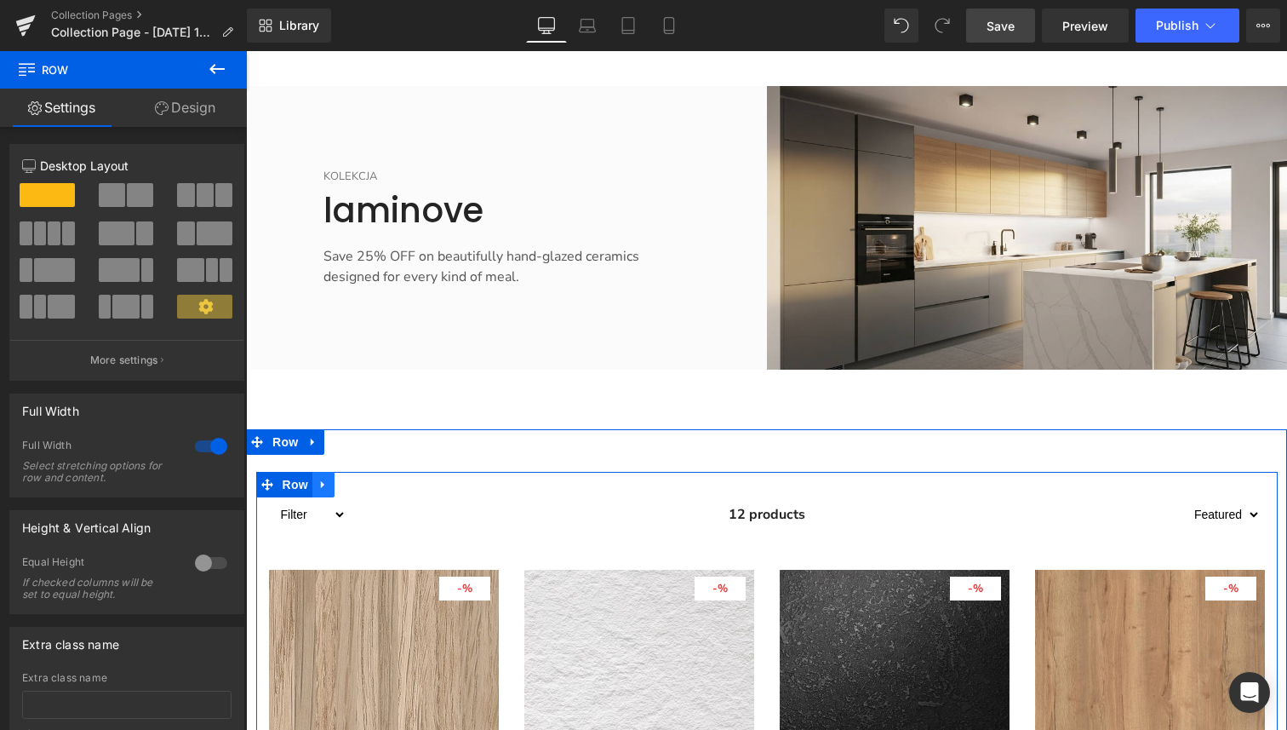
click at [328, 479] on icon "Main content" at bounding box center [324, 485] width 12 height 13
click at [341, 479] on icon "Main content" at bounding box center [346, 485] width 12 height 12
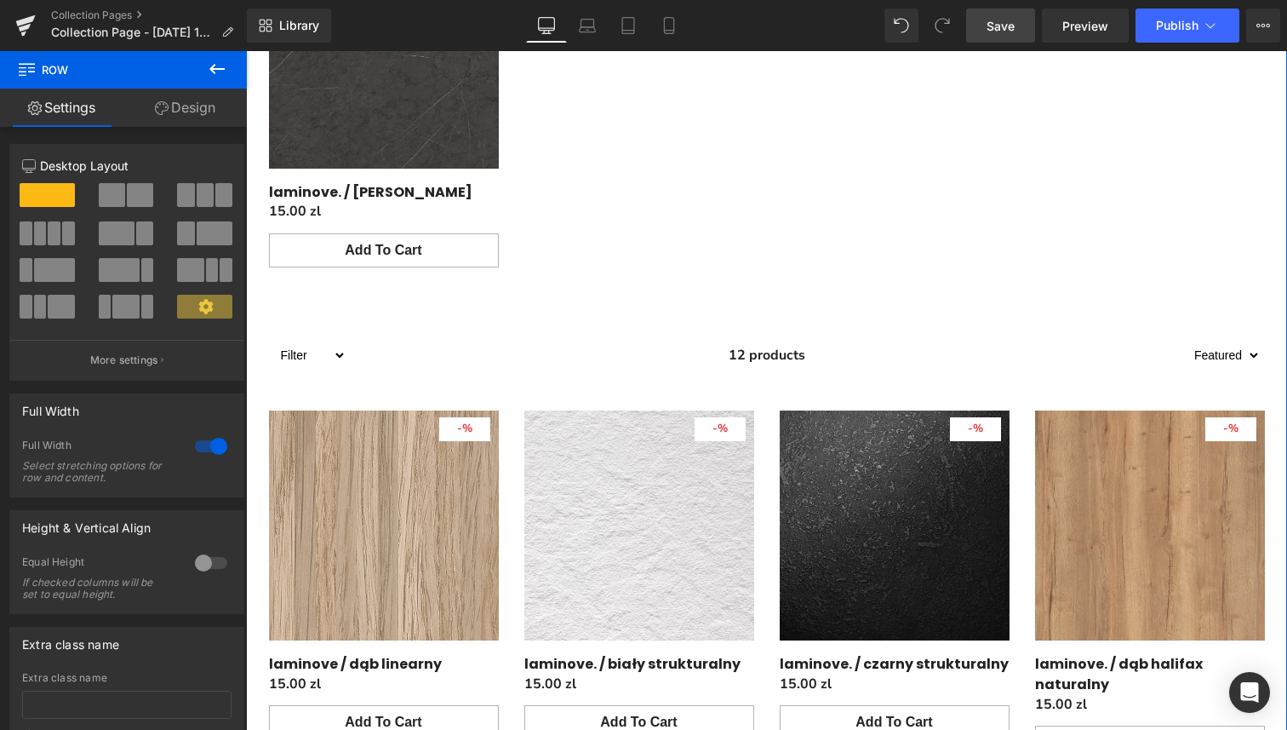
scroll to position [3773, 0]
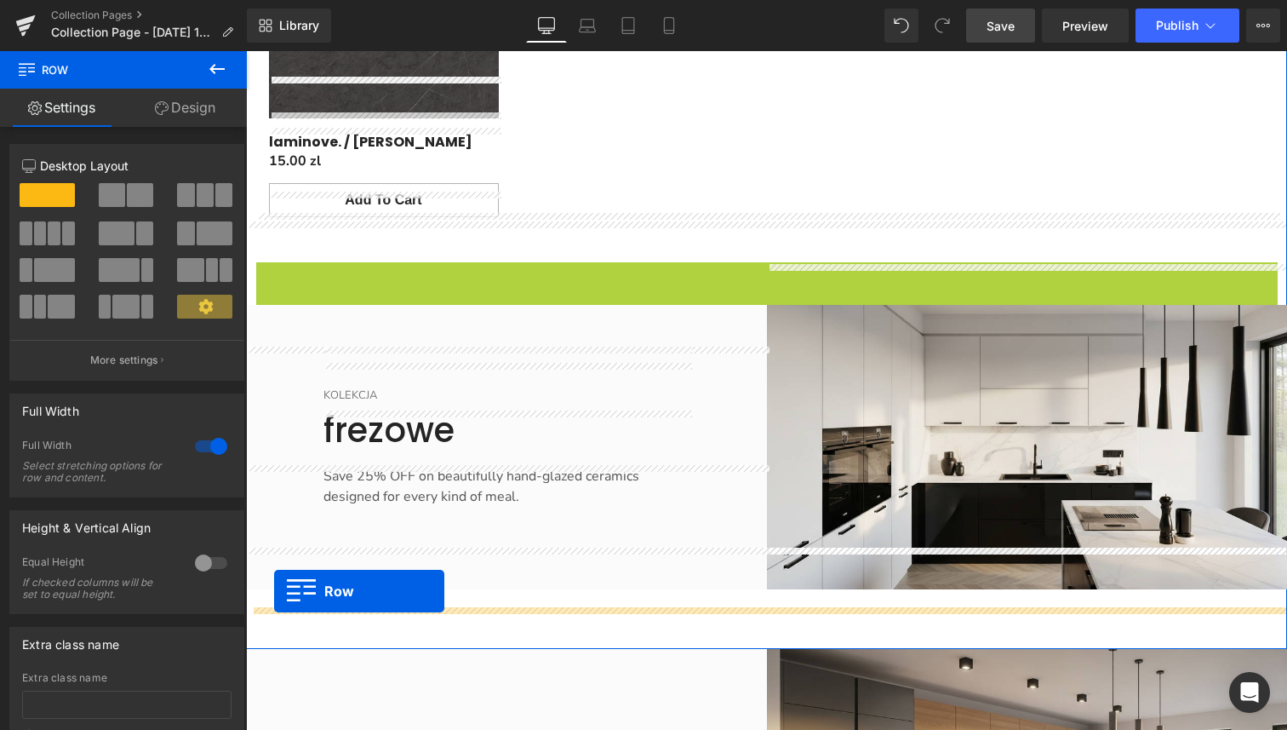
drag, startPoint x: 268, startPoint y: 232, endPoint x: 274, endPoint y: 591, distance: 358.5
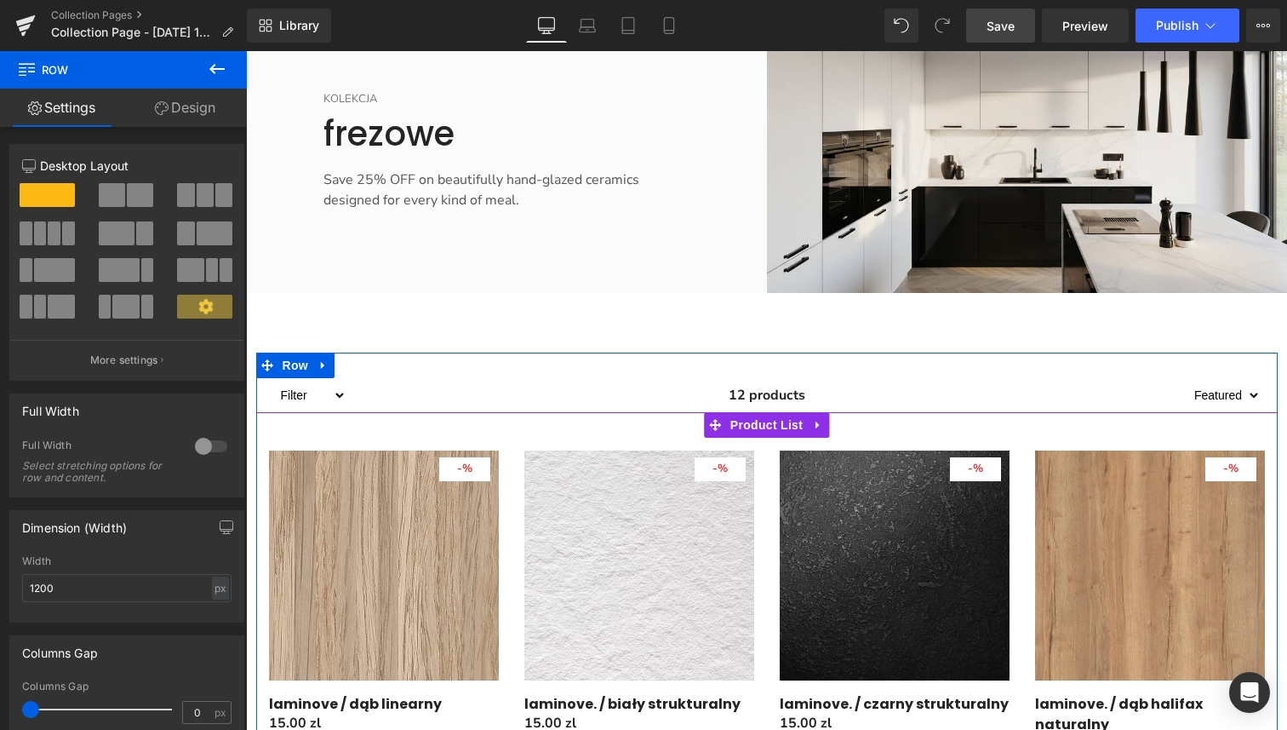
scroll to position [4053, 0]
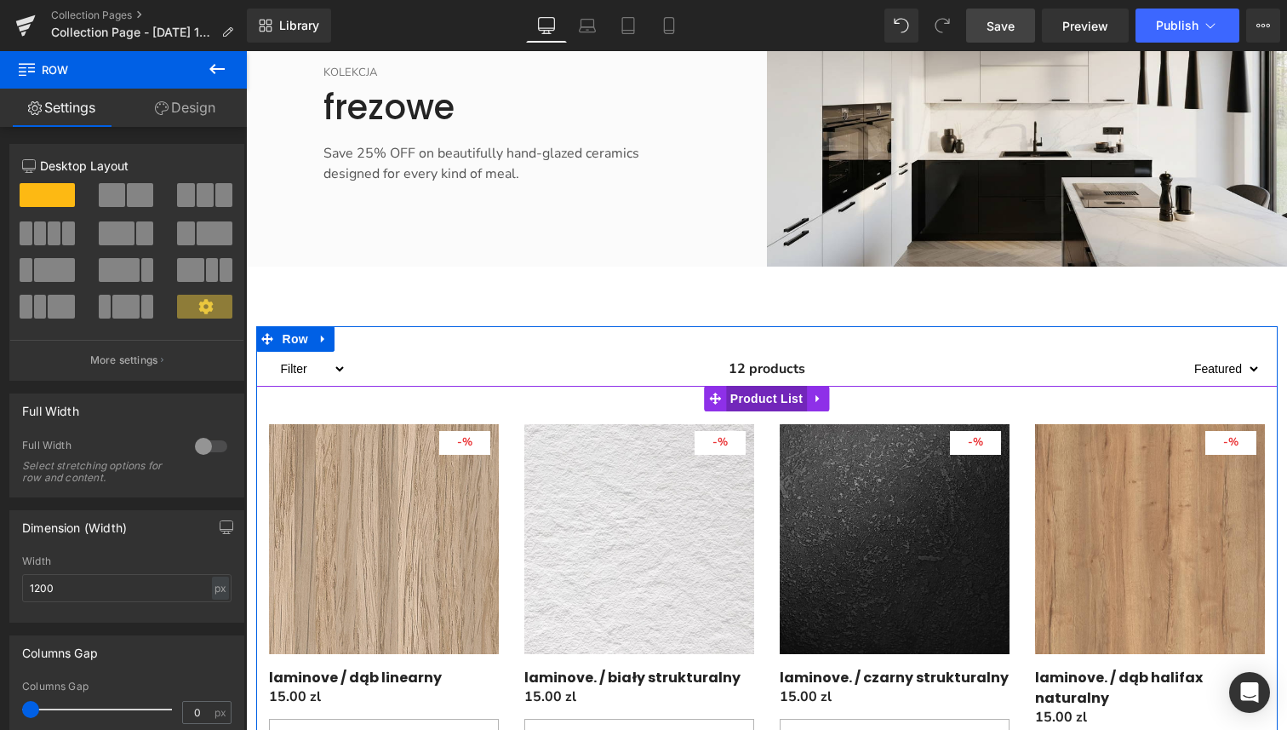
click at [776, 386] on span "Product List" at bounding box center [766, 399] width 81 height 26
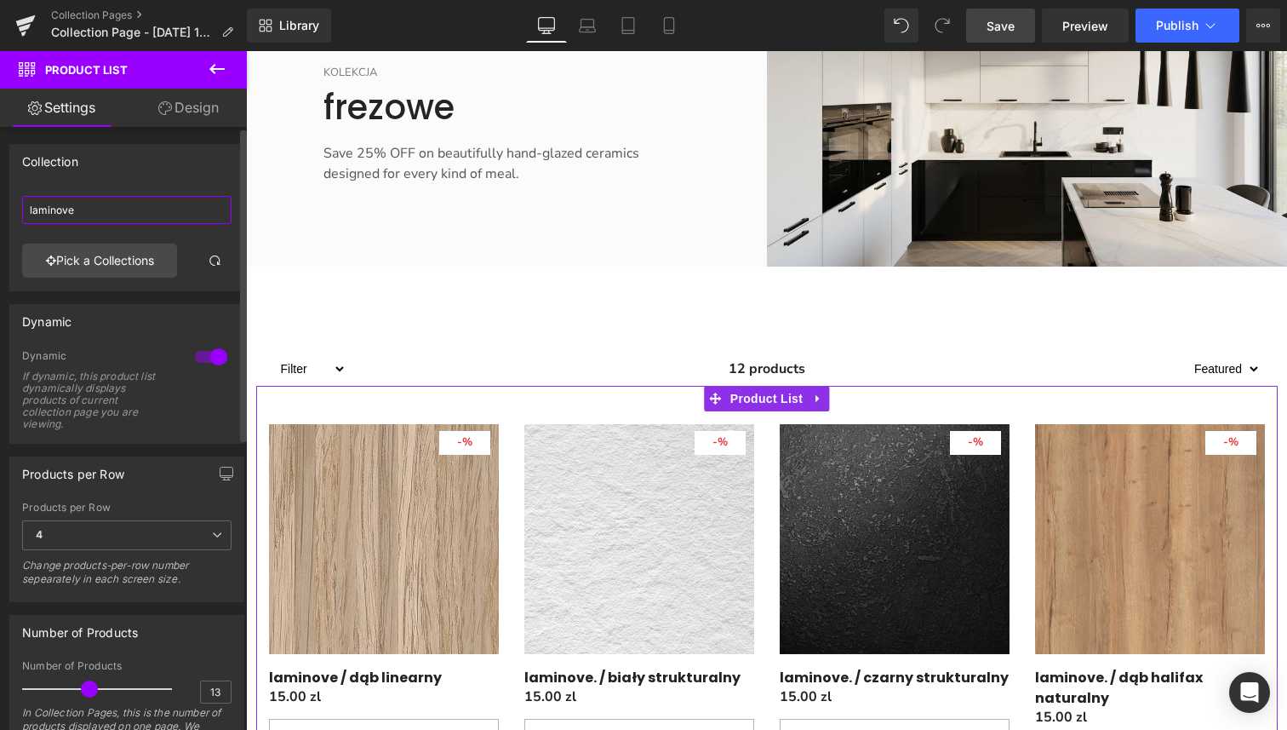
click at [91, 215] on input "laminove" at bounding box center [126, 210] width 209 height 28
click at [98, 255] on link "Pick a Collections" at bounding box center [99, 261] width 155 height 34
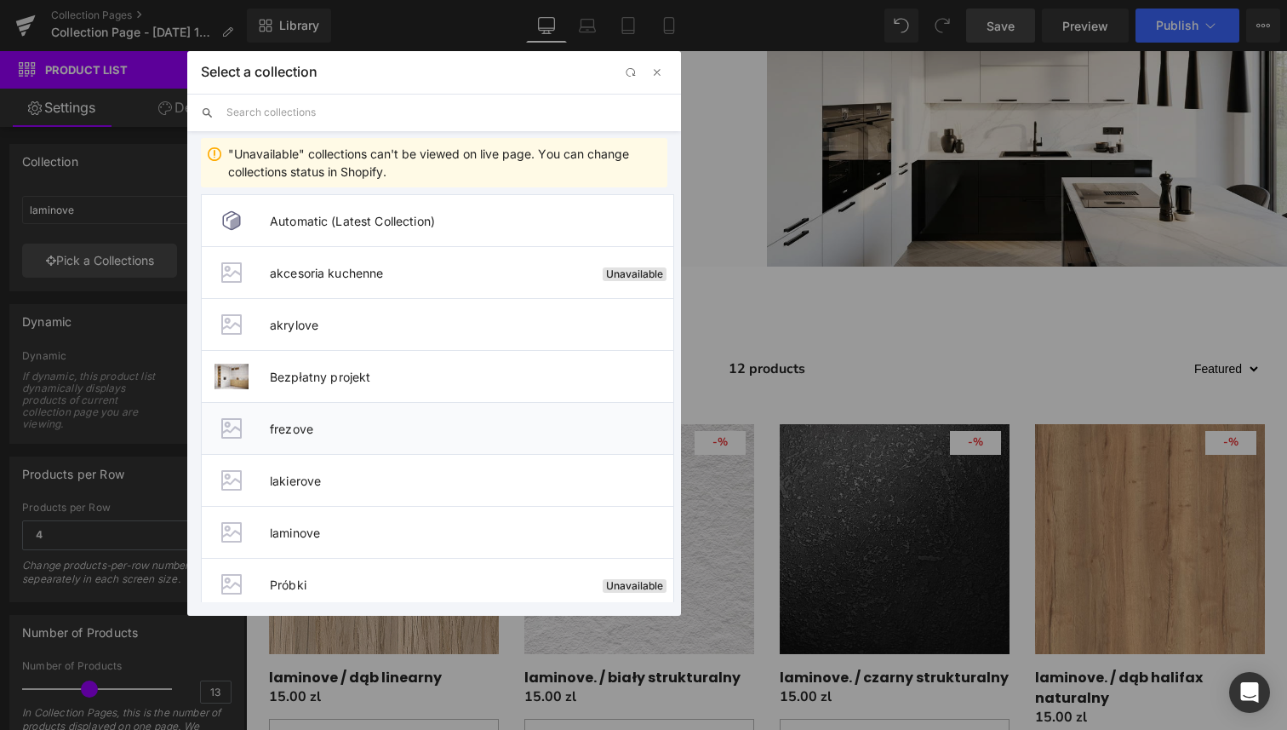
click at [299, 428] on span "frezove" at bounding box center [472, 429] width 404 height 14
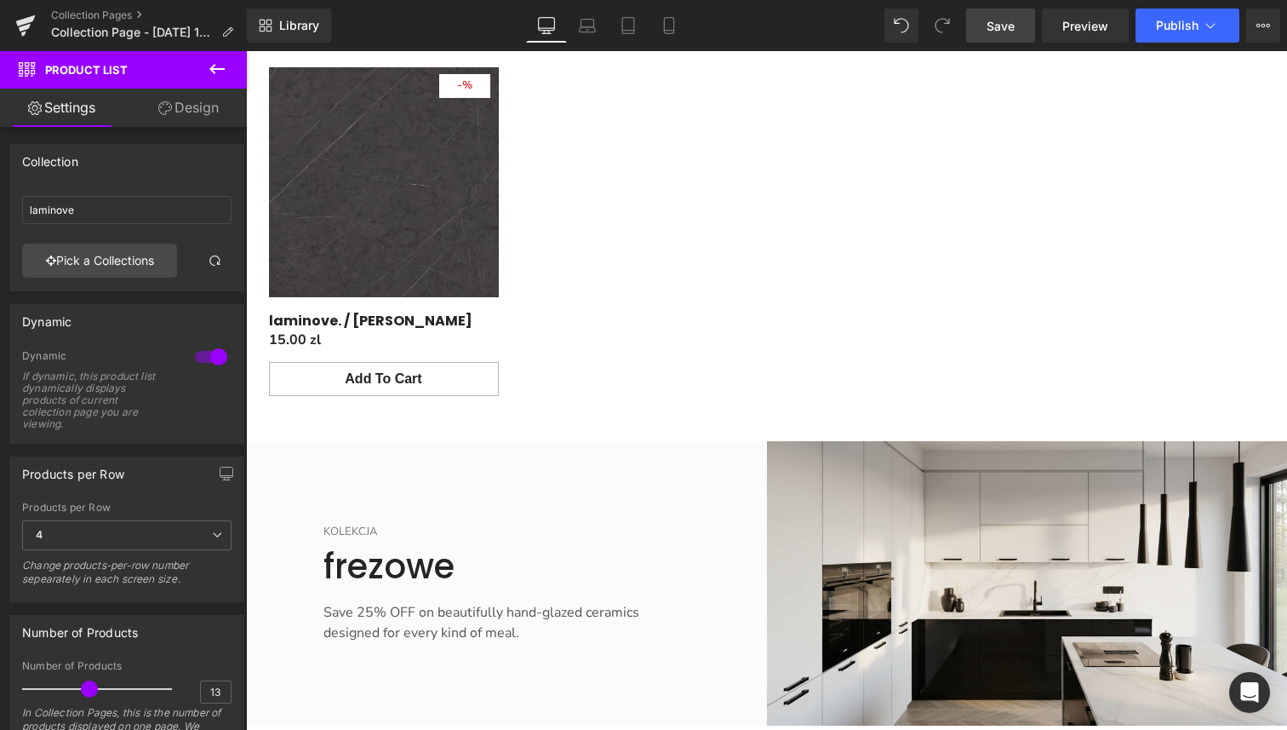
scroll to position [3604, 0]
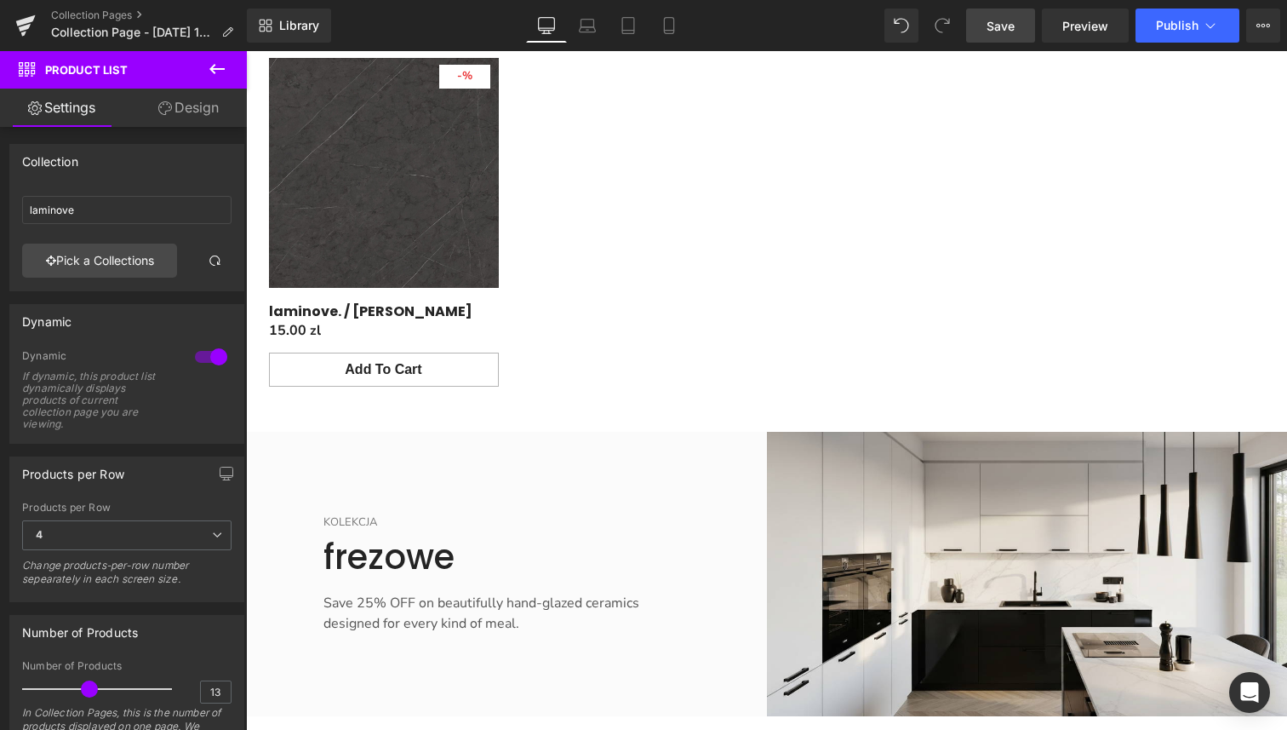
click at [653, 536] on div "frezowe Heading" at bounding box center [507, 555] width 366 height 48
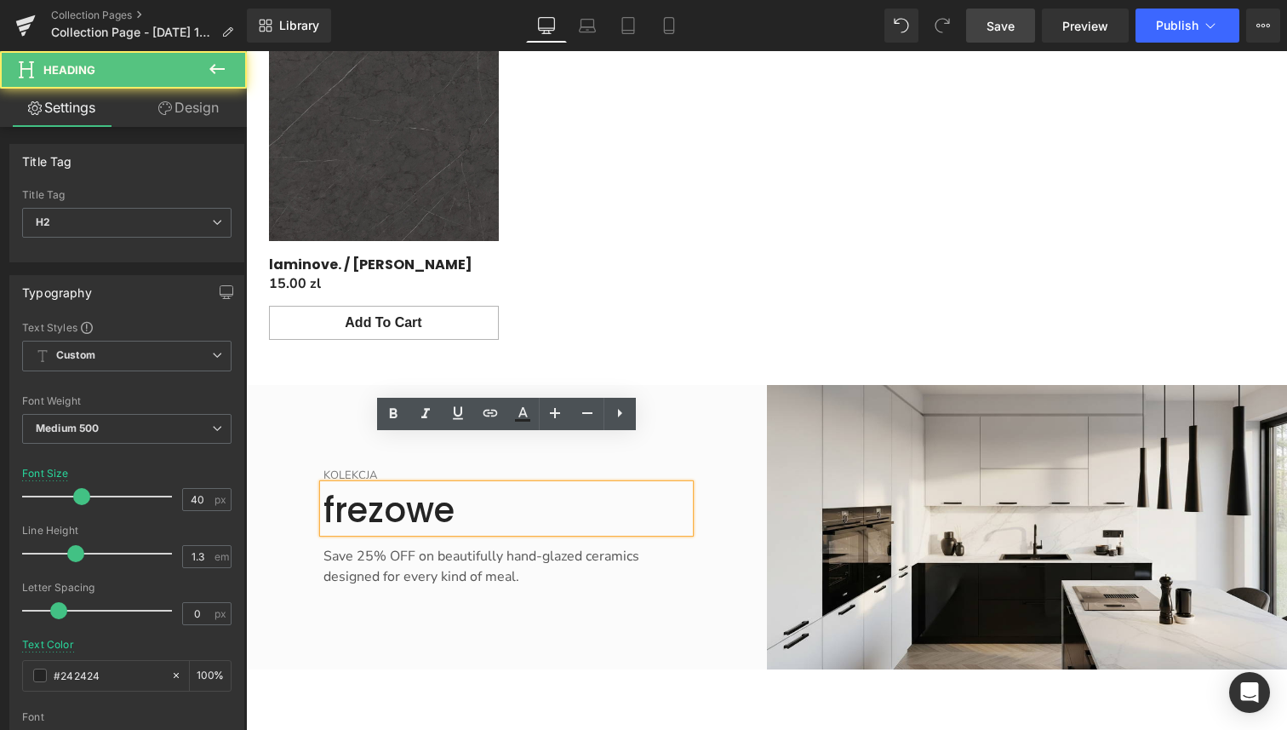
scroll to position [3671, 0]
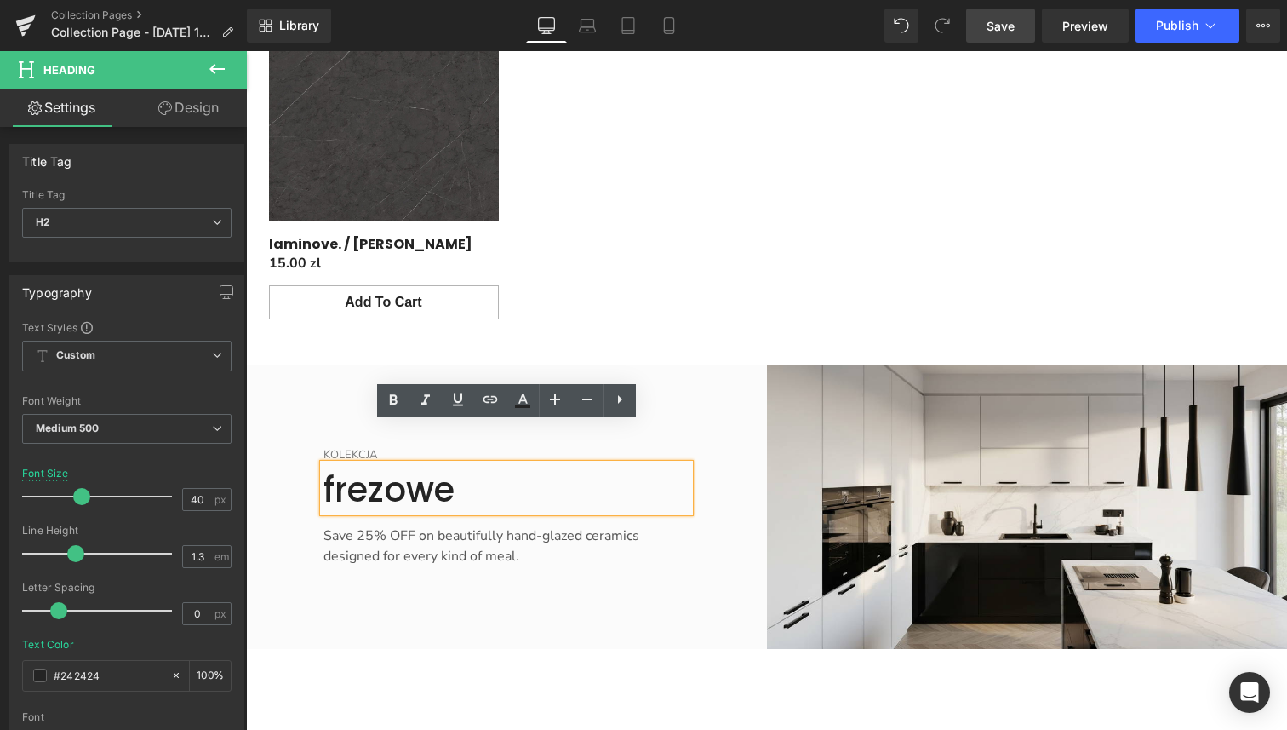
click at [736, 364] on div "KOLEKCJA Text Block frezowe Heading Save 25% OFF on beautifully hand-glazed cer…" at bounding box center [506, 506] width 521 height 284
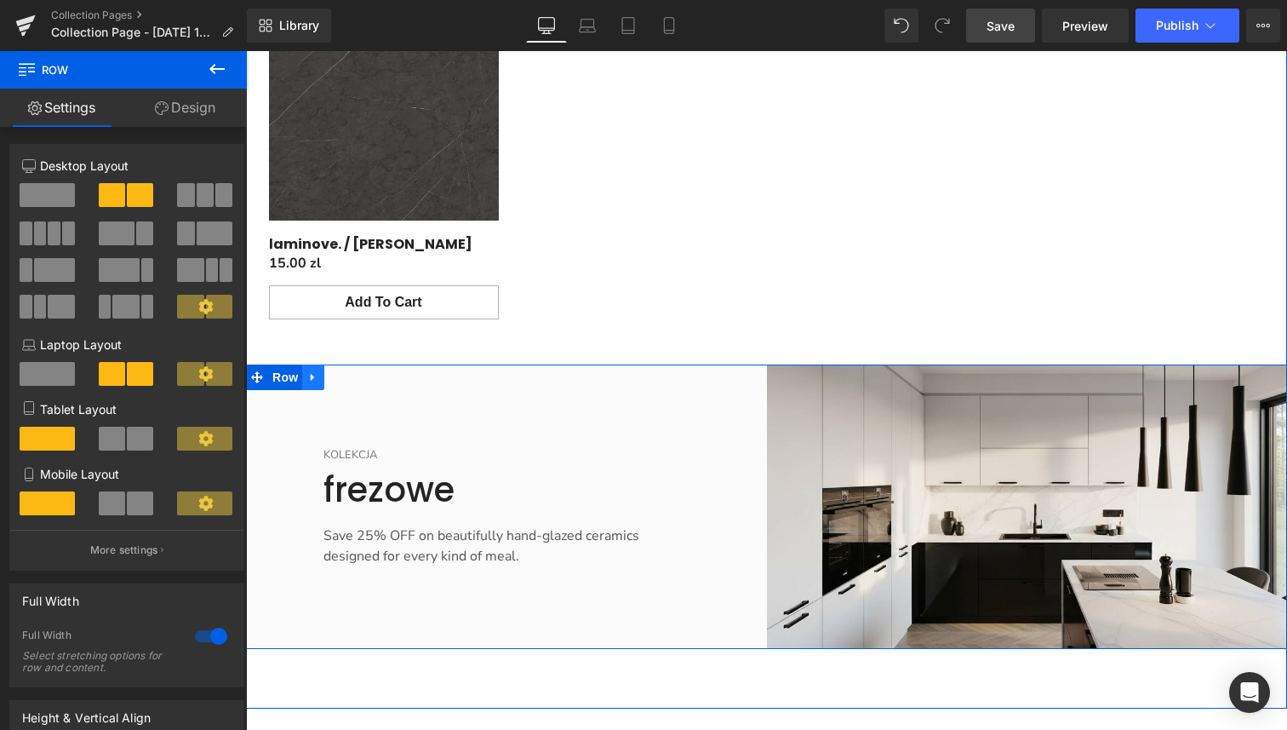
click at [313, 364] on link "Main content" at bounding box center [313, 377] width 22 height 26
click at [334, 371] on icon "Main content" at bounding box center [336, 377] width 12 height 12
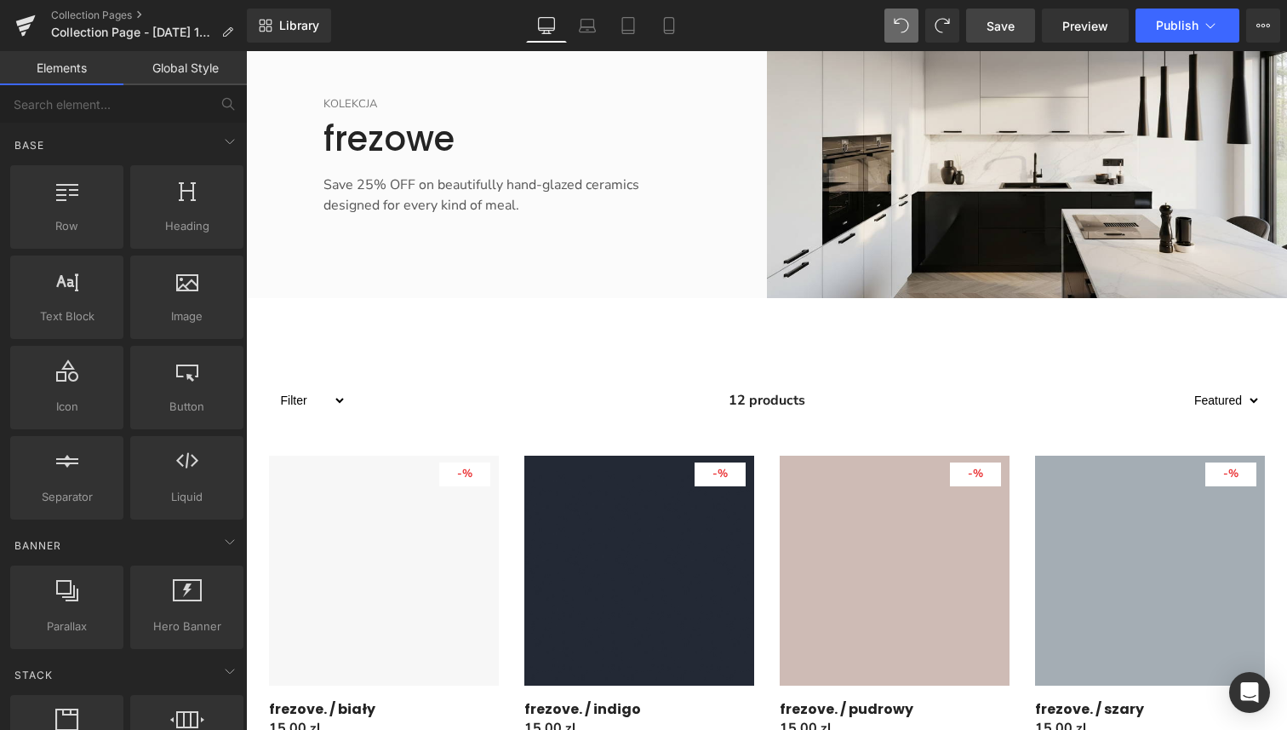
scroll to position [4052, 0]
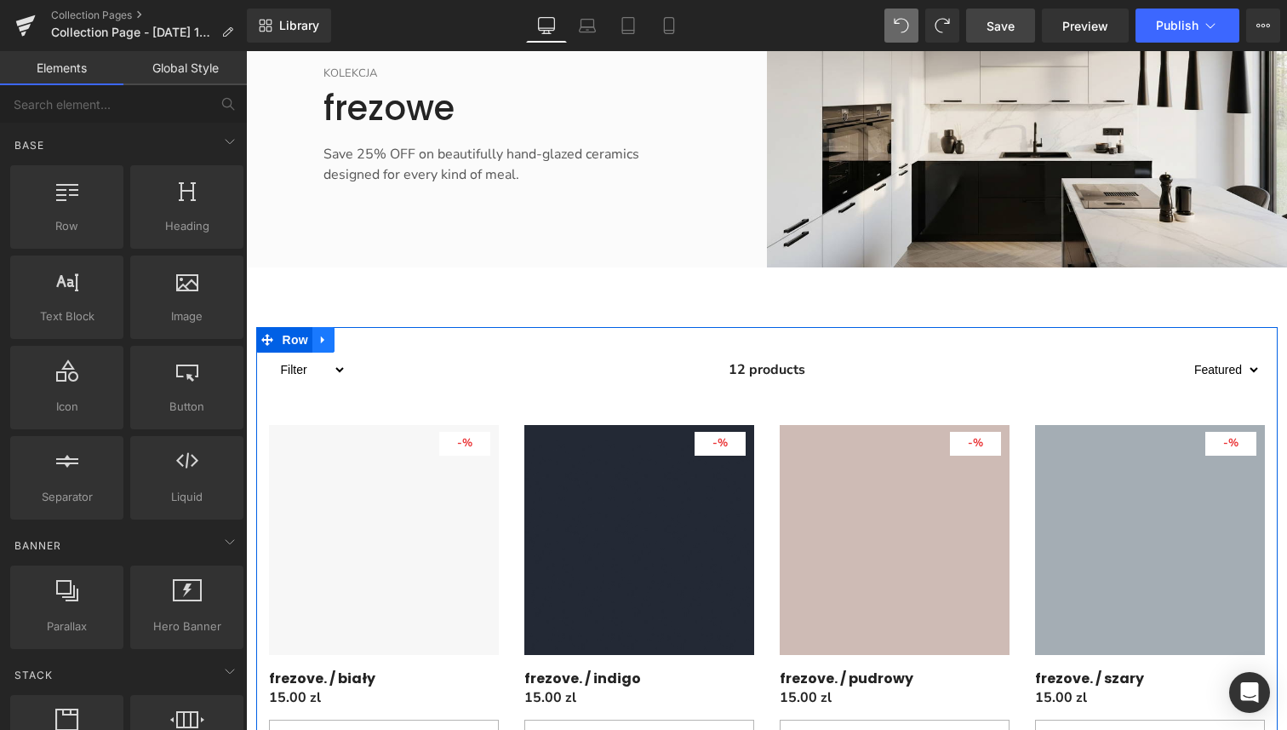
click at [324, 335] on icon "Main content" at bounding box center [322, 339] width 3 height 8
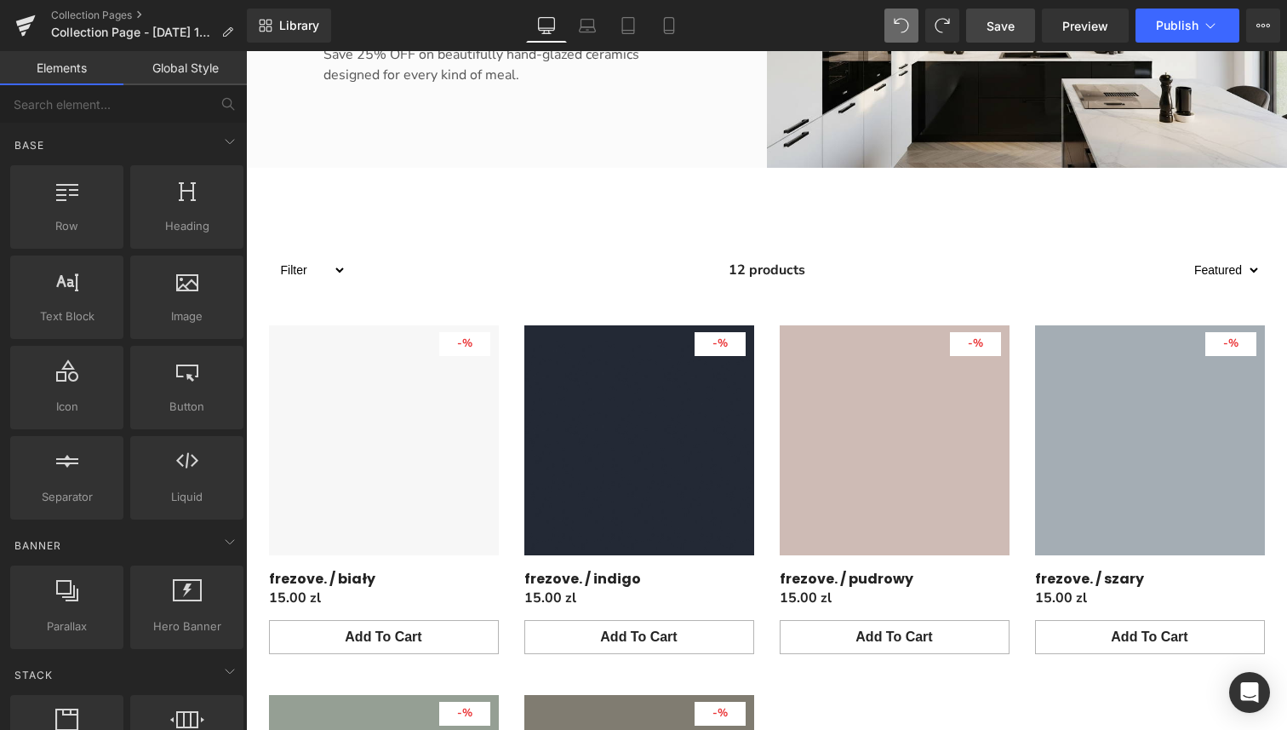
scroll to position [4137, 0]
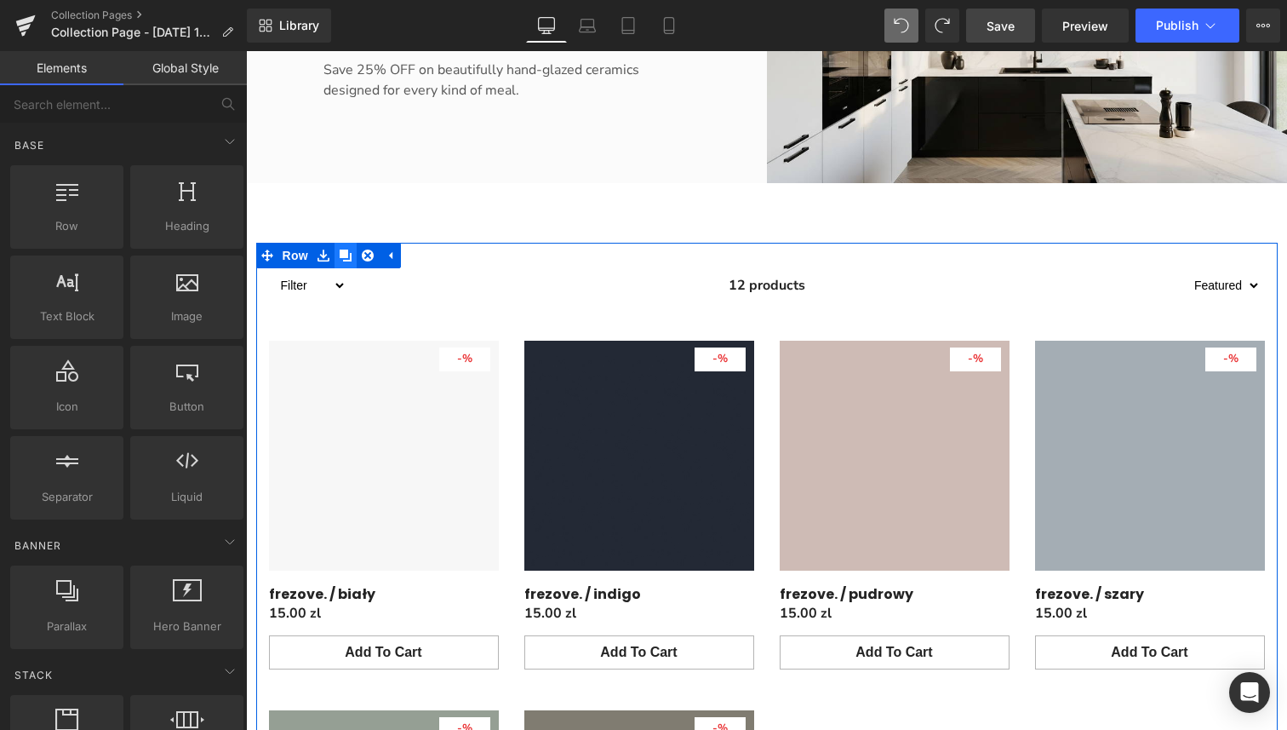
click at [348, 249] on icon "Main content" at bounding box center [346, 255] width 12 height 13
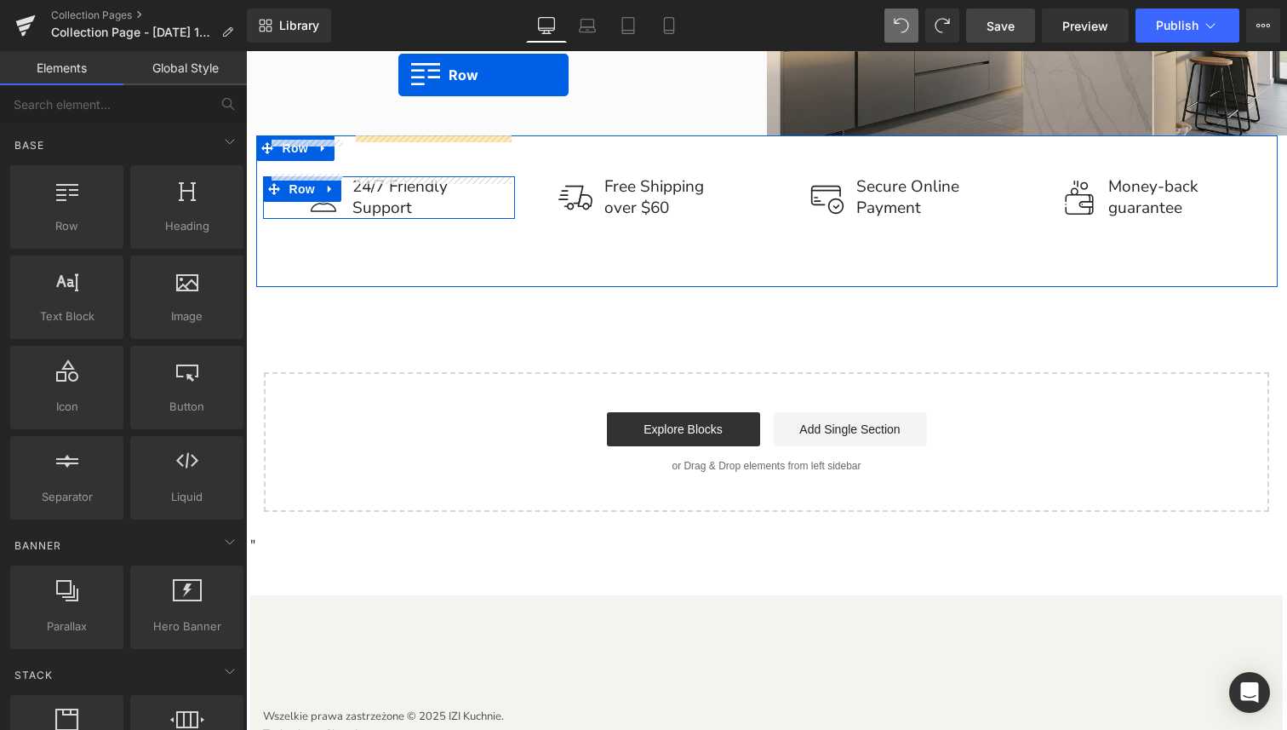
scroll to position [5361, 0]
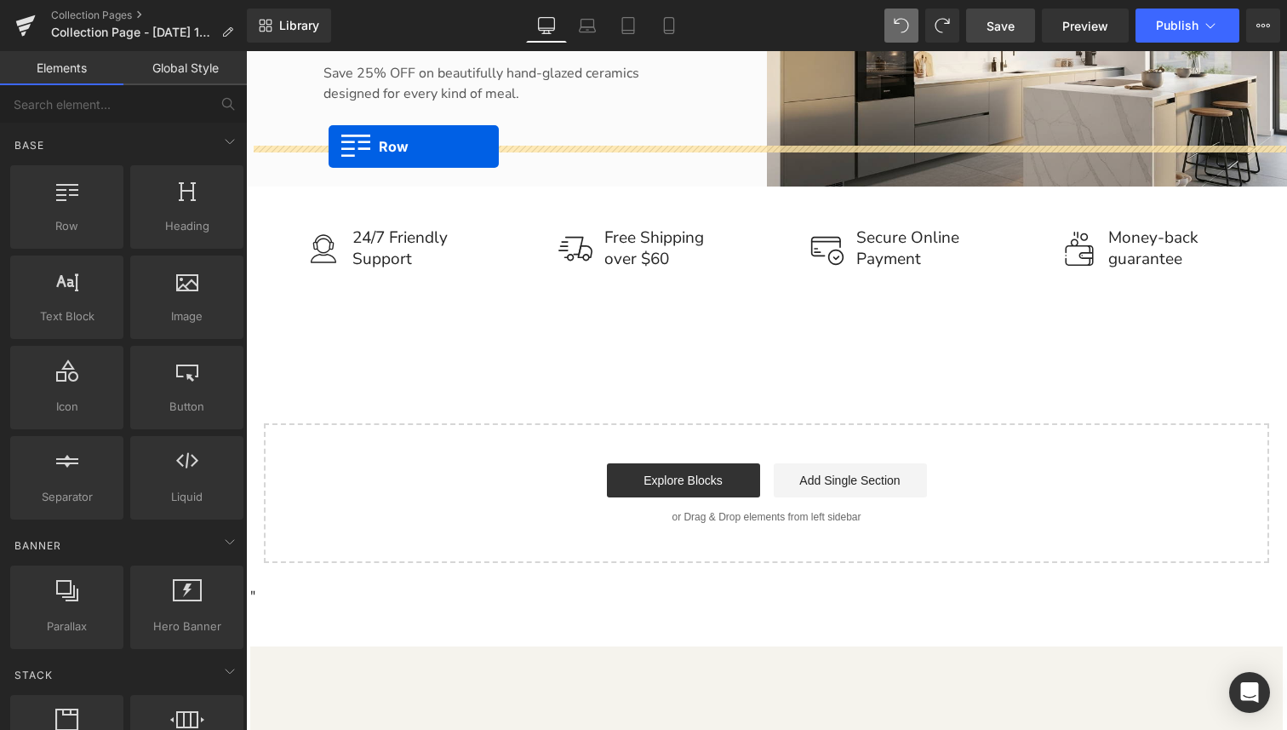
drag, startPoint x: 261, startPoint y: 99, endPoint x: 330, endPoint y: 147, distance: 83.6
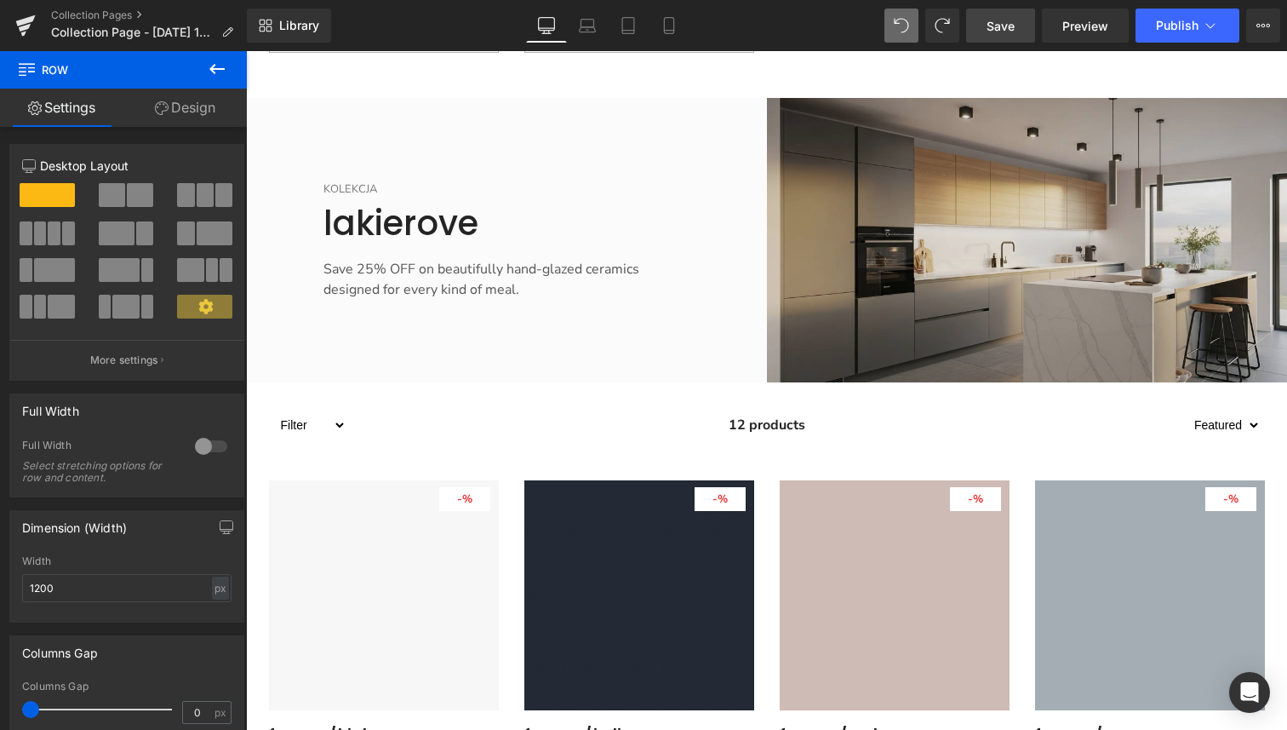
scroll to position [5124, 0]
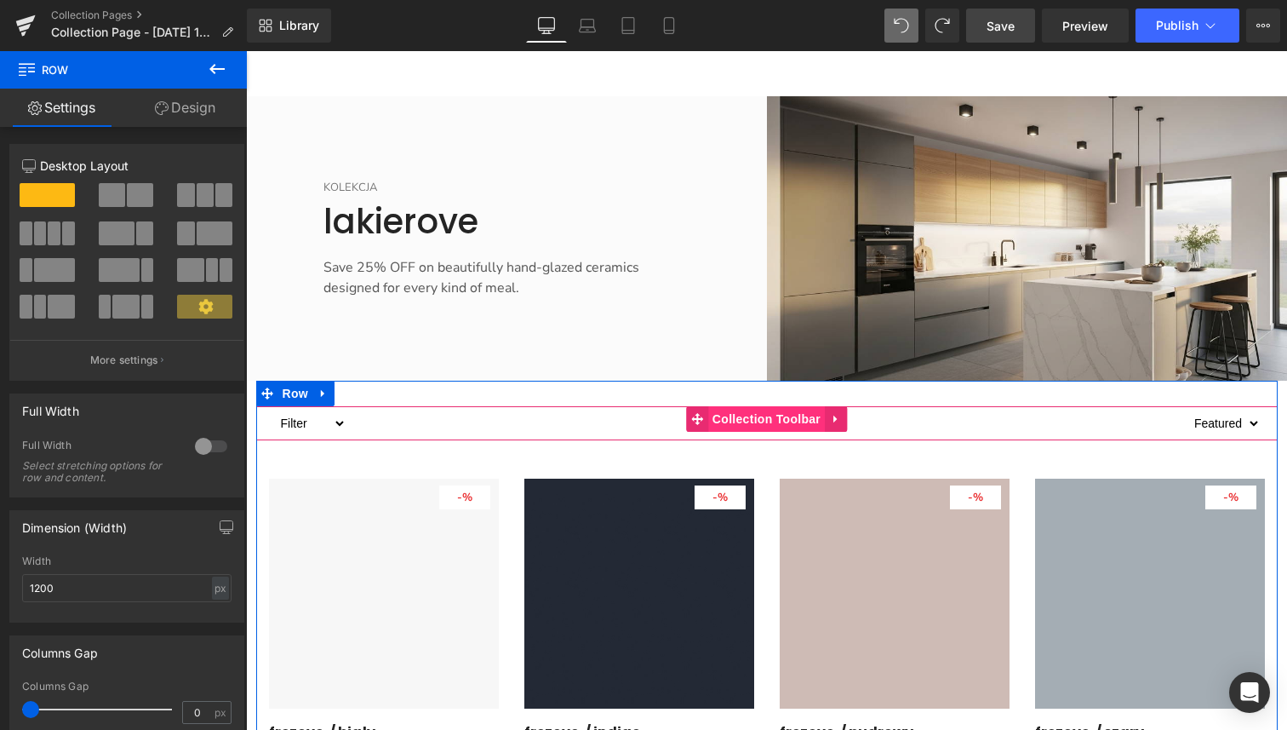
click at [766, 406] on span "Collection Toolbar" at bounding box center [766, 419] width 117 height 26
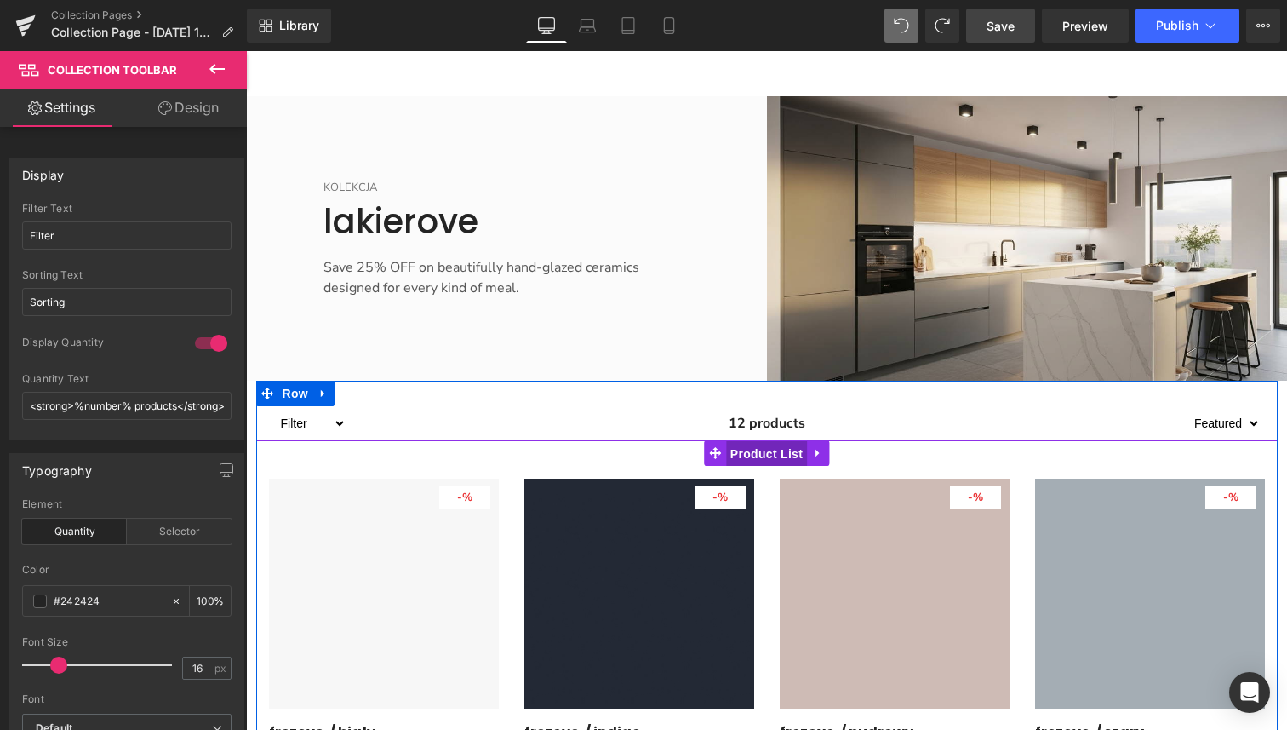
click at [770, 441] on span "Product List" at bounding box center [766, 454] width 81 height 26
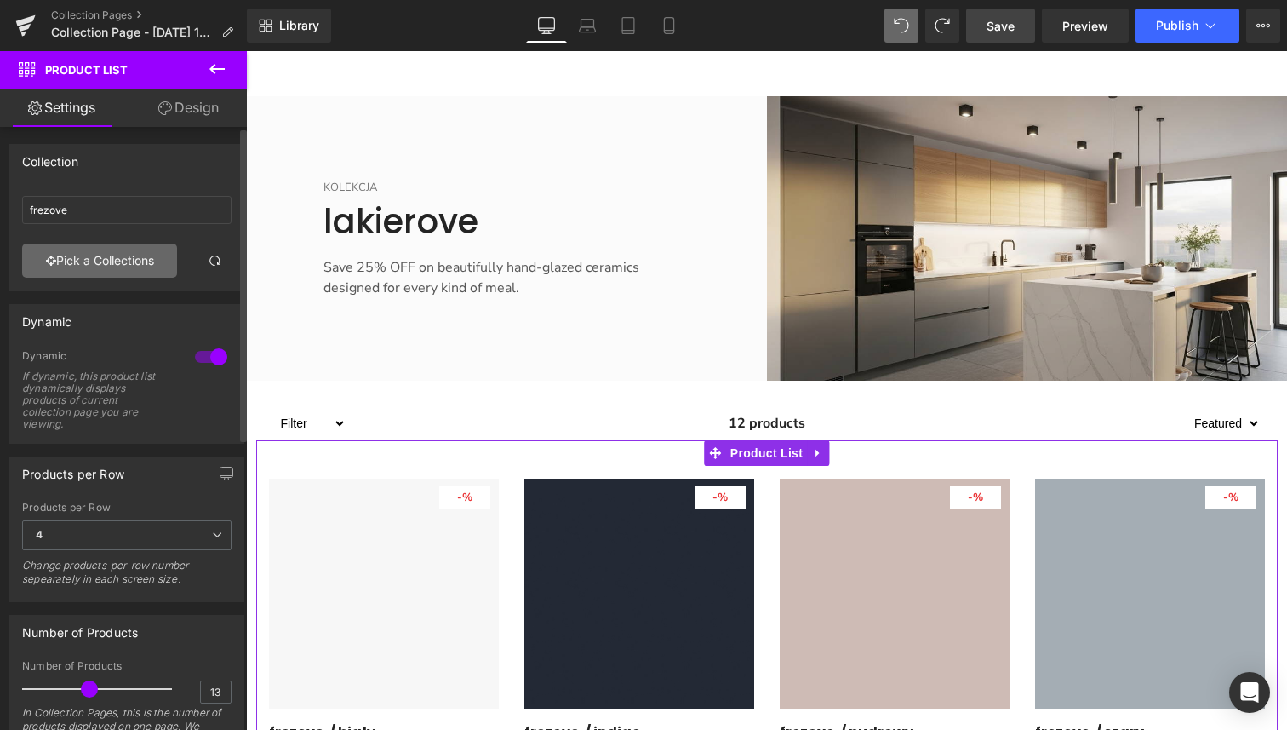
click at [97, 263] on link "Pick a Collections" at bounding box center [99, 261] width 155 height 34
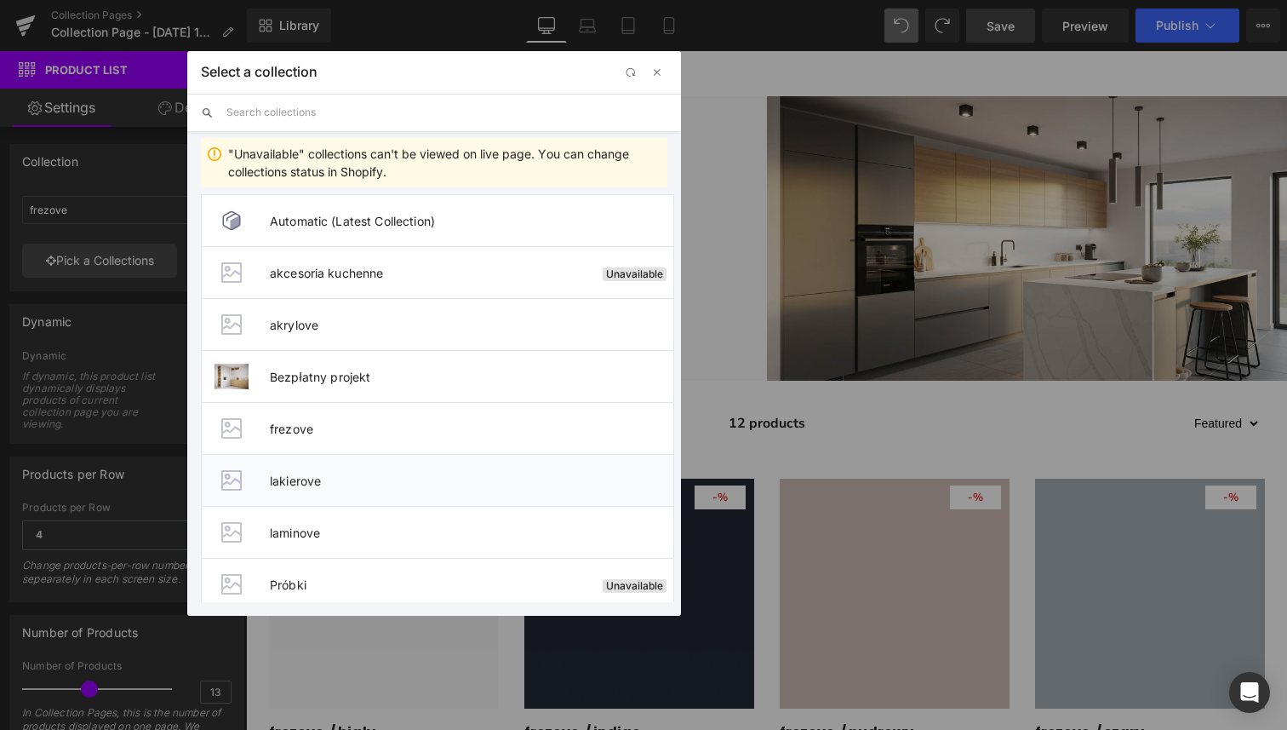
click at [318, 484] on span "lakierove" at bounding box center [472, 480] width 404 height 14
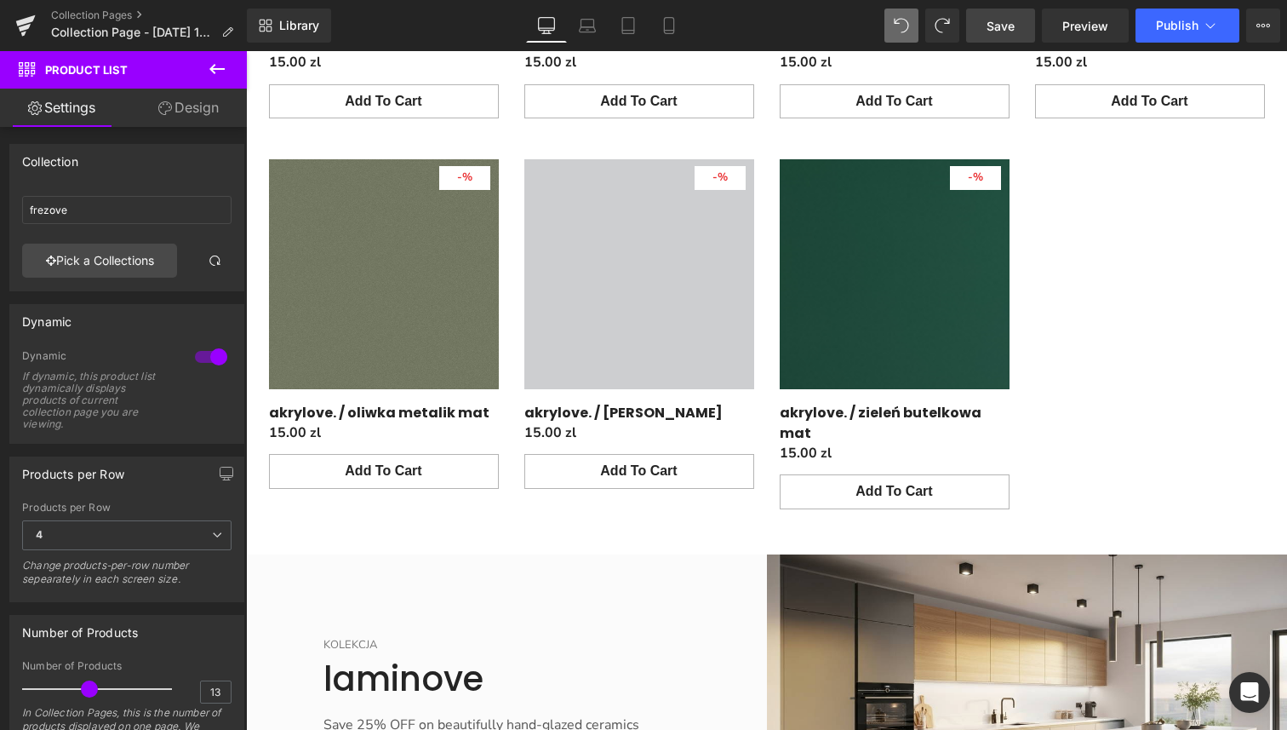
scroll to position [1624, 0]
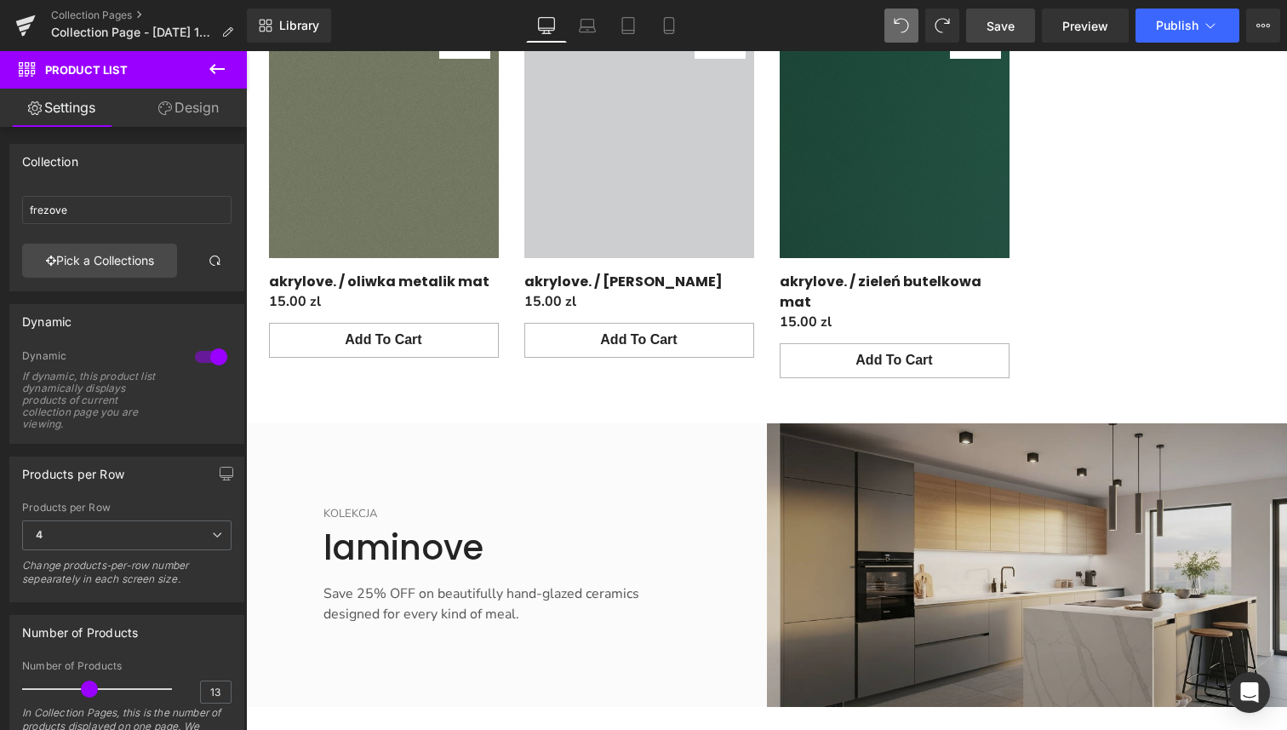
click at [977, 493] on img "Main content" at bounding box center [1027, 565] width 521 height 284
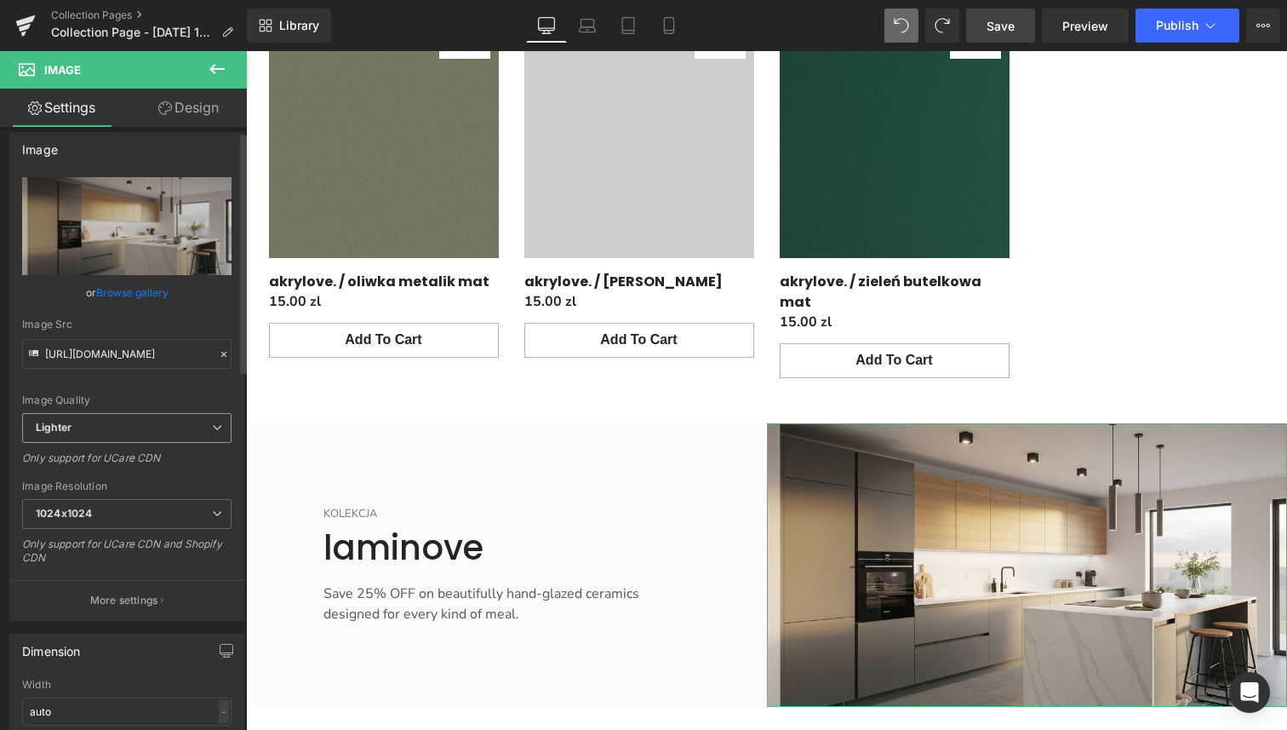
scroll to position [21, 0]
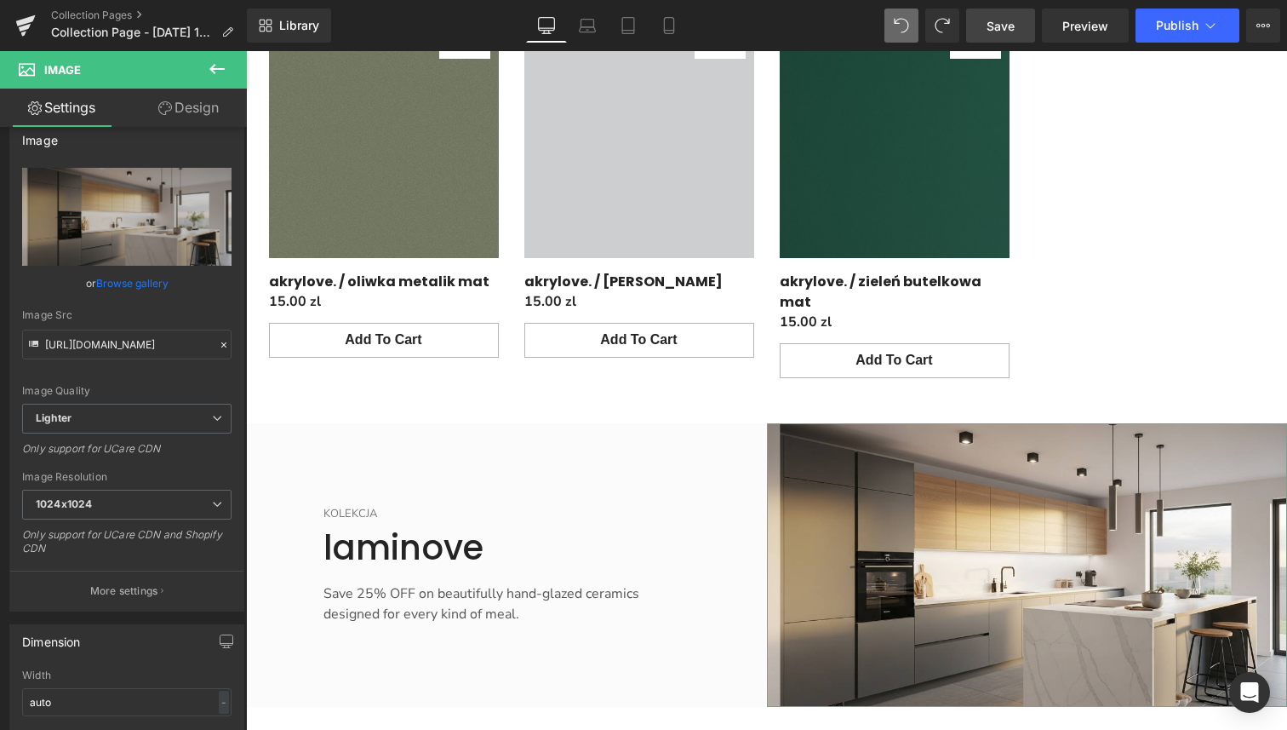
click at [194, 120] on link "Design" at bounding box center [188, 108] width 123 height 38
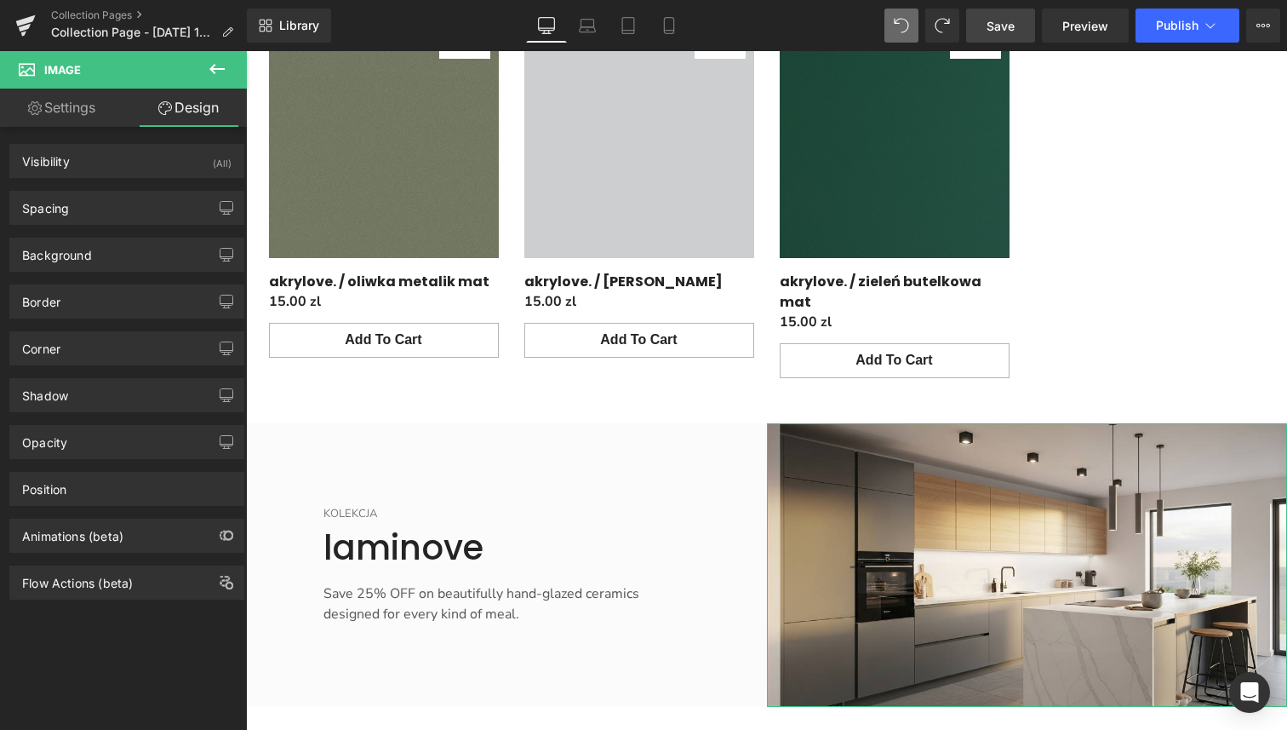
click at [80, 110] on link "Settings" at bounding box center [61, 108] width 123 height 38
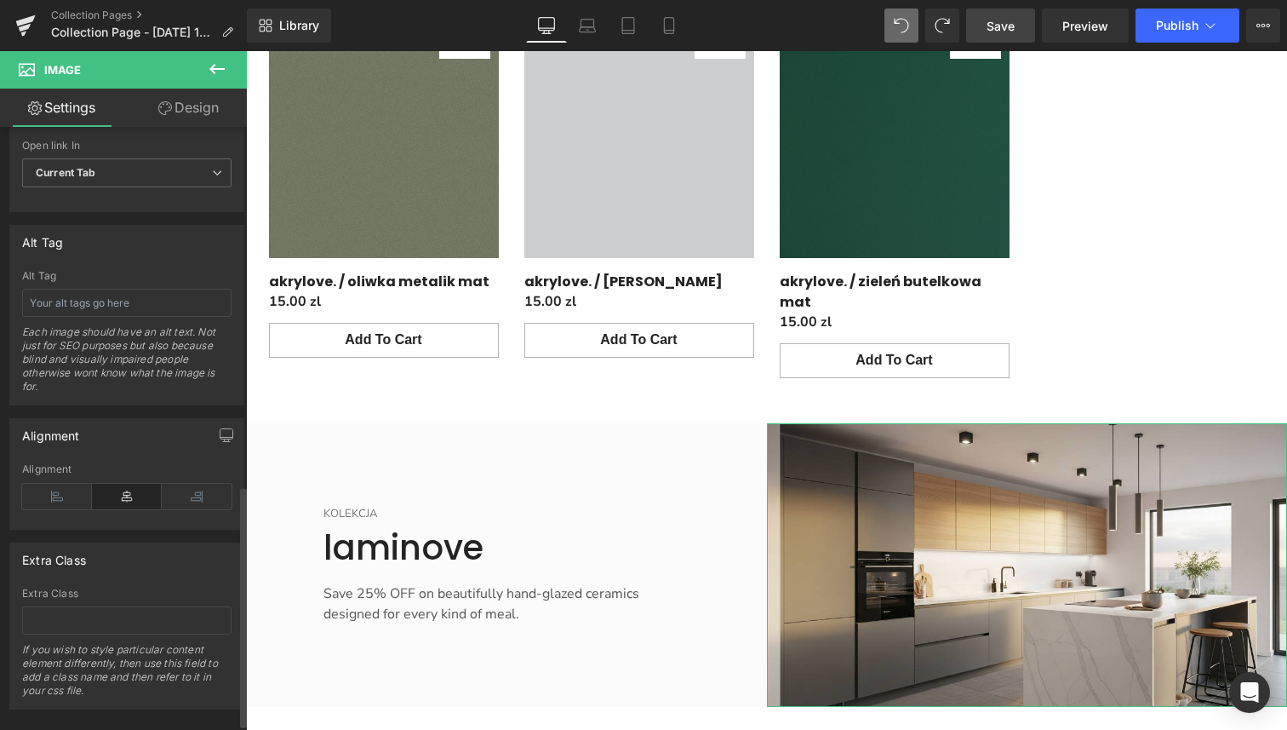
scroll to position [909, 0]
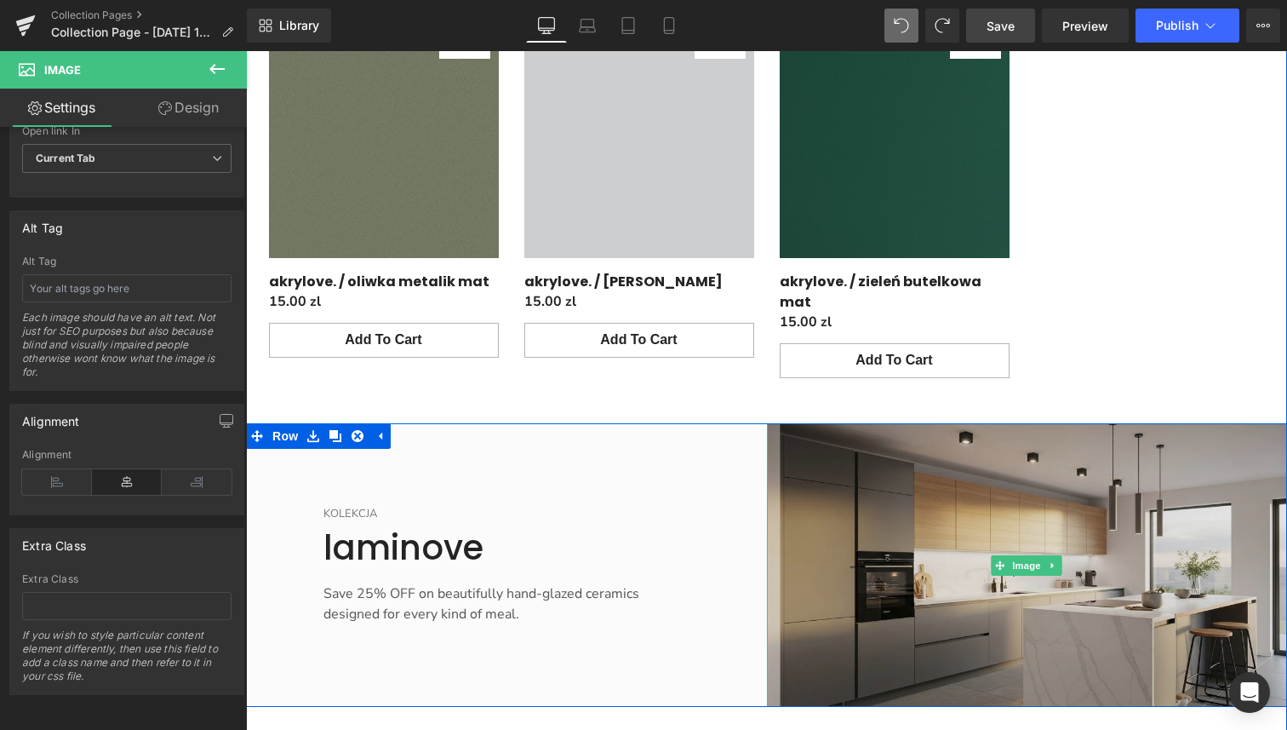
click at [892, 423] on img "Main content" at bounding box center [1027, 565] width 521 height 284
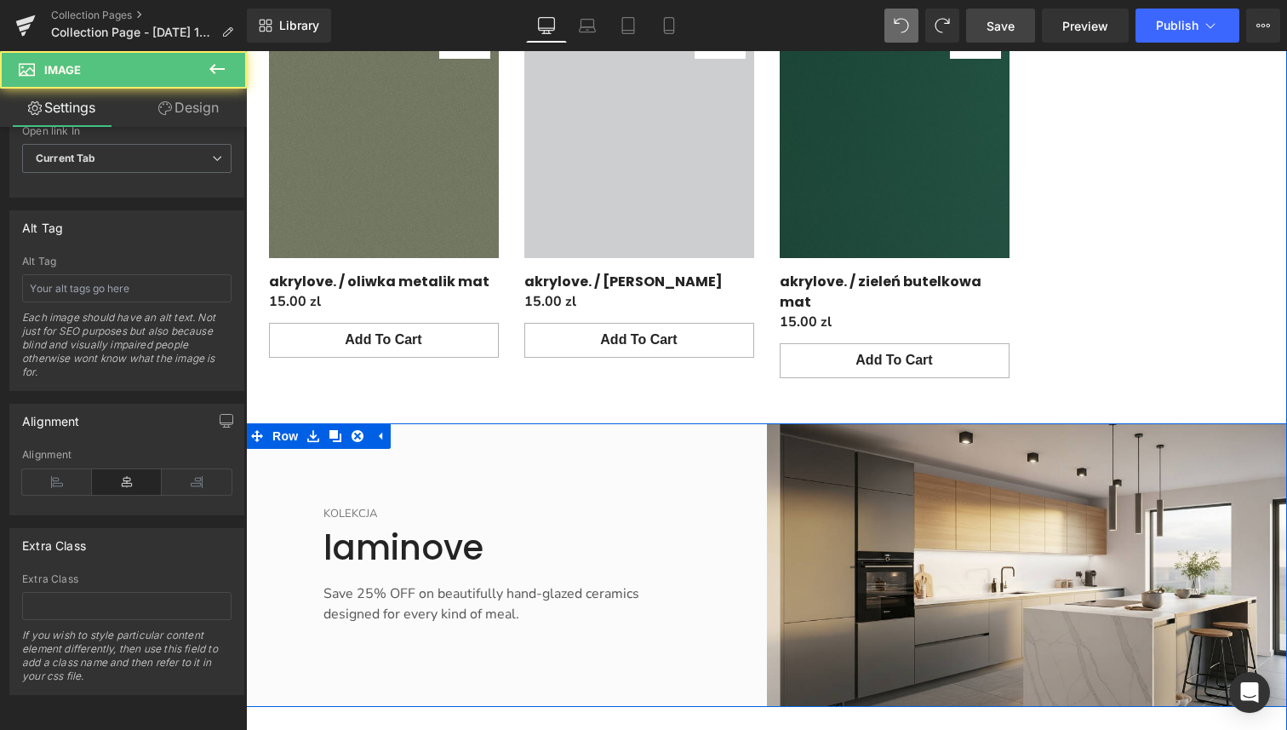
click at [641, 423] on div "KOLEKCJA Text Block laminove Heading Save 25% OFF on beautifully hand-glazed ce…" at bounding box center [506, 565] width 521 height 284
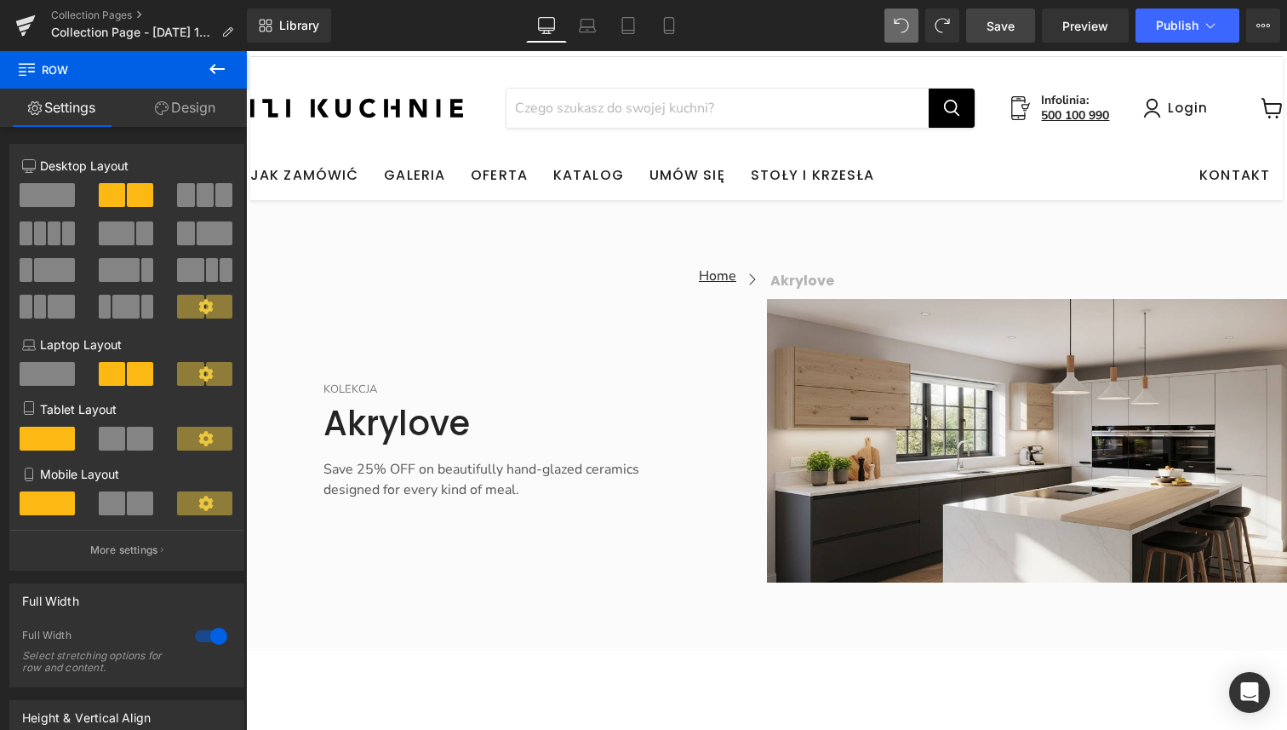
scroll to position [23, 0]
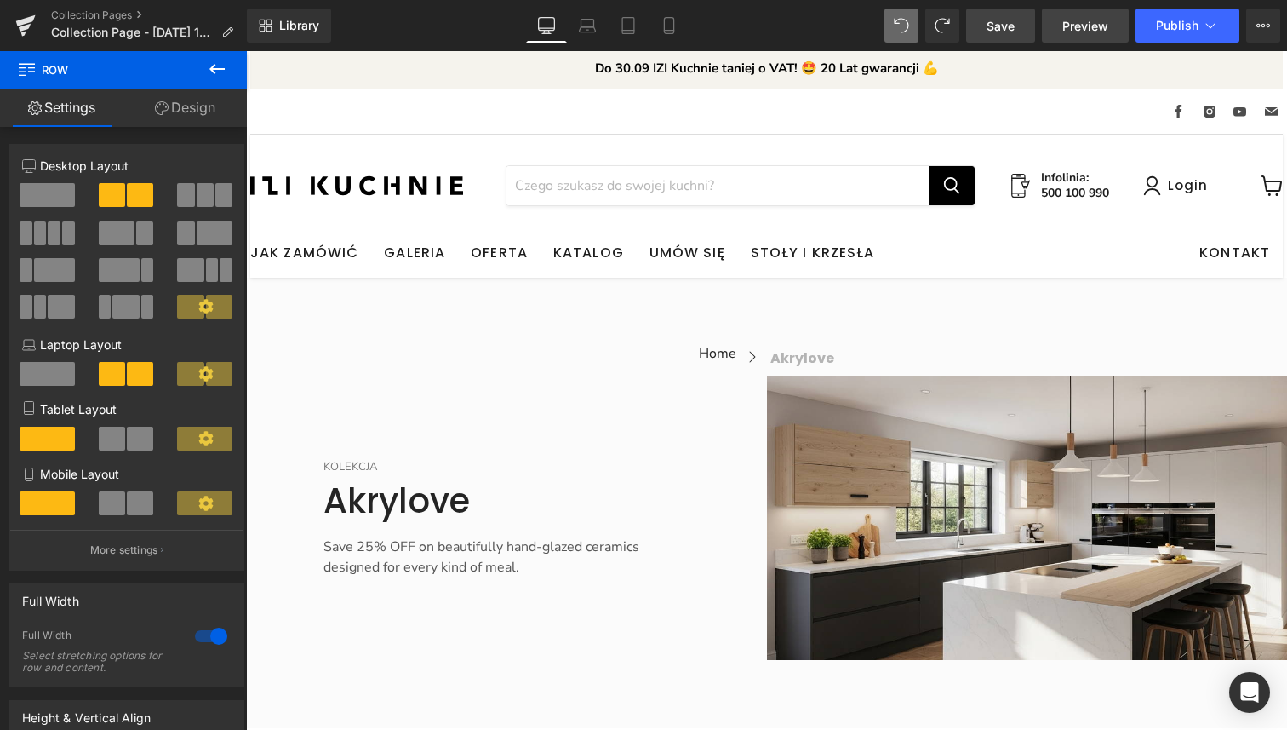
click at [1085, 32] on span "Preview" at bounding box center [1086, 26] width 46 height 18
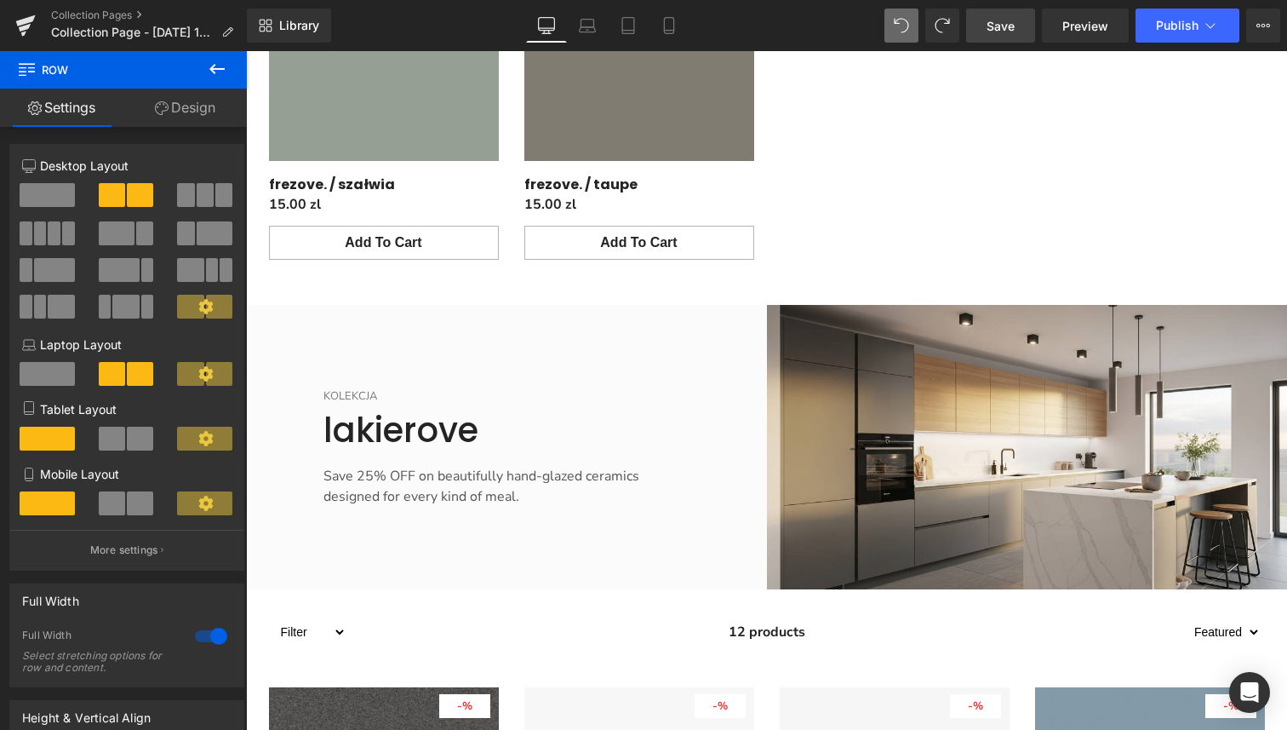
scroll to position [4849, 0]
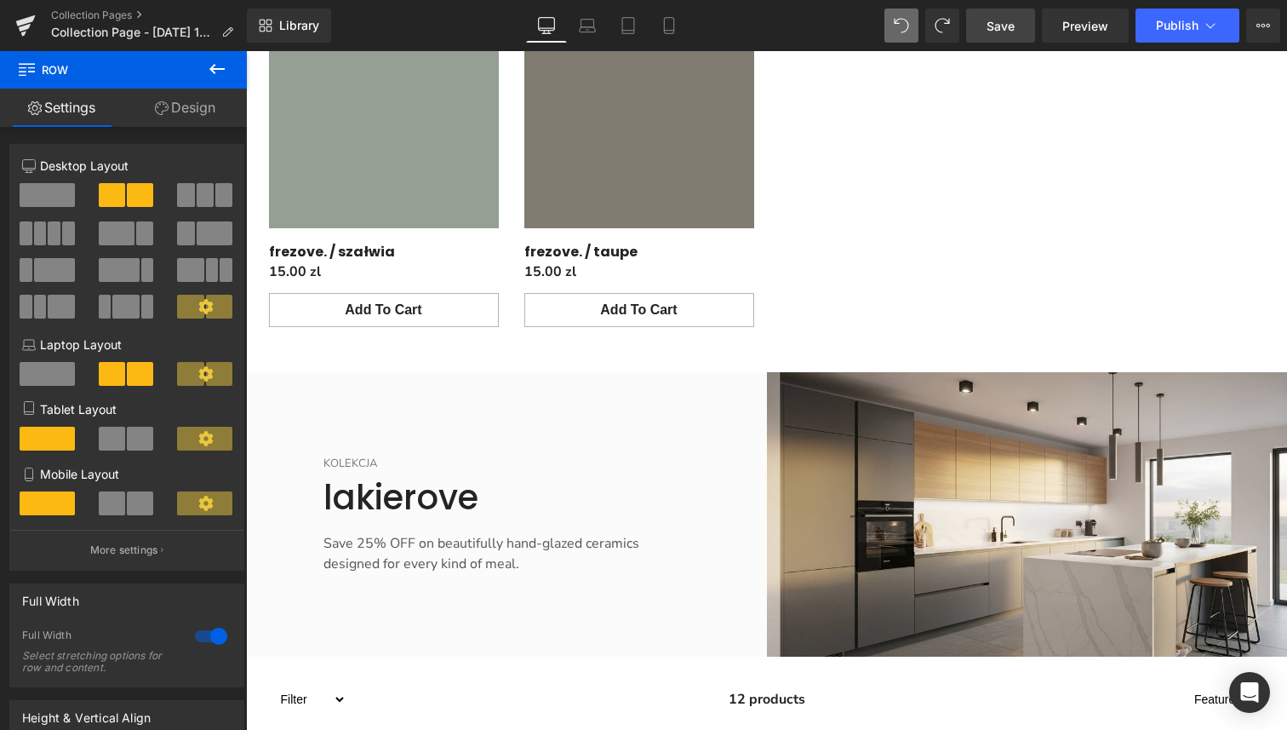
click at [1011, 23] on span "Save" at bounding box center [1001, 26] width 28 height 18
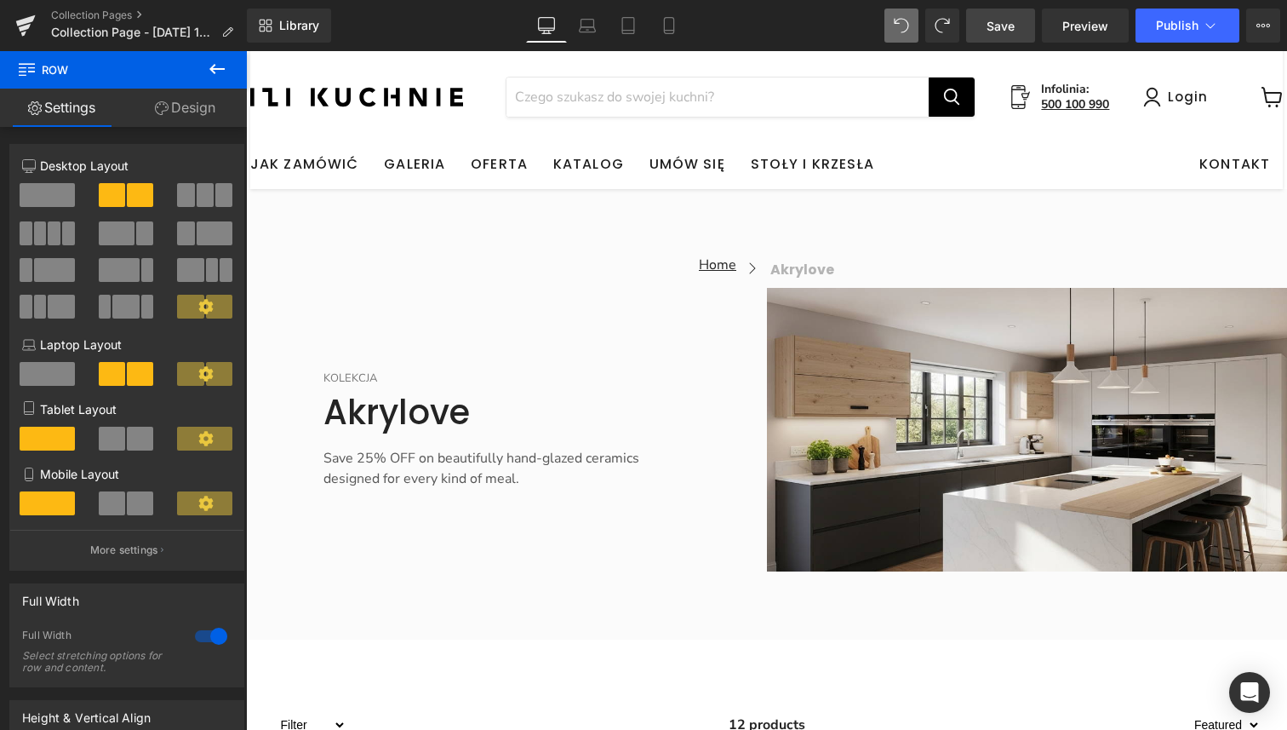
scroll to position [127, 0]
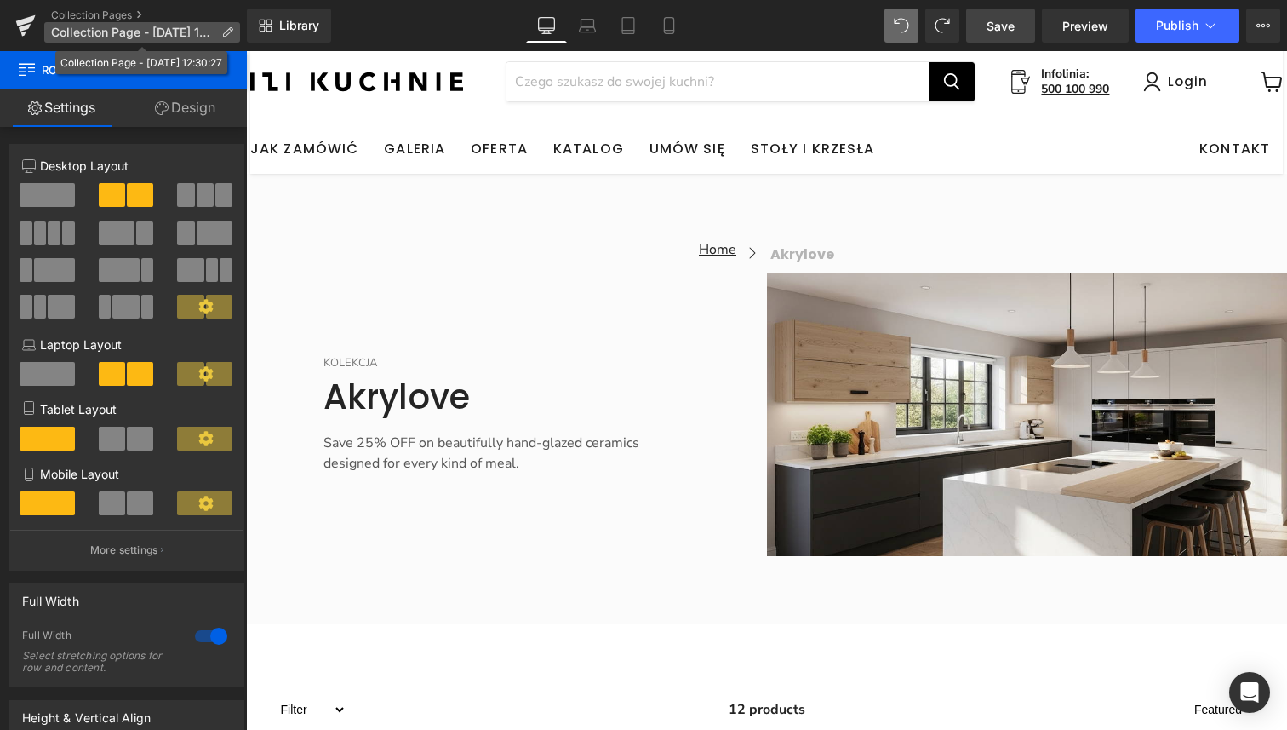
click at [227, 32] on icon at bounding box center [227, 32] width 12 height 12
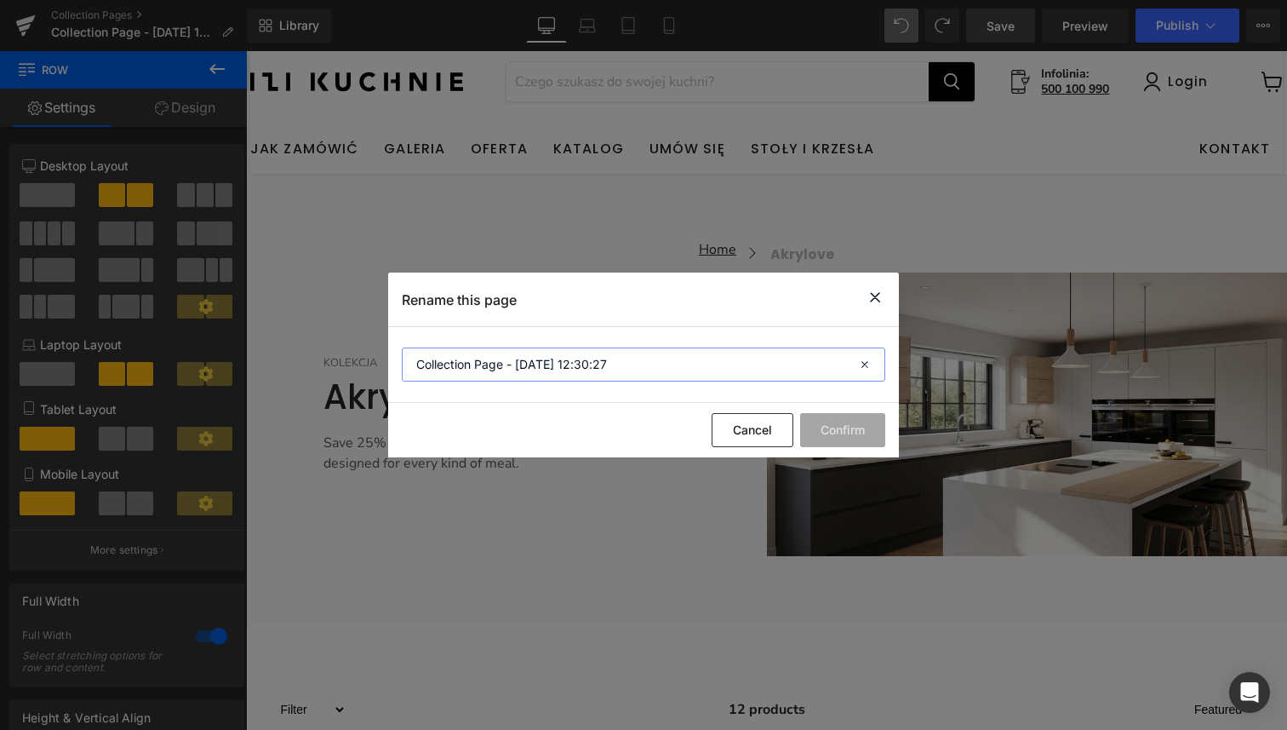
click at [645, 371] on input "Collection Page - [DATE] 12:30:27" at bounding box center [644, 364] width 484 height 34
type input "p"
type input "k"
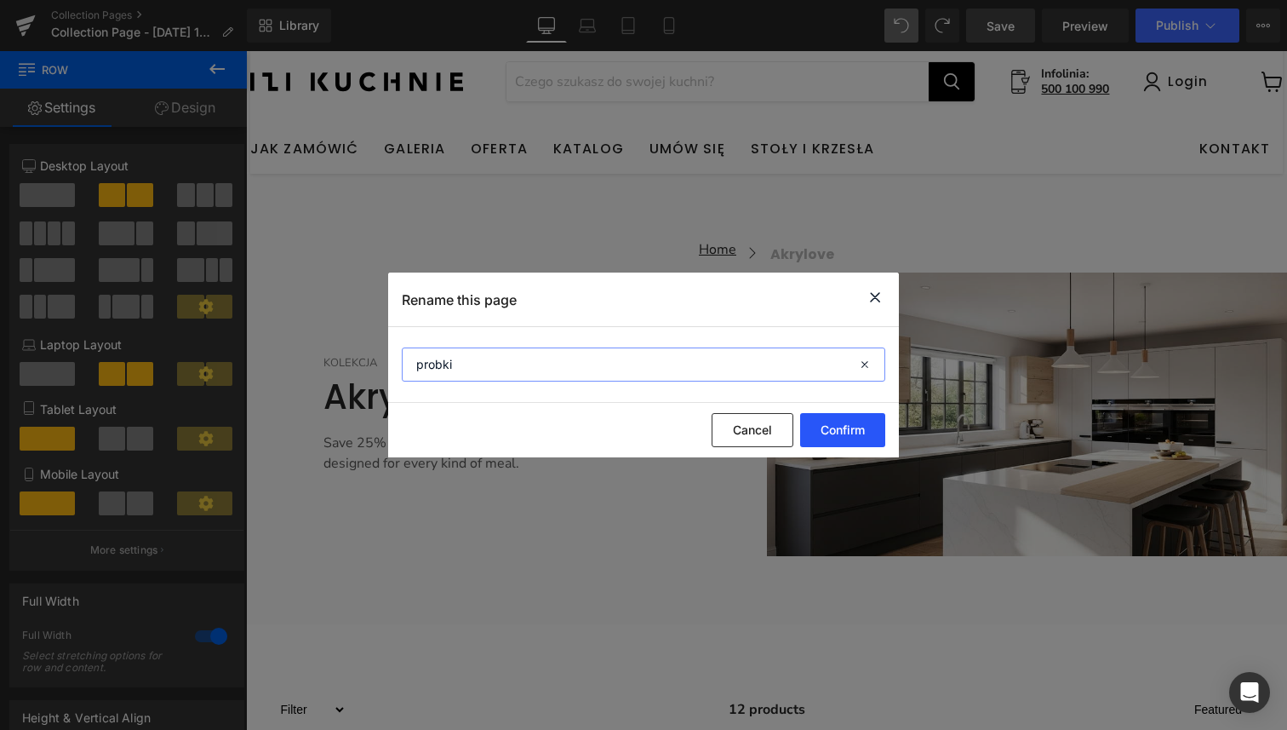
type input "probki"
click at [842, 432] on button "Confirm" at bounding box center [842, 430] width 85 height 34
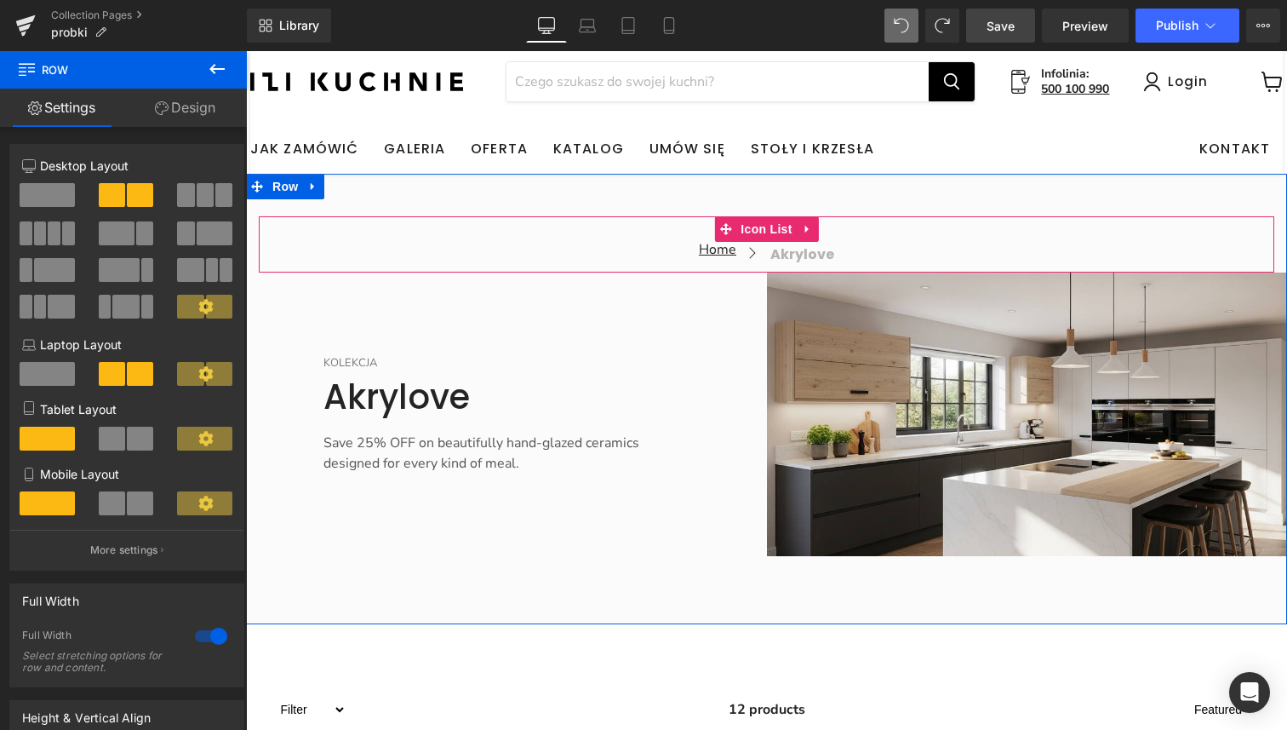
scroll to position [0, 0]
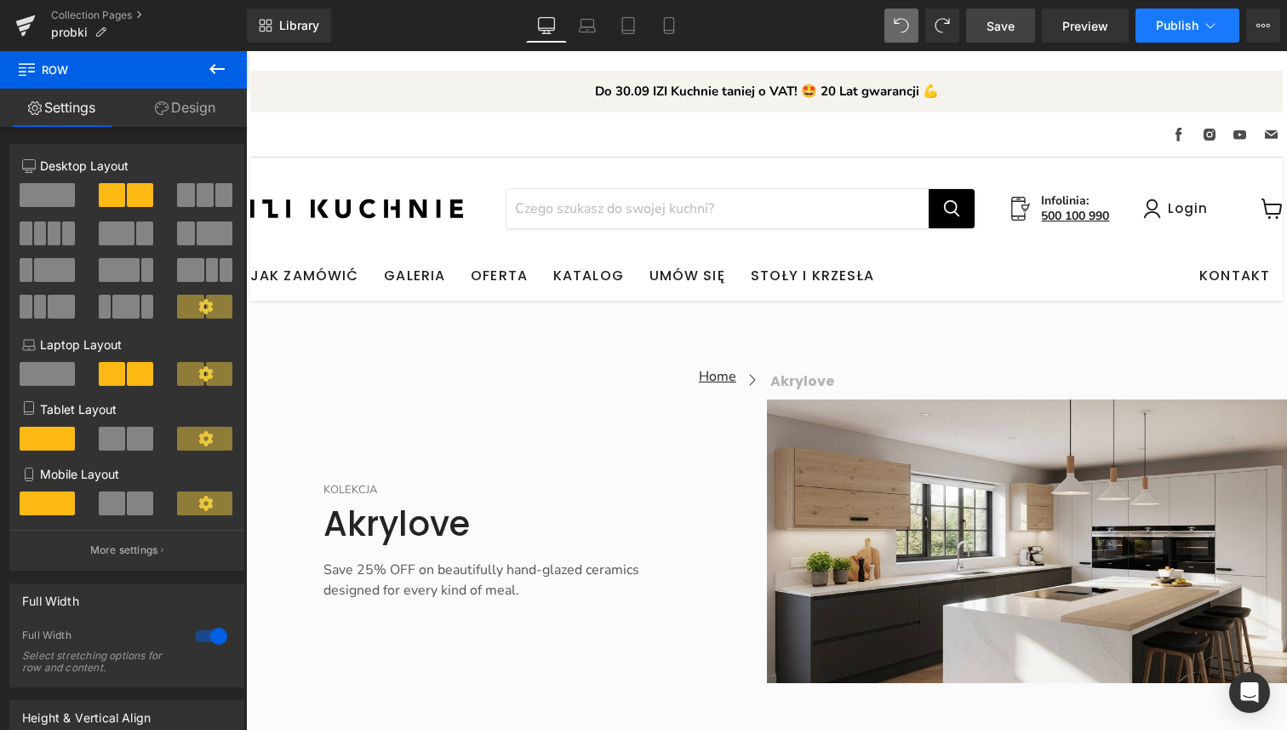
click at [1180, 30] on span "Publish" at bounding box center [1177, 26] width 43 height 14
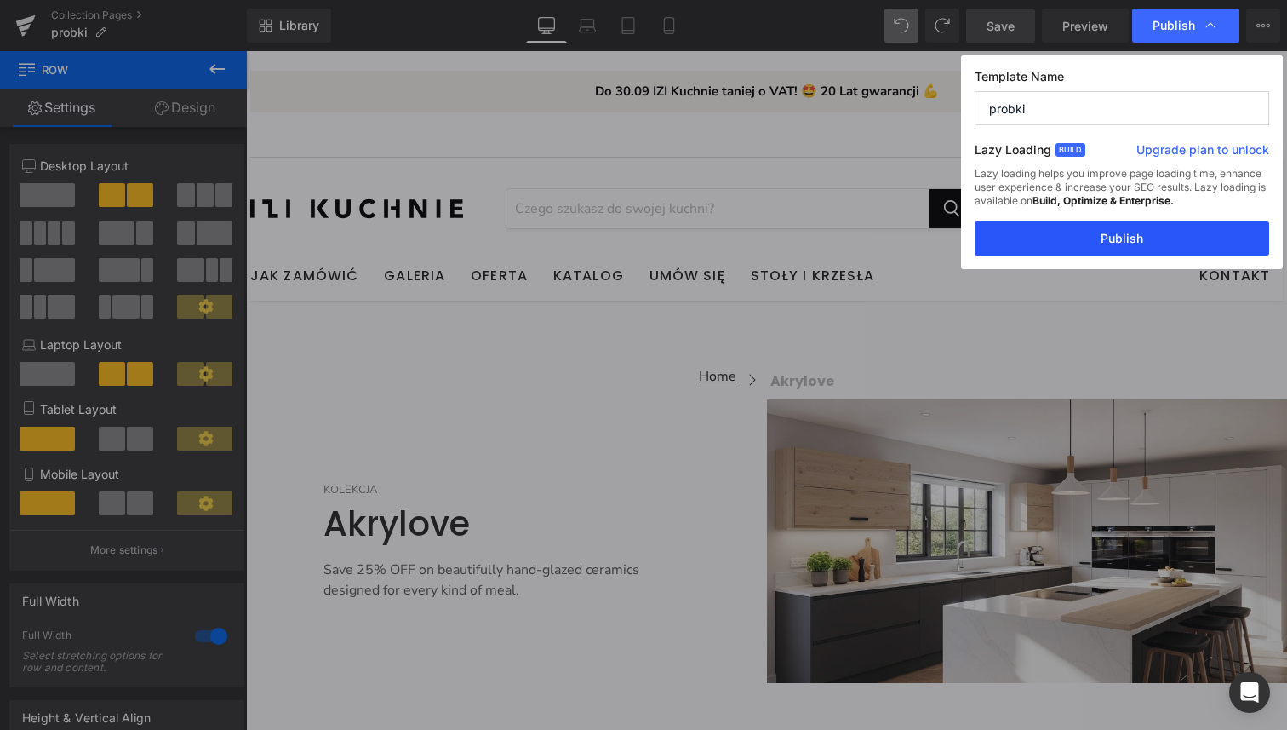
click at [1154, 247] on button "Publish" at bounding box center [1122, 238] width 295 height 34
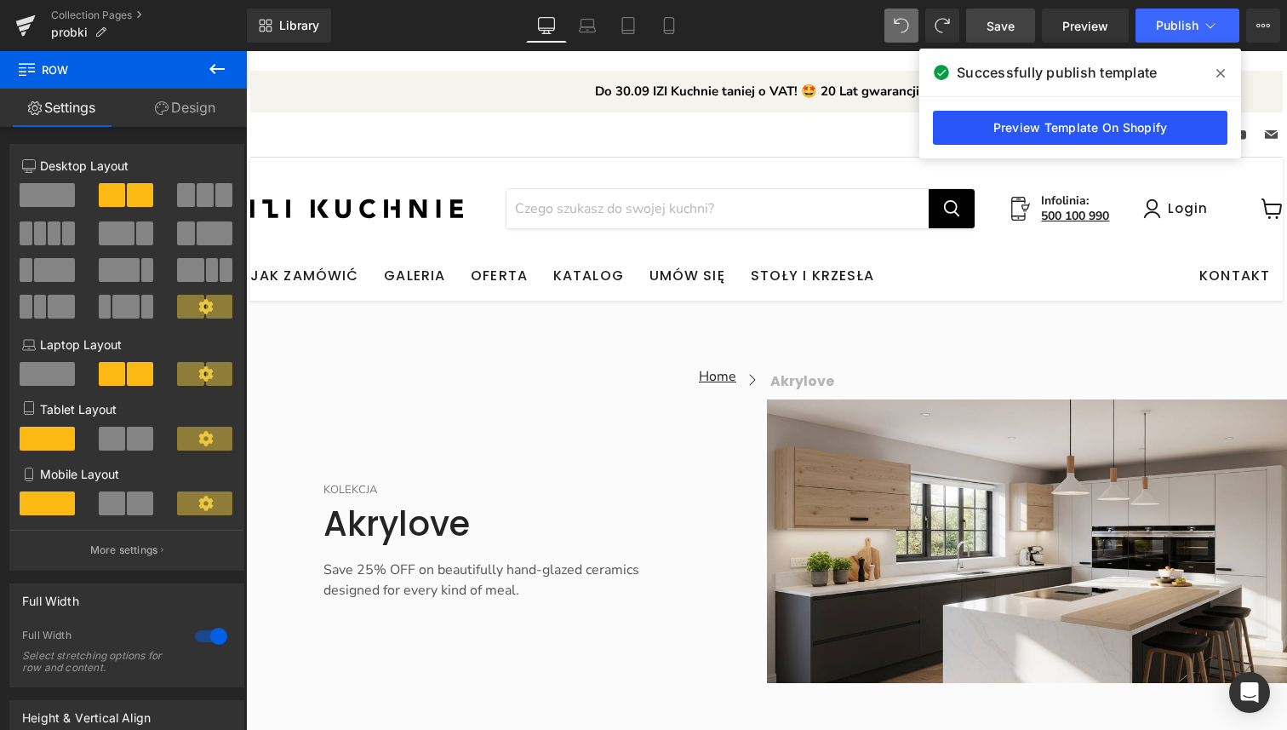
click at [1135, 125] on link "Preview Template On Shopify" at bounding box center [1080, 128] width 295 height 34
